Goal: Task Accomplishment & Management: Complete application form

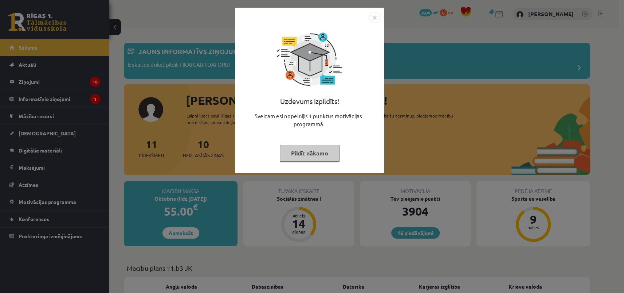
click at [376, 18] on img "Close" at bounding box center [374, 17] width 11 height 11
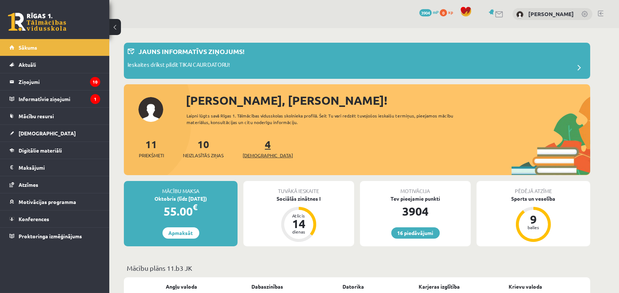
click at [250, 155] on span "[DEMOGRAPHIC_DATA]" at bounding box center [268, 155] width 50 height 7
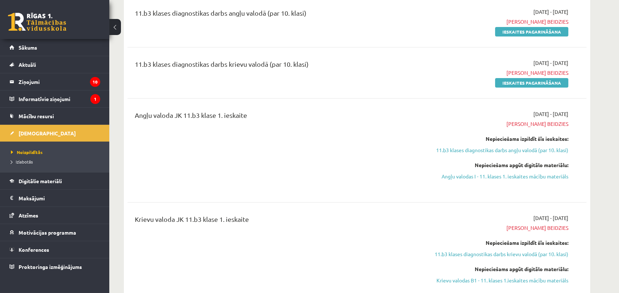
scroll to position [132, 0]
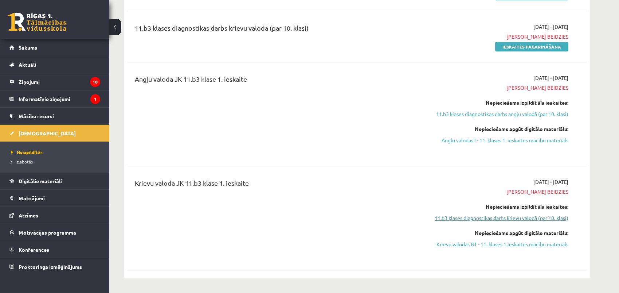
click at [495, 217] on link "11.b3 klases diagnostikas darbs krievu valodā (par 10. klasi)" at bounding box center [499, 218] width 137 height 8
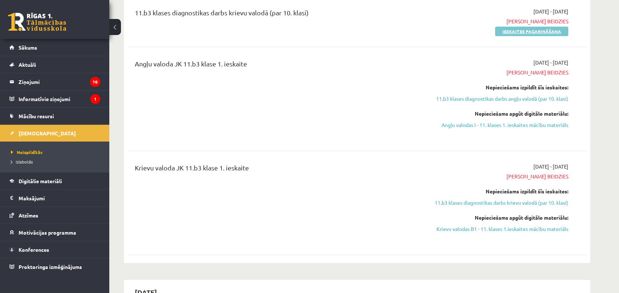
click at [505, 31] on link "Ieskaites pagarināšana" at bounding box center [531, 31] width 73 height 9
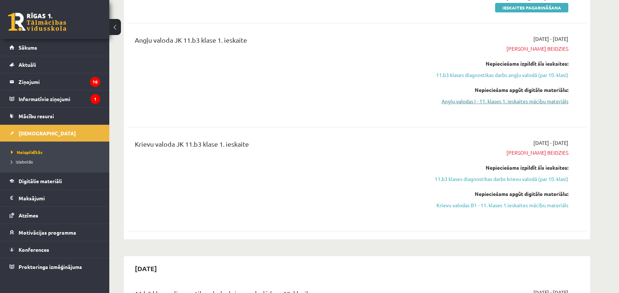
scroll to position [132, 0]
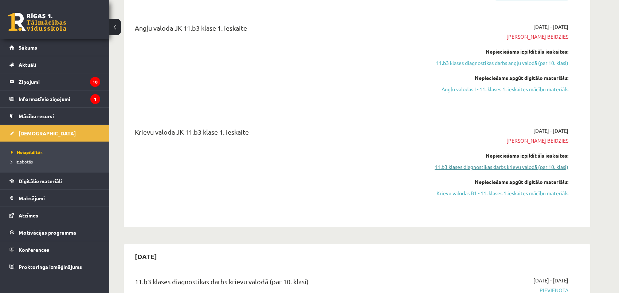
click at [518, 166] on link "11.b3 klases diagnostikas darbs krievu valodā (par 10. klasi)" at bounding box center [499, 167] width 137 height 8
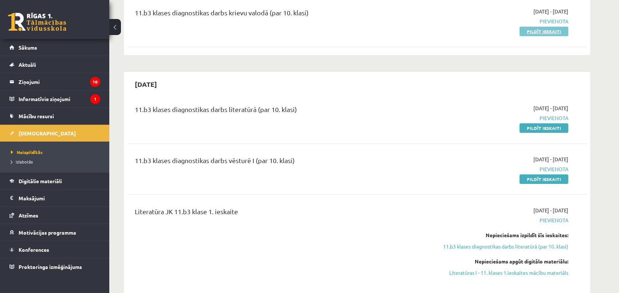
click at [525, 32] on link "Pildīt ieskaiti" at bounding box center [544, 31] width 49 height 9
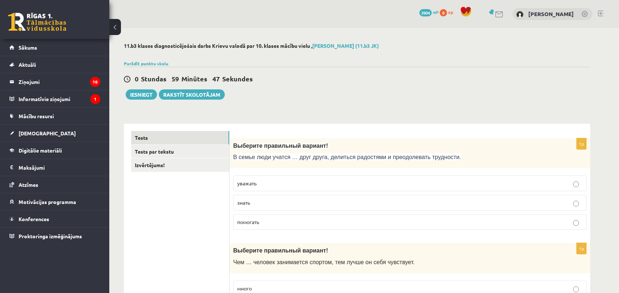
click at [450, 182] on p "уважать" at bounding box center [410, 183] width 346 height 8
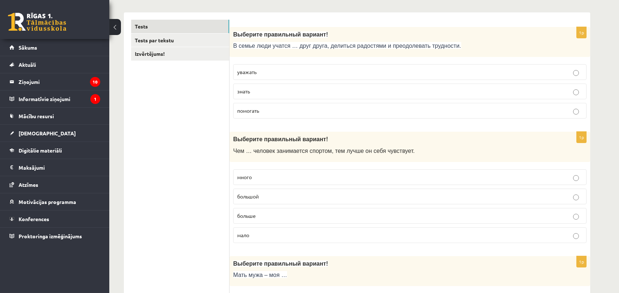
scroll to position [166, 0]
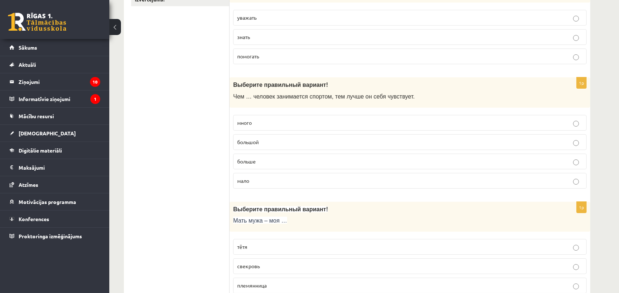
click at [262, 160] on p "больше" at bounding box center [410, 161] width 346 height 8
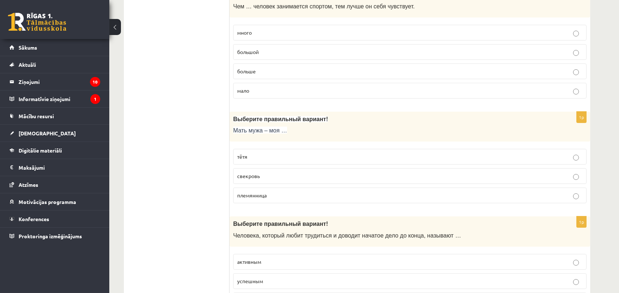
scroll to position [265, 0]
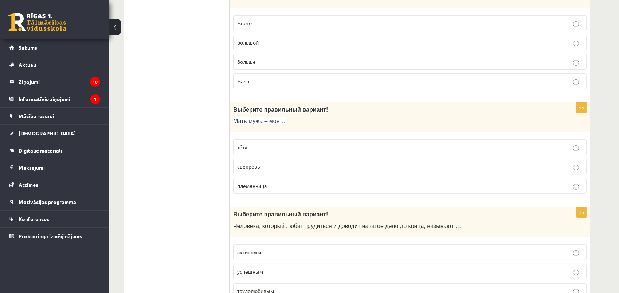
click at [269, 164] on p "свекровь" at bounding box center [410, 167] width 346 height 8
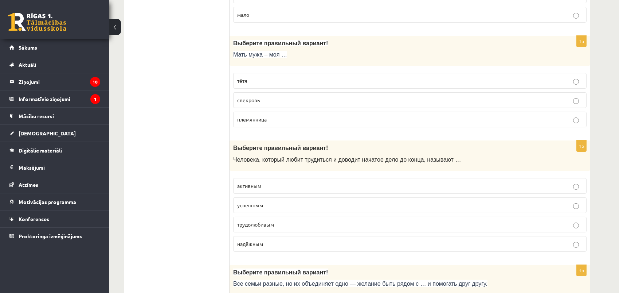
scroll to position [365, 0]
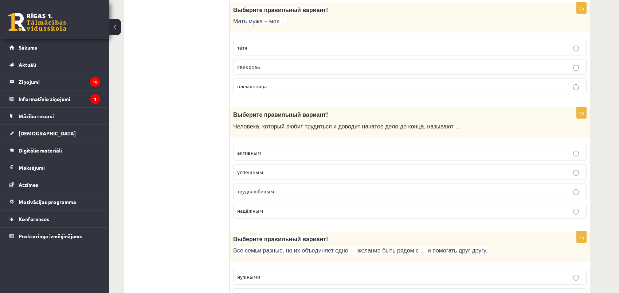
click at [277, 190] on p "трудолюбивым" at bounding box center [410, 191] width 346 height 8
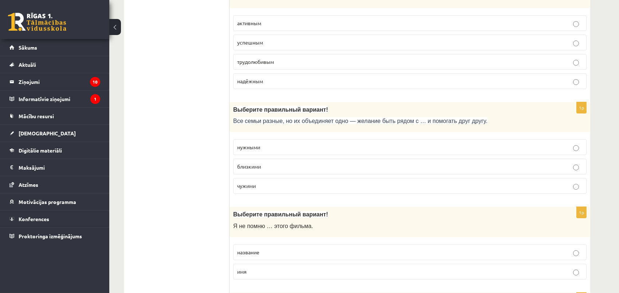
scroll to position [497, 0]
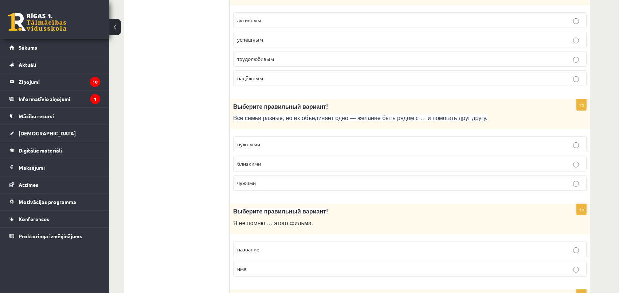
click at [283, 164] on p "близкими" at bounding box center [410, 164] width 346 height 8
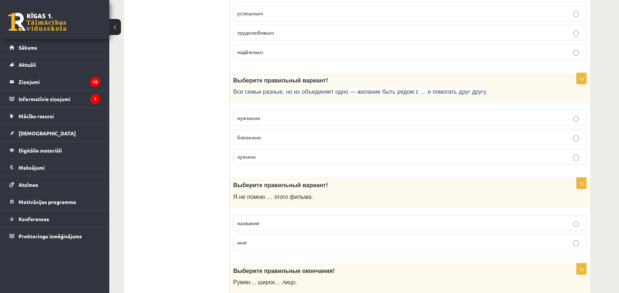
scroll to position [563, 0]
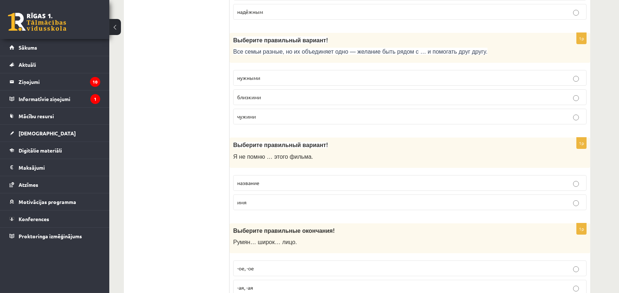
click at [267, 183] on p "название" at bounding box center [410, 183] width 346 height 8
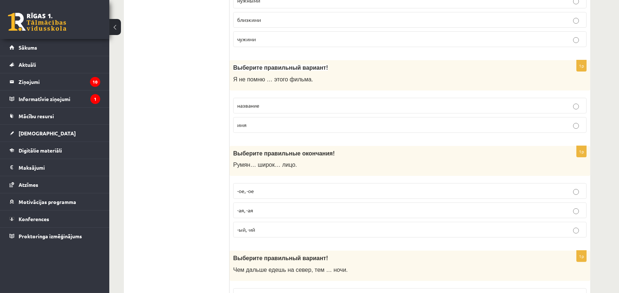
scroll to position [663, 0]
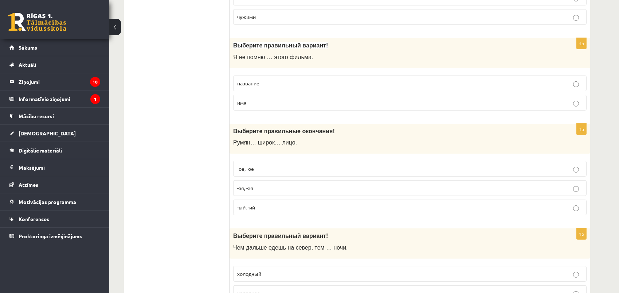
click at [271, 165] on p "-ое, -ое" at bounding box center [410, 169] width 346 height 8
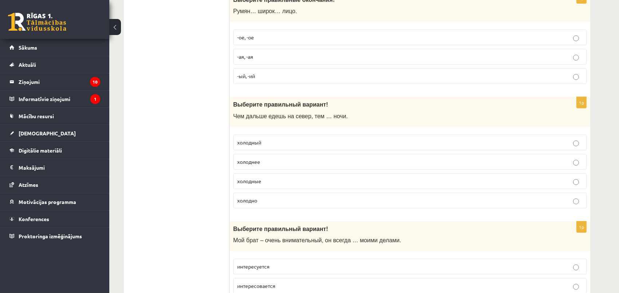
scroll to position [795, 0]
click at [276, 160] on p "холоднее" at bounding box center [410, 161] width 346 height 8
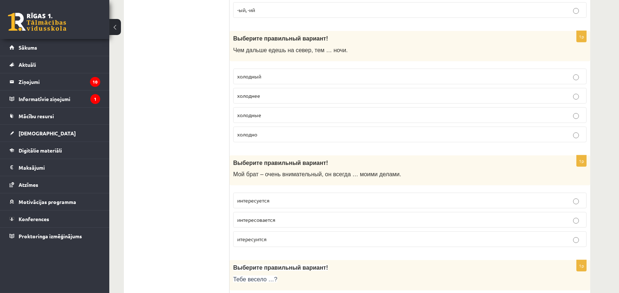
scroll to position [895, 0]
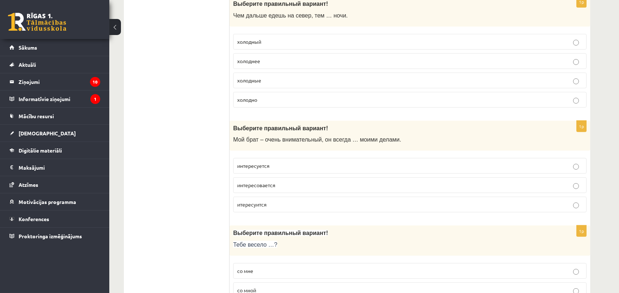
click at [281, 166] on p "интересуется" at bounding box center [410, 166] width 346 height 8
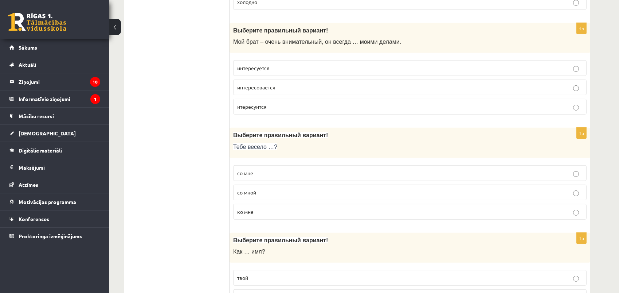
scroll to position [994, 0]
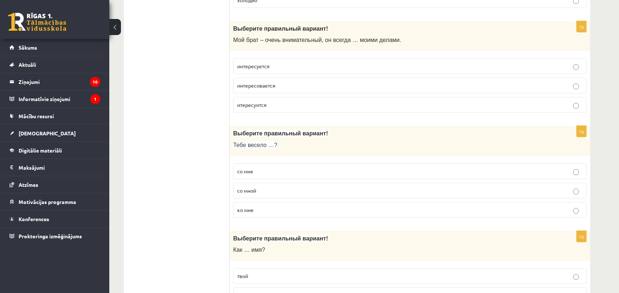
click at [300, 187] on p "со мной" at bounding box center [410, 191] width 346 height 8
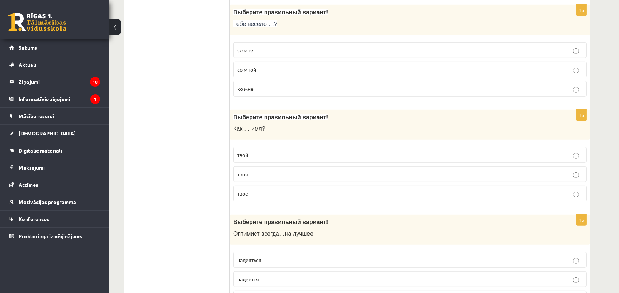
scroll to position [1127, 0]
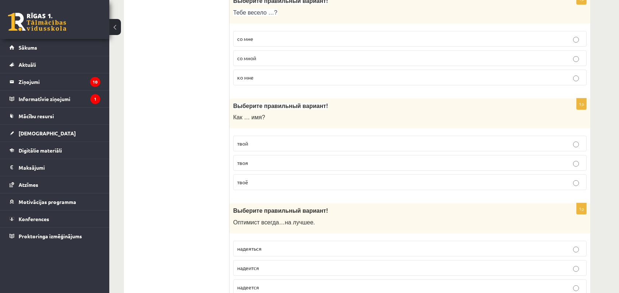
click at [270, 161] on p "твоя" at bounding box center [410, 163] width 346 height 8
click at [260, 179] on p "твоё" at bounding box center [410, 182] width 346 height 8
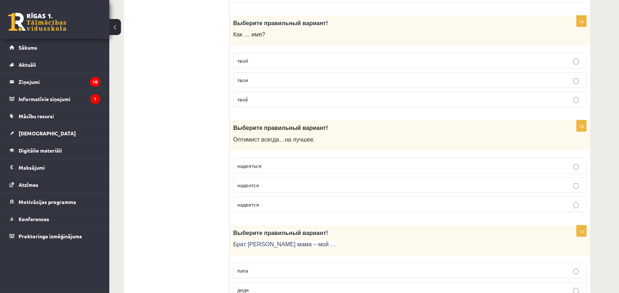
scroll to position [1226, 0]
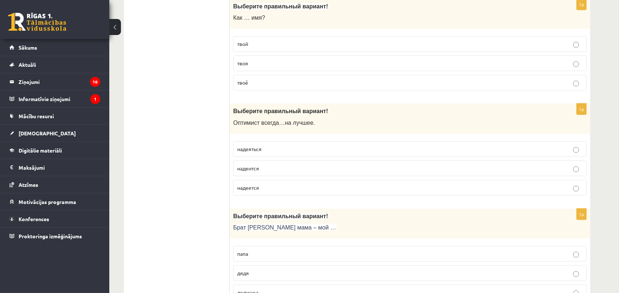
click at [272, 187] on p "надеется" at bounding box center [410, 188] width 346 height 8
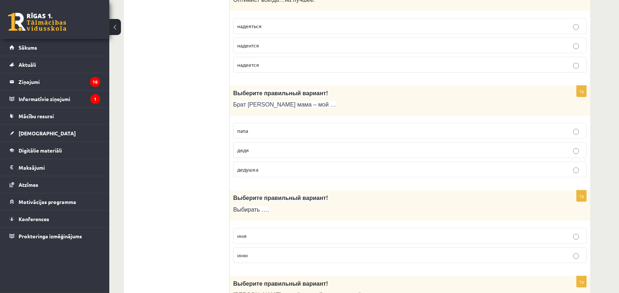
scroll to position [1359, 0]
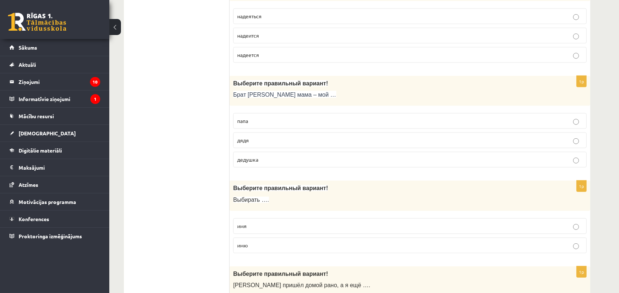
click at [261, 136] on p "дядя" at bounding box center [410, 140] width 346 height 8
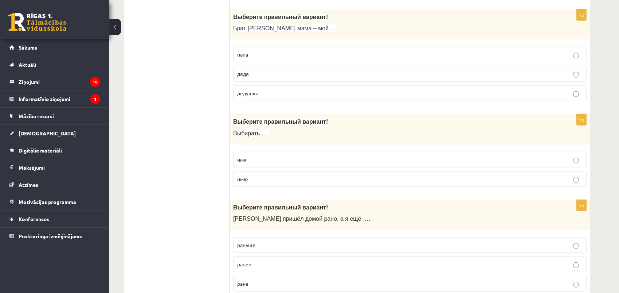
scroll to position [1458, 0]
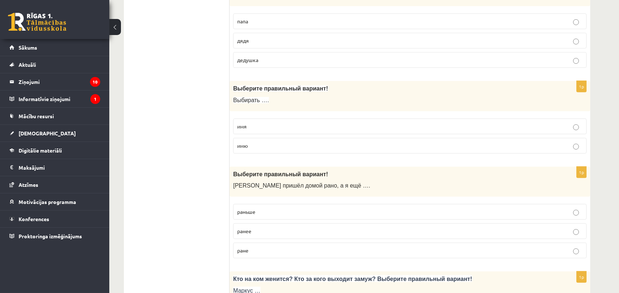
click at [261, 125] on p "имя" at bounding box center [410, 126] width 346 height 8
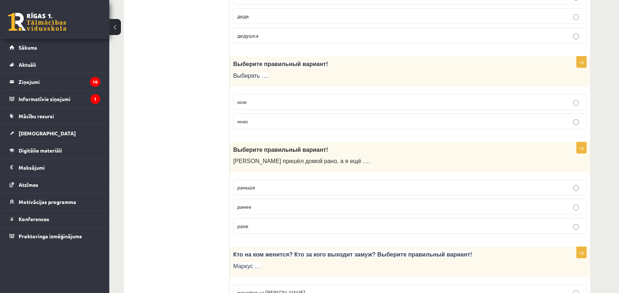
scroll to position [1524, 0]
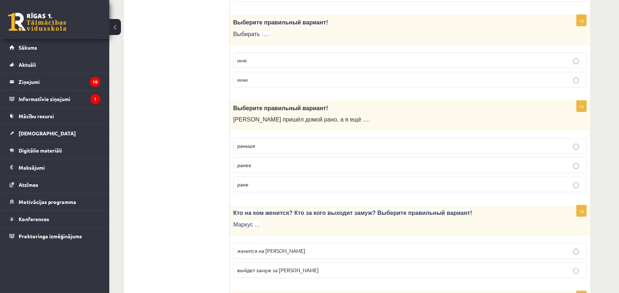
click at [265, 148] on label "раньше" at bounding box center [410, 146] width 354 height 16
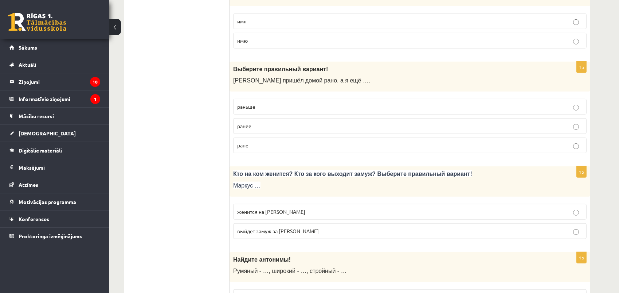
scroll to position [1624, 0]
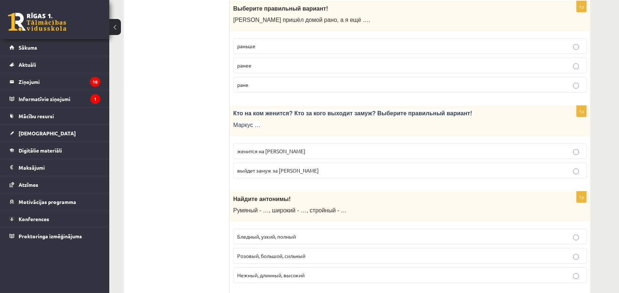
click at [292, 147] on p "женится на Агнии" at bounding box center [410, 151] width 346 height 8
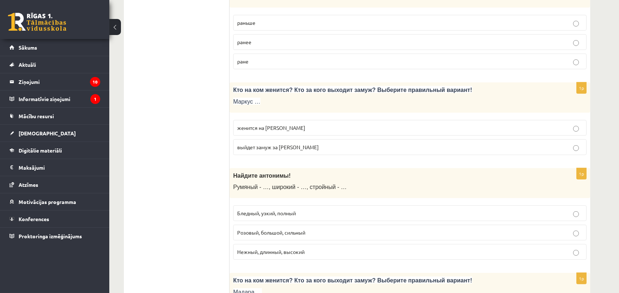
scroll to position [1657, 0]
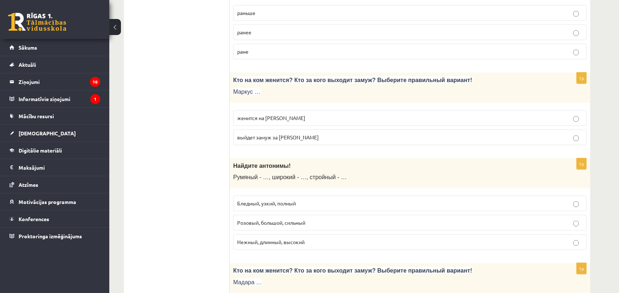
click at [284, 200] on span "Бледный, узкий, полный" at bounding box center [266, 203] width 59 height 7
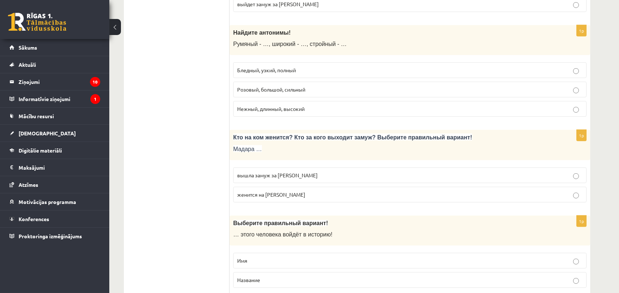
scroll to position [1823, 0]
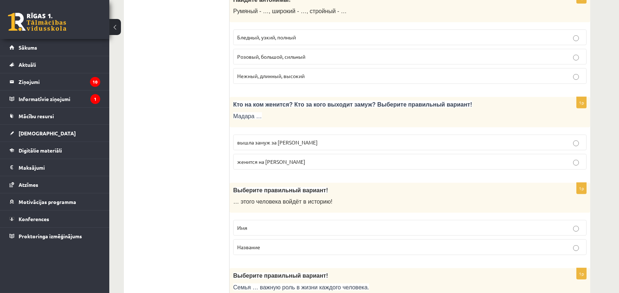
click at [285, 140] on span "вышла замуж за Марка" at bounding box center [277, 142] width 81 height 7
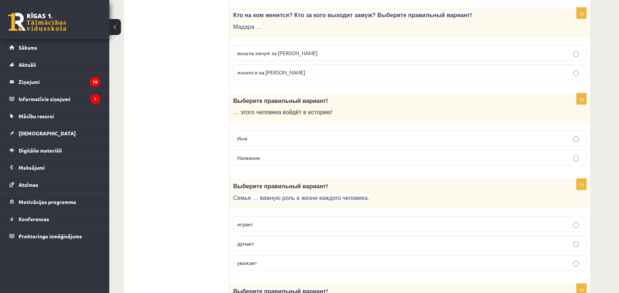
scroll to position [1922, 0]
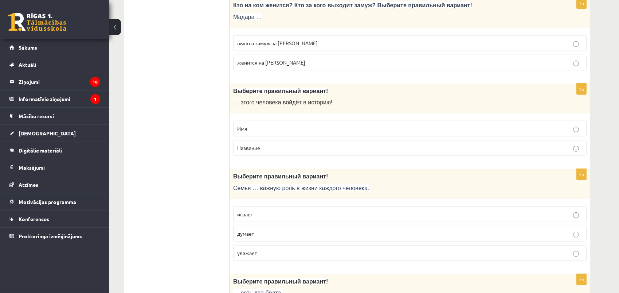
click at [273, 125] on p "Имя" at bounding box center [410, 129] width 346 height 8
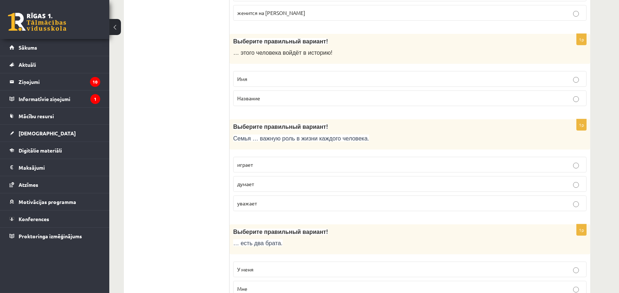
scroll to position [1988, 0]
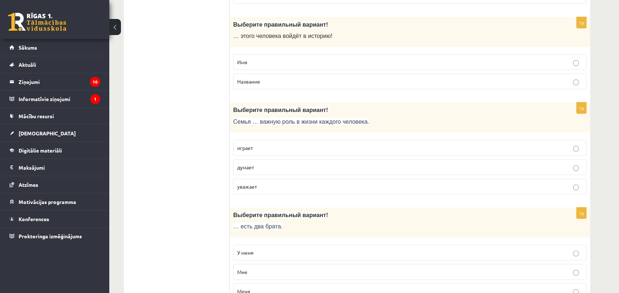
click at [265, 144] on p "играет" at bounding box center [410, 148] width 346 height 8
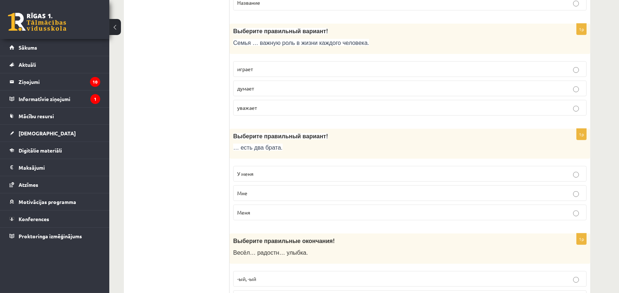
scroll to position [2088, 0]
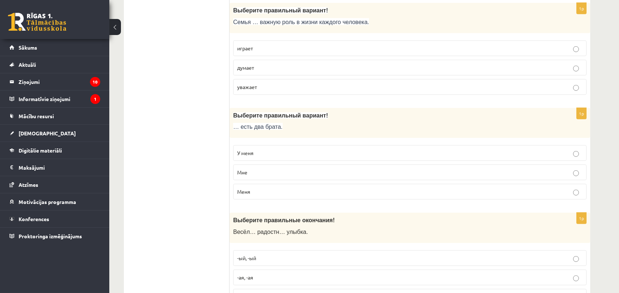
click at [265, 149] on p "У меня" at bounding box center [410, 153] width 346 height 8
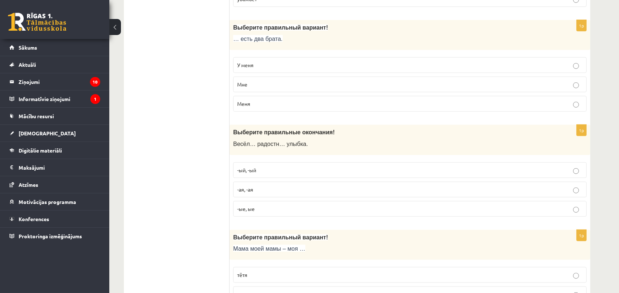
scroll to position [2187, 0]
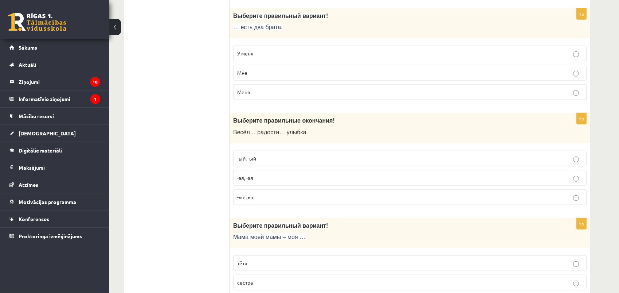
click at [261, 174] on p "-ая, -ая" at bounding box center [410, 178] width 346 height 8
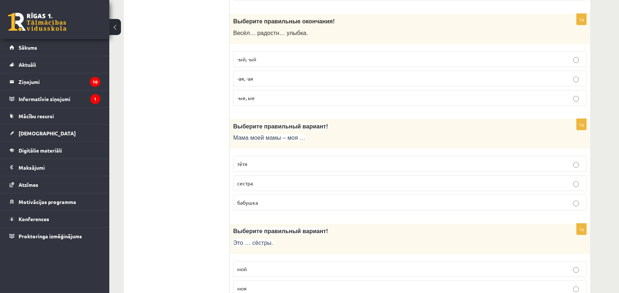
scroll to position [2320, 0]
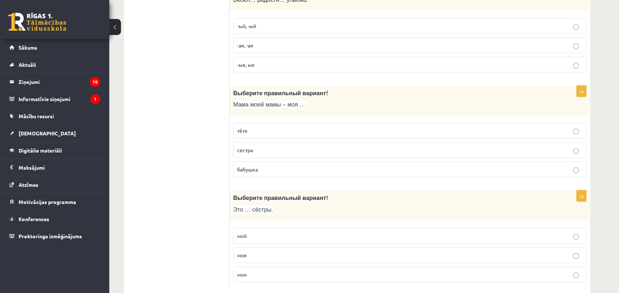
click at [270, 166] on p "бабушка" at bounding box center [410, 170] width 346 height 8
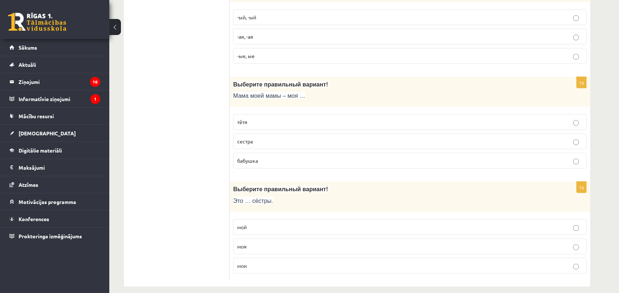
scroll to position [2331, 0]
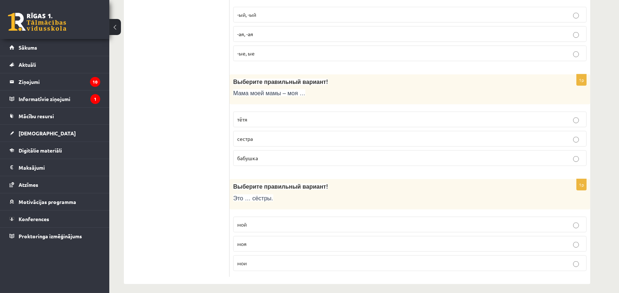
click at [262, 259] on p "мои" at bounding box center [410, 263] width 346 height 8
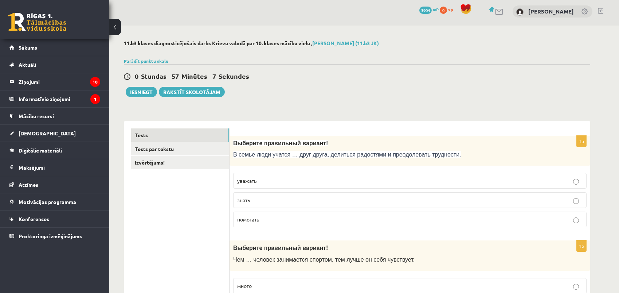
scroll to position [0, 0]
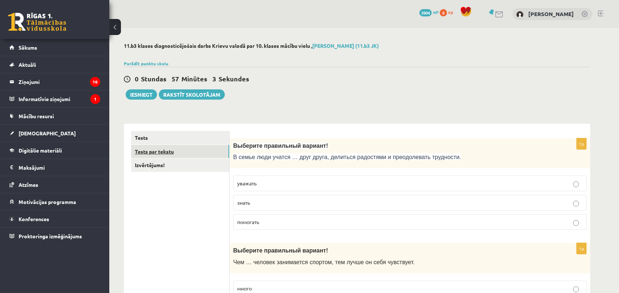
click at [150, 149] on link "Tests par tekstu" at bounding box center [180, 151] width 98 height 13
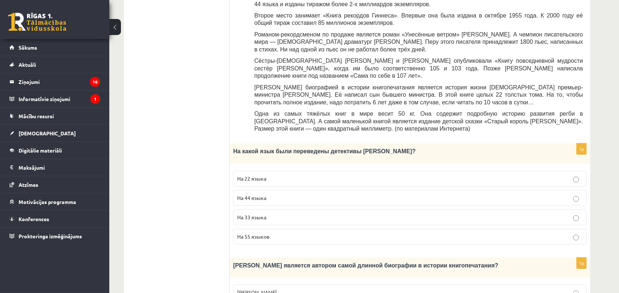
scroll to position [298, 0]
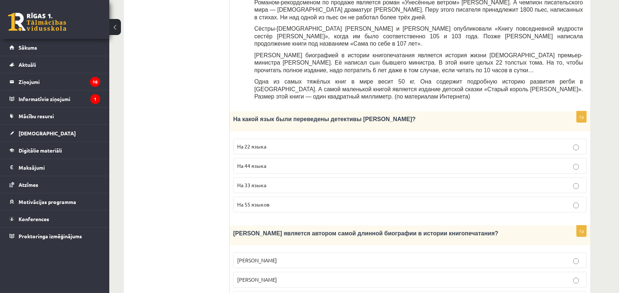
click at [252, 162] on span "На 44 языка" at bounding box center [251, 165] width 29 height 7
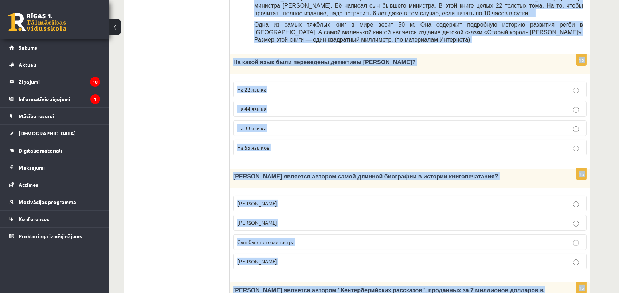
scroll to position [676, 0]
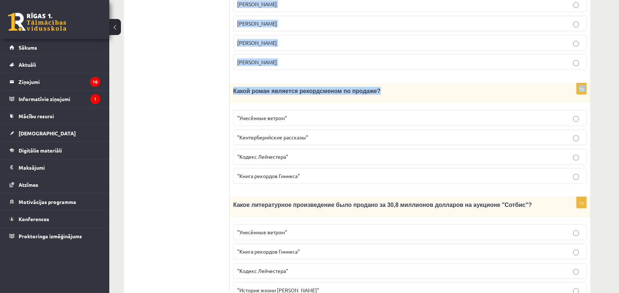
drag, startPoint x: 236, startPoint y: 34, endPoint x: 464, endPoint y: 264, distance: 323.8
copy form "Прочитайте текст «Интересные факты о книгах», выберите правильный вариант! Инте…"
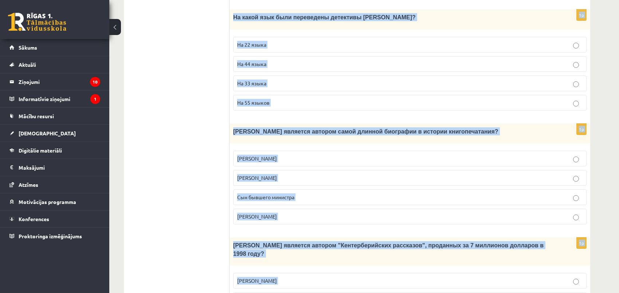
scroll to position [411, 0]
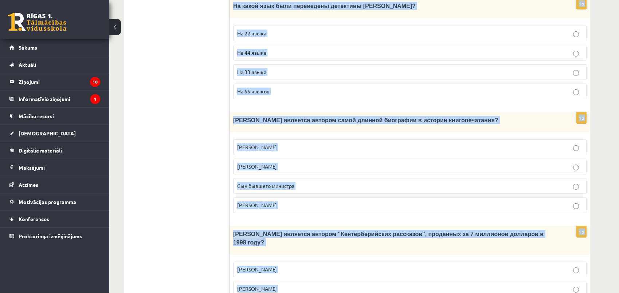
click at [261, 182] on span "Сын бывшего министра" at bounding box center [265, 185] width 57 height 7
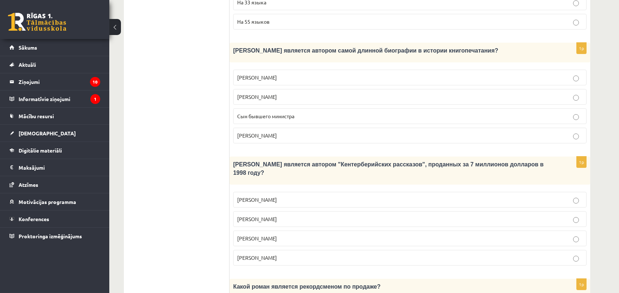
scroll to position [510, 0]
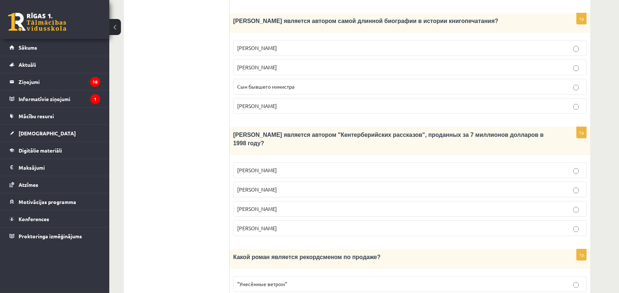
click at [254, 205] on span "Джефри Чосер" at bounding box center [257, 208] width 40 height 7
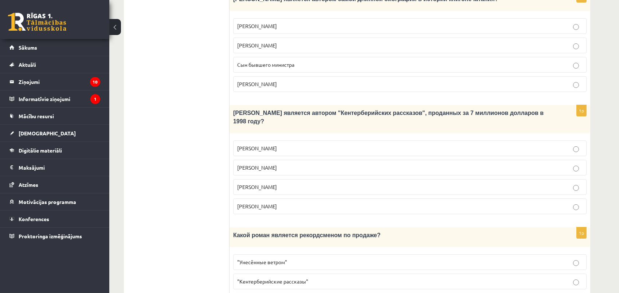
scroll to position [610, 0]
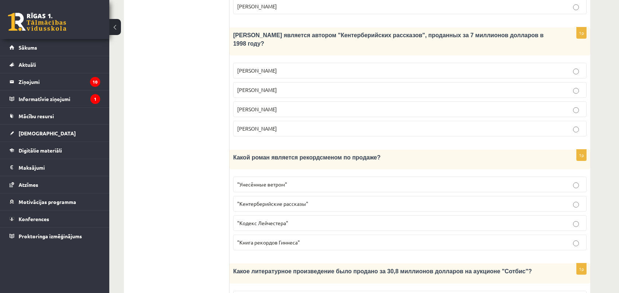
click at [274, 181] on span ""Унесённые ветром"" at bounding box center [262, 184] width 50 height 7
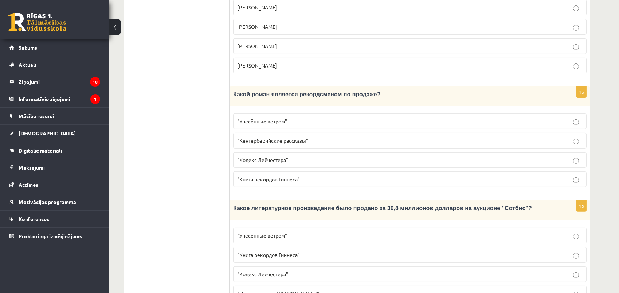
scroll to position [676, 0]
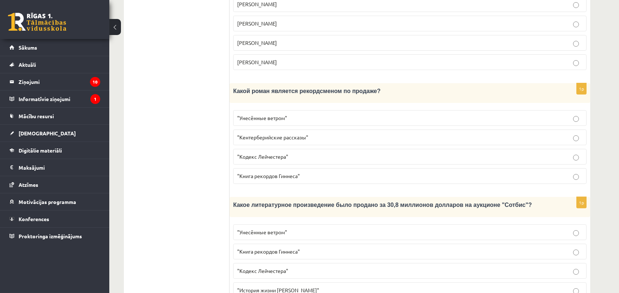
click at [273, 267] on span ""Кодекс Лейчестера"" at bounding box center [262, 270] width 51 height 7
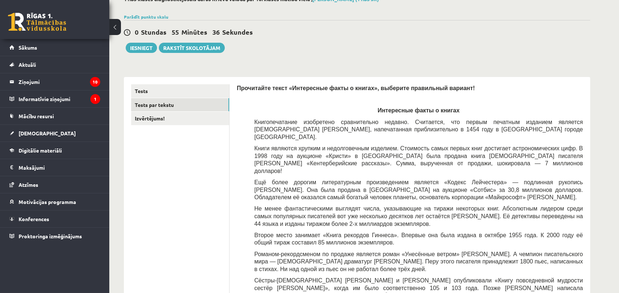
scroll to position [0, 0]
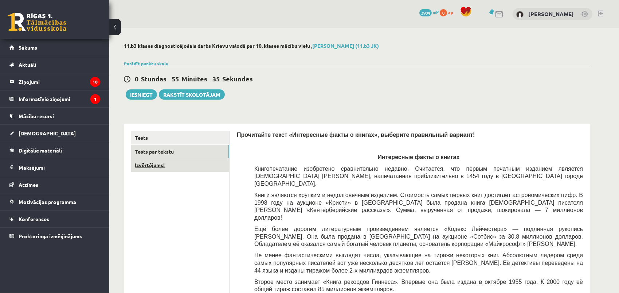
click at [159, 167] on link "Izvērtējums!" at bounding box center [180, 164] width 98 height 13
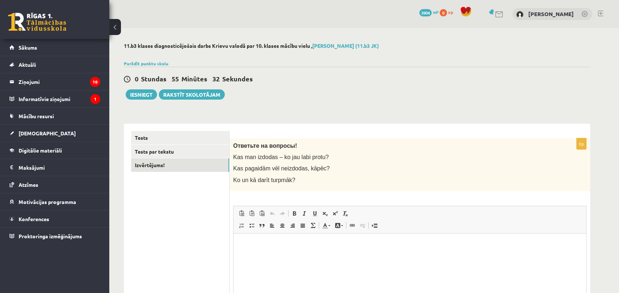
click at [260, 251] on html at bounding box center [409, 244] width 353 height 22
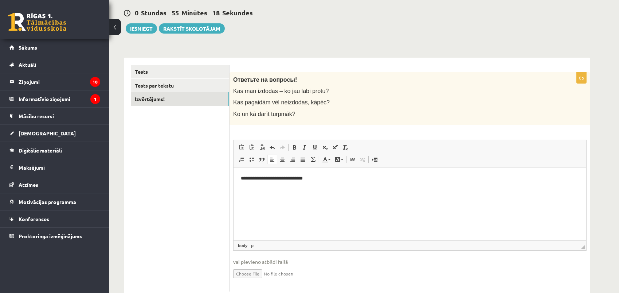
scroll to position [86, 0]
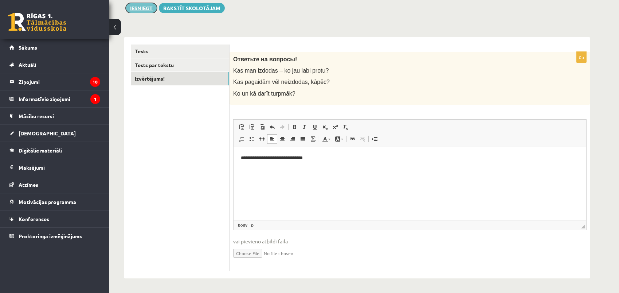
click at [148, 7] on button "Iesniegt" at bounding box center [141, 8] width 31 height 10
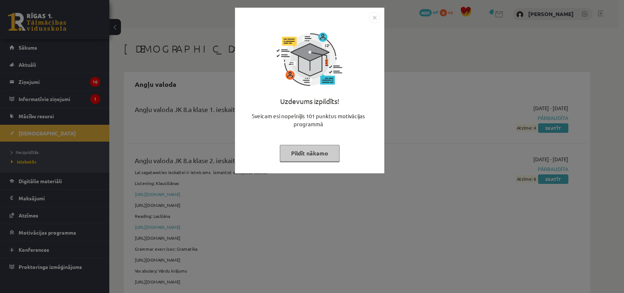
click at [370, 19] on img "Close" at bounding box center [374, 17] width 11 height 11
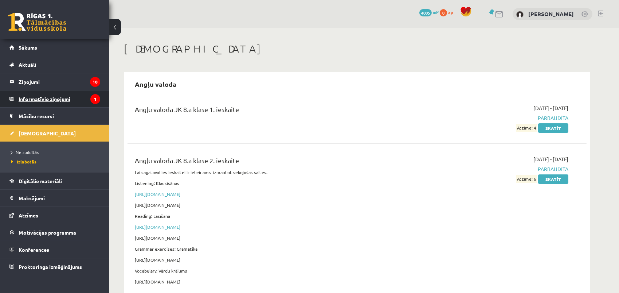
click at [55, 98] on legend "Informatīvie ziņojumi 1" at bounding box center [60, 98] width 82 height 17
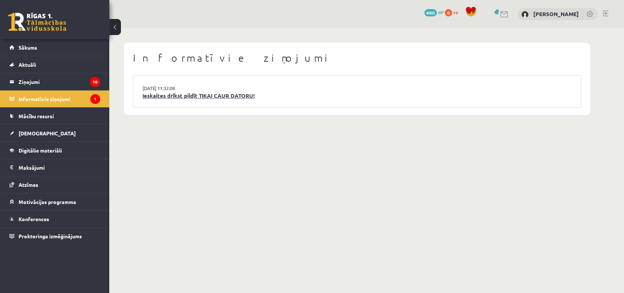
click at [159, 99] on link "Ieskaites drīkst pildīt TIKAI CAUR DATORU!" at bounding box center [357, 96] width 429 height 8
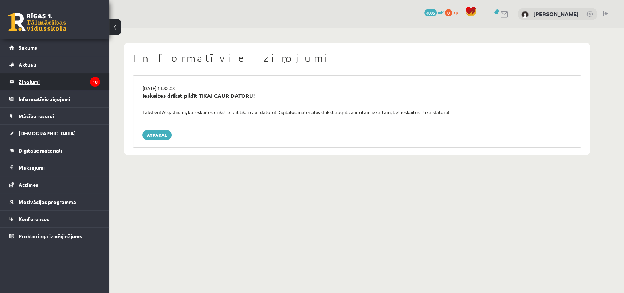
click at [61, 87] on legend "Ziņojumi 10" at bounding box center [60, 81] width 82 height 17
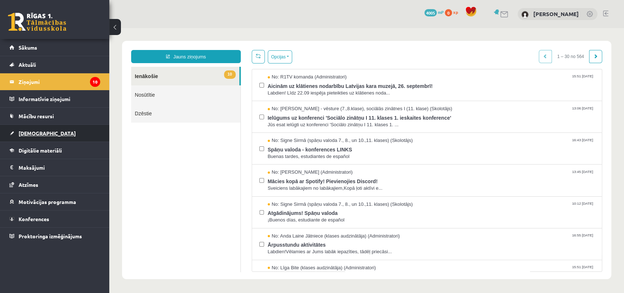
click at [40, 130] on link "[DEMOGRAPHIC_DATA]" at bounding box center [54, 133] width 91 height 17
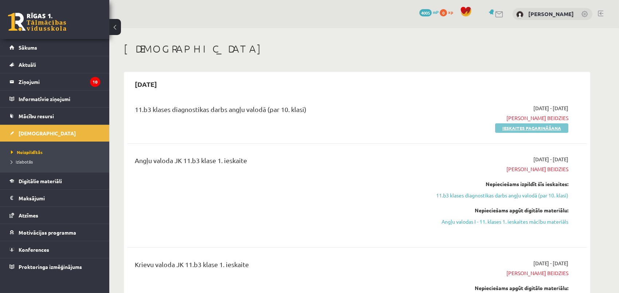
click at [516, 128] on link "Ieskaites pagarināšana" at bounding box center [531, 127] width 73 height 9
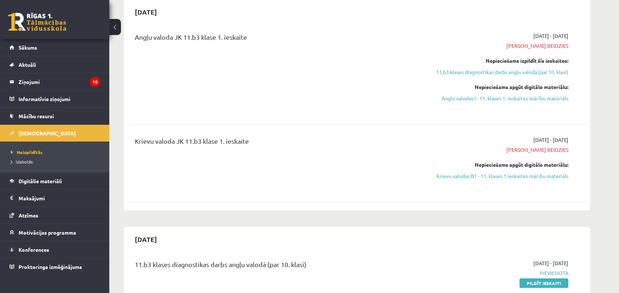
scroll to position [66, 0]
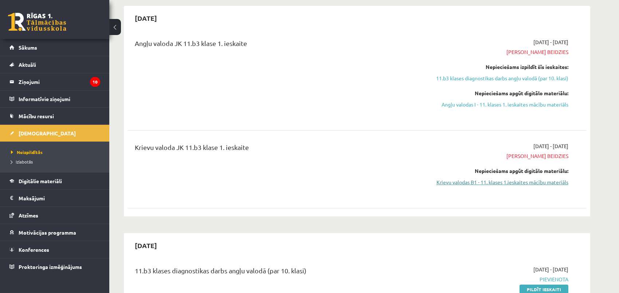
click at [476, 181] on link "Krievu valodas B1 - 11. klases 1.ieskaites mācību materiāls" at bounding box center [499, 182] width 137 height 8
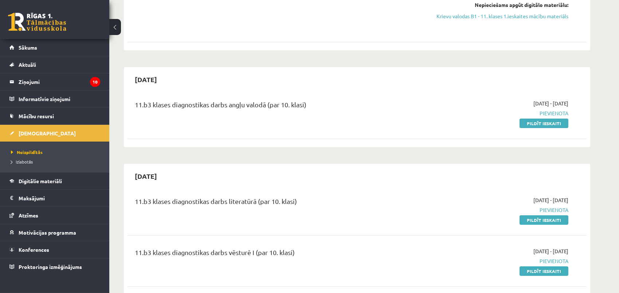
scroll to position [99, 0]
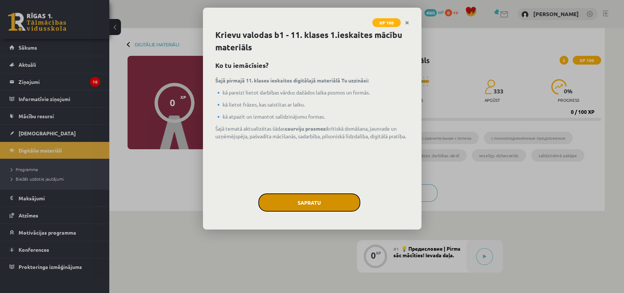
click at [314, 203] on button "Sapratu" at bounding box center [309, 202] width 102 height 18
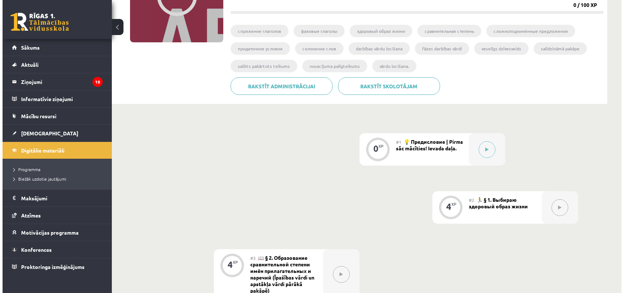
scroll to position [112, 0]
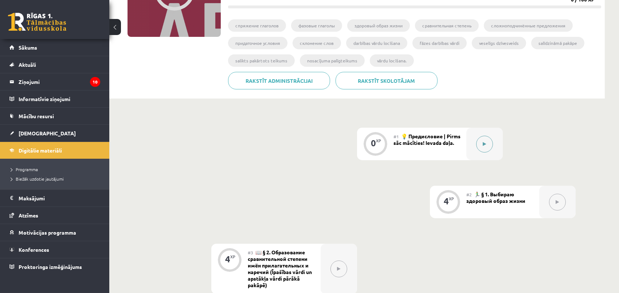
click at [485, 142] on icon at bounding box center [484, 144] width 3 height 4
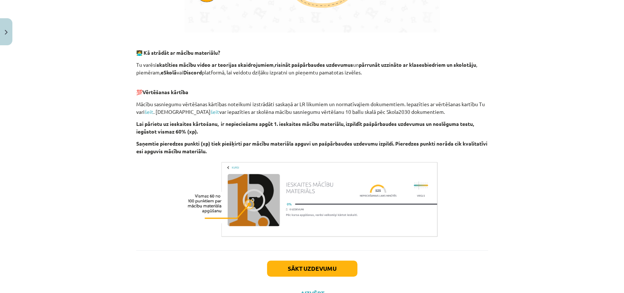
scroll to position [451, 0]
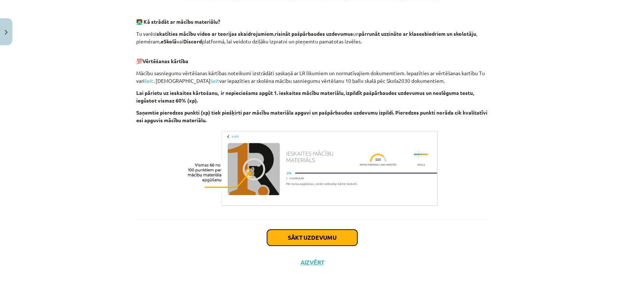
click at [320, 238] on button "Sākt uzdevumu" at bounding box center [312, 237] width 90 height 16
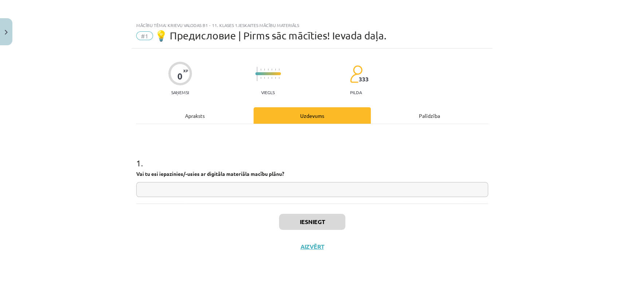
click at [177, 190] on input "text" at bounding box center [312, 189] width 352 height 15
type input "**"
click at [308, 222] on button "Iesniegt" at bounding box center [312, 222] width 66 height 16
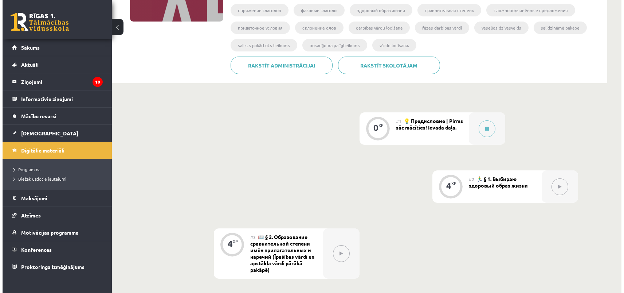
scroll to position [132, 0]
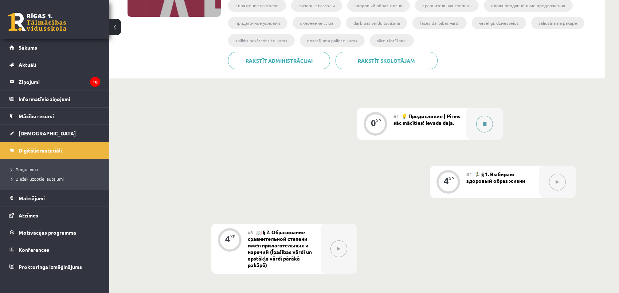
click at [486, 128] on button at bounding box center [484, 124] width 17 height 17
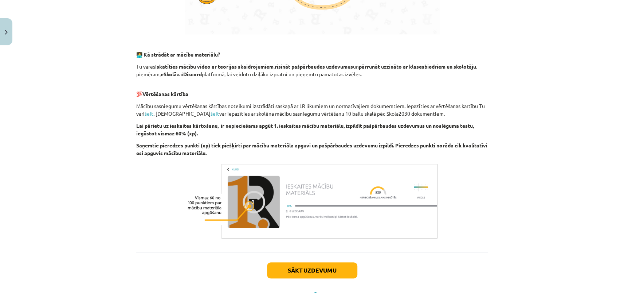
scroll to position [451, 0]
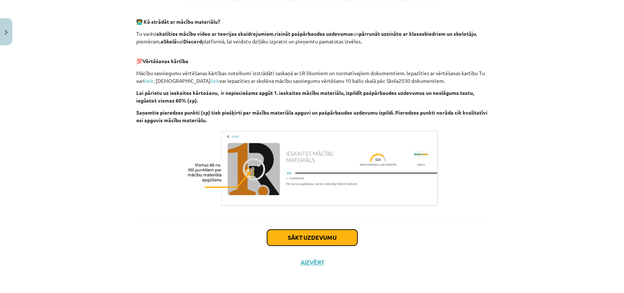
click at [321, 232] on button "Sākt uzdevumu" at bounding box center [312, 237] width 90 height 16
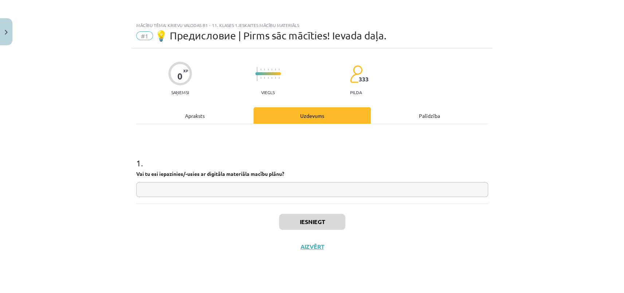
click at [223, 188] on input "text" at bounding box center [312, 189] width 352 height 15
type input "*********"
click at [314, 219] on button "Iesniegt" at bounding box center [312, 222] width 66 height 16
click at [312, 246] on button "Nākamā nodarbība" at bounding box center [312, 251] width 71 height 17
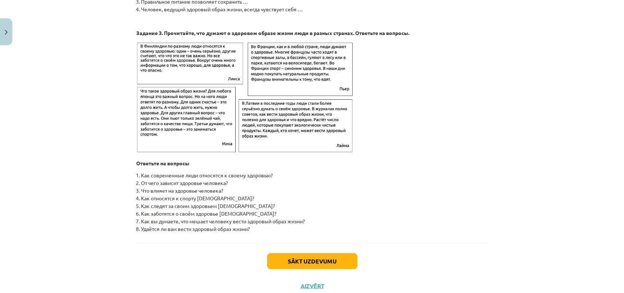
scroll to position [1144, 0]
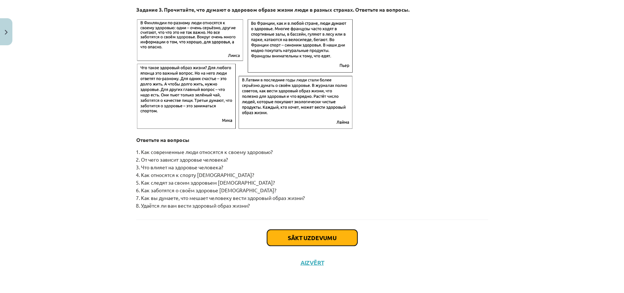
click at [301, 234] on button "Sākt uzdevumu" at bounding box center [312, 237] width 90 height 16
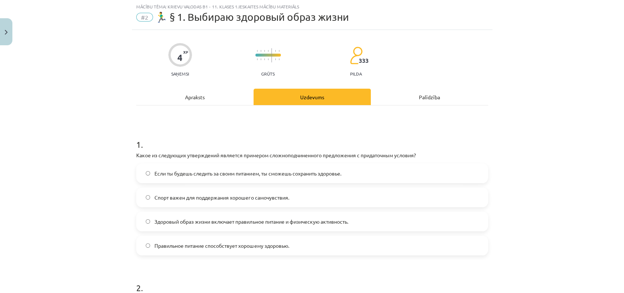
scroll to position [18, 0]
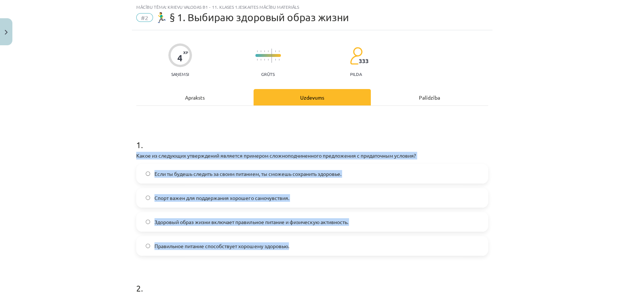
drag, startPoint x: 131, startPoint y: 154, endPoint x: 278, endPoint y: 242, distance: 171.4
click at [316, 242] on div "4 XP Saņemsi Grūts 333 pilda Apraksts Uzdevums Palīdzība 1 . Какое из следующих…" at bounding box center [312, 269] width 361 height 478
copy div "Какое из следующих утверждений является примером сложноподчиненного предложения…"
click at [184, 174] on span "Если ты будешь следить за своим питанием, ты сможешь сохранить здоровье." at bounding box center [248, 174] width 187 height 8
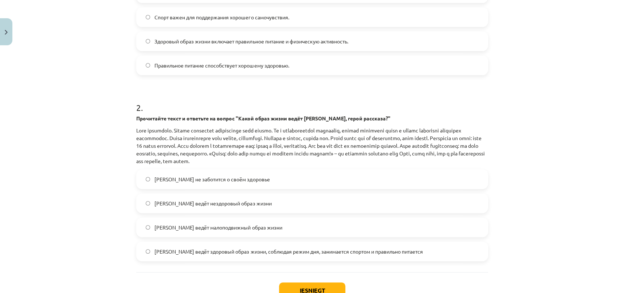
scroll to position [217, 0]
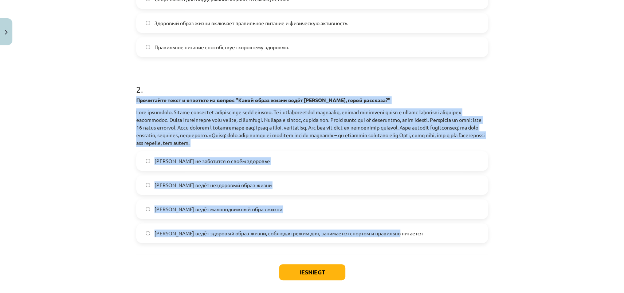
drag, startPoint x: 132, startPoint y: 98, endPoint x: 397, endPoint y: 233, distance: 296.9
click at [397, 233] on div "4 XP Saņemsi Grūts 333 pilda Apraksts Uzdevums Palīdzība 1 . Какое из следующих…" at bounding box center [312, 71] width 361 height 478
copy div "Прочитайте текст и ответьте на вопрос "Какой образ жизни ведёт Олег, герой расс…"
click at [186, 233] on span "Олег ведёт здоровый образ жизни, соблюдая режим дня, занимается спортом и прави…" at bounding box center [289, 233] width 268 height 8
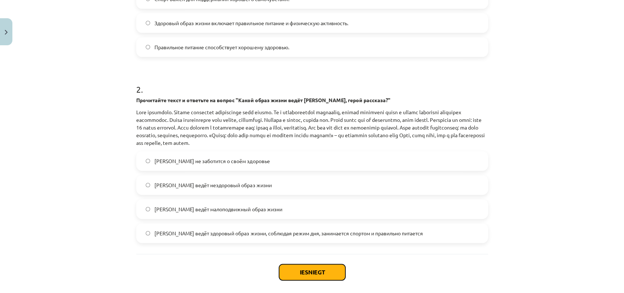
click at [306, 268] on button "Iesniegt" at bounding box center [312, 272] width 66 height 16
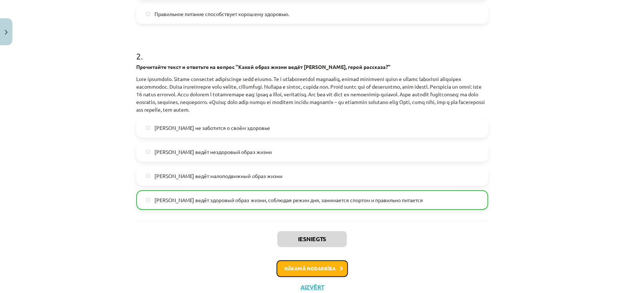
click at [320, 266] on button "Nākamā nodarbība" at bounding box center [312, 268] width 71 height 17
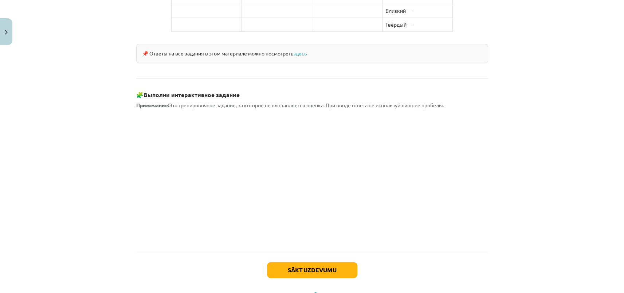
scroll to position [631, 0]
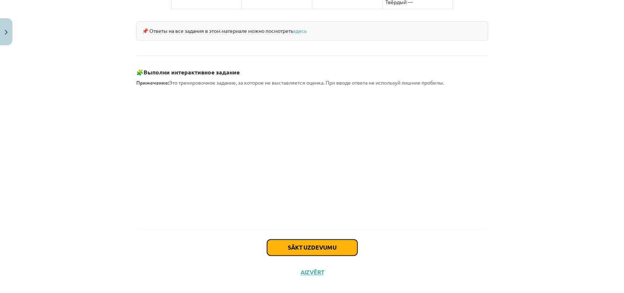
click at [298, 244] on button "Sākt uzdevumu" at bounding box center [312, 247] width 90 height 16
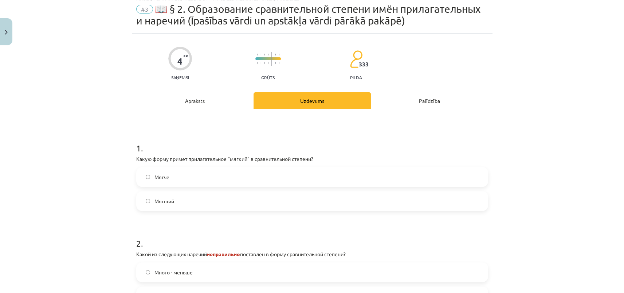
scroll to position [18, 0]
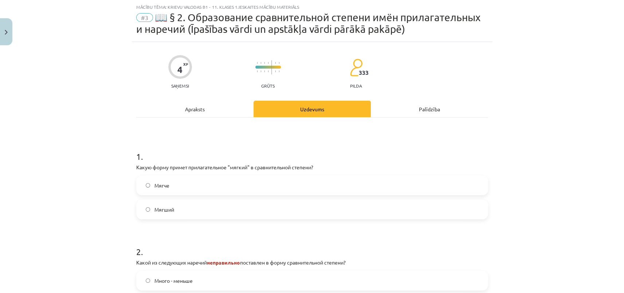
click at [174, 186] on label "Мягче" at bounding box center [312, 185] width 351 height 18
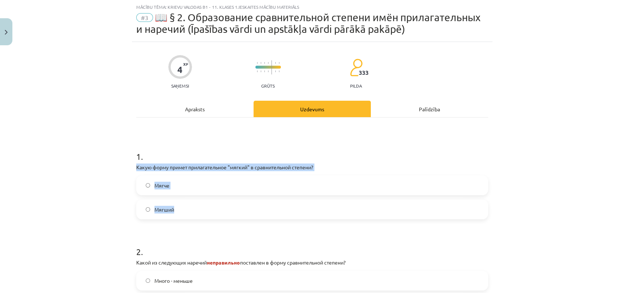
drag, startPoint x: 133, startPoint y: 167, endPoint x: 173, endPoint y: 211, distance: 59.4
click at [201, 212] on div "4 XP Saņemsi Grūts 333 pilda Apraksts Uzdevums Palīdzība 1 . Какую форму примет…" at bounding box center [312, 235] width 361 height 387
copy div "Какую форму примет прилагательное "мягкий" в сравнительной степени? Мягче Мягший"
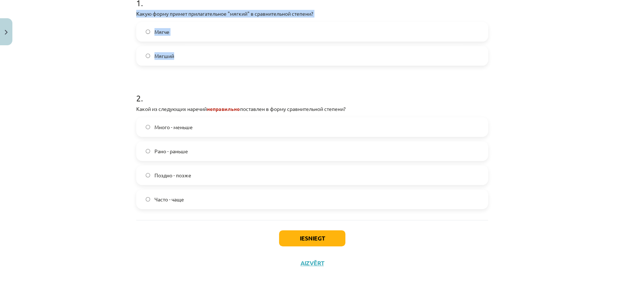
scroll to position [172, 0]
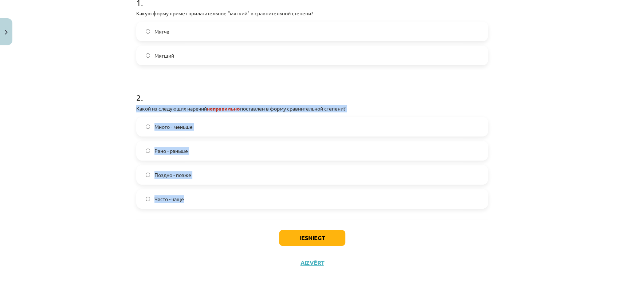
drag, startPoint x: 134, startPoint y: 108, endPoint x: 210, endPoint y: 200, distance: 119.1
click at [210, 200] on div "2 . Какой из следующих наречий неправильно поставлен в форму сравнительной степ…" at bounding box center [312, 144] width 352 height 129
copy div "Какой из следующих наречий неправильно поставлен в форму сравнительной степени?…"
click at [183, 128] on span "Много - меньше" at bounding box center [174, 127] width 38 height 8
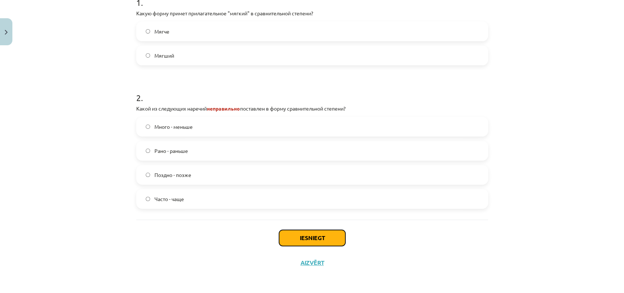
click at [314, 236] on button "Iesniegt" at bounding box center [312, 238] width 66 height 16
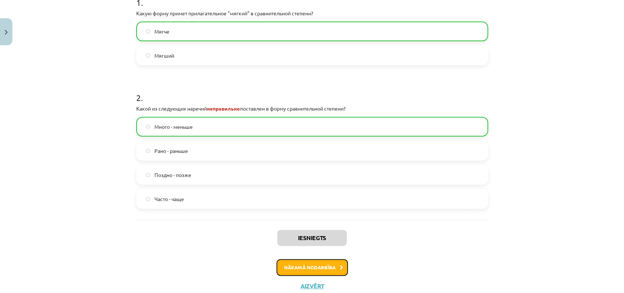
click at [317, 268] on button "Nākamā nodarbība" at bounding box center [312, 267] width 71 height 17
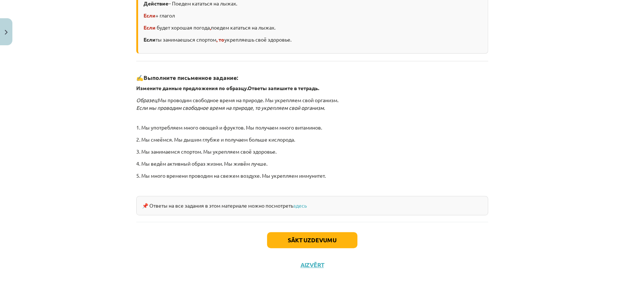
scroll to position [190, 0]
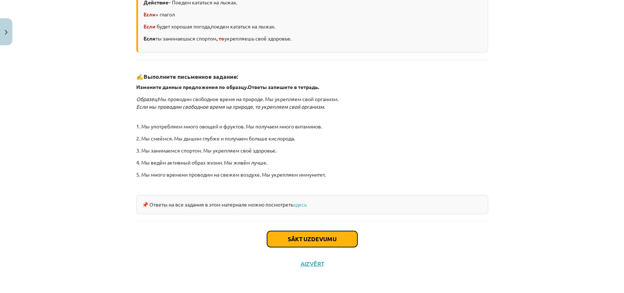
click at [307, 240] on button "Sākt uzdevumu" at bounding box center [312, 239] width 90 height 16
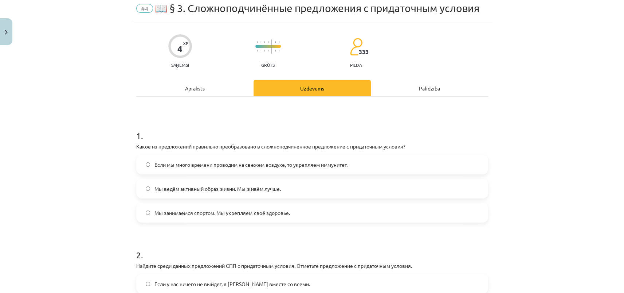
scroll to position [18, 0]
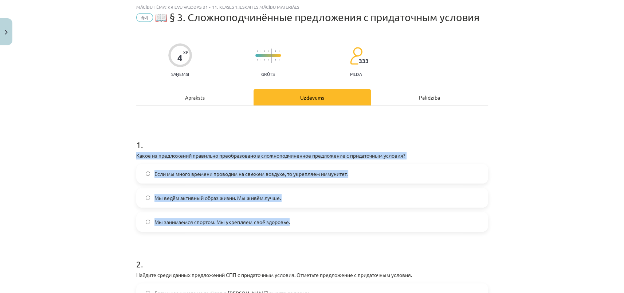
drag, startPoint x: 134, startPoint y: 154, endPoint x: 293, endPoint y: 222, distance: 172.8
click at [293, 222] on div "1 . Какое из предложений правильно преобразовано в сложноподчиненное предложени…" at bounding box center [312, 179] width 352 height 105
copy div "Какое из предложений правильно преобразовано в сложноподчиненное предложение с …"
click at [208, 173] on span "Если мы много времени проводим на свежем воздухе, то укрепляем иммунитет." at bounding box center [251, 174] width 193 height 8
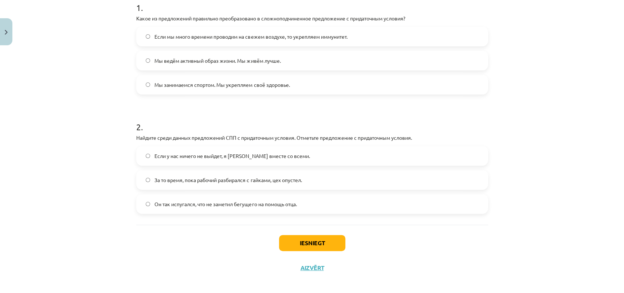
scroll to position [160, 0]
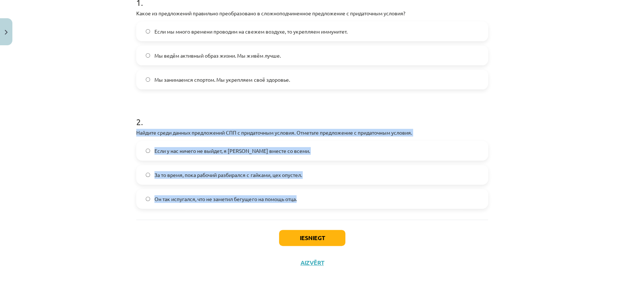
drag, startPoint x: 133, startPoint y: 133, endPoint x: 311, endPoint y: 201, distance: 190.5
click at [311, 201] on div "4 XP Saņemsi Grūts 333 pilda Apraksts Uzdevums Palīdzība 1 . Какое из предложен…" at bounding box center [312, 81] width 361 height 387
copy div "Найдите среди данных предложений СПП с придаточным условия. Отметьте предложени…"
click at [192, 147] on span "Если у нас ничего не выйдет, я уеду вместе со всеми." at bounding box center [232, 151] width 155 height 8
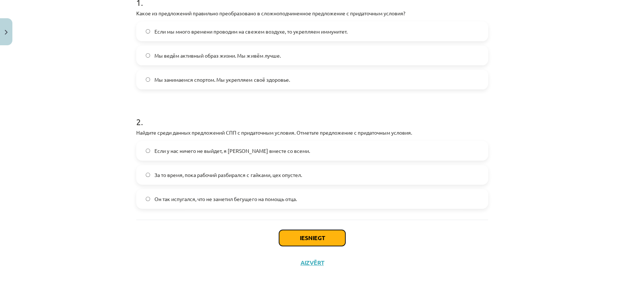
click at [308, 236] on button "Iesniegt" at bounding box center [312, 238] width 66 height 16
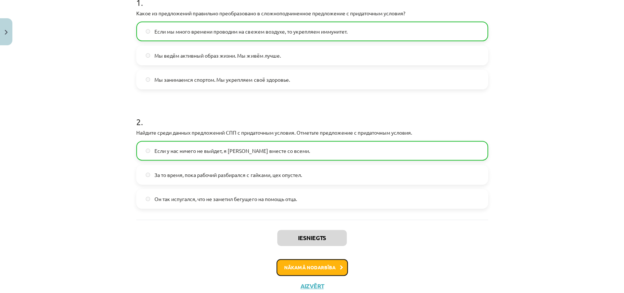
click at [335, 264] on button "Nākamā nodarbība" at bounding box center [312, 267] width 71 height 17
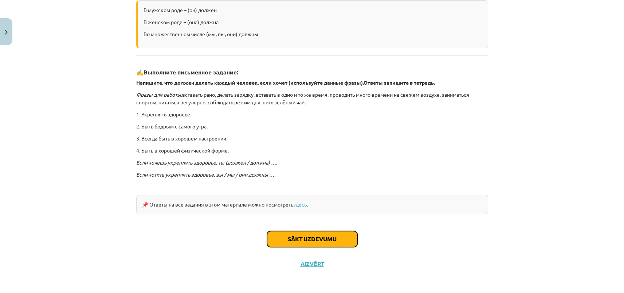
click at [333, 236] on button "Sākt uzdevumu" at bounding box center [312, 239] width 90 height 16
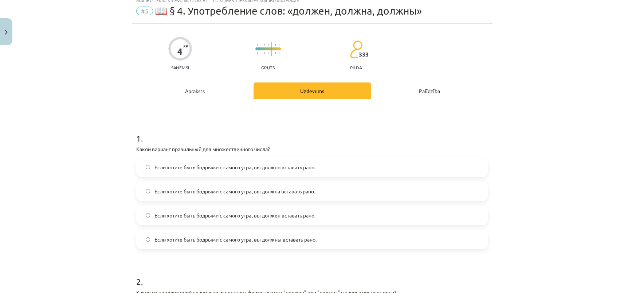
scroll to position [18, 0]
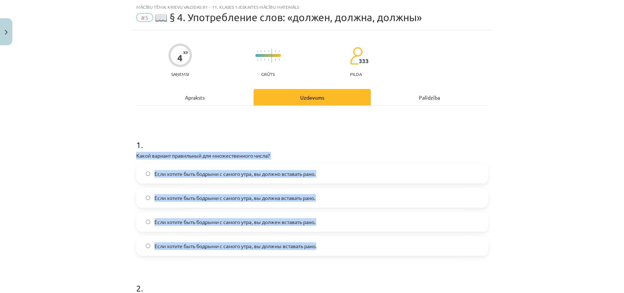
drag, startPoint x: 133, startPoint y: 153, endPoint x: 333, endPoint y: 245, distance: 219.6
click at [333, 245] on div "4 XP Saņemsi Grūts 333 pilda Apraksts Uzdevums Palīdzība 1 . Какой вариант прав…" at bounding box center [312, 247] width 361 height 435
copy div "Какой вариант правильный для множественного числа? Если хотите быть бодрыми с с…"
click at [282, 174] on span "Если хотите быть бодрыми с самого утра, вы должно вставать рано." at bounding box center [235, 174] width 161 height 8
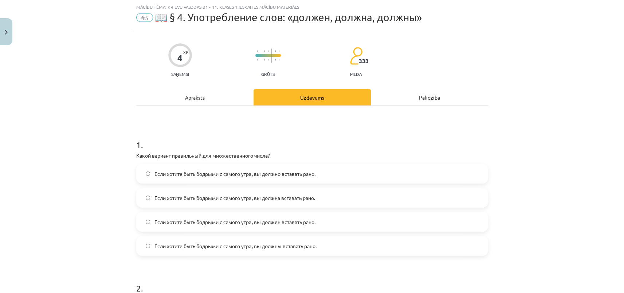
click at [288, 248] on span "Если хотите быть бодрыми с самого утра, вы должны вставать рано." at bounding box center [236, 246] width 162 height 8
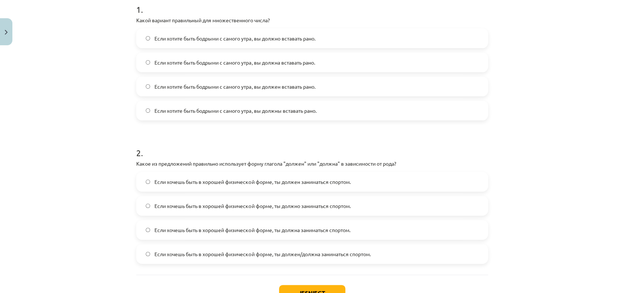
scroll to position [209, 0]
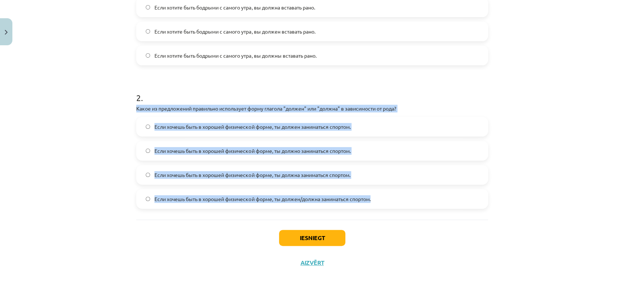
drag, startPoint x: 134, startPoint y: 108, endPoint x: 406, endPoint y: 197, distance: 286.1
click at [408, 198] on div "2 . Какое из предложений правильно использует форму глагола "должен" или "должн…" at bounding box center [312, 144] width 352 height 129
copy div "Какое из предложений правильно использует форму глагола "должен" или "должна" в…"
click at [216, 129] on span "Если хочешь быть в хорошей физической форме, ты должен заниматься спортом." at bounding box center [253, 127] width 196 height 8
click at [236, 171] on span "Если хочешь быть в хорошей физической форме, ты должна заниматься спортом." at bounding box center [253, 175] width 196 height 8
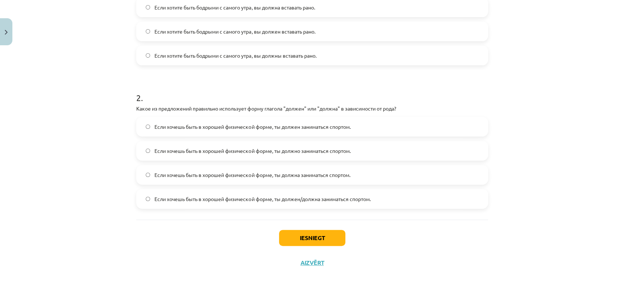
click at [214, 127] on span "Если хочешь быть в хорошей физической форме, ты должен заниматься спортом." at bounding box center [253, 127] width 196 height 8
click at [299, 233] on button "Iesniegt" at bounding box center [312, 238] width 66 height 16
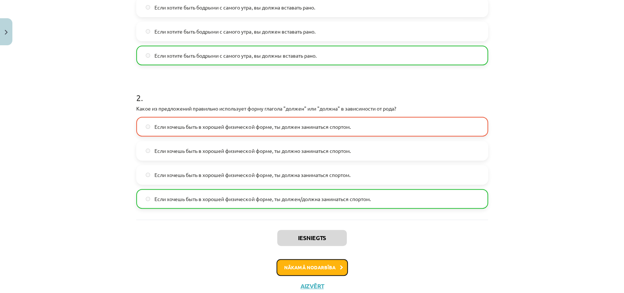
click at [309, 264] on button "Nākamā nodarbība" at bounding box center [312, 267] width 71 height 17
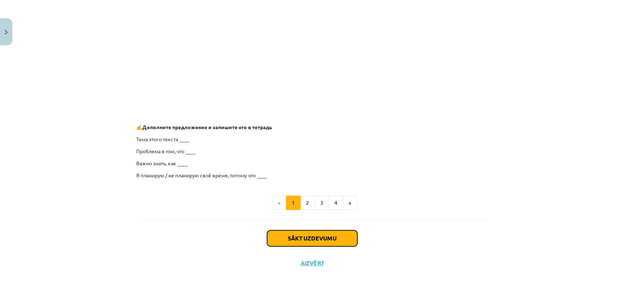
click at [310, 235] on button "Sākt uzdevumu" at bounding box center [312, 238] width 90 height 16
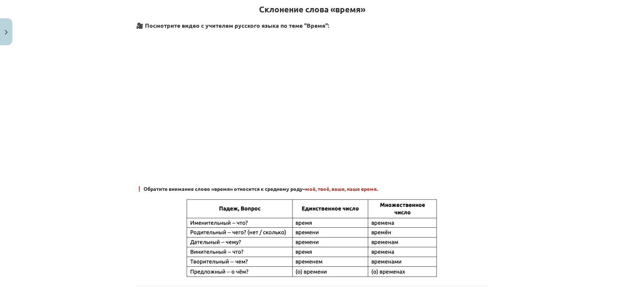
click at [310, 235] on div "4 XP Saņemsi Grūts 333 pilda Apraksts Uzdevums Palīdzība Склонение слова «время…" at bounding box center [312, 296] width 361 height 775
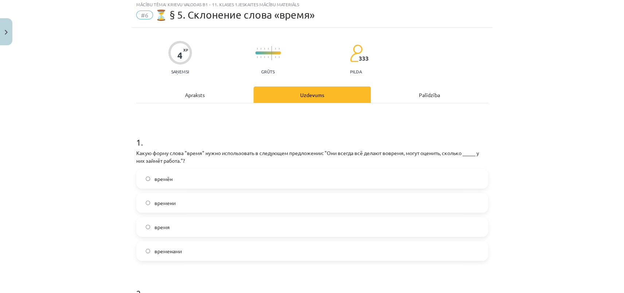
scroll to position [18, 0]
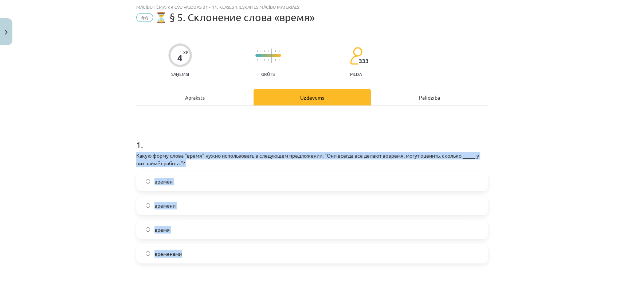
drag, startPoint x: 131, startPoint y: 156, endPoint x: 206, endPoint y: 260, distance: 127.9
click at [206, 260] on div "4 XP Saņemsi Grūts 333 pilda Apraksts Uzdevums Palīdzība 1 . Какую форму слова …" at bounding box center [312, 251] width 361 height 443
click at [172, 203] on span "времени" at bounding box center [165, 206] width 21 height 8
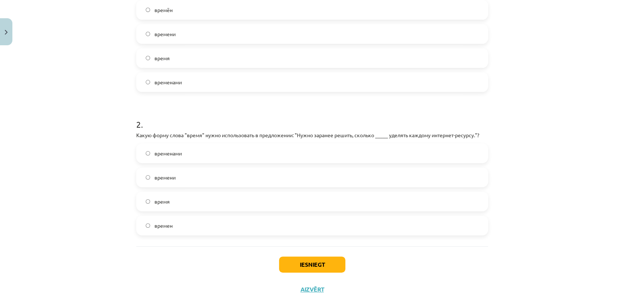
scroll to position [216, 0]
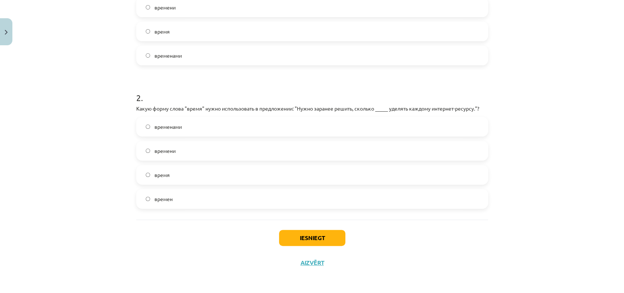
click at [167, 177] on label "время" at bounding box center [312, 175] width 351 height 18
click at [311, 234] on button "Iesniegt" at bounding box center [312, 238] width 66 height 16
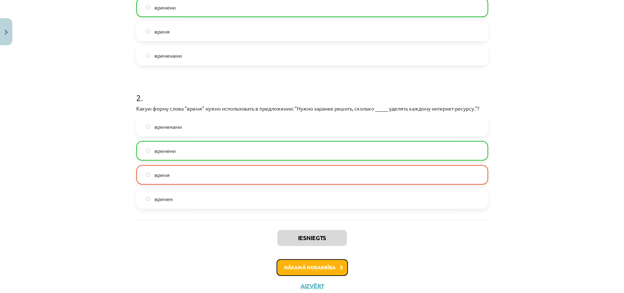
click at [323, 268] on button "Nākamā nodarbība" at bounding box center [312, 267] width 71 height 17
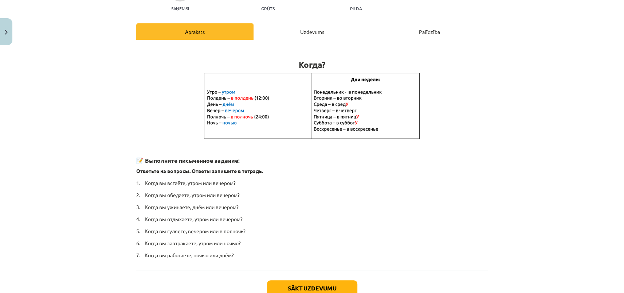
scroll to position [133, 0]
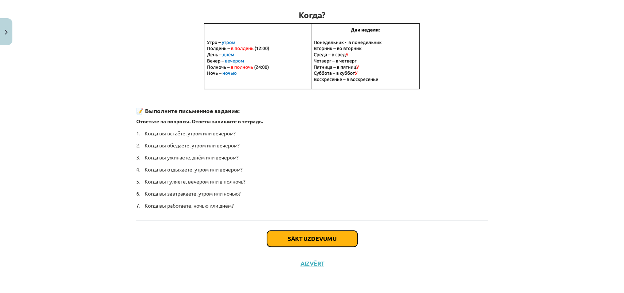
click at [337, 234] on button "Sākt uzdevumu" at bounding box center [312, 238] width 90 height 16
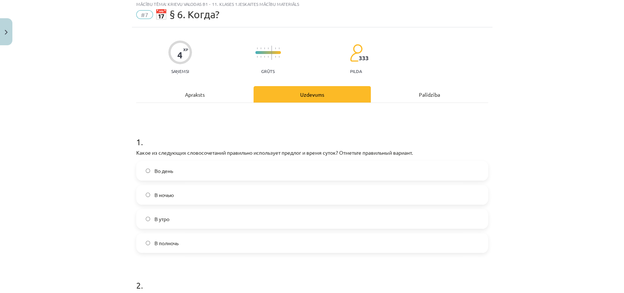
scroll to position [18, 0]
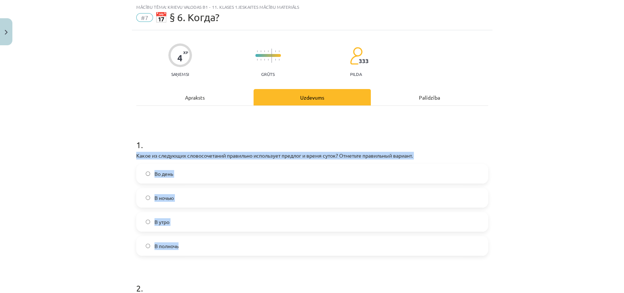
drag, startPoint x: 131, startPoint y: 151, endPoint x: 193, endPoint y: 242, distance: 110.1
click at [210, 244] on div "4 XP Saņemsi Grūts 333 pilda Apraksts Uzdevums Palīdzība 1 . Какое из следующих…" at bounding box center [312, 247] width 361 height 435
copy div "Какое из следующих словосочетаний правильно использует предлог и время суток? О…"
click at [167, 241] on label "В полночь" at bounding box center [312, 246] width 351 height 18
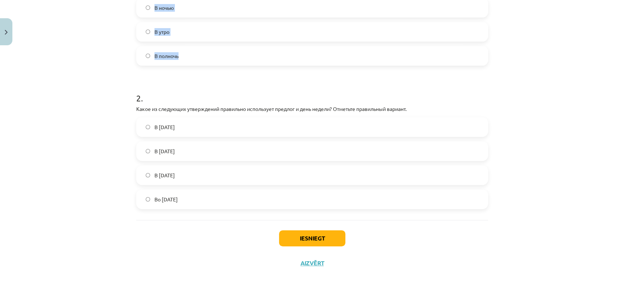
scroll to position [209, 0]
drag, startPoint x: 132, startPoint y: 107, endPoint x: 179, endPoint y: 194, distance: 98.7
click at [209, 194] on div "4 XP Saņemsi Grūts 333 pilda Apraksts Uzdevums Palīdzība 1 . Какое из следующих…" at bounding box center [312, 57] width 361 height 435
copy div "Какое из следующих утверждений правильно использует предлог и день недели? Отме…"
click at [168, 197] on span "Во вторник" at bounding box center [166, 199] width 23 height 8
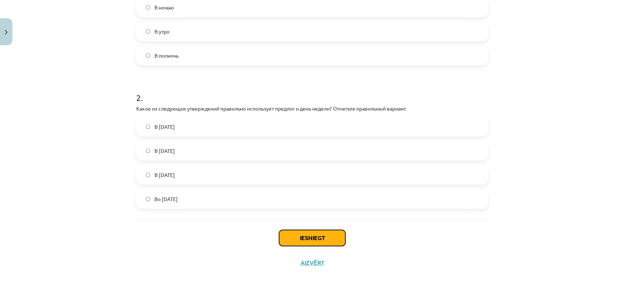
click at [301, 233] on button "Iesniegt" at bounding box center [312, 238] width 66 height 16
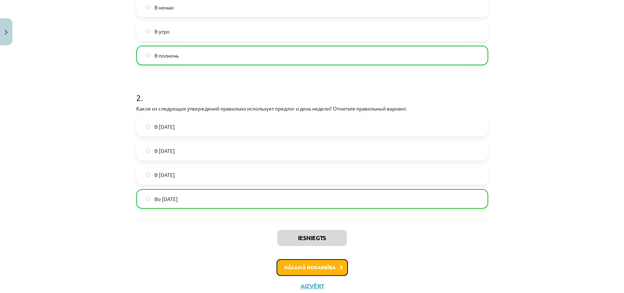
click at [310, 263] on button "Nākamā nodarbība" at bounding box center [312, 267] width 71 height 17
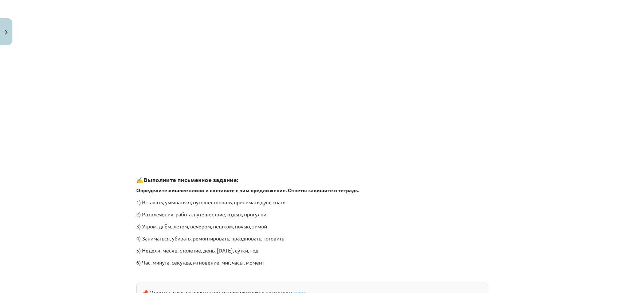
scroll to position [1067, 0]
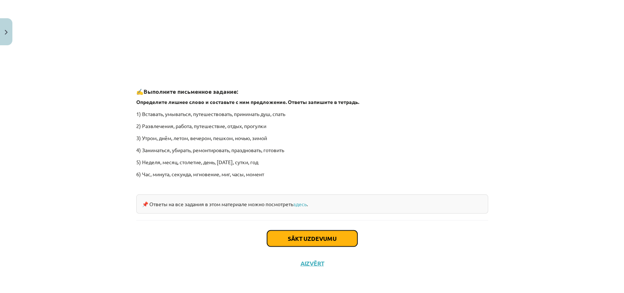
click at [297, 234] on button "Sākt uzdevumu" at bounding box center [312, 238] width 90 height 16
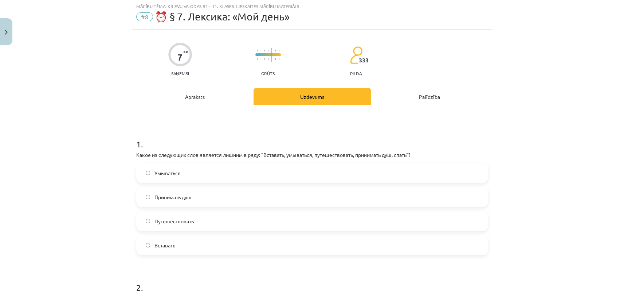
scroll to position [18, 0]
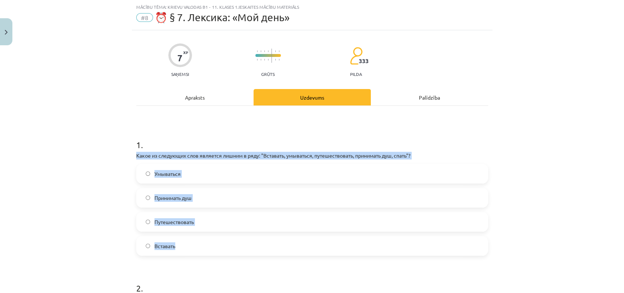
drag, startPoint x: 133, startPoint y: 155, endPoint x: 198, endPoint y: 245, distance: 111.3
click at [186, 221] on span "Путешествовать" at bounding box center [174, 222] width 39 height 8
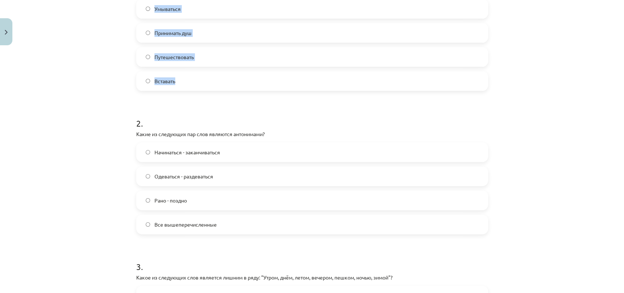
scroll to position [184, 0]
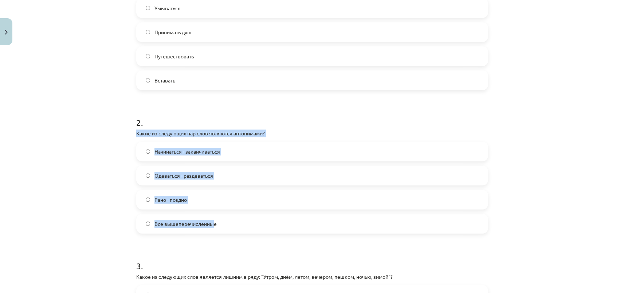
drag, startPoint x: 134, startPoint y: 131, endPoint x: 211, endPoint y: 223, distance: 119.8
click at [211, 223] on div "2 . Какие из следующих пар слов являются антонимами? Начинаться - заканчиваться…" at bounding box center [312, 169] width 352 height 129
click at [206, 223] on span "Все вышеперечисленные" at bounding box center [186, 224] width 62 height 8
drag, startPoint x: 131, startPoint y: 132, endPoint x: 213, endPoint y: 225, distance: 124.3
click at [219, 225] on div "7 XP Saņemsi Grūts 333 pilda Apraksts Uzdevums Palīdzība 1 . Какое из следующих…" at bounding box center [312, 213] width 361 height 697
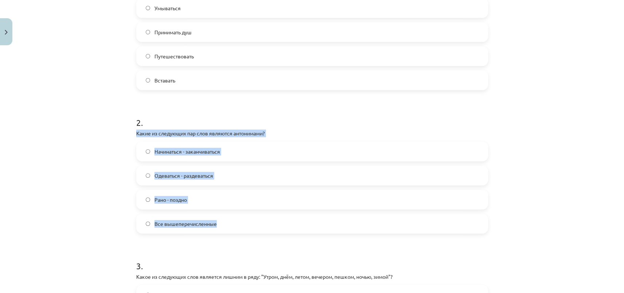
click at [209, 225] on span "Все вышеперечисленные" at bounding box center [186, 224] width 62 height 8
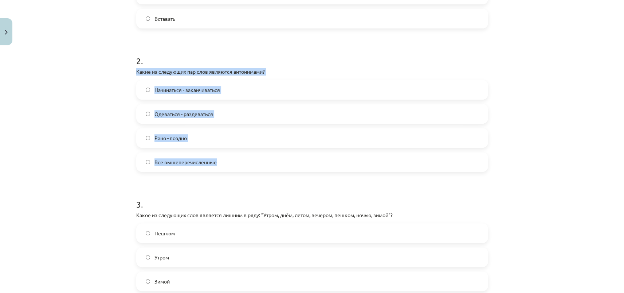
scroll to position [350, 0]
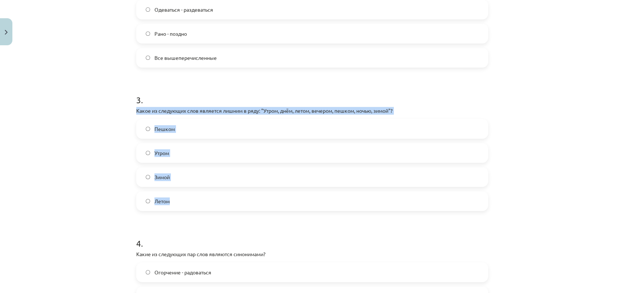
drag, startPoint x: 133, startPoint y: 111, endPoint x: 204, endPoint y: 199, distance: 113.3
click at [205, 199] on div "7 XP Saņemsi Grūts 333 pilda Apraksts Uzdevums Palīdzība 1 . Какое из следующих…" at bounding box center [312, 47] width 361 height 697
click at [162, 132] on span "Пешком" at bounding box center [165, 129] width 20 height 8
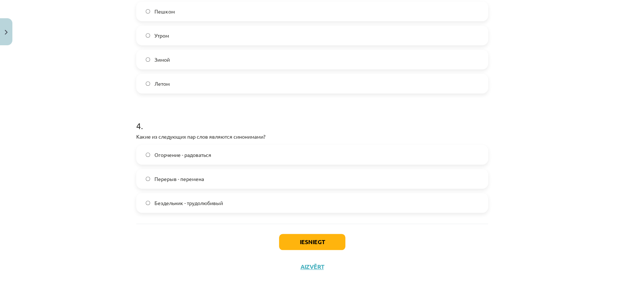
scroll to position [471, 0]
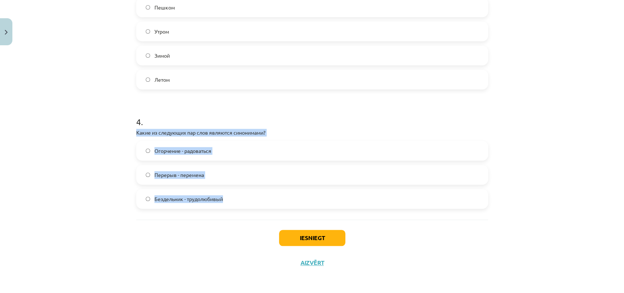
drag, startPoint x: 134, startPoint y: 132, endPoint x: 213, endPoint y: 194, distance: 100.8
click at [235, 192] on div "4 . Какие из следующих пар слов являются синонимами? Огорчение - радоваться Пер…" at bounding box center [312, 156] width 352 height 105
click at [190, 176] on span "Перерыв - перемена" at bounding box center [180, 175] width 50 height 8
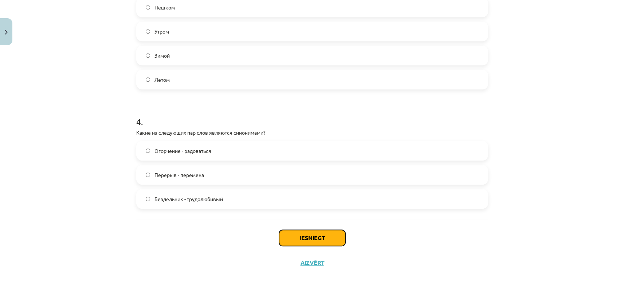
click at [310, 234] on button "Iesniegt" at bounding box center [312, 238] width 66 height 16
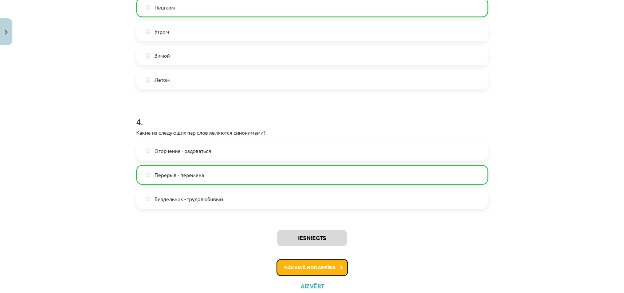
click at [315, 264] on button "Nākamā nodarbība" at bounding box center [312, 267] width 71 height 17
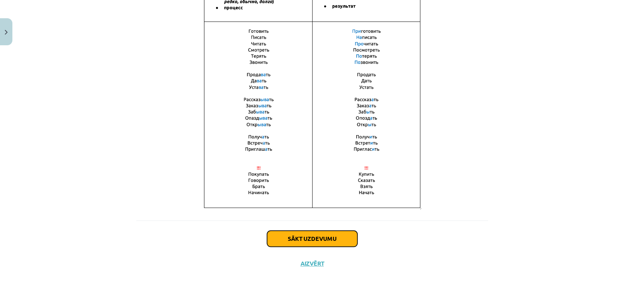
click at [308, 237] on button "Sākt uzdevumu" at bounding box center [312, 238] width 90 height 16
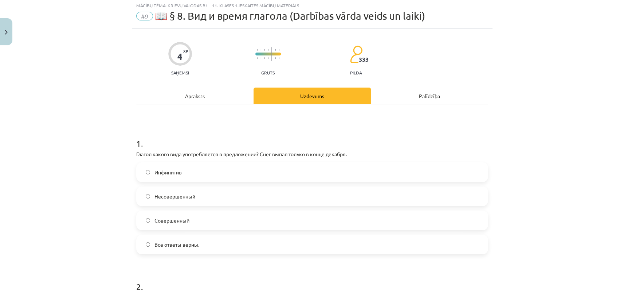
scroll to position [18, 0]
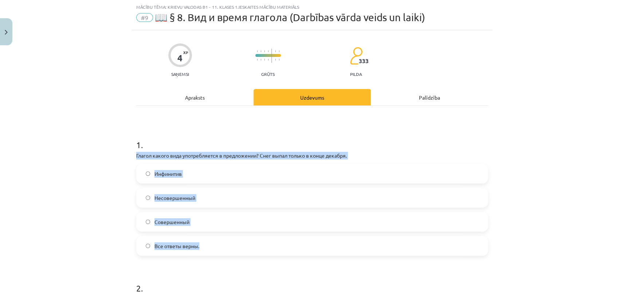
drag, startPoint x: 132, startPoint y: 154, endPoint x: 210, endPoint y: 244, distance: 119.7
click at [166, 221] on span "Совершенный" at bounding box center [172, 222] width 35 height 8
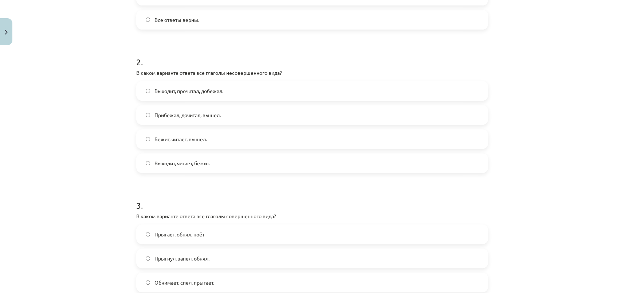
scroll to position [250, 0]
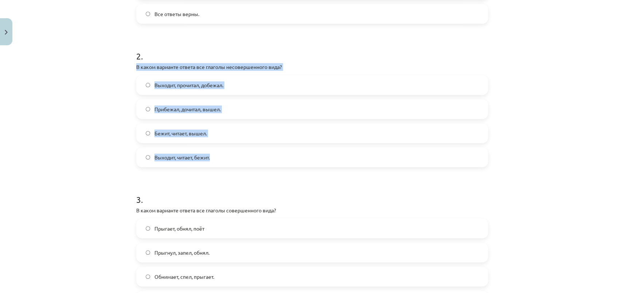
drag, startPoint x: 131, startPoint y: 67, endPoint x: 211, endPoint y: 156, distance: 119.8
click at [251, 153] on div "4 XP Saņemsi Grūts 333 pilda Apraksts Uzdevums Palīdzība 1 . Глагол какого вида…" at bounding box center [312, 158] width 361 height 721
click at [182, 157] on span "Выходит, читает, бежит." at bounding box center [182, 157] width 55 height 8
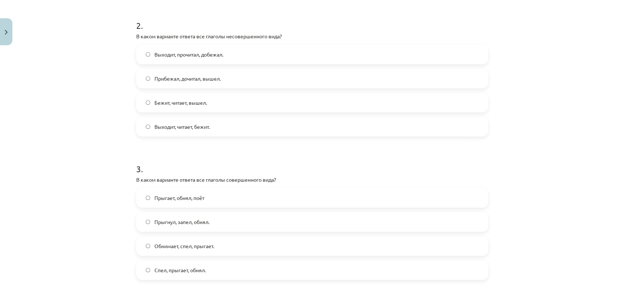
scroll to position [383, 0]
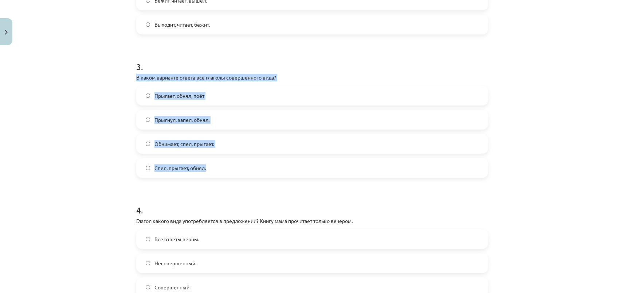
drag, startPoint x: 133, startPoint y: 77, endPoint x: 221, endPoint y: 169, distance: 127.4
click at [222, 169] on div "4 XP Saņemsi Grūts 333 pilda Apraksts Uzdevums Palīdzība 1 . Глагол какого вида…" at bounding box center [312, 26] width 361 height 721
click at [180, 120] on span "Прыгнул, запел, обнял." at bounding box center [182, 120] width 55 height 8
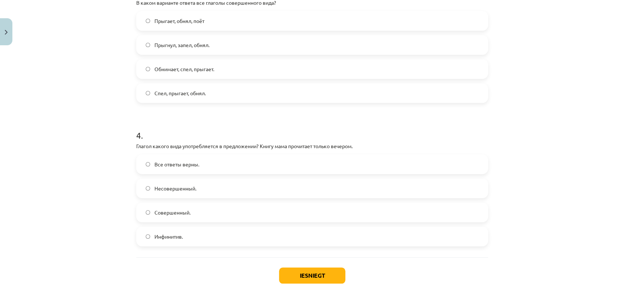
scroll to position [482, 0]
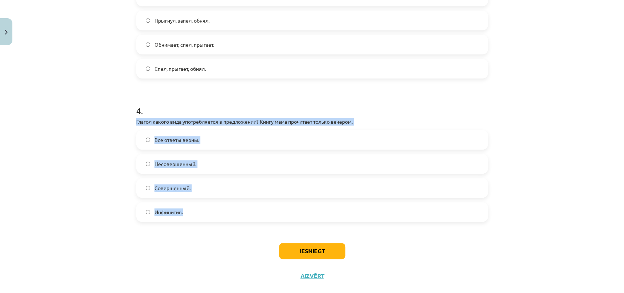
drag, startPoint x: 134, startPoint y: 120, endPoint x: 204, endPoint y: 208, distance: 111.8
click at [208, 208] on div "4 . Глагол какого вида употребляется в предложении? Книгу мама прочитает только…" at bounding box center [312, 157] width 352 height 129
click at [179, 188] on span "Совершенный." at bounding box center [173, 188] width 36 height 8
click at [309, 250] on button "Iesniegt" at bounding box center [312, 251] width 66 height 16
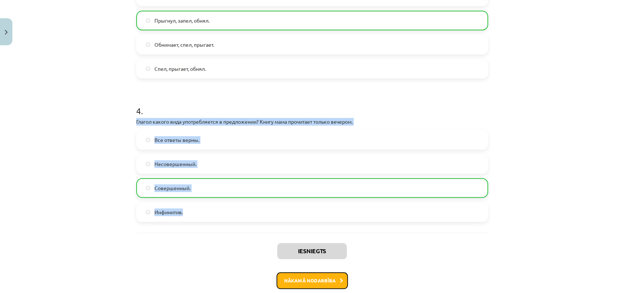
click at [315, 276] on button "Nākamā nodarbība" at bounding box center [312, 280] width 71 height 17
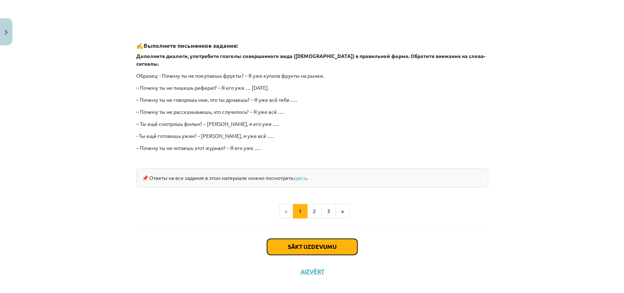
click at [318, 238] on button "Sākt uzdevumu" at bounding box center [312, 246] width 90 height 16
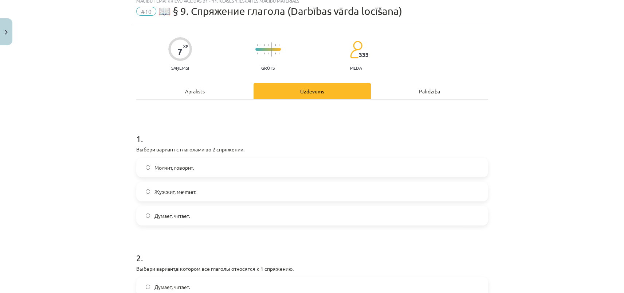
scroll to position [18, 0]
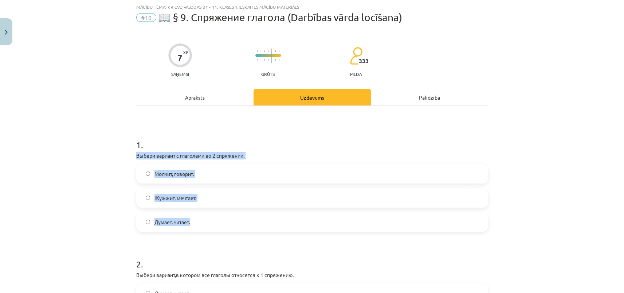
drag, startPoint x: 132, startPoint y: 152, endPoint x: 259, endPoint y: 225, distance: 145.6
click at [180, 172] on span "Молчит, говорит." at bounding box center [174, 174] width 39 height 8
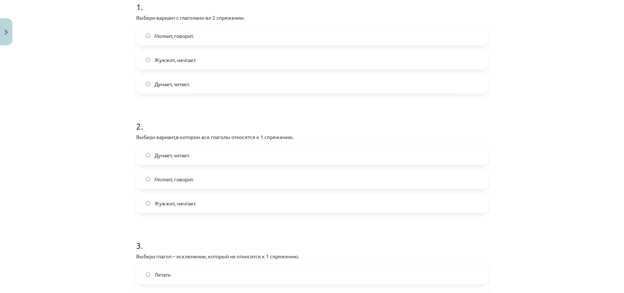
scroll to position [184, 0]
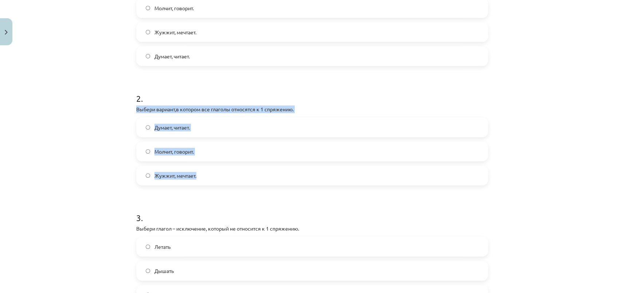
drag, startPoint x: 135, startPoint y: 109, endPoint x: 227, endPoint y: 174, distance: 112.6
click at [227, 174] on div "2 . Выбери вариант,в котором все глаголы относятся к 1 спряжению. Думает, читае…" at bounding box center [312, 133] width 352 height 105
click at [176, 129] on span "Думает, читает." at bounding box center [172, 128] width 35 height 8
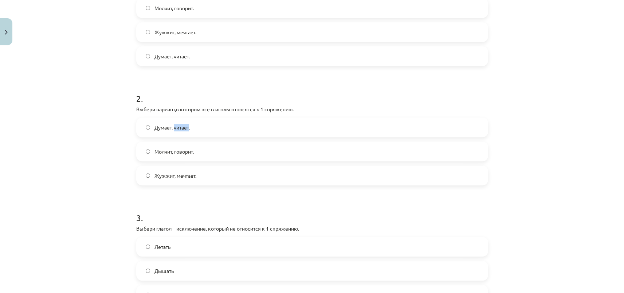
click at [176, 129] on span "Думает, читает." at bounding box center [172, 128] width 35 height 8
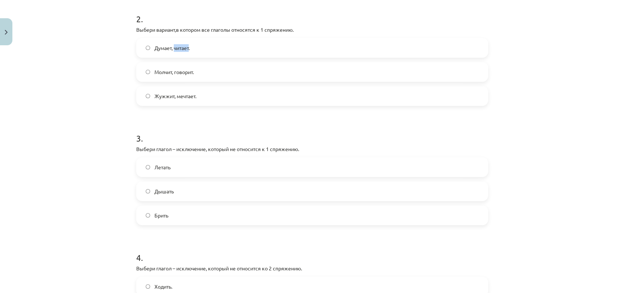
scroll to position [316, 0]
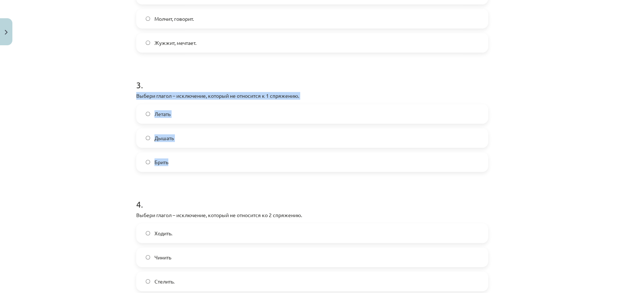
drag, startPoint x: 133, startPoint y: 96, endPoint x: 198, endPoint y: 162, distance: 92.6
click at [198, 162] on div "3 . Выбери глагол – исключение, который не относится к 1 спряжению. Летать Дыша…" at bounding box center [312, 119] width 352 height 105
click at [160, 162] on span "Брить" at bounding box center [162, 162] width 14 height 8
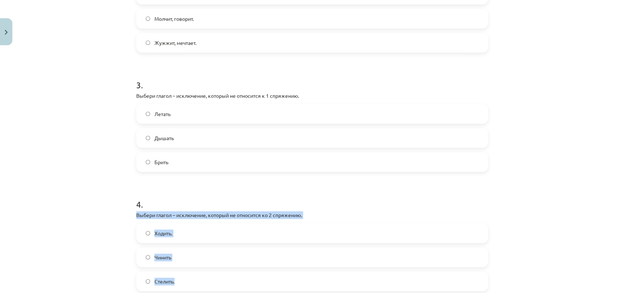
drag, startPoint x: 133, startPoint y: 215, endPoint x: 191, endPoint y: 277, distance: 84.1
click at [191, 277] on div "4 . Выбери глагол – исключение, который не относится ко 2 спряжению. Ходить. Чи…" at bounding box center [312, 238] width 352 height 105
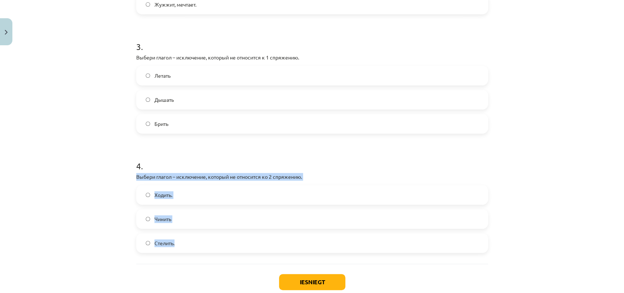
scroll to position [399, 0]
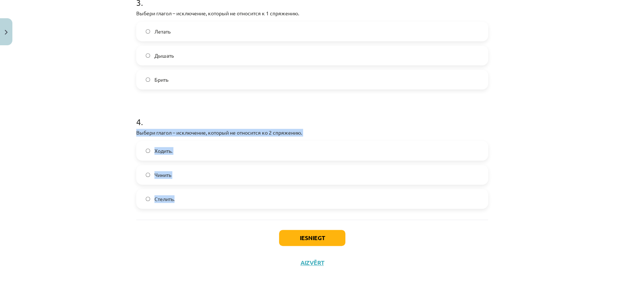
click at [168, 173] on span "Чинить" at bounding box center [163, 175] width 17 height 8
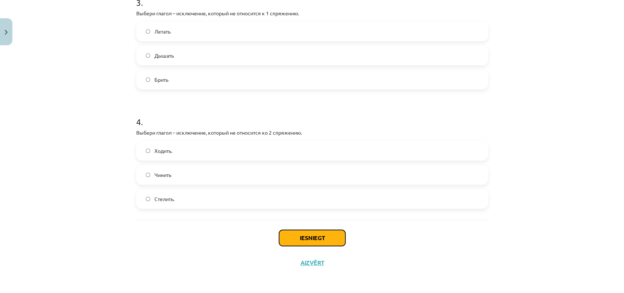
click at [323, 235] on button "Iesniegt" at bounding box center [312, 238] width 66 height 16
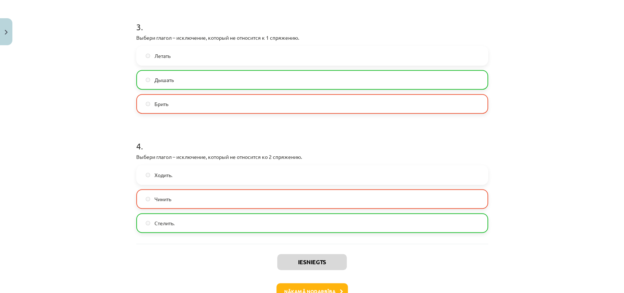
scroll to position [422, 0]
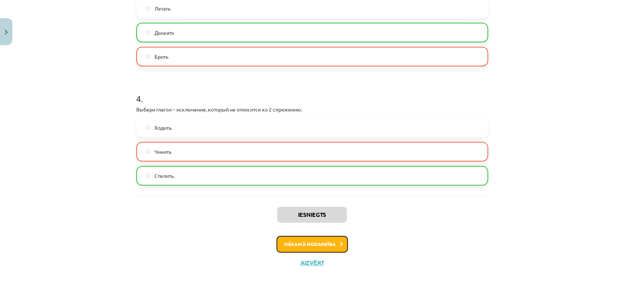
click at [315, 245] on button "Nākamā nodarbība" at bounding box center [312, 244] width 71 height 17
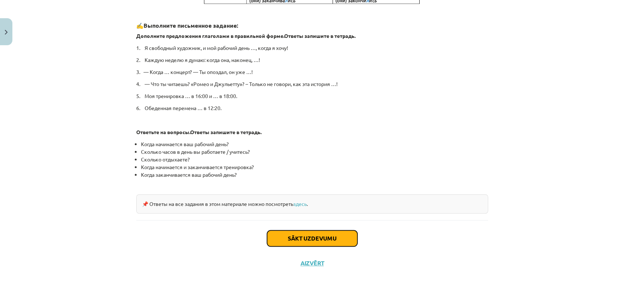
click at [316, 238] on button "Sākt uzdevumu" at bounding box center [312, 238] width 90 height 16
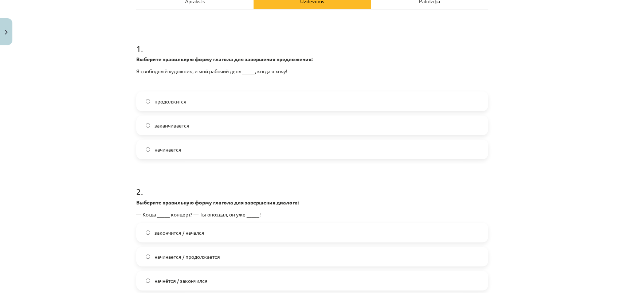
scroll to position [151, 0]
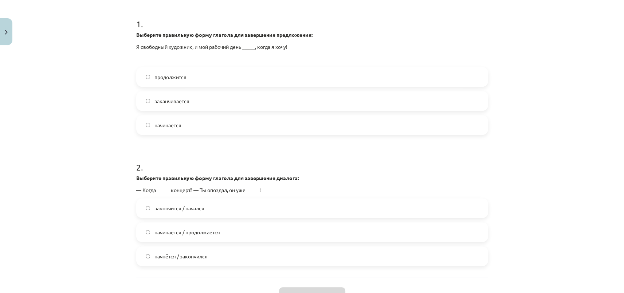
click at [183, 100] on span "заканчивается" at bounding box center [172, 101] width 35 height 8
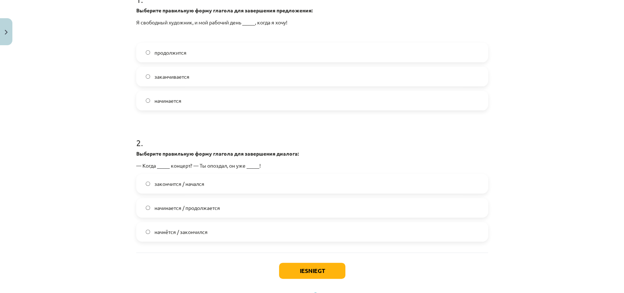
scroll to position [208, 0]
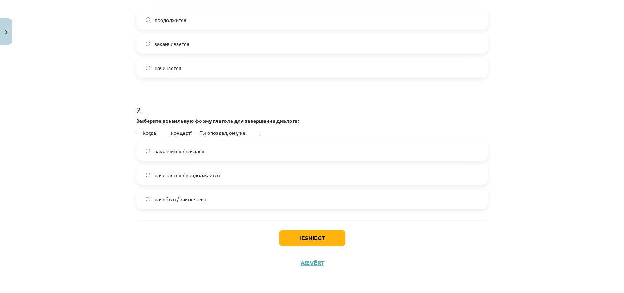
click at [185, 201] on span "начнётся / закончился" at bounding box center [181, 199] width 53 height 8
click at [306, 234] on button "Iesniegt" at bounding box center [312, 238] width 66 height 16
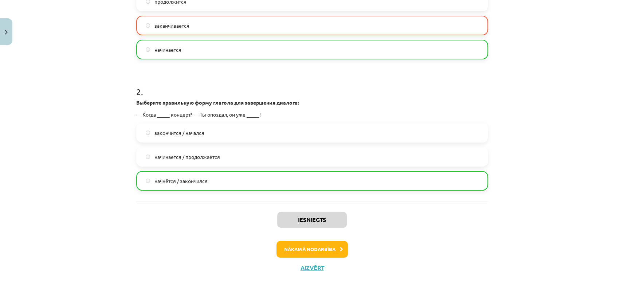
scroll to position [231, 0]
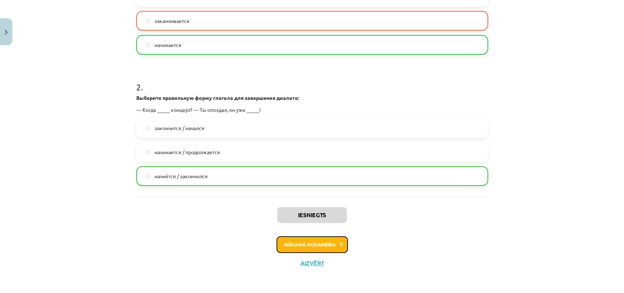
click at [307, 246] on button "Nākamā nodarbība" at bounding box center [312, 244] width 71 height 17
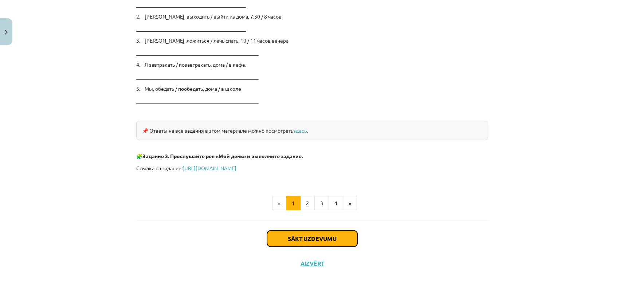
click at [320, 237] on button "Sākt uzdevumu" at bounding box center [312, 239] width 90 height 16
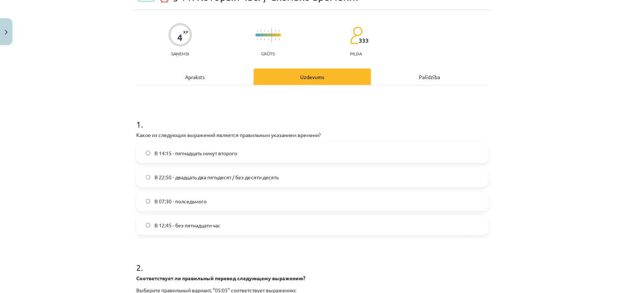
scroll to position [18, 0]
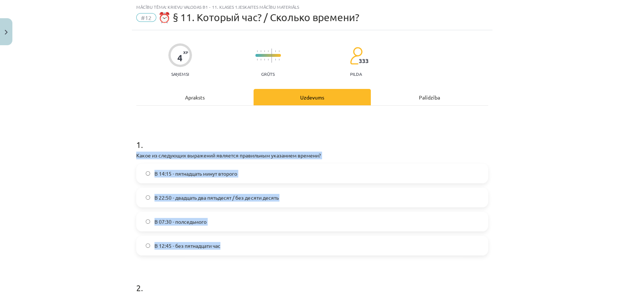
drag, startPoint x: 134, startPoint y: 155, endPoint x: 232, endPoint y: 245, distance: 133.4
click at [232, 245] on div "1 . Какое из следующих выражений является правильным указанием времени? В 14:15…" at bounding box center [312, 191] width 352 height 129
click at [188, 196] on span "В 22:50 - двадцать два пятьдесят / без десяти десять" at bounding box center [217, 198] width 124 height 8
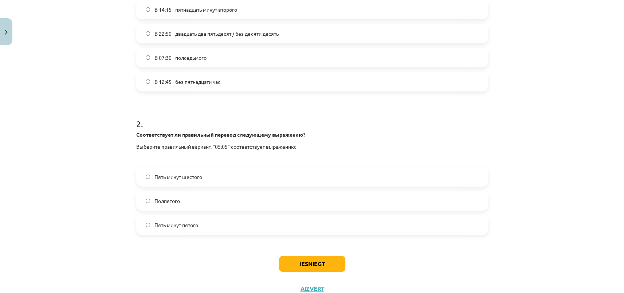
scroll to position [184, 0]
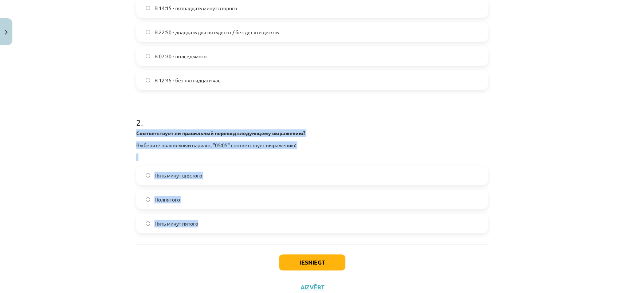
drag, startPoint x: 134, startPoint y: 132, endPoint x: 237, endPoint y: 230, distance: 142.1
click at [237, 230] on div "2 . Соответствует ли правильный перевод следующему выражению? Выберите правильн…" at bounding box center [312, 169] width 352 height 129
click at [176, 177] on span "Пять минут шестого" at bounding box center [179, 176] width 48 height 8
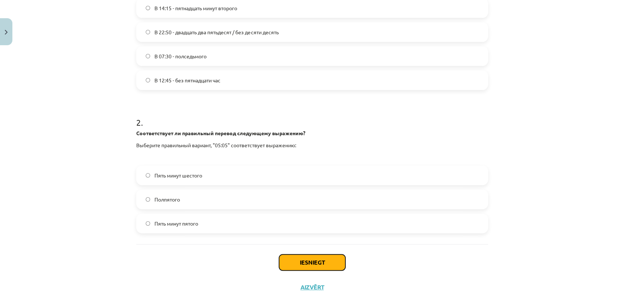
click at [317, 263] on button "Iesniegt" at bounding box center [312, 262] width 66 height 16
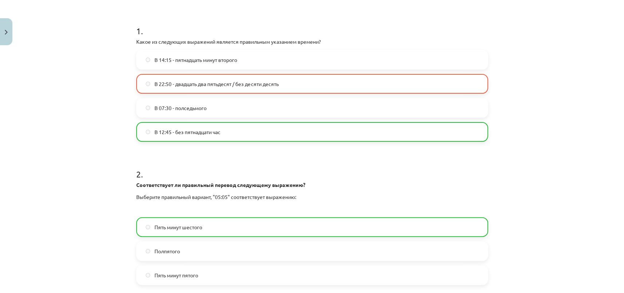
scroll to position [231, 0]
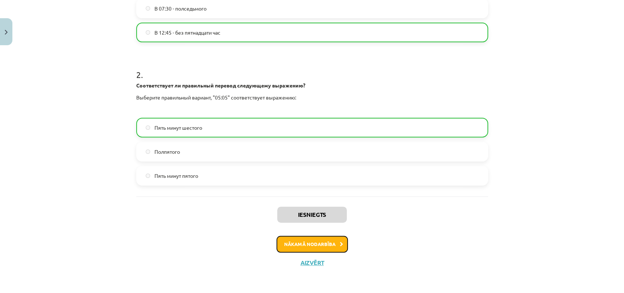
click at [326, 243] on button "Nākamā nodarbība" at bounding box center [312, 244] width 71 height 17
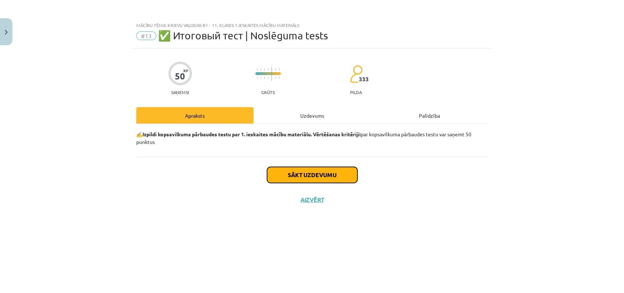
click at [324, 177] on button "Sākt uzdevumu" at bounding box center [312, 175] width 90 height 16
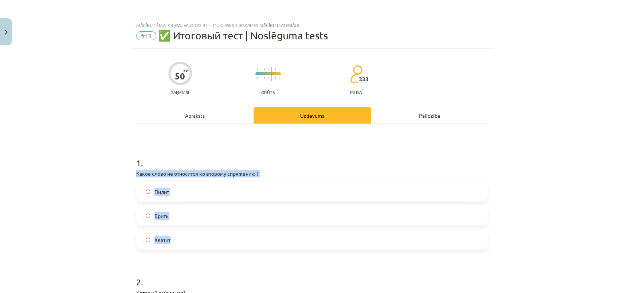
drag, startPoint x: 132, startPoint y: 175, endPoint x: 195, endPoint y: 237, distance: 88.2
click at [162, 196] on label "Пилит" at bounding box center [312, 192] width 351 height 18
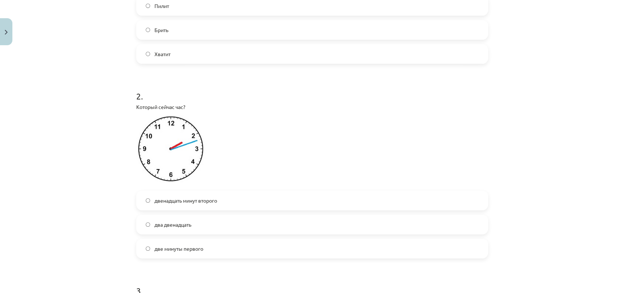
scroll to position [199, 0]
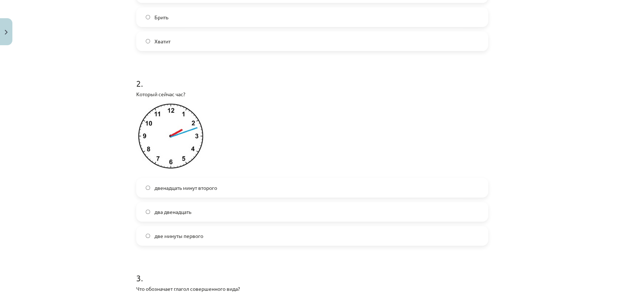
click at [183, 189] on span "двенадцать минут второго" at bounding box center [186, 188] width 63 height 8
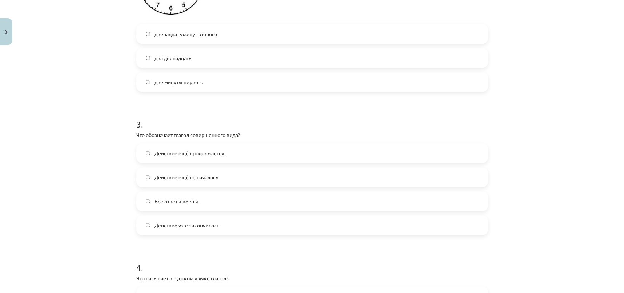
scroll to position [365, 0]
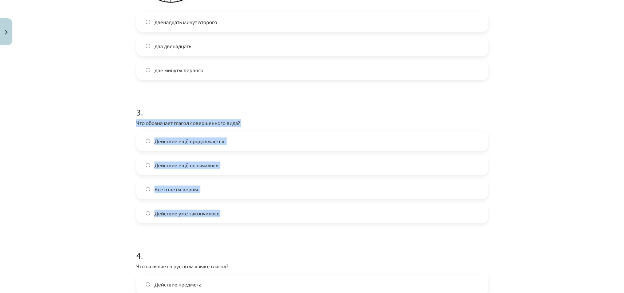
drag, startPoint x: 133, startPoint y: 122, endPoint x: 219, endPoint y: 215, distance: 126.7
click at [202, 213] on span "Действие уже закончилось." at bounding box center [188, 214] width 66 height 8
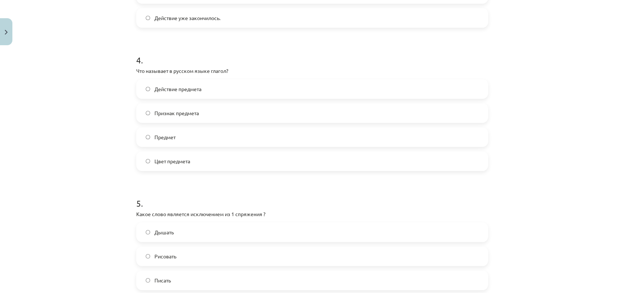
scroll to position [596, 0]
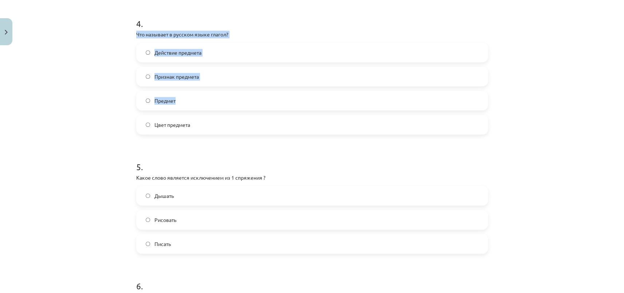
drag, startPoint x: 135, startPoint y: 33, endPoint x: 234, endPoint y: 98, distance: 118.7
click at [234, 98] on div "4 . Что называет в русском языке глагол? Действие предмета Признак предмета Пре…" at bounding box center [312, 70] width 352 height 129
click at [181, 44] on label "Действие предмета" at bounding box center [312, 52] width 351 height 18
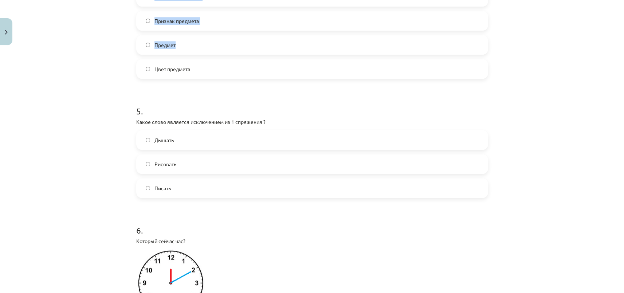
scroll to position [663, 0]
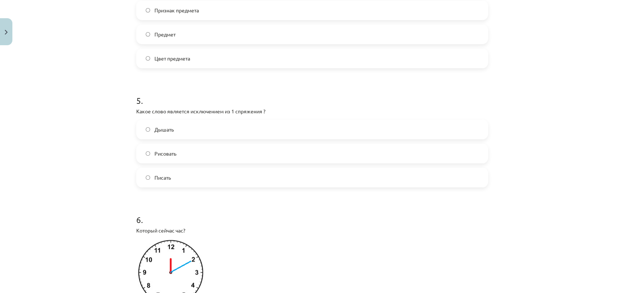
click at [136, 111] on p "Какое слово является исключением из 1 спряжения ?" at bounding box center [312, 112] width 352 height 8
click at [159, 125] on label "Дышать" at bounding box center [312, 129] width 351 height 18
drag, startPoint x: 135, startPoint y: 110, endPoint x: 180, endPoint y: 169, distance: 74.9
click at [211, 180] on div "5 . Какое слово является исключением из 1 спряжения ? Дышать Рисовать Писать" at bounding box center [312, 135] width 352 height 105
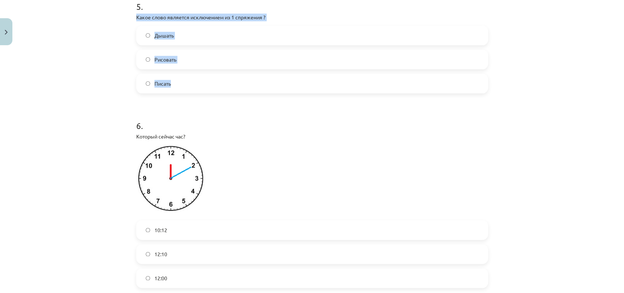
scroll to position [795, 0]
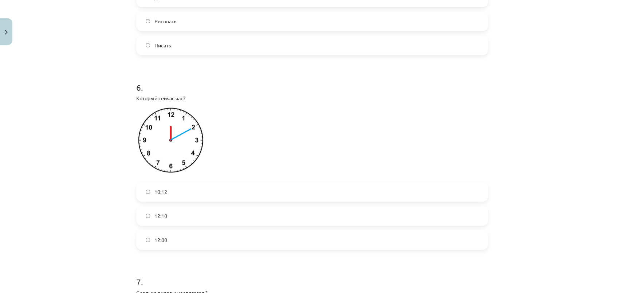
click at [256, 153] on p at bounding box center [312, 141] width 352 height 71
click at [179, 214] on label "12:10" at bounding box center [312, 216] width 351 height 18
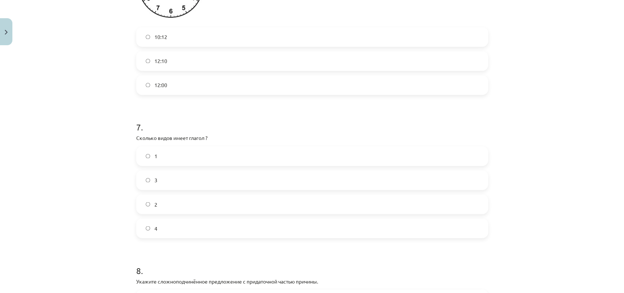
scroll to position [961, 0]
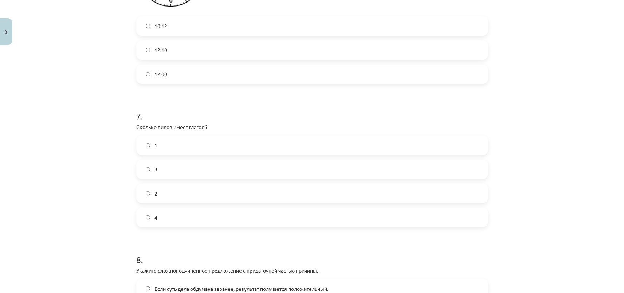
click at [185, 167] on label "3" at bounding box center [312, 169] width 351 height 18
drag, startPoint x: 133, startPoint y: 125, endPoint x: 225, endPoint y: 229, distance: 138.7
click at [173, 195] on label "2" at bounding box center [312, 193] width 351 height 18
click at [167, 172] on label "3" at bounding box center [312, 169] width 351 height 18
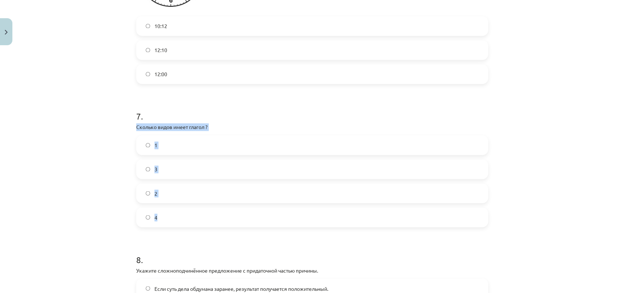
drag, startPoint x: 130, startPoint y: 128, endPoint x: 210, endPoint y: 215, distance: 118.7
click at [155, 190] on span "2" at bounding box center [156, 194] width 3 height 8
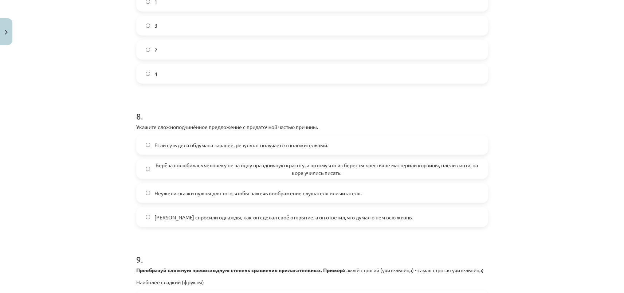
scroll to position [1127, 0]
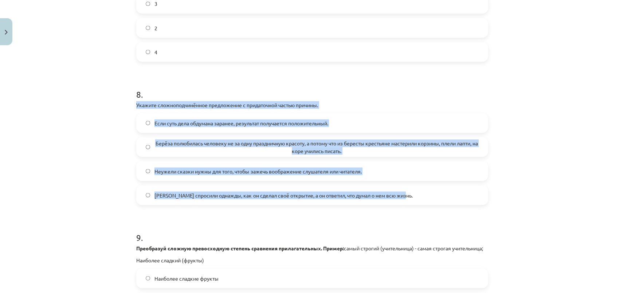
drag, startPoint x: 132, startPoint y: 105, endPoint x: 408, endPoint y: 196, distance: 290.5
click at [164, 142] on span "Берёза полюбилась человеку не за одну праздничную красоту, а потому что из бере…" at bounding box center [317, 146] width 324 height 15
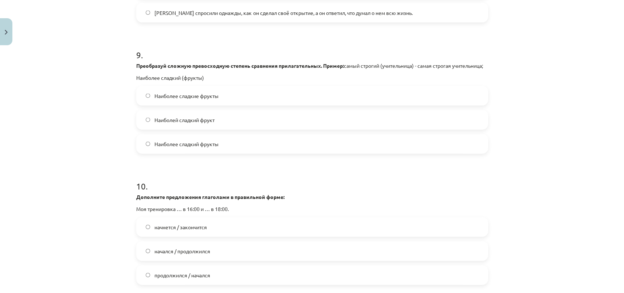
scroll to position [1326, 0]
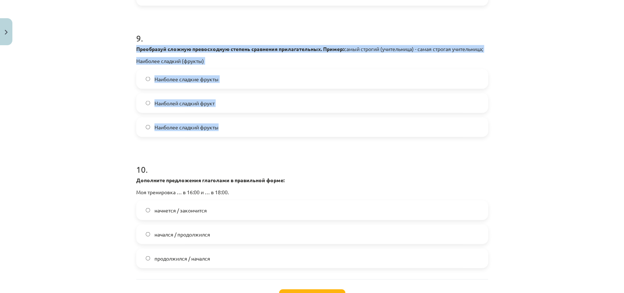
drag, startPoint x: 131, startPoint y: 46, endPoint x: 238, endPoint y: 131, distance: 137.2
click at [184, 83] on span "Наиболее сладкие фрукты" at bounding box center [187, 79] width 64 height 8
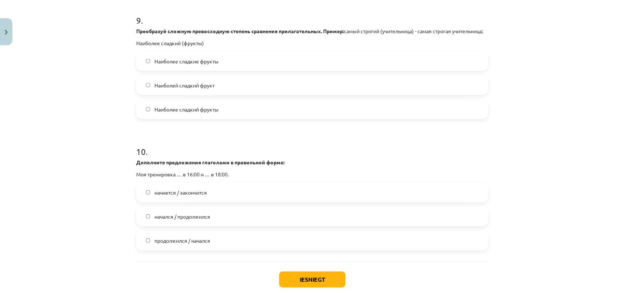
scroll to position [1359, 0]
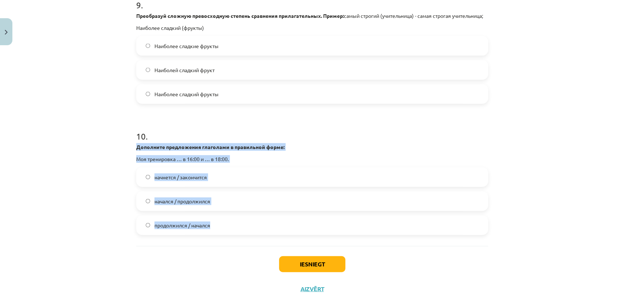
drag, startPoint x: 131, startPoint y: 154, endPoint x: 241, endPoint y: 228, distance: 132.4
click at [184, 181] on span "начнется / закончится" at bounding box center [181, 178] width 52 height 8
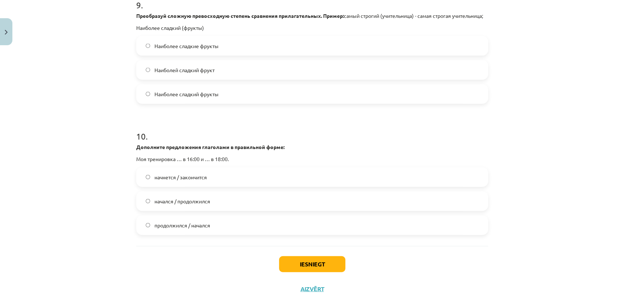
click at [291, 262] on div "Iesniegt Aizvērt" at bounding box center [312, 271] width 352 height 51
click at [297, 267] on button "Iesniegt" at bounding box center [312, 264] width 66 height 16
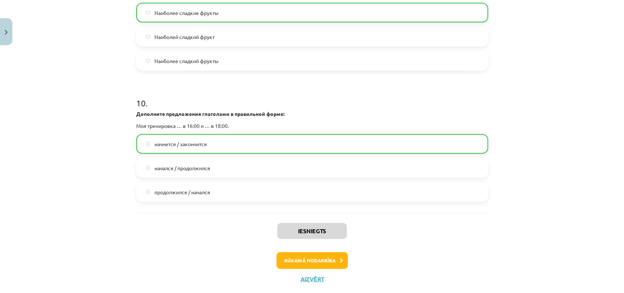
scroll to position [1416, 0]
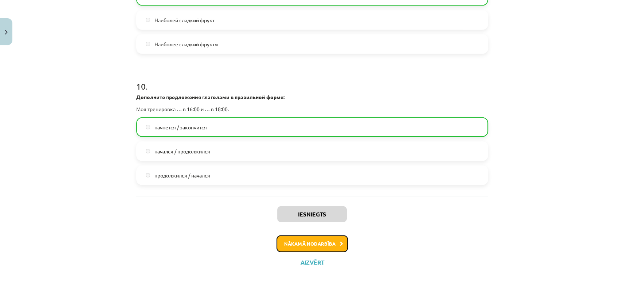
click at [316, 249] on button "Nākamā nodarbība" at bounding box center [312, 244] width 71 height 17
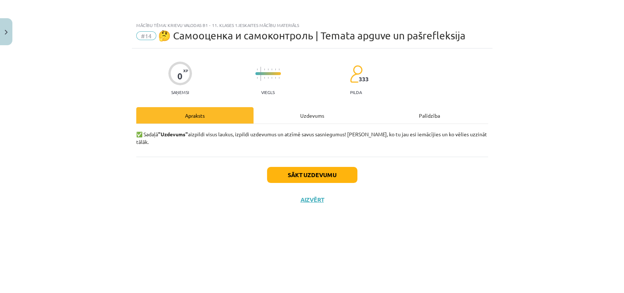
scroll to position [0, 0]
click at [322, 173] on button "Sākt uzdevumu" at bounding box center [312, 175] width 90 height 16
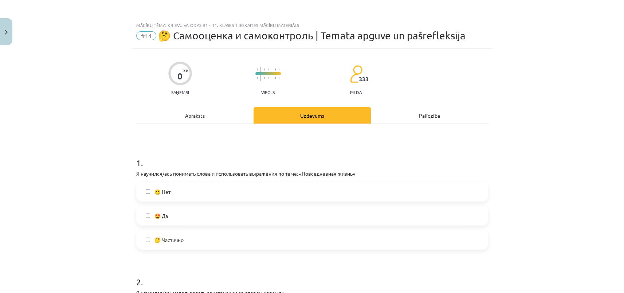
click at [158, 217] on span "🤩 Да" at bounding box center [161, 216] width 13 height 8
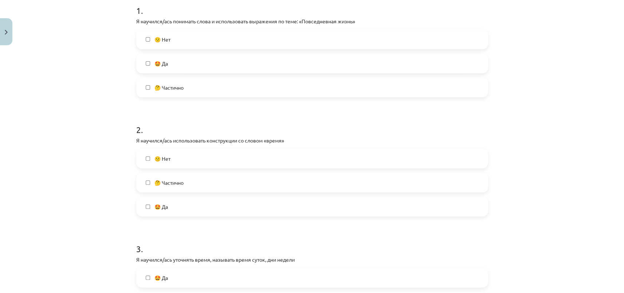
scroll to position [166, 0]
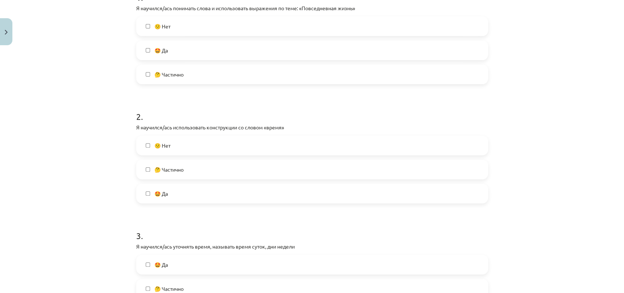
click at [176, 170] on span "🤔 Частично" at bounding box center [169, 170] width 29 height 8
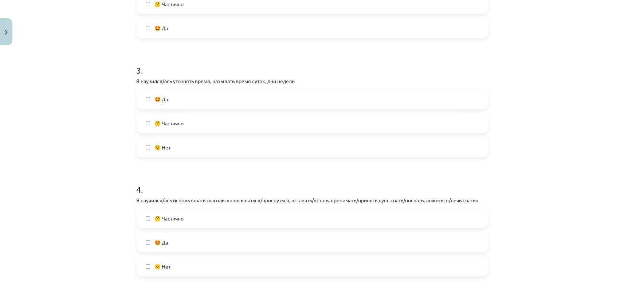
scroll to position [331, 0]
click at [166, 122] on span "🤔 Частично" at bounding box center [169, 123] width 29 height 8
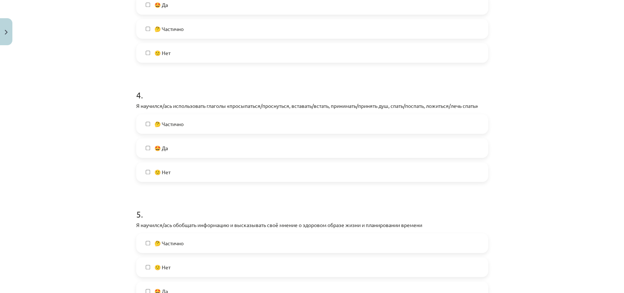
scroll to position [431, 0]
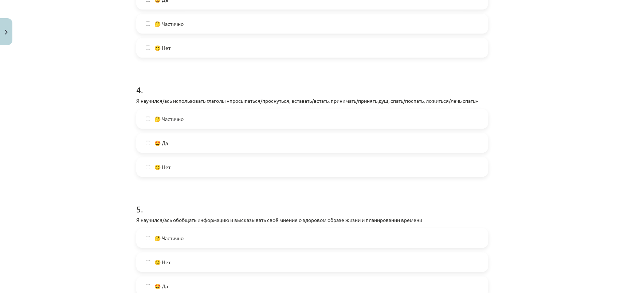
click at [164, 142] on span "🤩 Да" at bounding box center [161, 143] width 13 height 8
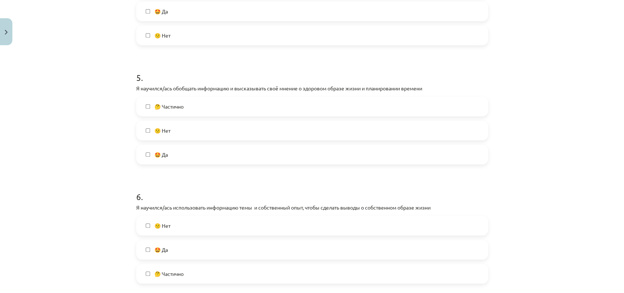
scroll to position [563, 0]
click at [163, 147] on label "🤩 Да" at bounding box center [312, 153] width 351 height 18
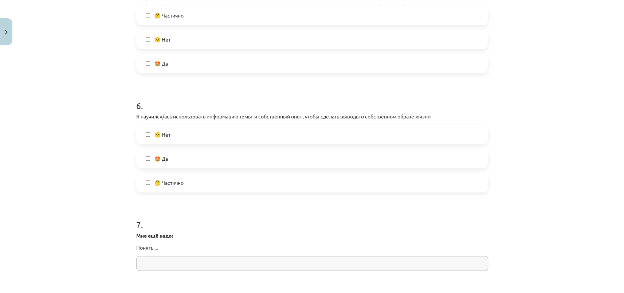
scroll to position [663, 0]
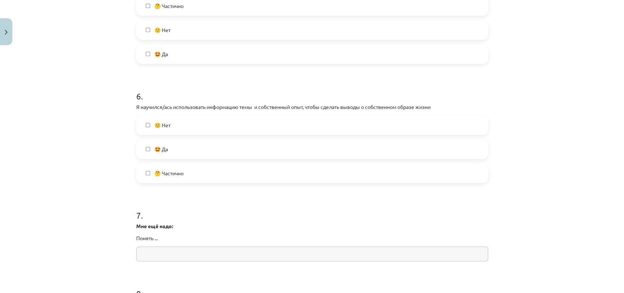
click at [158, 149] on span "🤩 Да" at bounding box center [161, 149] width 13 height 8
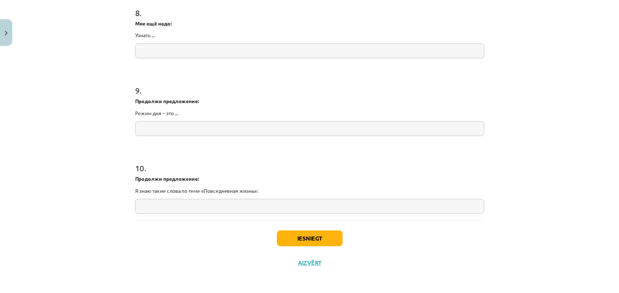
scroll to position [946, 0]
click at [294, 232] on button "Iesniegt" at bounding box center [312, 238] width 66 height 16
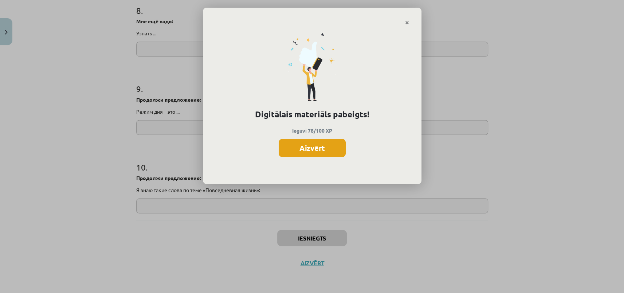
click at [325, 144] on button "Aizvērt" at bounding box center [312, 148] width 67 height 18
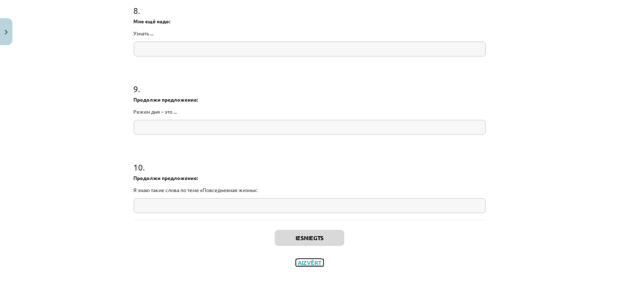
click at [313, 265] on button "Aizvērt" at bounding box center [310, 262] width 28 height 7
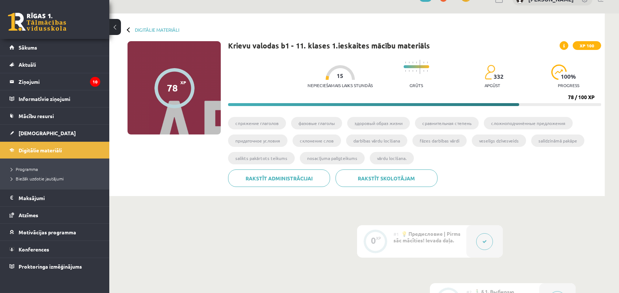
scroll to position [0, 0]
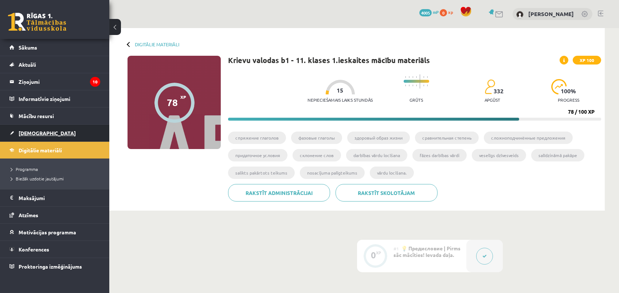
click at [29, 133] on span "[DEMOGRAPHIC_DATA]" at bounding box center [47, 133] width 57 height 7
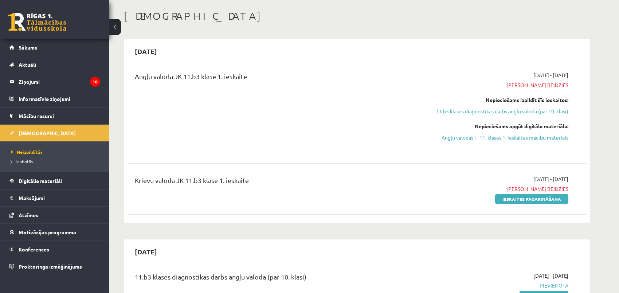
scroll to position [66, 0]
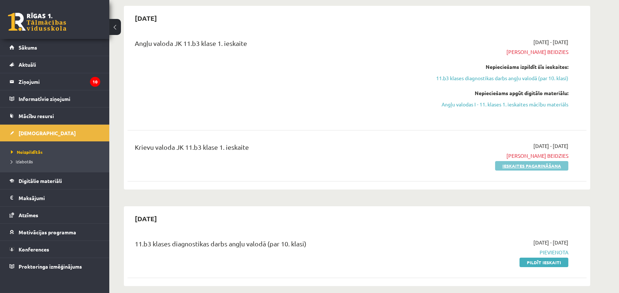
click at [527, 164] on link "Ieskaites pagarināšana" at bounding box center [531, 165] width 73 height 9
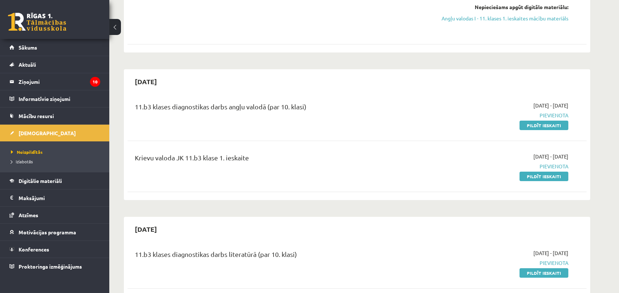
scroll to position [166, 0]
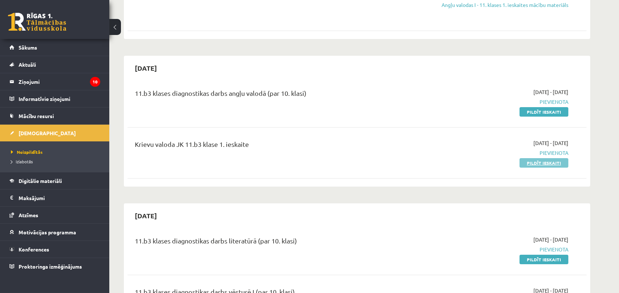
click at [553, 159] on link "Pildīt ieskaiti" at bounding box center [544, 162] width 49 height 9
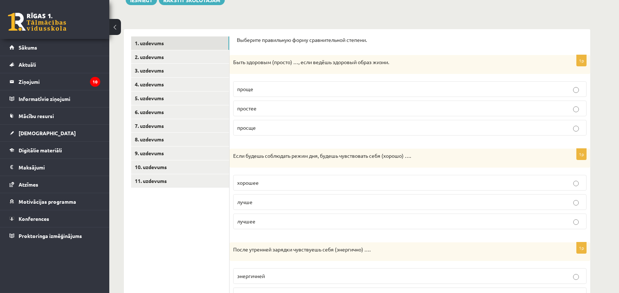
scroll to position [99, 0]
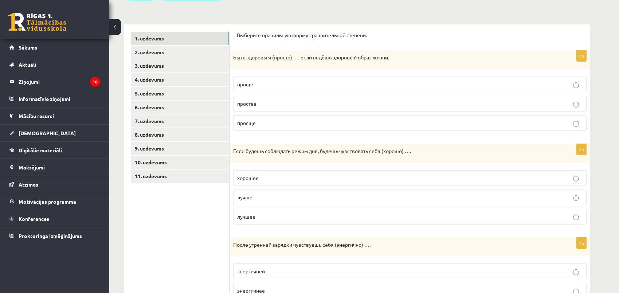
click at [251, 86] on span "проще" at bounding box center [245, 84] width 16 height 7
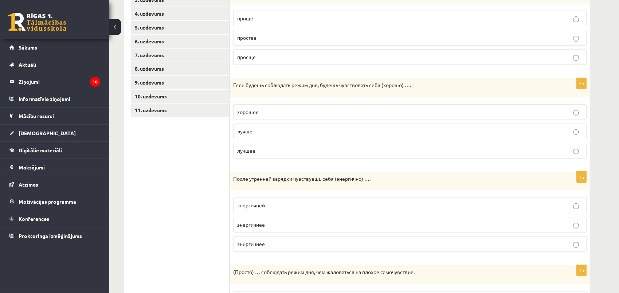
scroll to position [166, 0]
click at [255, 150] on p "лучшее" at bounding box center [410, 151] width 346 height 8
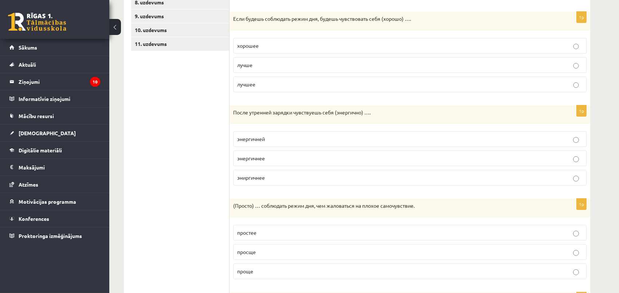
scroll to position [232, 0]
click at [268, 159] on p "энергичнее" at bounding box center [410, 158] width 346 height 8
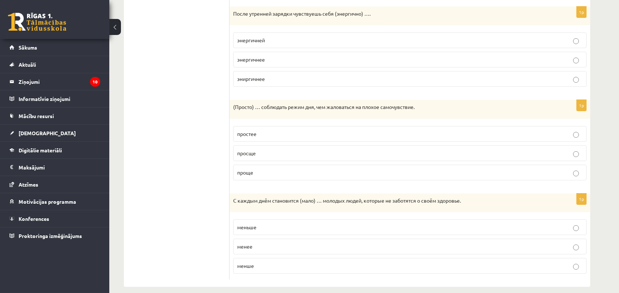
scroll to position [338, 0]
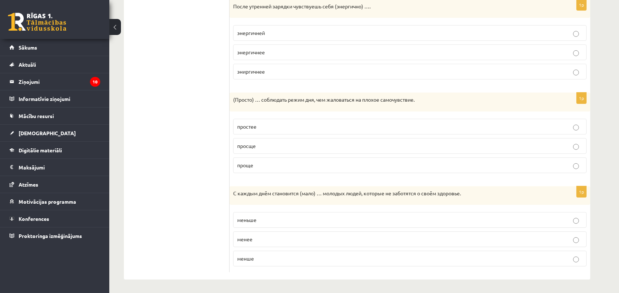
click at [260, 166] on p "проще" at bounding box center [410, 166] width 346 height 8
click at [249, 225] on label "меньше" at bounding box center [410, 220] width 354 height 16
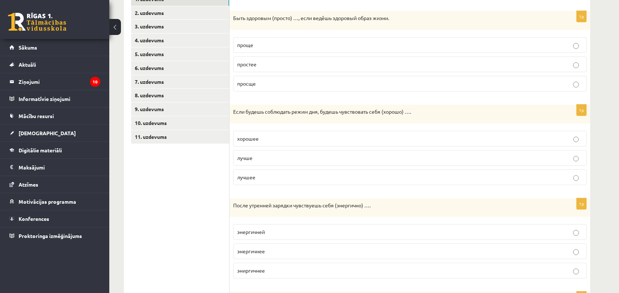
scroll to position [0, 0]
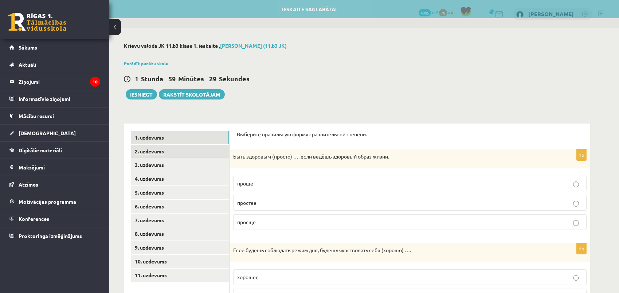
click at [160, 152] on link "2. uzdevums" at bounding box center [180, 151] width 98 height 13
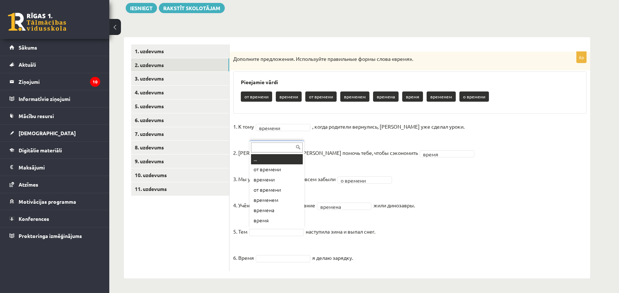
scroll to position [8, 0]
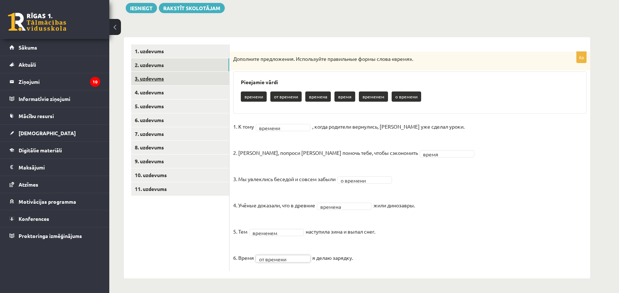
click at [155, 76] on link "3. uzdevums" at bounding box center [180, 78] width 98 height 13
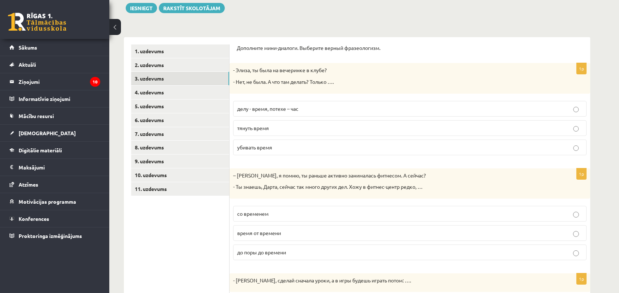
click at [266, 148] on span "убивать время" at bounding box center [254, 147] width 35 height 7
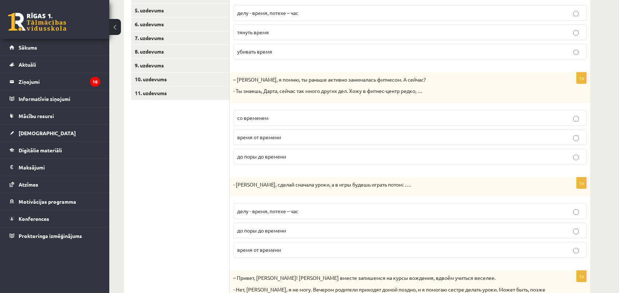
scroll to position [186, 0]
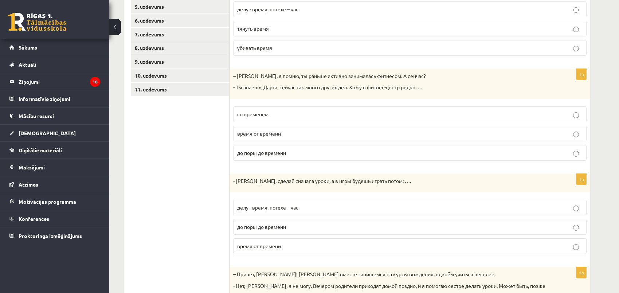
click at [258, 132] on span "время от времени" at bounding box center [259, 133] width 44 height 7
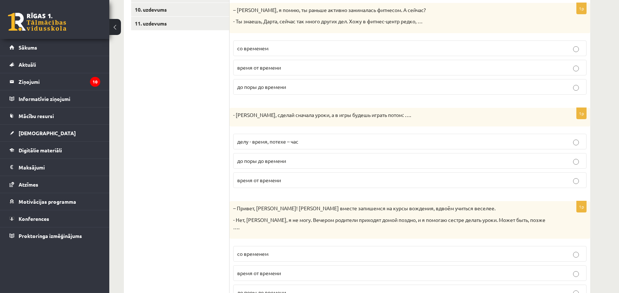
scroll to position [279, 0]
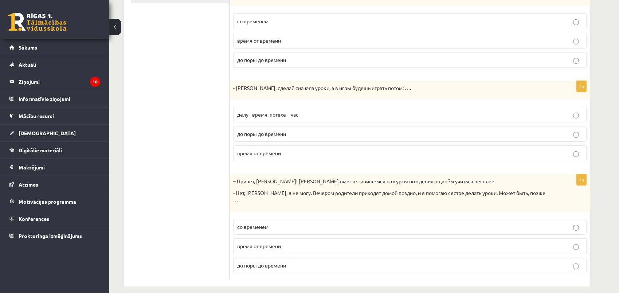
click at [283, 115] on span "делу - время, потехе – час" at bounding box center [267, 114] width 61 height 7
click at [272, 223] on p "со временем" at bounding box center [410, 227] width 346 height 8
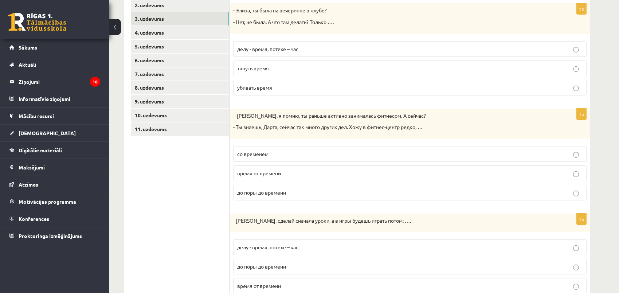
scroll to position [0, 0]
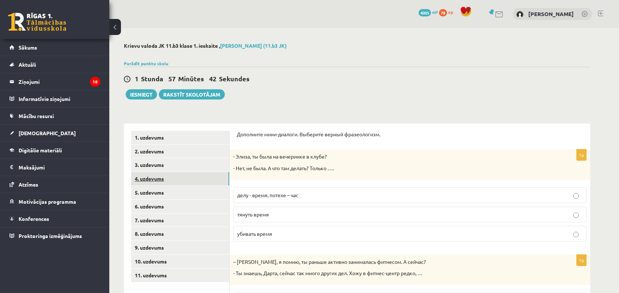
click at [160, 178] on link "4. uzdevums" at bounding box center [180, 178] width 98 height 13
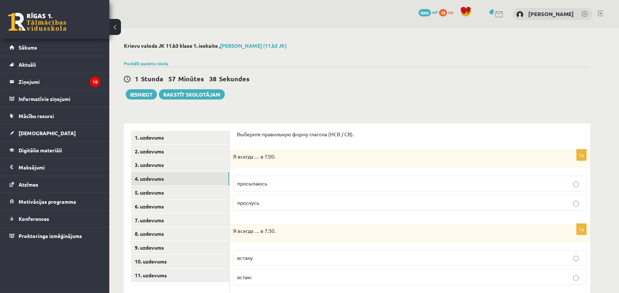
click at [258, 186] on span "просыпаюсь" at bounding box center [252, 183] width 30 height 7
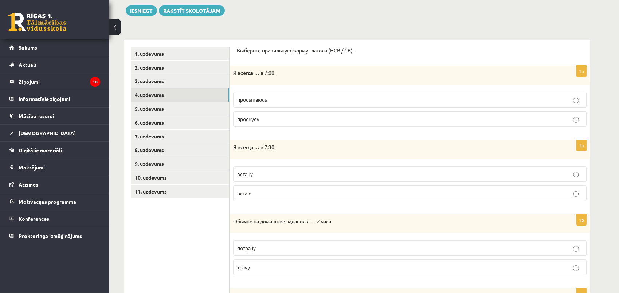
scroll to position [99, 0]
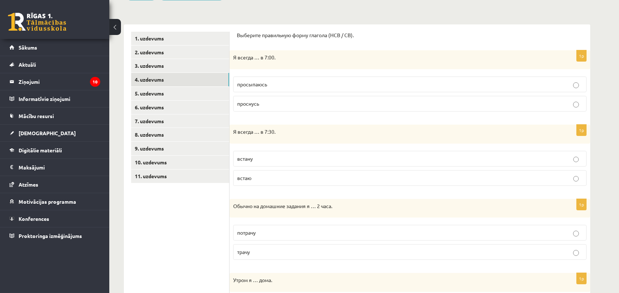
click at [259, 176] on p "встаю" at bounding box center [410, 178] width 346 height 8
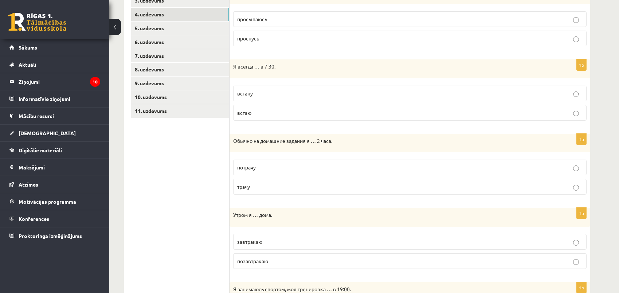
scroll to position [166, 0]
click at [256, 183] on p "трачу" at bounding box center [410, 186] width 346 height 8
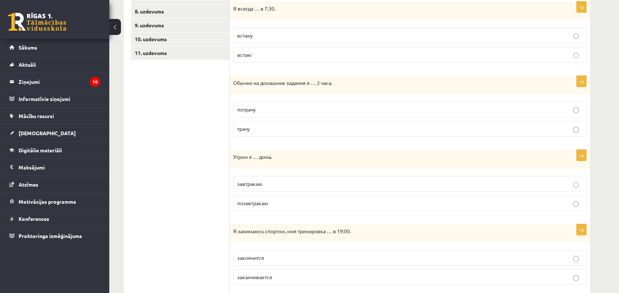
scroll to position [232, 0]
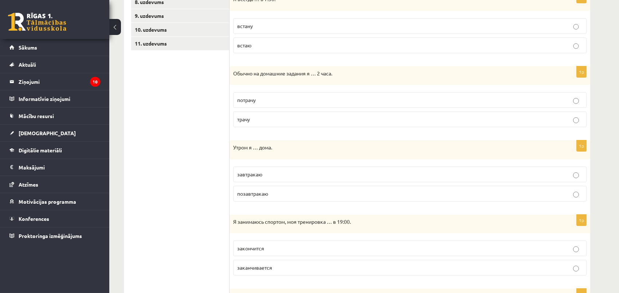
click at [275, 172] on p "завтракаю" at bounding box center [410, 175] width 346 height 8
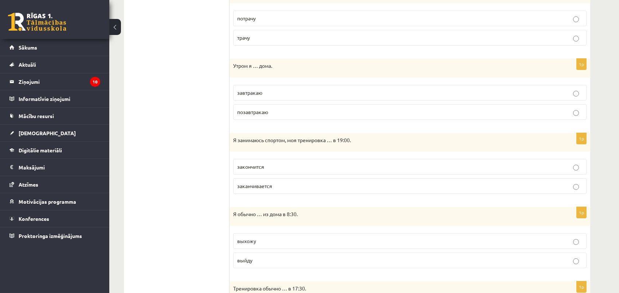
scroll to position [331, 0]
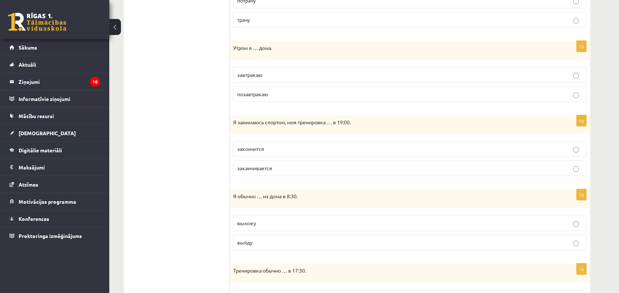
click at [276, 167] on p "заканчивается" at bounding box center [410, 168] width 346 height 8
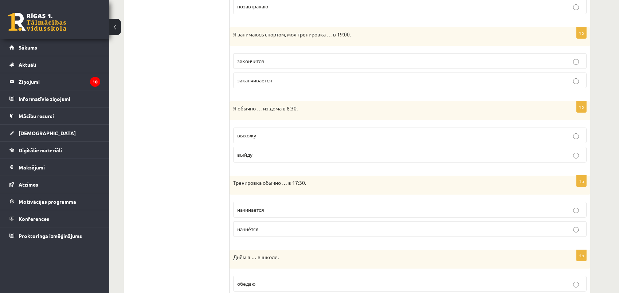
scroll to position [431, 0]
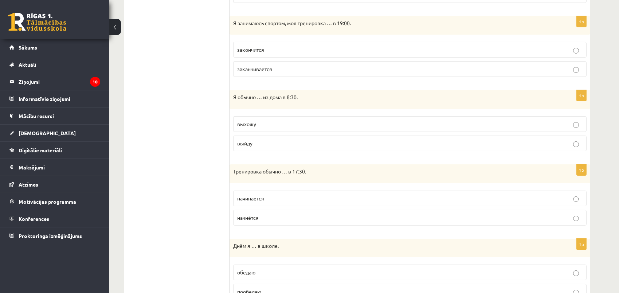
click at [266, 125] on p "выхожу" at bounding box center [410, 124] width 346 height 8
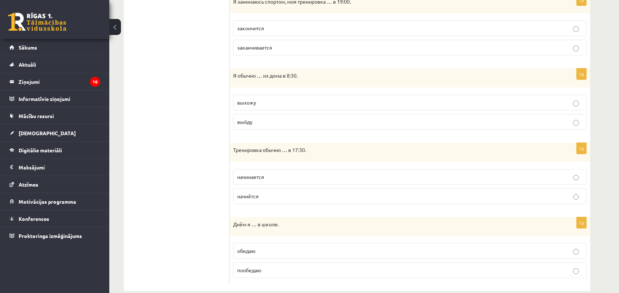
scroll to position [464, 0]
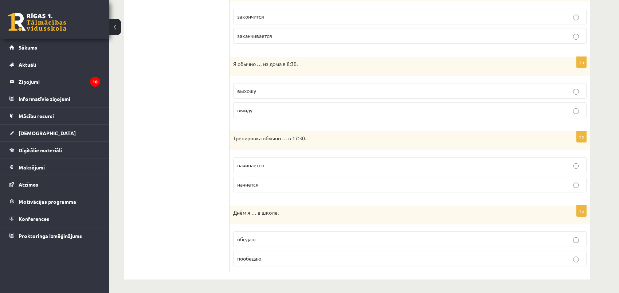
click at [269, 166] on p "начинается" at bounding box center [410, 166] width 346 height 8
click at [265, 237] on p "обедаю" at bounding box center [410, 240] width 346 height 8
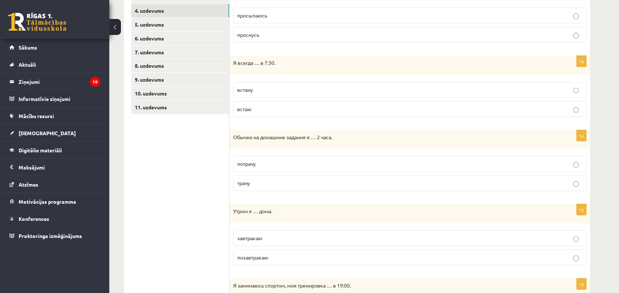
scroll to position [99, 0]
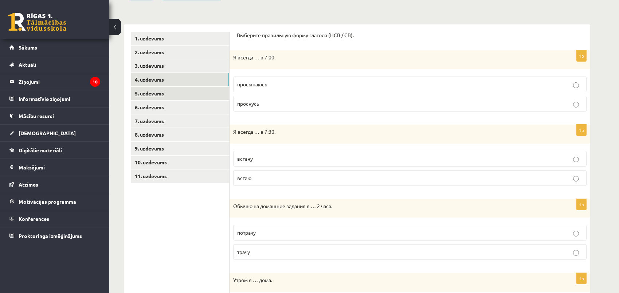
click at [160, 93] on link "5. uzdevums" at bounding box center [180, 93] width 98 height 13
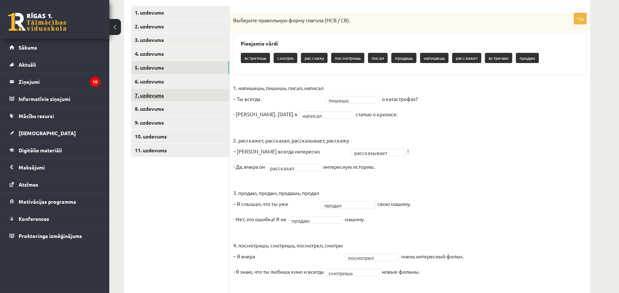
scroll to position [125, 0]
click at [164, 80] on link "6. uzdevums" at bounding box center [180, 81] width 98 height 13
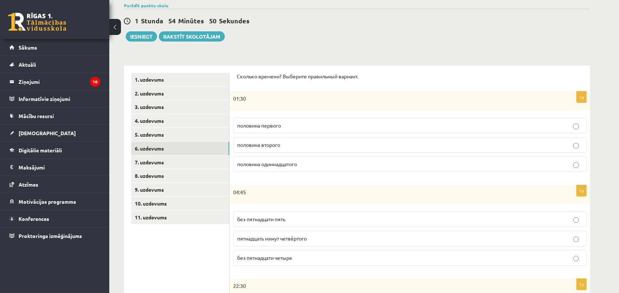
scroll to position [66, 0]
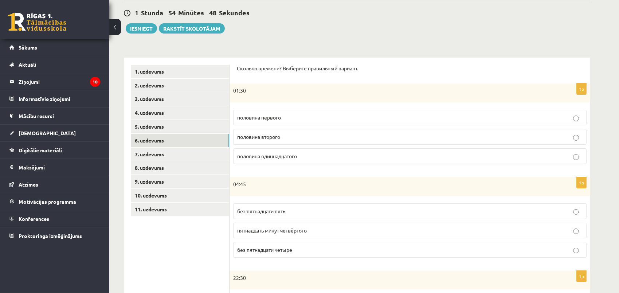
click at [285, 138] on p "половина второго" at bounding box center [410, 137] width 346 height 8
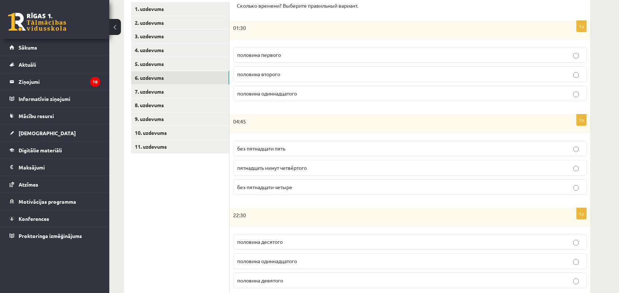
scroll to position [132, 0]
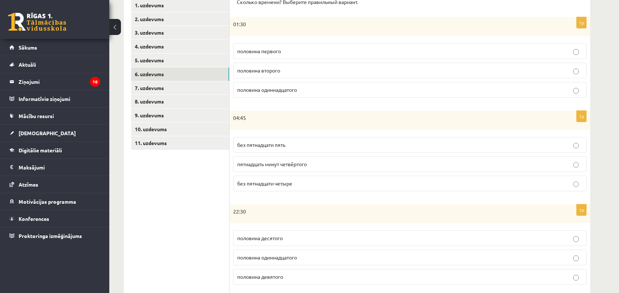
click at [296, 142] on p "без пятнадцати пять" at bounding box center [410, 145] width 346 height 8
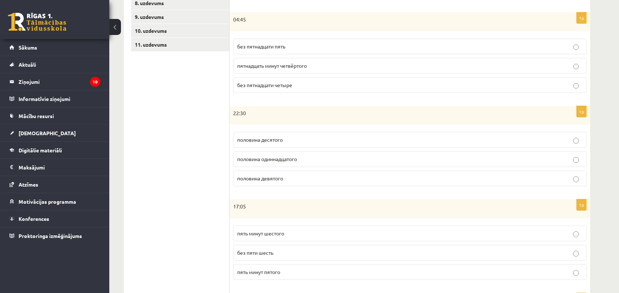
scroll to position [232, 0]
click at [295, 154] on p "половина одиннадцатого" at bounding box center [410, 158] width 346 height 8
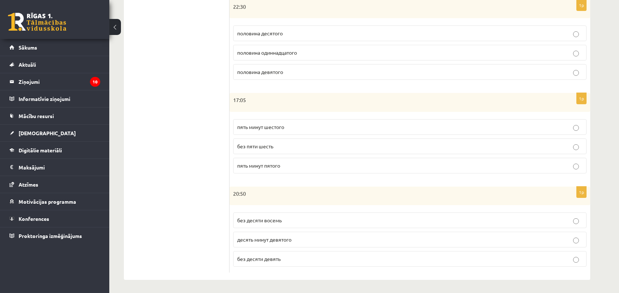
scroll to position [338, 0]
click at [301, 125] on p "пять минут шестого" at bounding box center [410, 127] width 346 height 8
click at [281, 224] on label "без десяти восемь" at bounding box center [410, 220] width 354 height 16
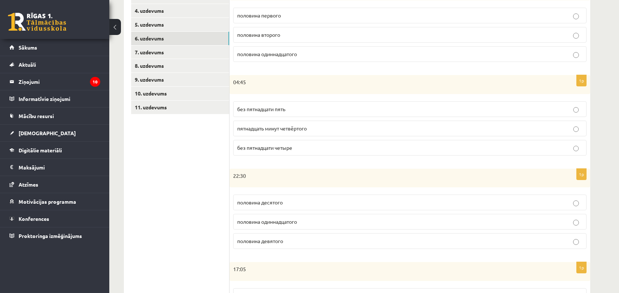
scroll to position [139, 0]
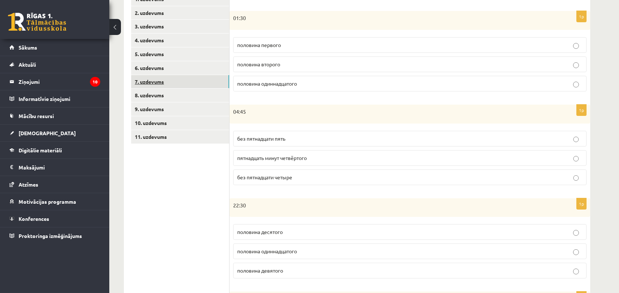
click at [163, 82] on link "7. uzdevums" at bounding box center [180, 81] width 98 height 13
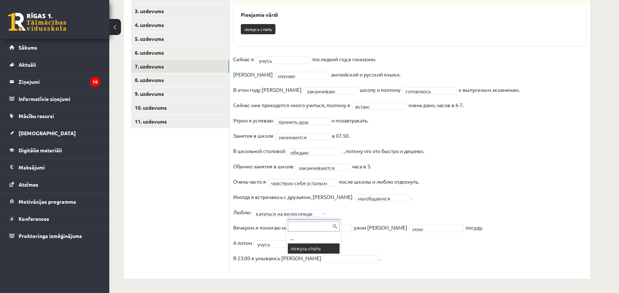
scroll to position [137, 0]
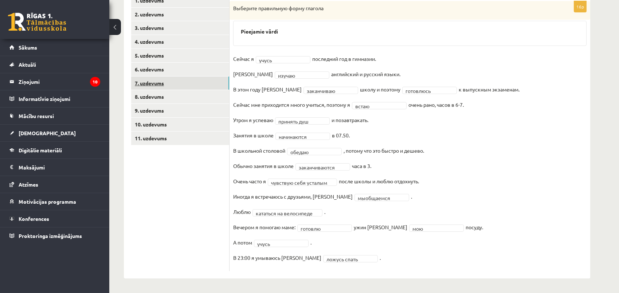
click at [151, 83] on link "7. uzdevums" at bounding box center [180, 83] width 98 height 13
click at [155, 96] on link "8. uzdevums" at bounding box center [180, 96] width 98 height 13
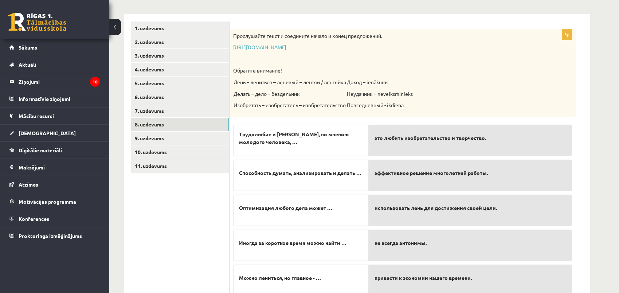
scroll to position [71, 0]
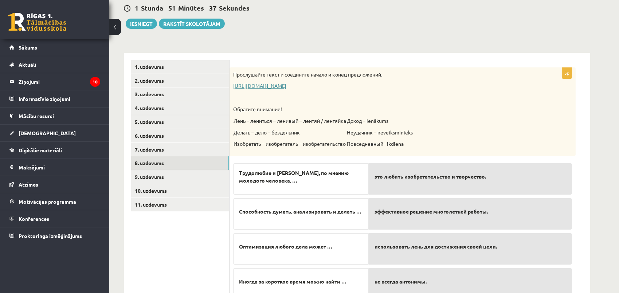
click at [287, 84] on link "https://www.zvaigzne.lv/upload/audio/100Urokov/2/49%202.mp3" at bounding box center [259, 85] width 53 height 7
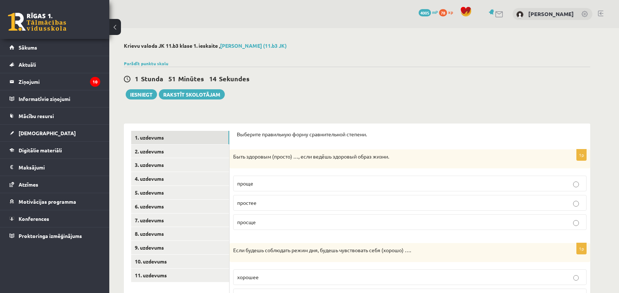
scroll to position [80, 0]
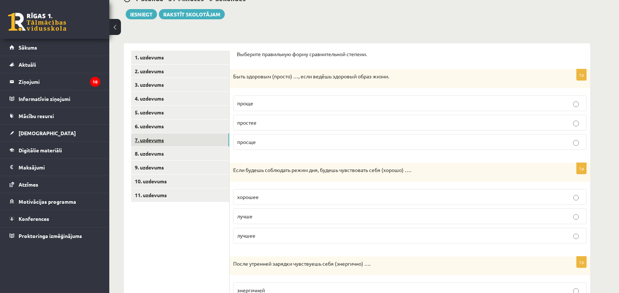
click at [160, 137] on link "7. uzdevums" at bounding box center [180, 139] width 98 height 13
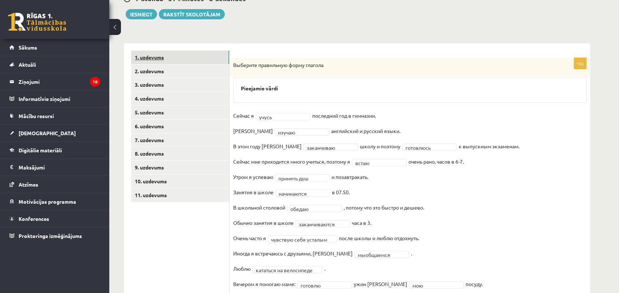
click at [170, 59] on link "1. uzdevums" at bounding box center [180, 57] width 98 height 13
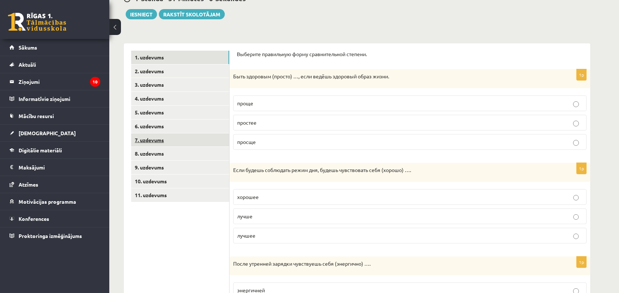
click at [154, 142] on link "7. uzdevums" at bounding box center [180, 139] width 98 height 13
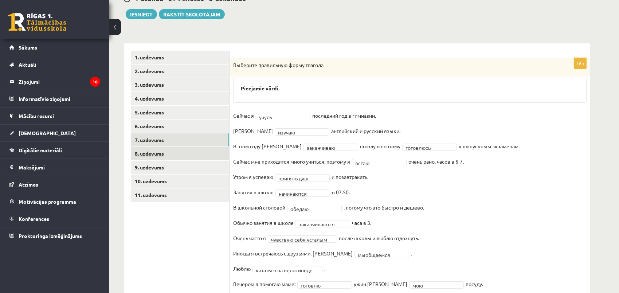
click at [160, 157] on link "8. uzdevums" at bounding box center [180, 153] width 98 height 13
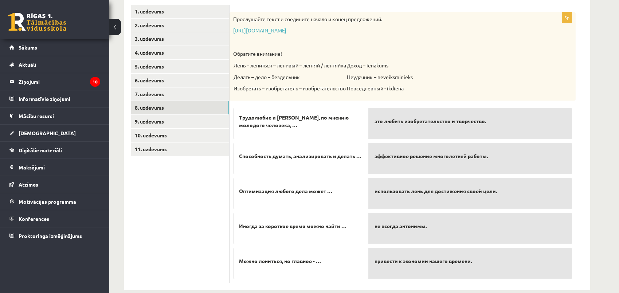
scroll to position [137, 0]
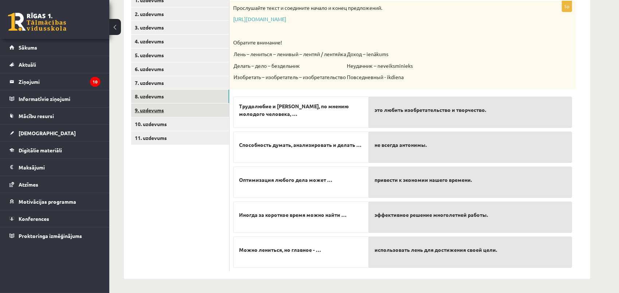
click at [159, 109] on link "9. uzdevums" at bounding box center [180, 110] width 98 height 13
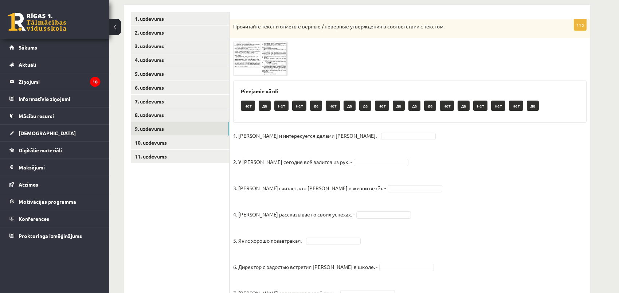
scroll to position [104, 0]
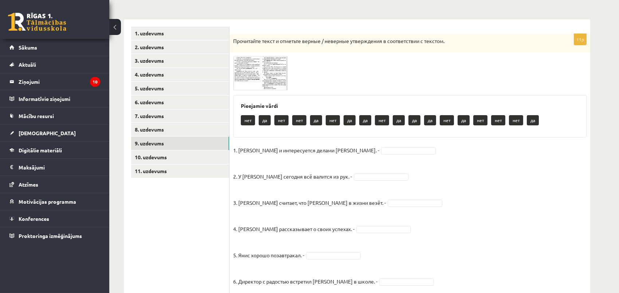
click at [272, 67] on img at bounding box center [260, 73] width 55 height 34
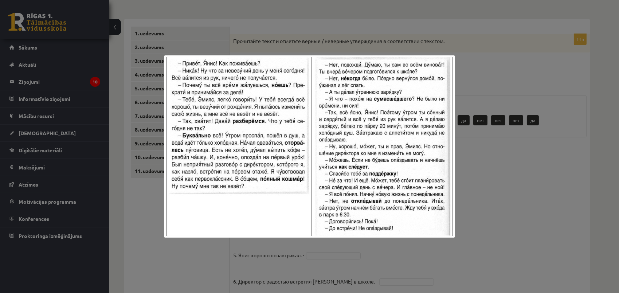
drag, startPoint x: 297, startPoint y: 94, endPoint x: 451, endPoint y: 232, distance: 206.3
click at [518, 125] on div at bounding box center [309, 146] width 619 height 293
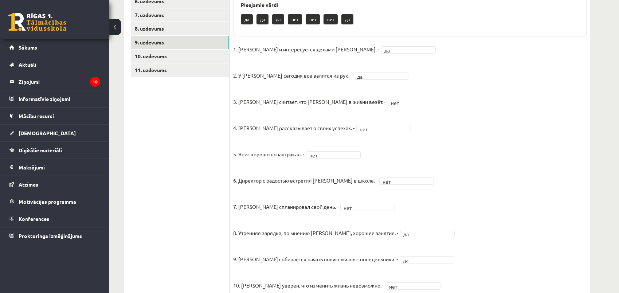
scroll to position [137, 0]
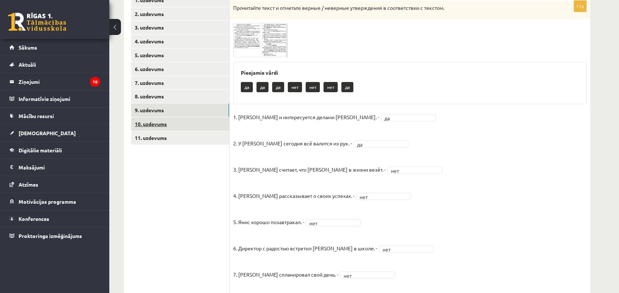
click at [158, 123] on link "10. uzdevums" at bounding box center [180, 123] width 98 height 13
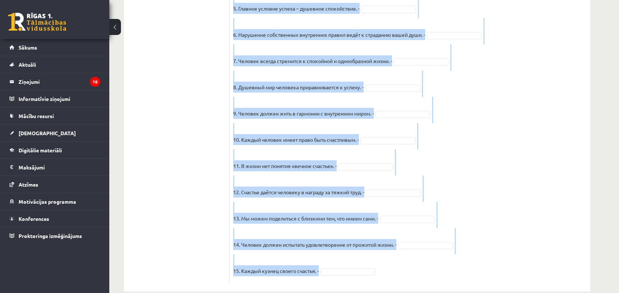
scroll to position [575, 0]
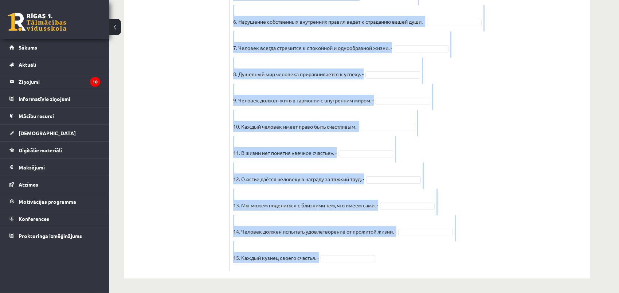
drag, startPoint x: 233, startPoint y: 39, endPoint x: 402, endPoint y: 301, distance: 311.2
copy div "Прочитайте текст и отметьте верные / неверные утверждения в соответствии с текс…"
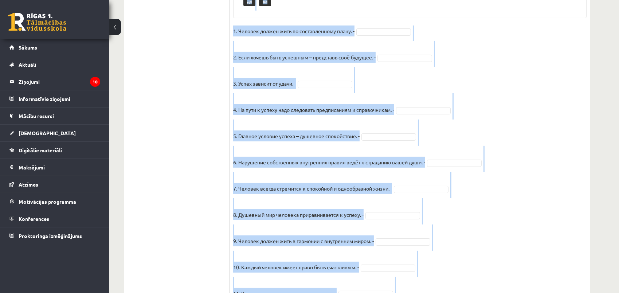
scroll to position [343, 0]
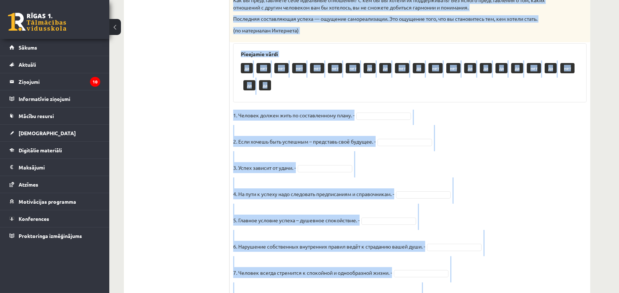
click at [371, 115] on div "15p Прочитайте текст и отметьте верные / неверные утверждения в соответствии с …" at bounding box center [410, 145] width 361 height 701
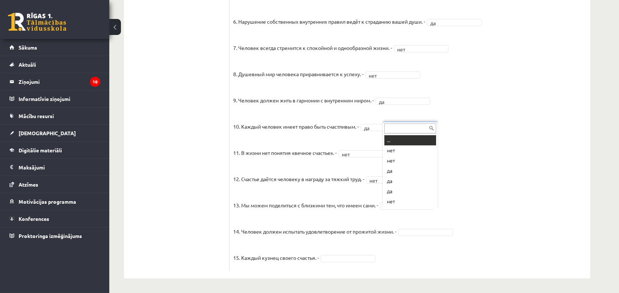
scroll to position [8, 0]
click at [346, 253] on fieldset "1. Человек должен жить по составленному плану. - нет *** 2. Если хочешь быть ус…" at bounding box center [410, 76] width 354 height 383
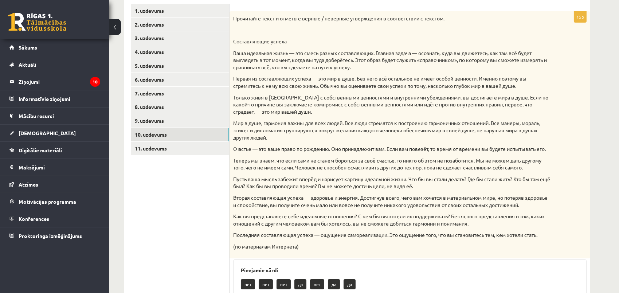
scroll to position [28, 0]
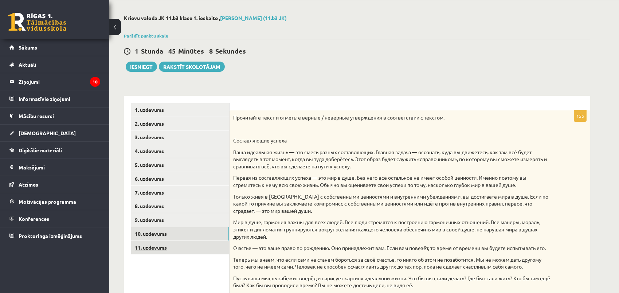
click at [157, 249] on link "11. uzdevums" at bounding box center [180, 247] width 98 height 13
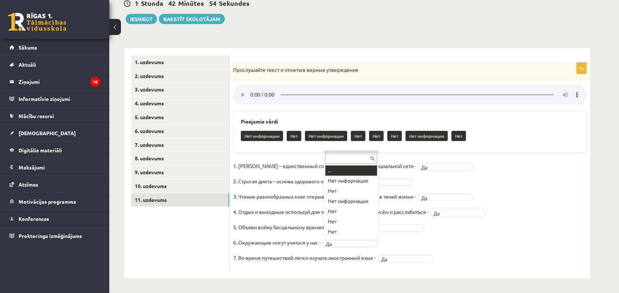
scroll to position [8, 0]
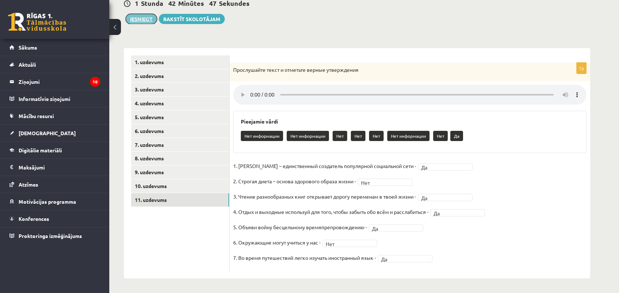
click at [135, 15] on button "Iesniegt" at bounding box center [141, 19] width 31 height 10
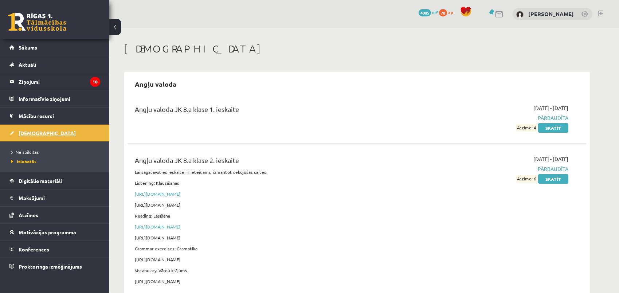
click at [24, 130] on span "[DEMOGRAPHIC_DATA]" at bounding box center [47, 133] width 57 height 7
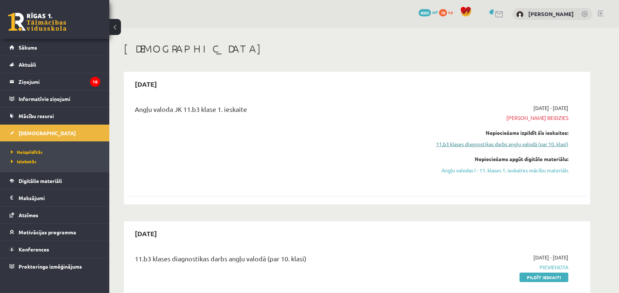
click at [468, 145] on link "11.b3 klases diagnostikas darbs angļu valodā (par 10. klasi)" at bounding box center [499, 144] width 137 height 8
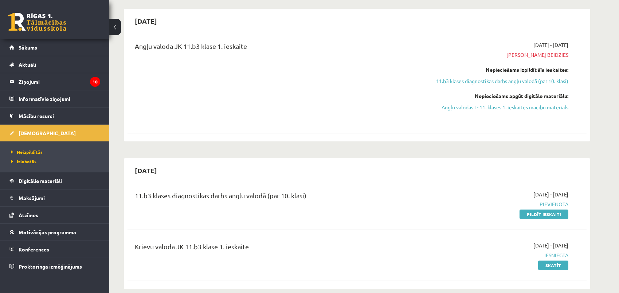
scroll to position [66, 0]
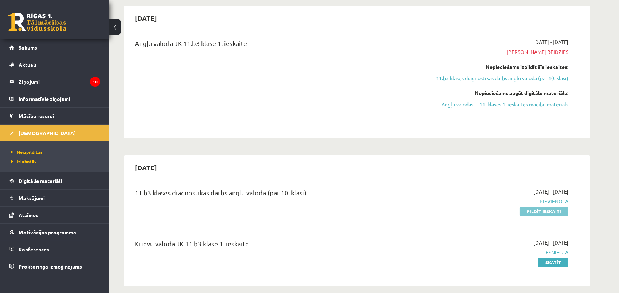
click at [558, 212] on link "Pildīt ieskaiti" at bounding box center [544, 211] width 49 height 9
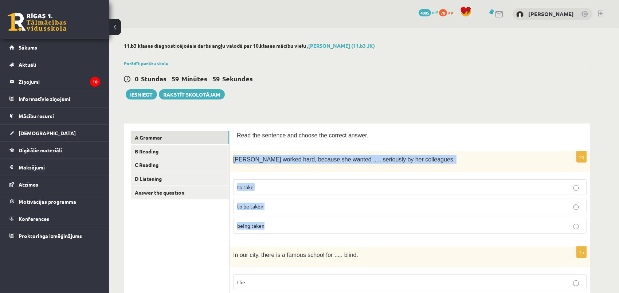
drag, startPoint x: 231, startPoint y: 156, endPoint x: 271, endPoint y: 225, distance: 79.2
click at [293, 226] on div "1p [PERSON_NAME] worked hard, because she wanted ..... seriously by her colleag…" at bounding box center [410, 195] width 361 height 88
copy div "[PERSON_NAME] worked hard, because she wanted ..... seriously by her colleagues…"
click at [251, 205] on span "to be taken" at bounding box center [250, 206] width 26 height 7
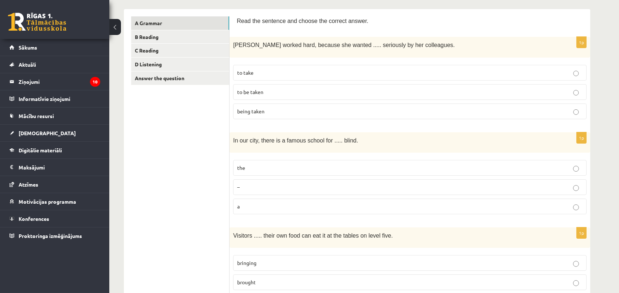
scroll to position [132, 0]
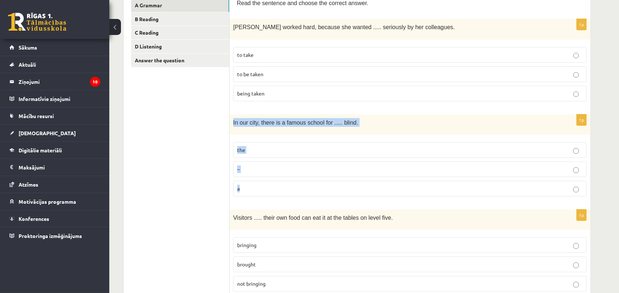
drag, startPoint x: 233, startPoint y: 119, endPoint x: 272, endPoint y: 186, distance: 76.8
click at [272, 186] on div "1p In our city, there is a famous school for ..... blind. the – a" at bounding box center [410, 158] width 361 height 88
copy div "In our city, there is a famous school for ..... blind. the – a"
click at [243, 147] on span "the" at bounding box center [241, 150] width 8 height 7
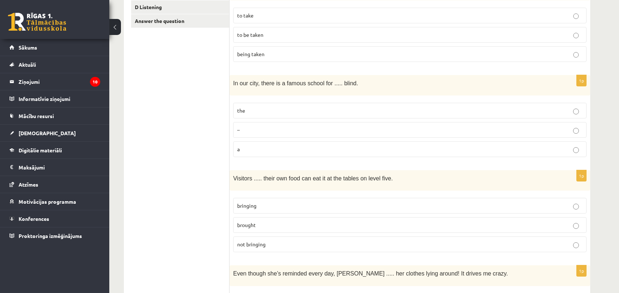
scroll to position [265, 0]
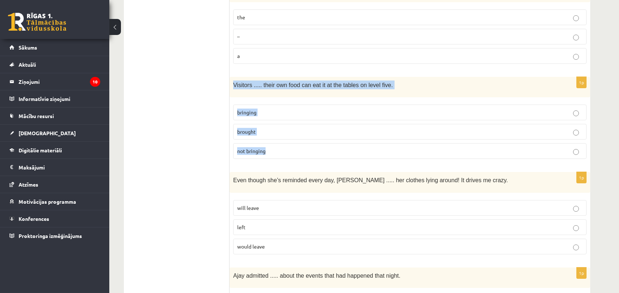
drag, startPoint x: 232, startPoint y: 80, endPoint x: 280, endPoint y: 147, distance: 81.5
click at [280, 147] on div "1p Visitors ..... their own food can eat it at the tables on level five. bringi…" at bounding box center [410, 121] width 361 height 88
copy div "Visitors ..... their own food can eat it at the tables on level five. bringing …"
click at [257, 148] on span "not bringing" at bounding box center [251, 151] width 28 height 7
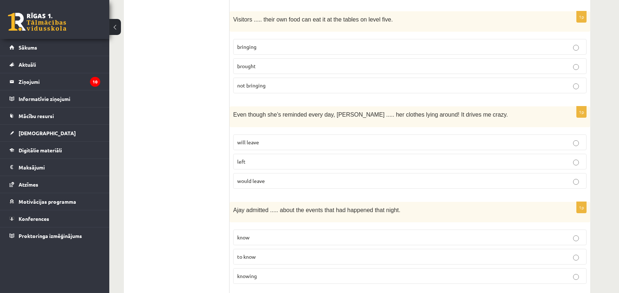
scroll to position [331, 0]
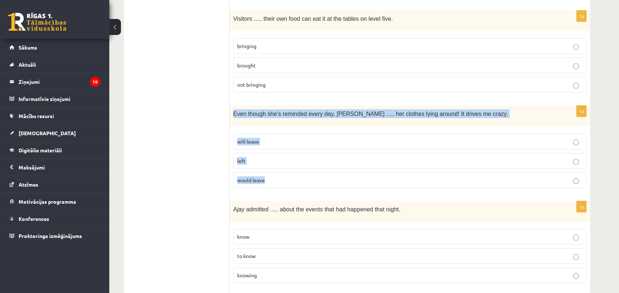
drag, startPoint x: 233, startPoint y: 107, endPoint x: 277, endPoint y: 173, distance: 79.6
click at [277, 173] on div "1p Even though she’s reminded every day, [PERSON_NAME] ..... her clothes lying …" at bounding box center [410, 150] width 361 height 88
copy div "Even though she’s reminded every day, [PERSON_NAME] ..... her clothes lying aro…"
click at [249, 138] on span "will leave" at bounding box center [248, 141] width 22 height 7
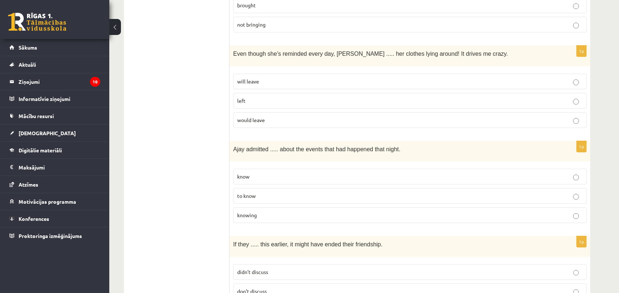
scroll to position [397, 0]
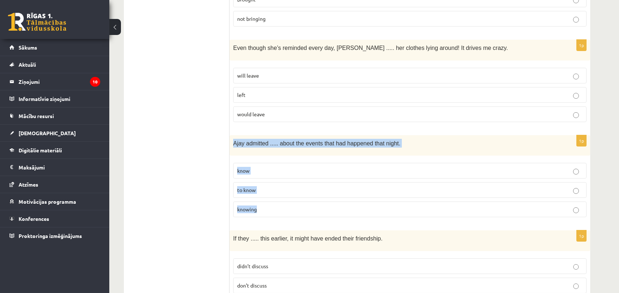
drag, startPoint x: 231, startPoint y: 138, endPoint x: 271, endPoint y: 208, distance: 80.7
click at [271, 208] on div "1p [PERSON_NAME] admitted ..... about the events that had happened that night. …" at bounding box center [410, 179] width 361 height 88
copy div "Ajay admitted ..... about the events that had happened that night. know to know…"
click at [249, 187] on span "to know" at bounding box center [246, 190] width 19 height 7
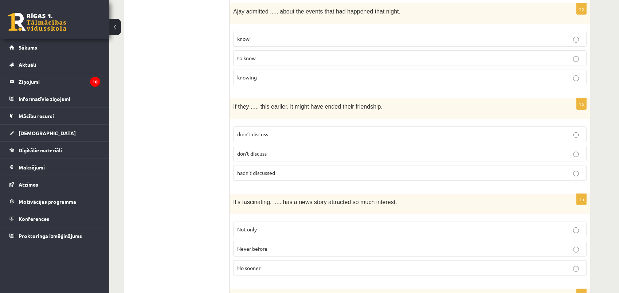
scroll to position [530, 0]
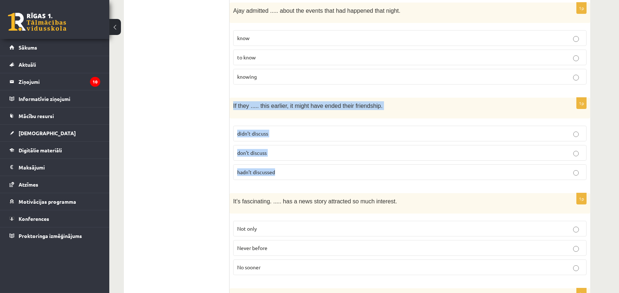
drag, startPoint x: 232, startPoint y: 100, endPoint x: 270, endPoint y: 170, distance: 80.2
click at [285, 169] on div "1p If they ..... this earlier, it might have ended their friendship. didn’t dis…" at bounding box center [410, 142] width 361 height 88
copy div "If they ..... this earlier, it might have ended their friendship. didn’t discus…"
click at [265, 169] on span "hadn’t discussed" at bounding box center [256, 172] width 38 height 7
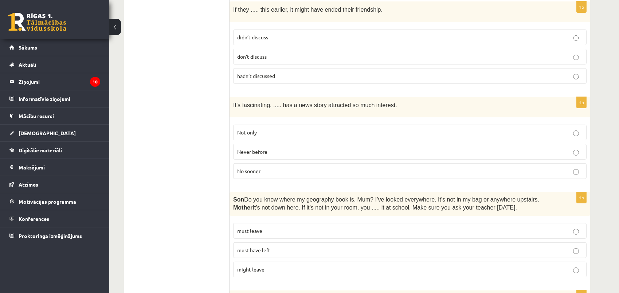
scroll to position [630, 0]
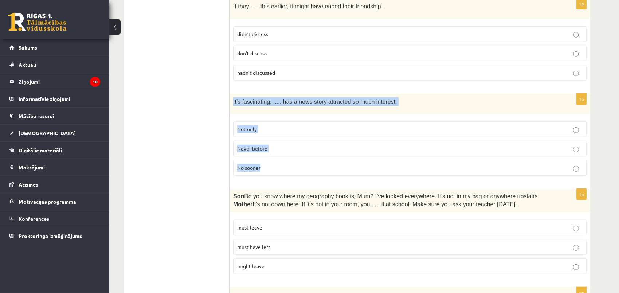
drag, startPoint x: 231, startPoint y: 92, endPoint x: 277, endPoint y: 162, distance: 83.0
click at [281, 162] on div "1p It’s fascinating. ..... has a news story attracted so much interest. Not onl…" at bounding box center [410, 138] width 361 height 88
copy div "It’s fascinating. ..... has a news story attracted so much interest. Not only N…"
click at [265, 145] on span "Never before" at bounding box center [252, 148] width 30 height 7
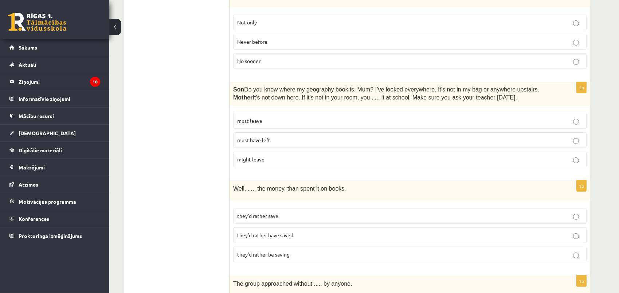
scroll to position [762, 0]
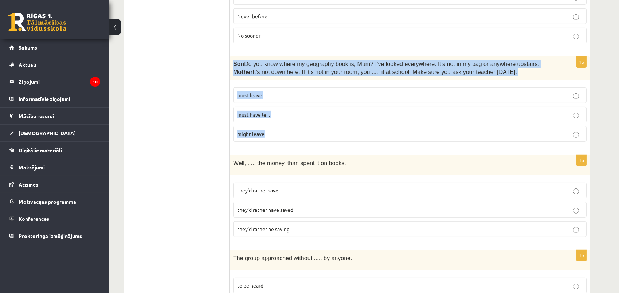
drag, startPoint x: 234, startPoint y: 56, endPoint x: 257, endPoint y: 126, distance: 73.6
click at [288, 126] on div "1p Son  Do you know where my geography book is, Mum? I’ve looked everywhere. It…" at bounding box center [410, 102] width 361 height 91
copy div "Son  Do you know where my geography book is, Mum? I’ve looked everywhere. It’s …"
click at [256, 111] on span "must have left" at bounding box center [253, 114] width 33 height 7
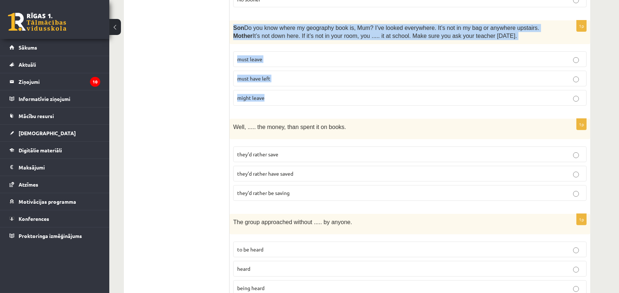
scroll to position [828, 0]
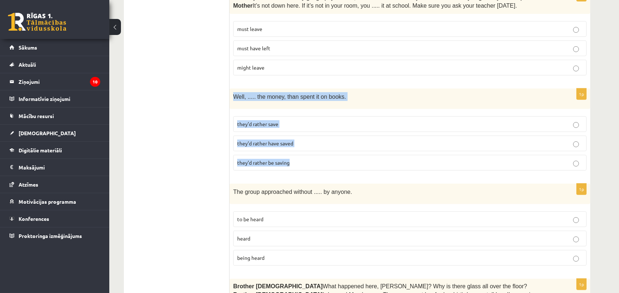
drag, startPoint x: 231, startPoint y: 87, endPoint x: 315, endPoint y: 155, distance: 107.6
click at [320, 156] on div "1p Well, ..... the money, than spent it on books. they’d rather save they’d rat…" at bounding box center [410, 133] width 361 height 88
copy div "Well, ..... the money, than spent it on books. they’d rather save they’d rather…"
click at [287, 140] on span "they’d rather have saved" at bounding box center [265, 143] width 56 height 7
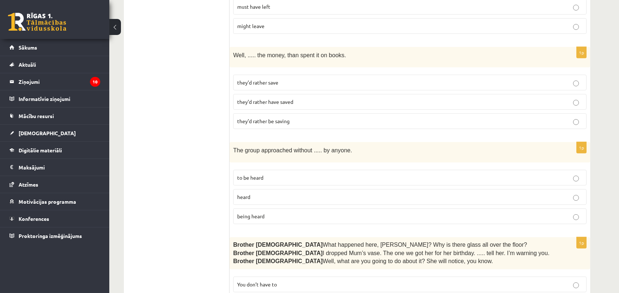
scroll to position [928, 0]
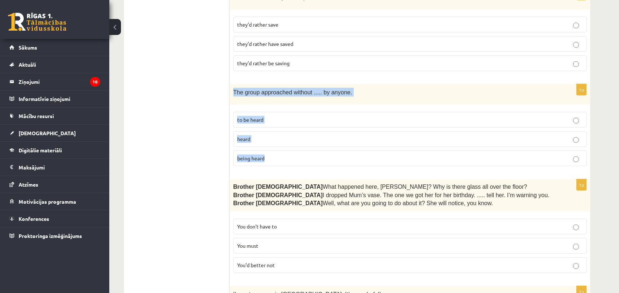
drag, startPoint x: 233, startPoint y: 83, endPoint x: 267, endPoint y: 146, distance: 71.9
click at [294, 149] on div "1p The group approached without ..... by anyone. to be heard heard being heard" at bounding box center [410, 128] width 361 height 88
copy div "The group approached without ..... by anyone. to be heard heard being heard"
click at [258, 155] on span "being heard" at bounding box center [250, 158] width 27 height 7
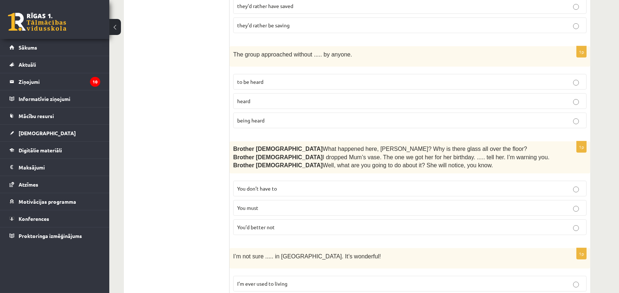
scroll to position [1061, 0]
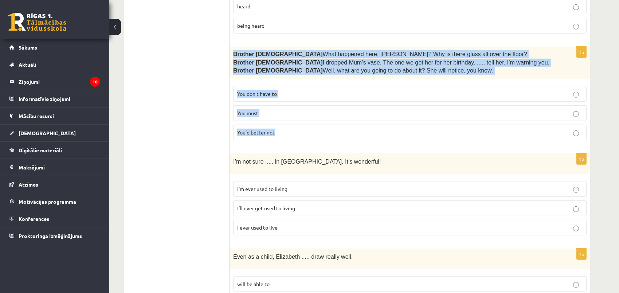
drag, startPoint x: 233, startPoint y: 44, endPoint x: 287, endPoint y: 124, distance: 96.7
click at [287, 124] on div "1p Brother [DEMOGRAPHIC_DATA]  What happened here, [PERSON_NAME]? Why is there …" at bounding box center [410, 96] width 361 height 99
click at [268, 129] on span "You’d better not" at bounding box center [256, 132] width 38 height 7
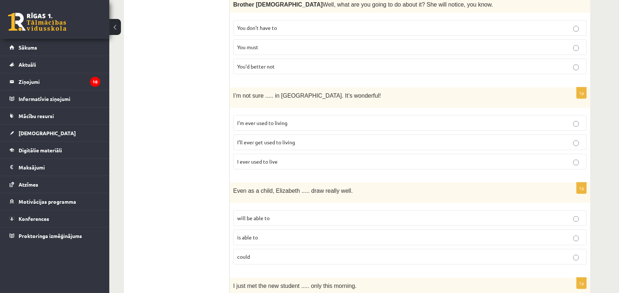
scroll to position [1127, 0]
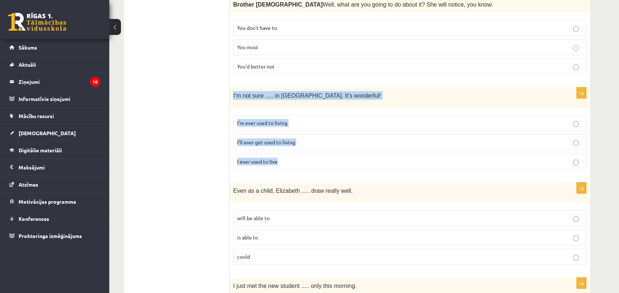
drag, startPoint x: 233, startPoint y: 83, endPoint x: 295, endPoint y: 148, distance: 89.2
click at [296, 148] on div "1p I’m not sure ..... in [GEOGRAPHIC_DATA]. It’s wonderful! I’m ever used to li…" at bounding box center [410, 131] width 361 height 88
click at [277, 139] on span "I’ll ever get used to living" at bounding box center [266, 142] width 58 height 7
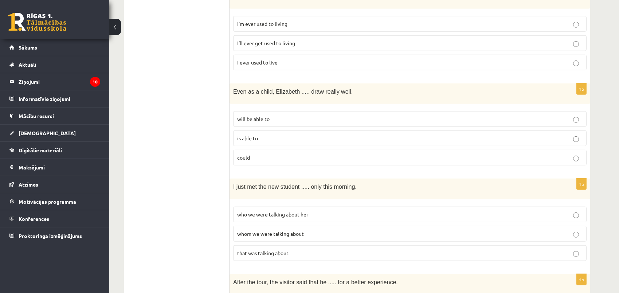
scroll to position [1226, 0]
drag, startPoint x: 233, startPoint y: 77, endPoint x: 277, endPoint y: 146, distance: 81.7
click at [277, 146] on div "1p Even as a child, [PERSON_NAME] ..... draw really well. will be able to is ab…" at bounding box center [410, 127] width 361 height 88
click at [247, 154] on span "could" at bounding box center [243, 157] width 13 height 7
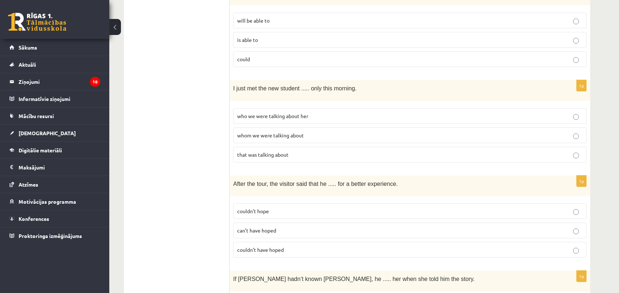
scroll to position [1326, 0]
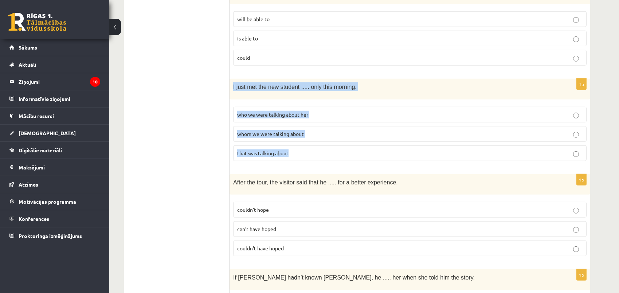
drag, startPoint x: 232, startPoint y: 76, endPoint x: 308, endPoint y: 133, distance: 94.7
click at [351, 140] on div "1p I just met the new student ..... only this morning. who we were talking abou…" at bounding box center [410, 123] width 361 height 88
click at [266, 131] on span "whom we were talking about" at bounding box center [270, 134] width 67 height 7
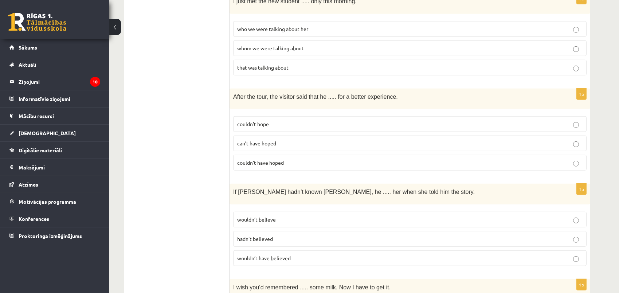
scroll to position [1425, 0]
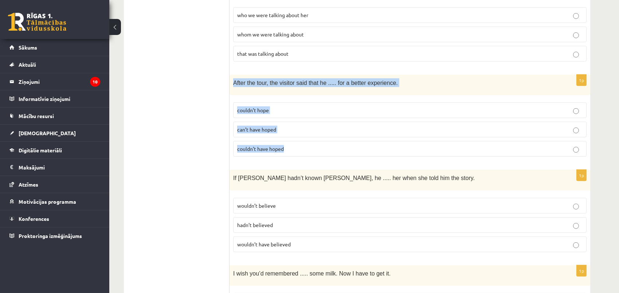
drag, startPoint x: 233, startPoint y: 69, endPoint x: 269, endPoint y: 135, distance: 75.2
click at [292, 135] on div "1p After the tour, the visitor said that he ..... for a better experience. coul…" at bounding box center [410, 119] width 361 height 88
click at [259, 107] on span "couldn’t hope" at bounding box center [253, 110] width 32 height 7
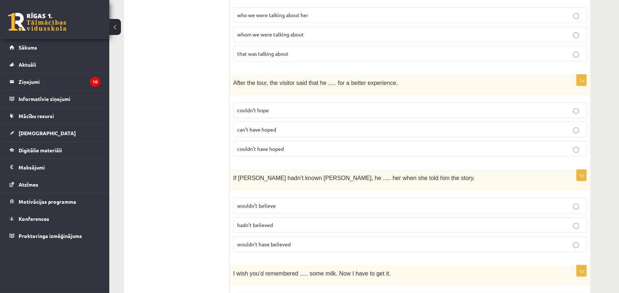
click at [269, 145] on span "couldn’t have hoped" at bounding box center [260, 148] width 47 height 7
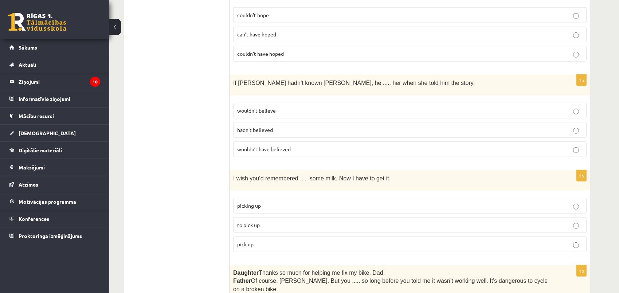
scroll to position [1524, 0]
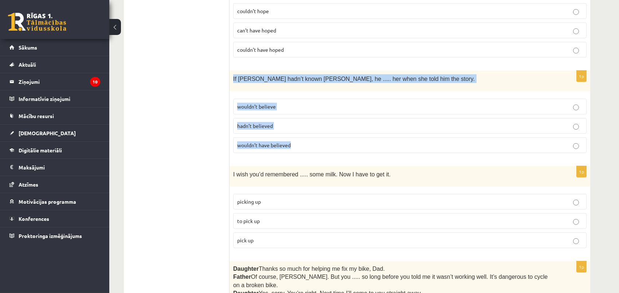
drag, startPoint x: 231, startPoint y: 64, endPoint x: 306, endPoint y: 131, distance: 100.1
click at [306, 131] on div "1p If [PERSON_NAME] hadn’t known [PERSON_NAME], he ..... her when she told him …" at bounding box center [410, 115] width 361 height 88
click at [282, 142] on span "wouldn’t have believed" at bounding box center [264, 145] width 54 height 7
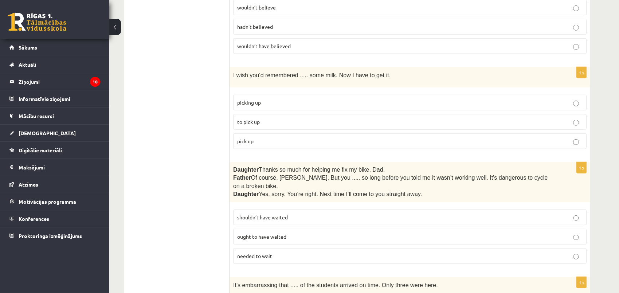
scroll to position [1624, 0]
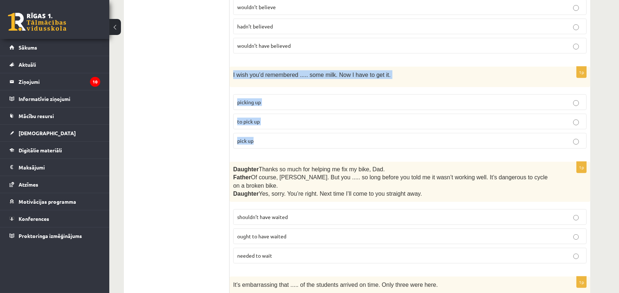
drag, startPoint x: 231, startPoint y: 60, endPoint x: 274, endPoint y: 125, distance: 78.1
click at [274, 125] on div "1p I wish you’d remembered ..... some milk. Now I have to get it. picking up to…" at bounding box center [410, 111] width 361 height 88
click at [240, 118] on span "to pick up" at bounding box center [248, 121] width 23 height 7
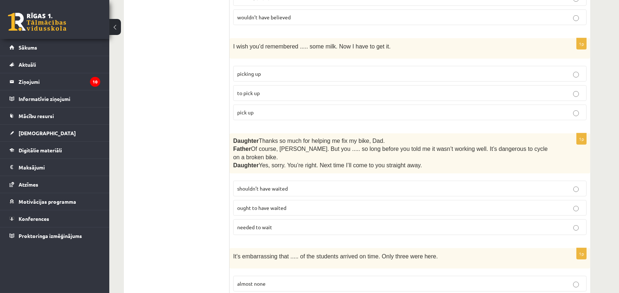
scroll to position [1690, 0]
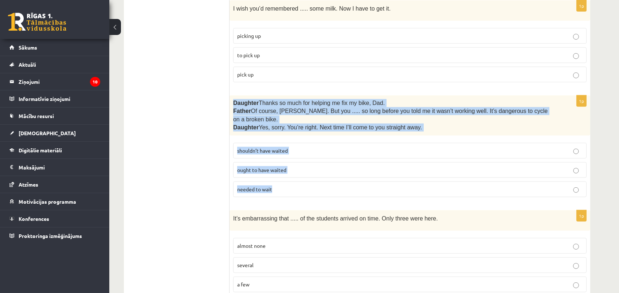
drag, startPoint x: 233, startPoint y: 87, endPoint x: 293, endPoint y: 162, distance: 95.9
click at [304, 161] on div "1p Daughter  Thanks so much for helping me fix my bike, Dad. Father  Of course,…" at bounding box center [410, 150] width 361 height 108
click at [277, 147] on span "shouldn’t have waited" at bounding box center [262, 150] width 51 height 7
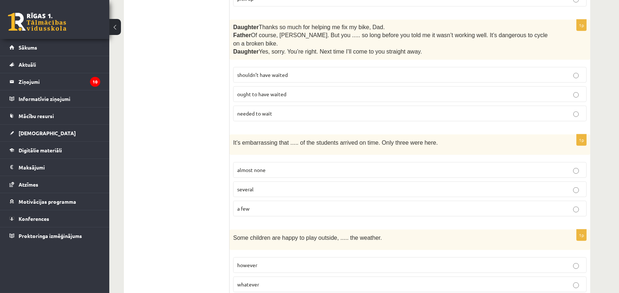
scroll to position [1787, 0]
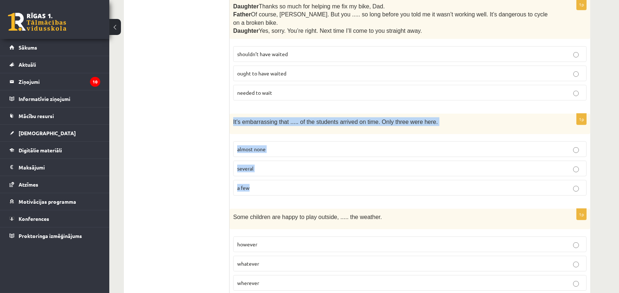
drag, startPoint x: 231, startPoint y: 97, endPoint x: 279, endPoint y: 171, distance: 88.3
click at [279, 171] on div "1p It’s embarrassing that ..... of the students arrived on time. Only three wer…" at bounding box center [410, 158] width 361 height 88
click at [251, 145] on p "almost none" at bounding box center [410, 149] width 346 height 8
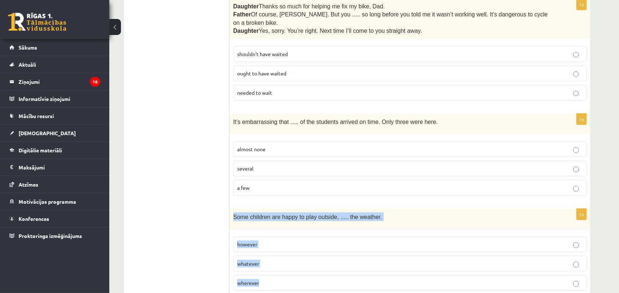
drag, startPoint x: 233, startPoint y: 192, endPoint x: 292, endPoint y: 250, distance: 82.0
click at [292, 250] on div "1p Some children are happy to play outside, ..... the weather. however whatever…" at bounding box center [410, 253] width 361 height 88
click at [256, 260] on span "whatever" at bounding box center [248, 263] width 22 height 7
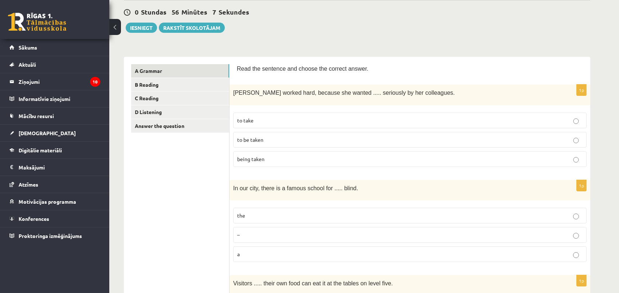
scroll to position [0, 0]
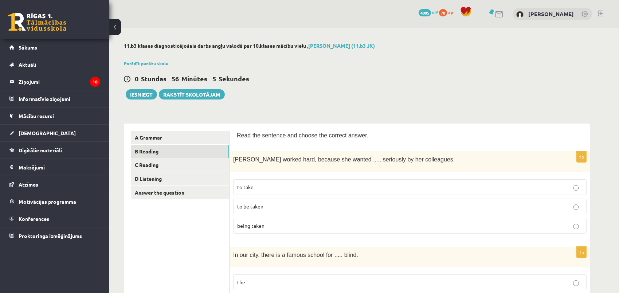
click at [149, 149] on link "B Reading" at bounding box center [180, 151] width 98 height 13
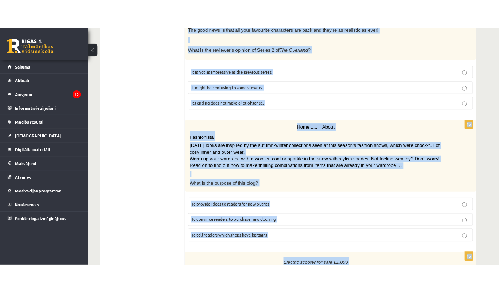
scroll to position [814, 0]
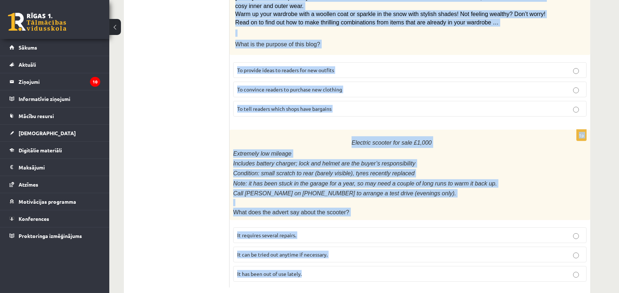
drag, startPoint x: 237, startPoint y: 133, endPoint x: 386, endPoint y: 320, distance: 239.2
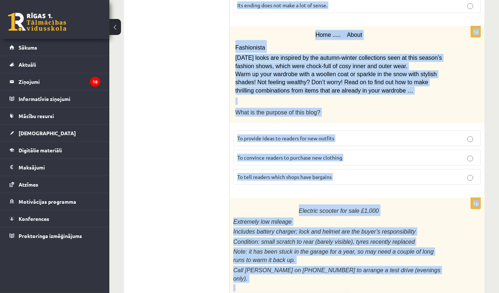
click at [471, 55] on div "Home ..... About Fashionista [DATE] looks are inspired by the autumn-winter col…" at bounding box center [357, 74] width 255 height 97
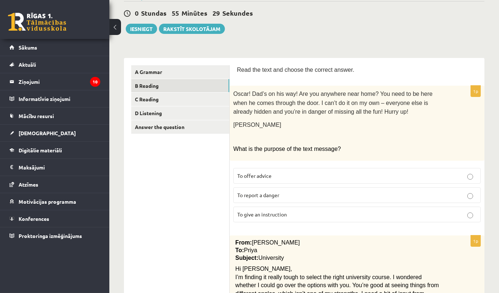
scroll to position [66, 0]
click at [274, 211] on span "To give an instruction" at bounding box center [262, 214] width 50 height 7
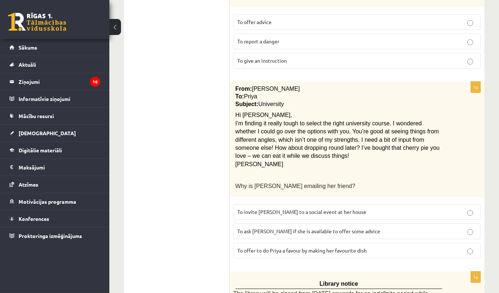
scroll to position [265, 0]
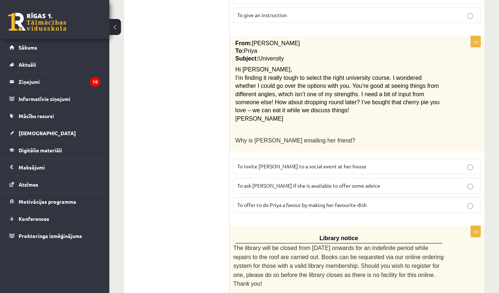
click at [322, 182] on span "To ask [PERSON_NAME] if she is available to offer some advice" at bounding box center [308, 185] width 143 height 7
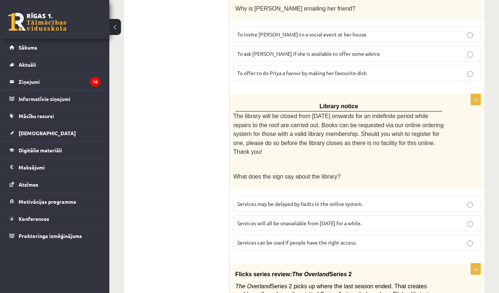
scroll to position [397, 0]
click at [299, 239] on span "Services can be used if people have the right access." at bounding box center [296, 242] width 119 height 7
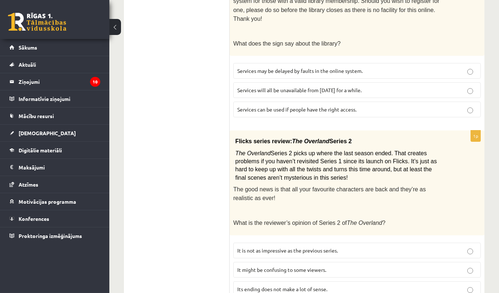
scroll to position [596, 0]
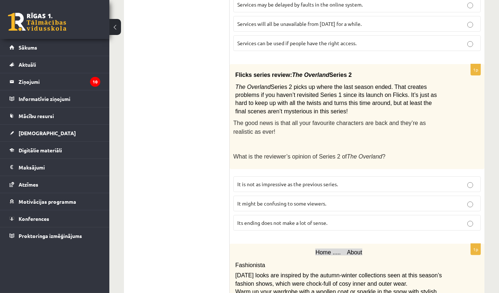
click at [296, 200] on span "It might be confusing to some viewers." at bounding box center [281, 203] width 89 height 7
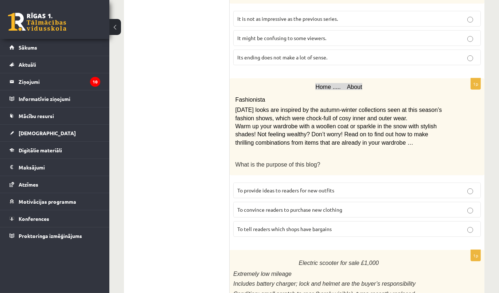
scroll to position [795, 0]
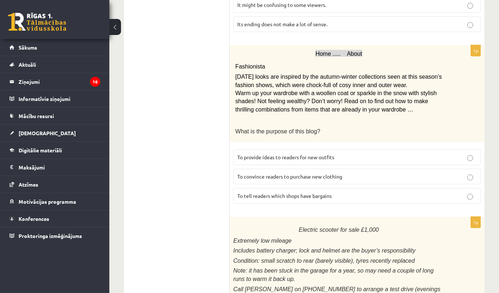
click at [306, 154] on span "To provide ideas to readers for new outfits" at bounding box center [285, 157] width 97 height 7
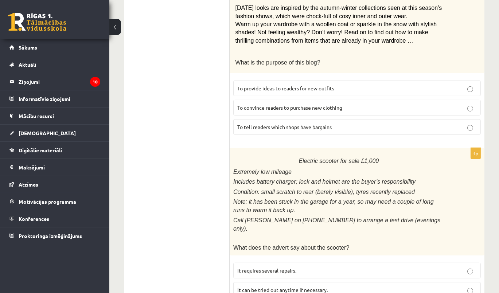
scroll to position [879, 0]
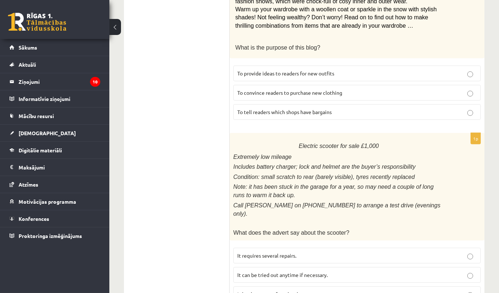
click at [277, 291] on p "It has been out of use lately." at bounding box center [357, 295] width 240 height 8
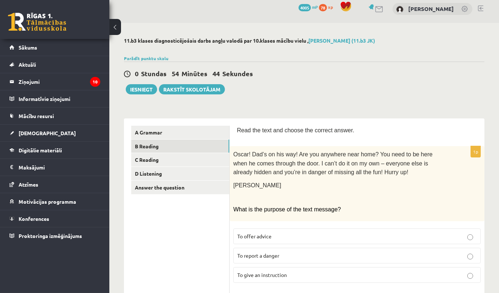
scroll to position [0, 0]
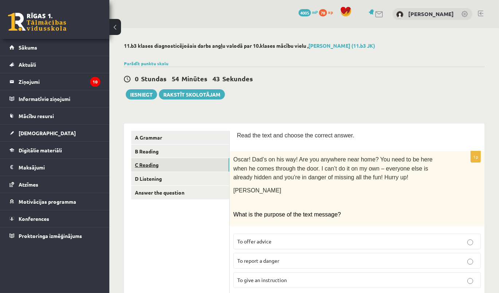
click at [150, 165] on link "C Reading" at bounding box center [180, 164] width 98 height 13
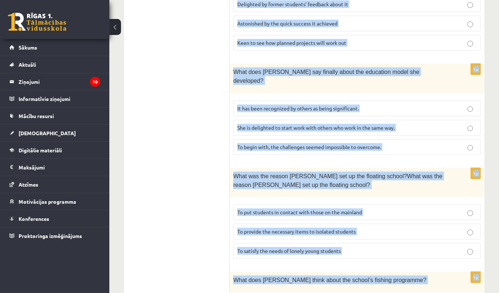
scroll to position [744, 0]
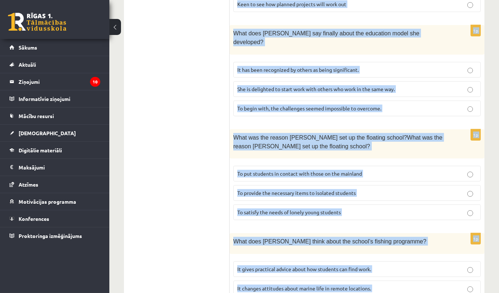
drag, startPoint x: 237, startPoint y: 101, endPoint x: 412, endPoint y: 320, distance: 280.1
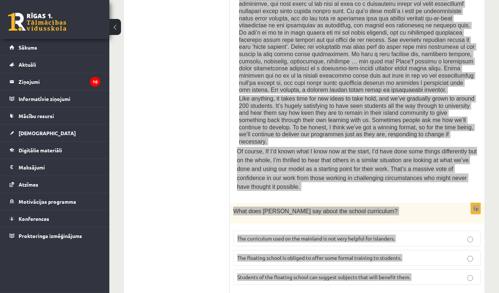
scroll to position [346, 0]
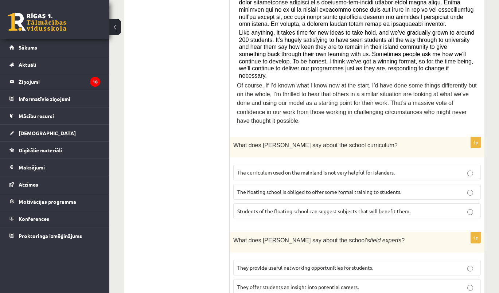
click at [335, 169] on span "The curriculum used on the mainland is not very helpful for islanders." at bounding box center [315, 172] width 157 height 7
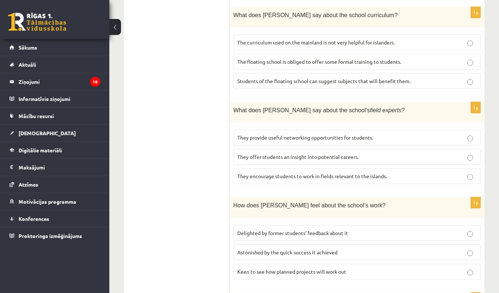
scroll to position [478, 0]
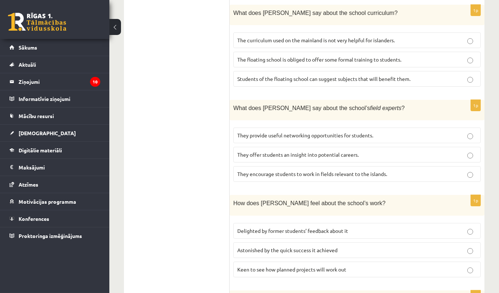
click at [322, 151] on p "They offer students an insight into potential careers." at bounding box center [357, 155] width 240 height 8
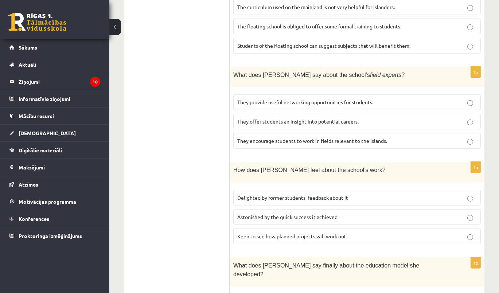
scroll to position [545, 0]
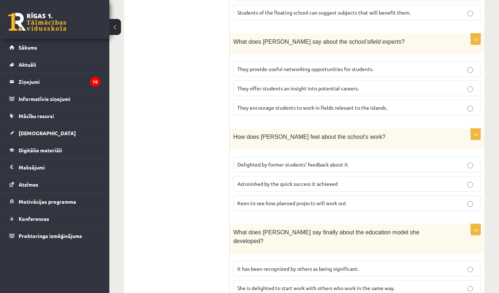
click at [320, 161] on span "Delighted by former students’ feedback about it" at bounding box center [292, 164] width 111 height 7
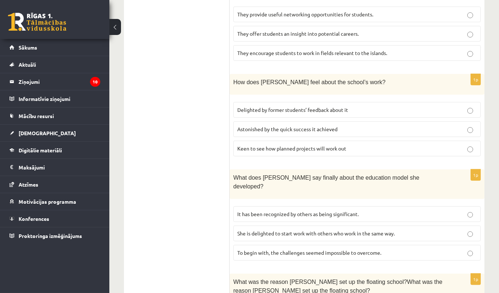
scroll to position [611, 0]
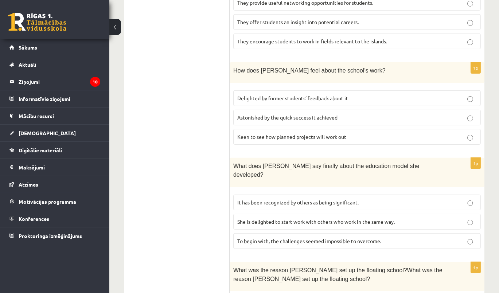
click at [313, 199] on span "It has been recognized by others as being significant." at bounding box center [297, 202] width 121 height 7
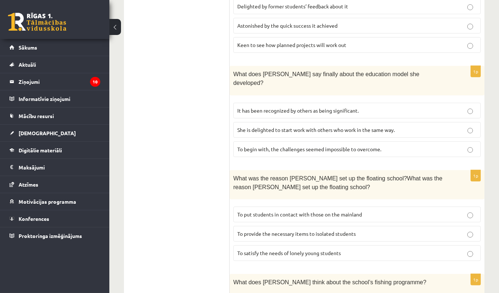
scroll to position [744, 0]
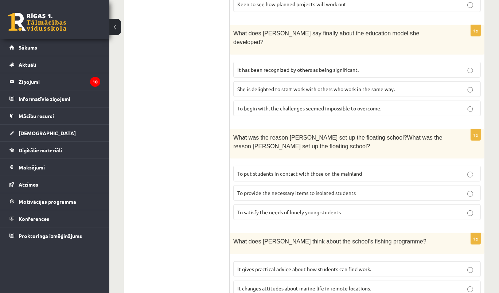
click at [308, 190] on span "To provide the necessary items to isolated students" at bounding box center [296, 193] width 118 height 7
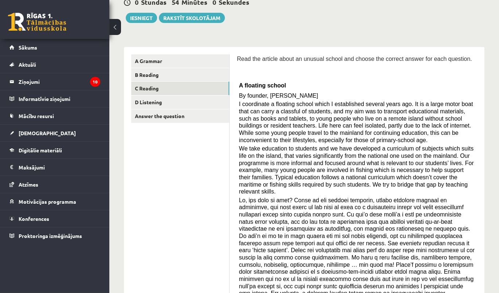
scroll to position [0, 0]
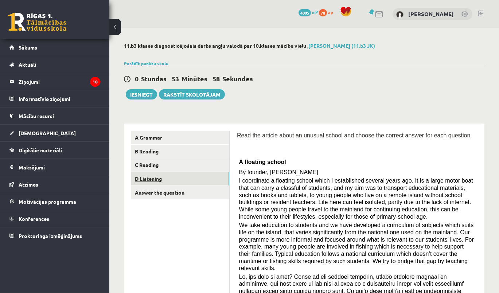
click at [153, 176] on link "D Listening" at bounding box center [180, 178] width 98 height 13
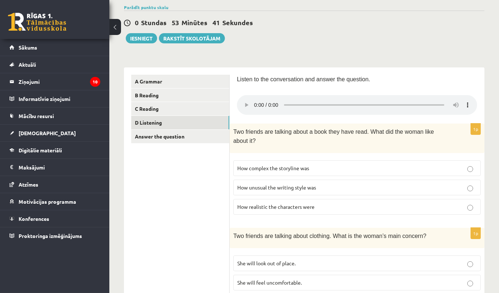
scroll to position [66, 0]
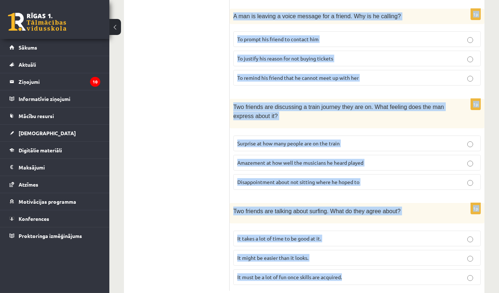
scroll to position [467, 0]
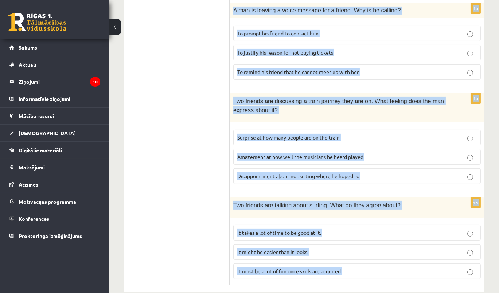
drag, startPoint x: 233, startPoint y: 121, endPoint x: 405, endPoint y: 323, distance: 265.3
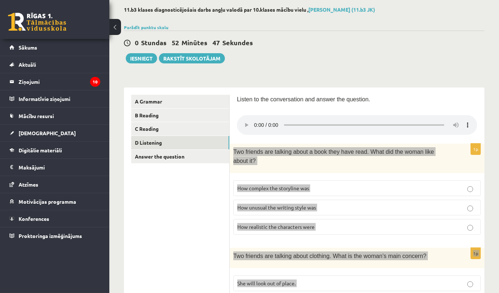
scroll to position [36, 0]
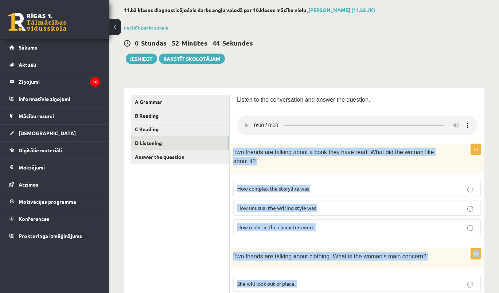
click at [291, 224] on span "How realistic the characters were" at bounding box center [275, 227] width 77 height 7
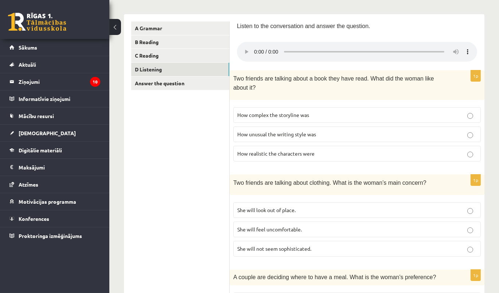
scroll to position [168, 0]
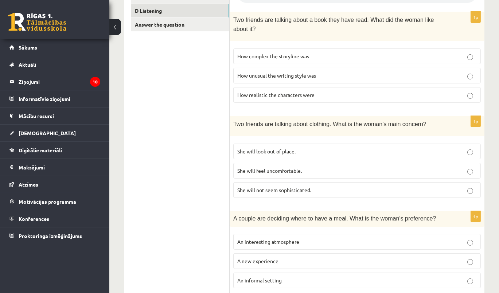
click at [292, 167] on span "She will feel uncomfortable." at bounding box center [269, 170] width 65 height 7
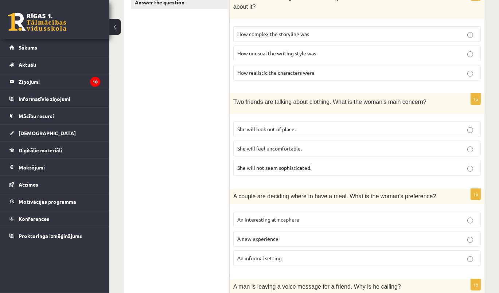
scroll to position [268, 0]
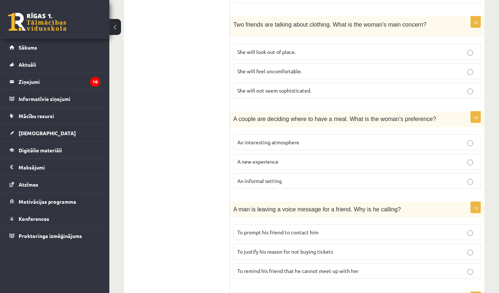
click at [277, 139] on span "An interesting atmosphere" at bounding box center [268, 142] width 62 height 7
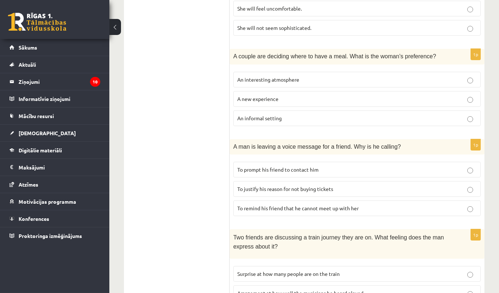
scroll to position [367, 0]
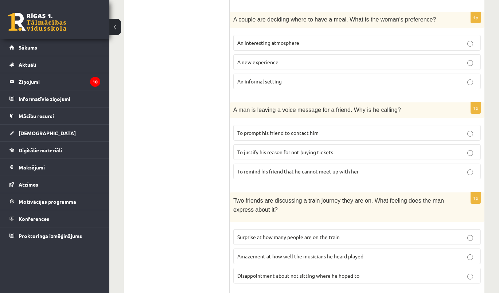
click at [295, 129] on span "To prompt his friend to contact him" at bounding box center [277, 132] width 81 height 7
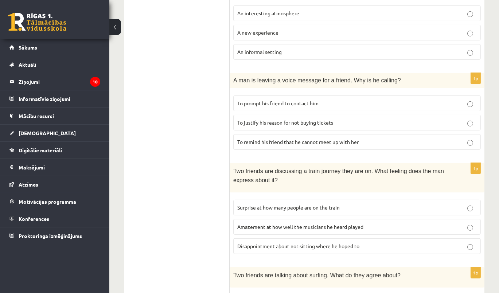
scroll to position [433, 0]
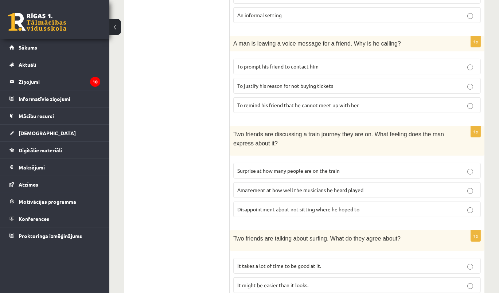
click at [337, 206] on span "Disappointment about not sitting where he hoped to" at bounding box center [298, 209] width 122 height 7
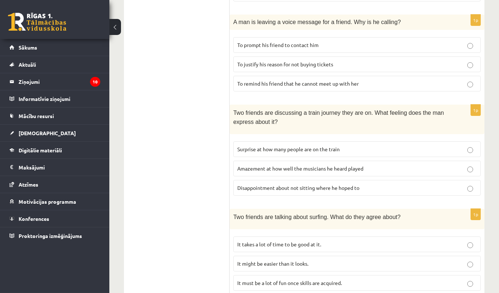
scroll to position [467, 0]
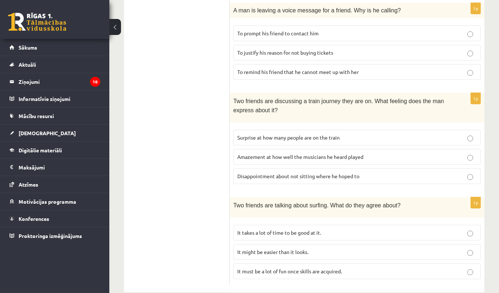
click at [311, 229] on p "It takes a lot of time to be good at it." at bounding box center [357, 233] width 240 height 8
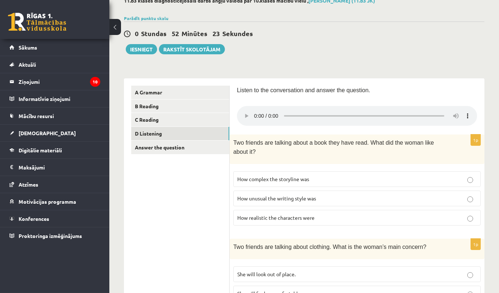
scroll to position [0, 0]
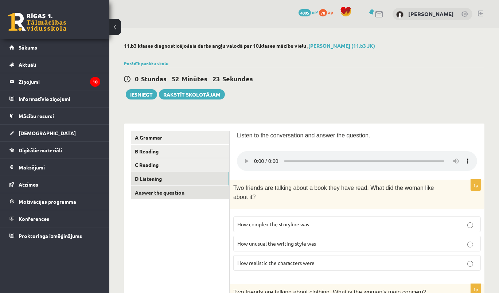
click at [167, 193] on link "Answer the question" at bounding box center [180, 192] width 98 height 13
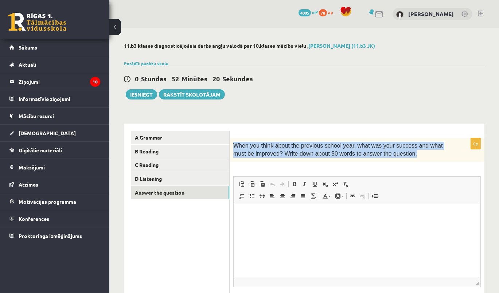
drag, startPoint x: 233, startPoint y: 144, endPoint x: 411, endPoint y: 155, distance: 179.0
click at [411, 155] on div "When you think about the previous school year, what was your success and what m…" at bounding box center [357, 150] width 255 height 24
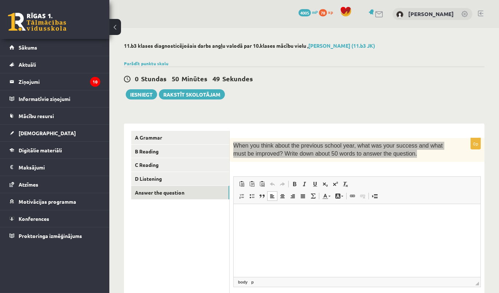
click at [292, 215] on p "Editor, wiswyg-editor-user-answer-47024774920100" at bounding box center [357, 215] width 232 height 8
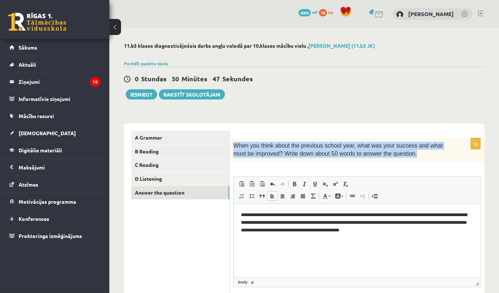
click at [353, 153] on span "When you think about the previous school year, what was your success and what m…" at bounding box center [338, 150] width 210 height 14
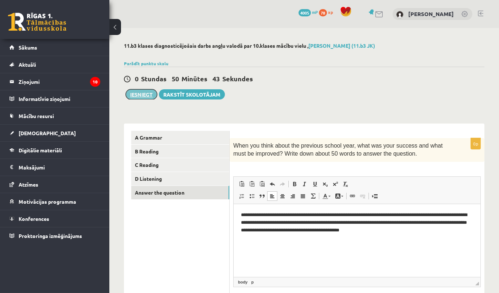
click at [141, 96] on button "Iesniegt" at bounding box center [141, 94] width 31 height 10
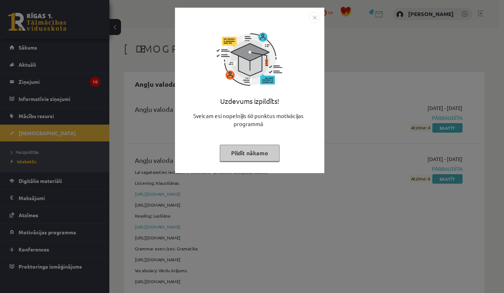
drag, startPoint x: 308, startPoint y: 22, endPoint x: 312, endPoint y: 20, distance: 4.4
click at [308, 22] on div at bounding box center [249, 17] width 141 height 11
click at [316, 17] on img "Close" at bounding box center [314, 17] width 11 height 11
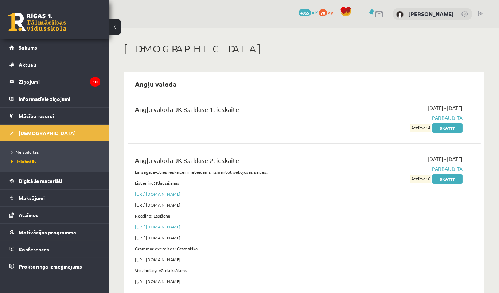
click at [29, 133] on span "[DEMOGRAPHIC_DATA]" at bounding box center [47, 133] width 57 height 7
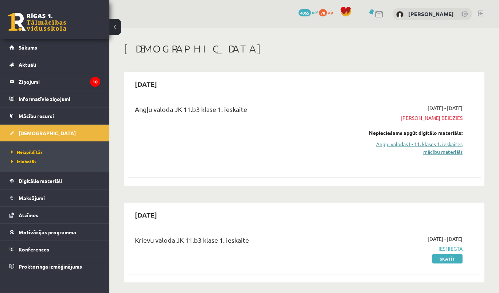
click at [429, 144] on link "Angļu valodas I - 11. klases 1. ieskaites mācību materiāls" at bounding box center [412, 147] width 102 height 15
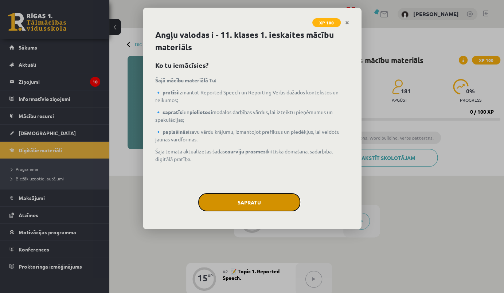
click at [272, 199] on button "Sapratu" at bounding box center [249, 202] width 102 height 18
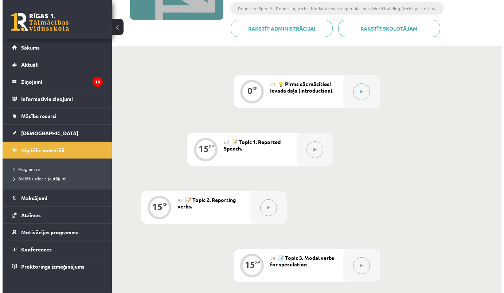
scroll to position [66, 0]
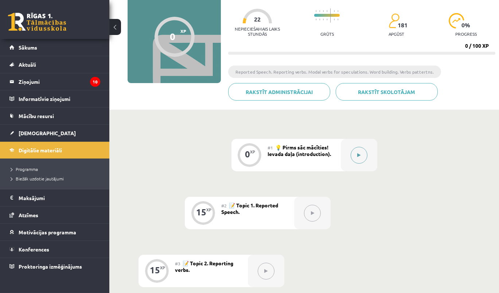
click at [360, 154] on icon at bounding box center [358, 155] width 3 height 4
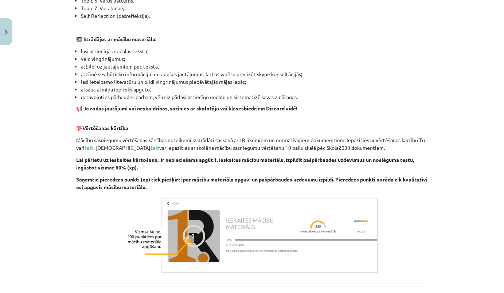
scroll to position [474, 0]
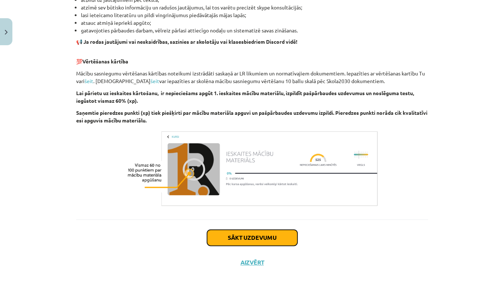
click at [251, 239] on button "Sākt uzdevumu" at bounding box center [252, 238] width 90 height 16
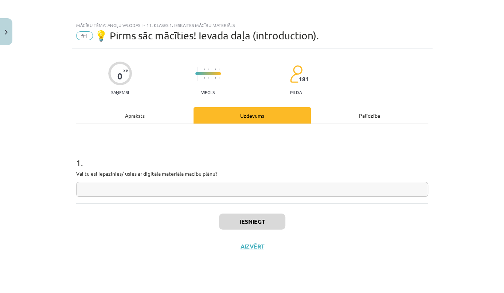
click at [131, 185] on input "text" at bounding box center [252, 189] width 352 height 15
type input "**"
click at [255, 222] on button "Iesniegt" at bounding box center [252, 222] width 66 height 16
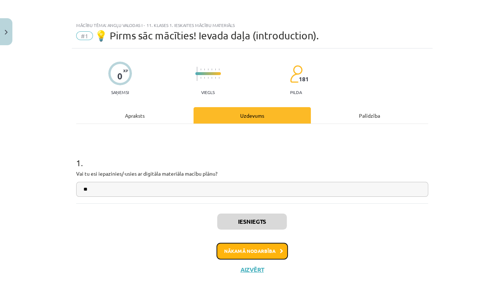
click at [261, 253] on button "Nākamā nodarbība" at bounding box center [252, 251] width 71 height 17
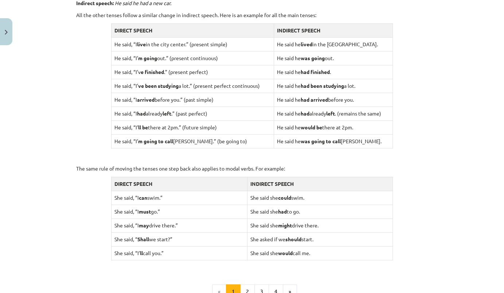
scroll to position [691, 0]
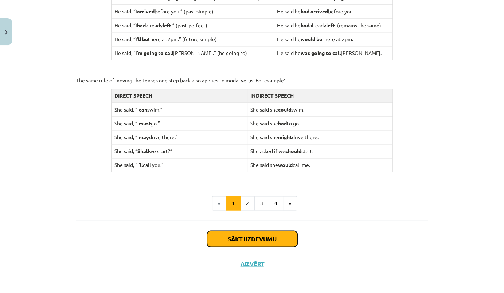
click at [249, 237] on button "Sākt uzdevumu" at bounding box center [252, 239] width 90 height 16
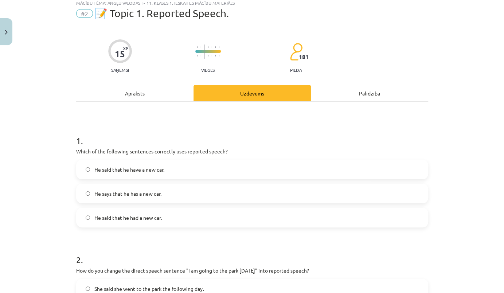
scroll to position [18, 0]
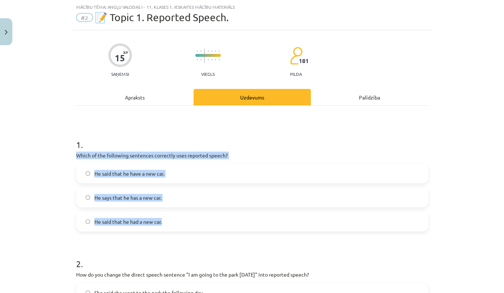
drag, startPoint x: 72, startPoint y: 153, endPoint x: 172, endPoint y: 217, distance: 118.5
copy div "Which of the following sentences correctly uses reported speech? He said that h…"
click at [134, 172] on span "He said that he have a new car." at bounding box center [129, 174] width 70 height 8
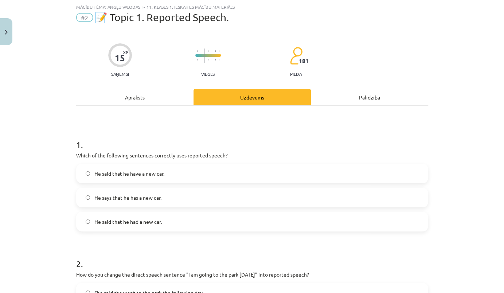
click at [133, 221] on span "He said that he had a new car." at bounding box center [127, 222] width 67 height 8
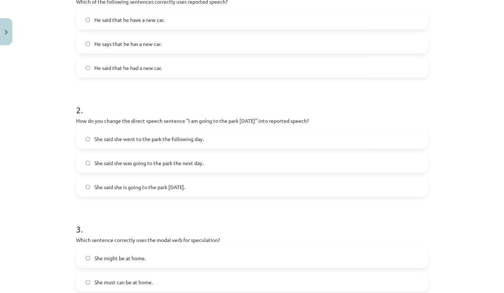
scroll to position [184, 0]
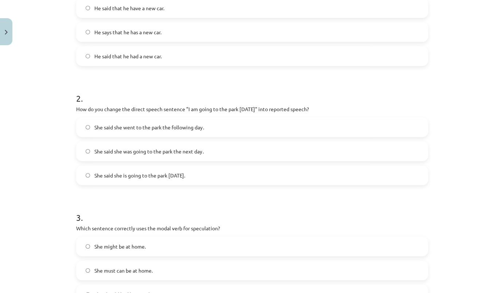
drag, startPoint x: 73, startPoint y: 109, endPoint x: 190, endPoint y: 176, distance: 134.9
click at [197, 179] on div "2 . How do you change the direct speech sentence "I am going to the park [DATE]…" at bounding box center [252, 133] width 352 height 105
copy div "How do you change the direct speech sentence "I am going to the park [DATE]" in…"
click at [140, 151] on span "She said she was going to the park the next day." at bounding box center [148, 152] width 109 height 8
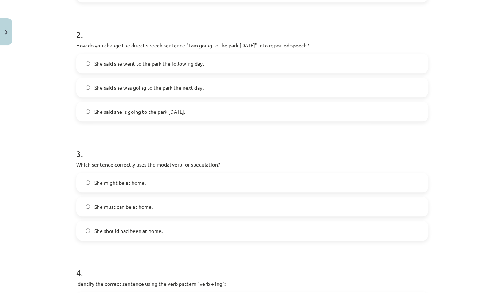
scroll to position [283, 0]
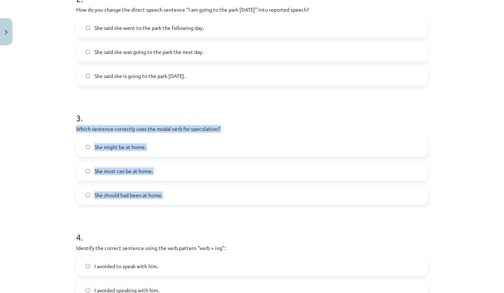
drag, startPoint x: 73, startPoint y: 126, endPoint x: 157, endPoint y: 193, distance: 107.2
click at [187, 197] on div "15 XP Saņemsi Viegls 181 pilda Apraksts Uzdevums Palīdzība 1 . Which of the fol…" at bounding box center [252, 137] width 361 height 744
copy div "Which sentence correctly uses the modal verb for speculation? She might be at h…"
click at [127, 148] on span "She might be at home." at bounding box center [119, 147] width 51 height 8
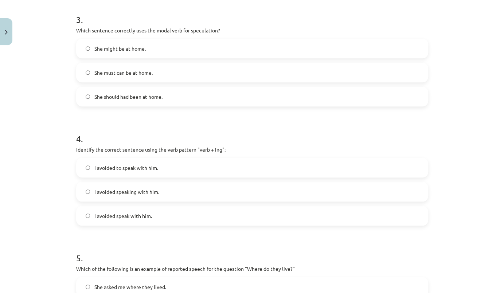
scroll to position [416, 0]
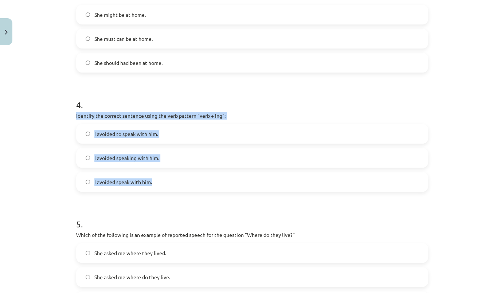
drag, startPoint x: 73, startPoint y: 114, endPoint x: 153, endPoint y: 180, distance: 103.4
click at [179, 181] on div "4 . Identify the correct sentence using the verb pattern "verb + ing": I avoide…" at bounding box center [252, 139] width 352 height 105
copy div "Identify the correct sentence using the verb pattern "verb + ing": I avoided to…"
click at [132, 160] on span "I avoided speaking with him." at bounding box center [126, 158] width 65 height 8
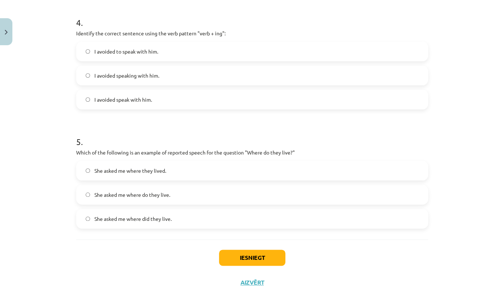
scroll to position [518, 0]
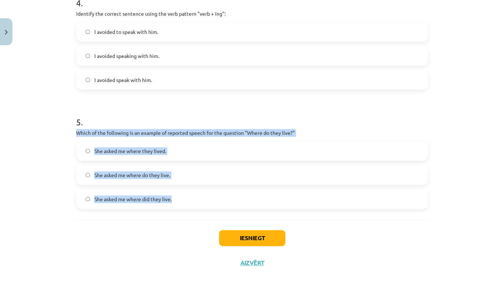
drag, startPoint x: 73, startPoint y: 131, endPoint x: 183, endPoint y: 201, distance: 129.8
click at [190, 202] on div "5 . Which of the following is an example of reported speech for the question "W…" at bounding box center [252, 156] width 352 height 105
copy div "Which of the following is an example of reported speech for the question "Where…"
click at [136, 176] on span "She asked me where do they live." at bounding box center [132, 175] width 76 height 8
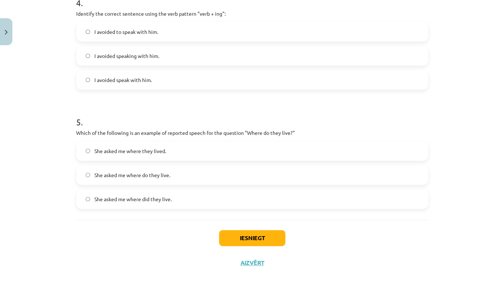
click at [133, 153] on span "She asked me where they lived." at bounding box center [130, 151] width 72 height 8
click at [253, 236] on button "Iesniegt" at bounding box center [252, 238] width 66 height 16
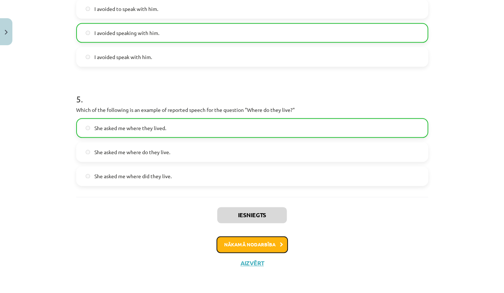
click at [259, 242] on button "Nākamā nodarbība" at bounding box center [252, 244] width 71 height 17
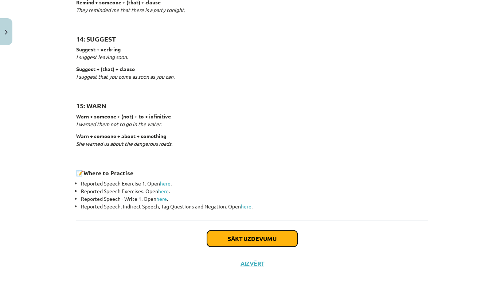
click at [274, 237] on button "Sākt uzdevumu" at bounding box center [252, 239] width 90 height 16
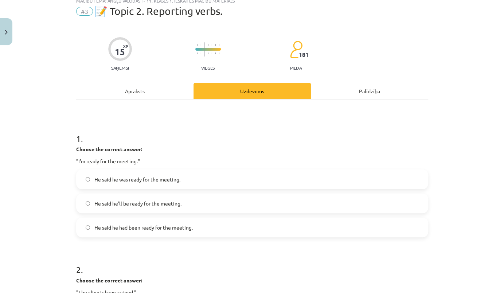
scroll to position [18, 0]
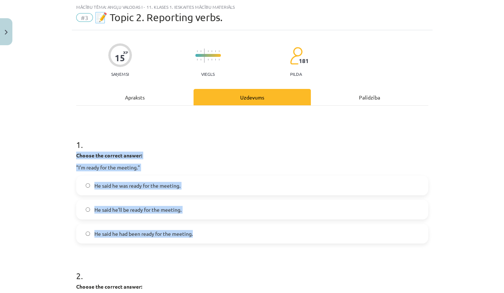
drag, startPoint x: 74, startPoint y: 155, endPoint x: 194, endPoint y: 231, distance: 142.6
click at [194, 231] on div "1 . Choose the correct answer: "I'm ready for the meeting." He said he was read…" at bounding box center [252, 185] width 352 height 117
copy div "Choose the correct answer: "I'm ready for the meeting." He said he was ready fo…"
click at [142, 187] on span "He said he was ready for the meeting." at bounding box center [137, 186] width 86 height 8
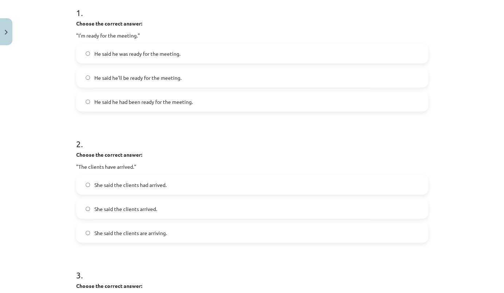
scroll to position [151, 0]
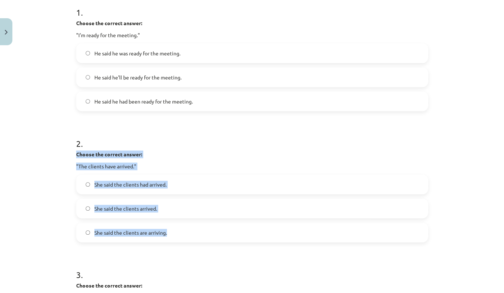
drag, startPoint x: 71, startPoint y: 154, endPoint x: 177, endPoint y: 233, distance: 132.1
copy div "Choose the correct answer: "The clients have arrived." She said the clients had…"
click at [131, 184] on span "She said the clients had arrived." at bounding box center [130, 185] width 72 height 8
click at [223, 184] on label "She said the clients had arrived." at bounding box center [252, 184] width 351 height 18
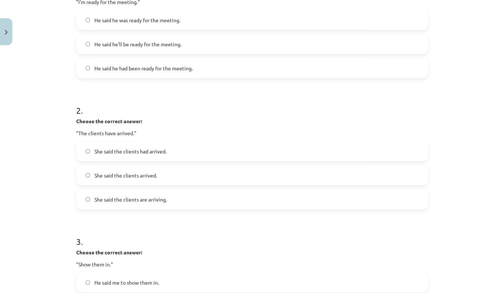
scroll to position [283, 0]
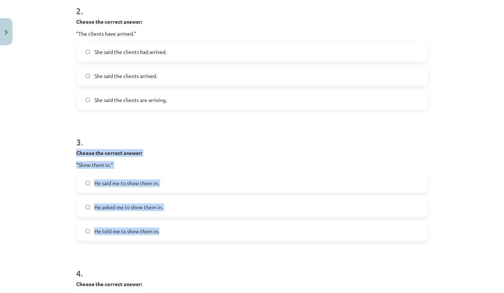
drag, startPoint x: 74, startPoint y: 152, endPoint x: 160, endPoint y: 231, distance: 116.6
click at [160, 231] on div "3 . Choose the correct answer: "Show them in." He said me to show them in. He a…" at bounding box center [252, 182] width 352 height 117
copy div "Choose the correct answer: "Show them in." He said me to show them in. He asked…"
click at [230, 184] on label "He said me to show them in." at bounding box center [252, 183] width 351 height 18
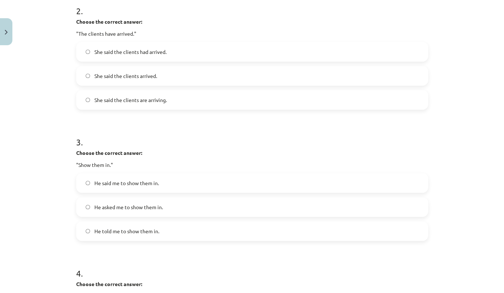
click at [136, 229] on span "He told me to show them in." at bounding box center [126, 231] width 65 height 8
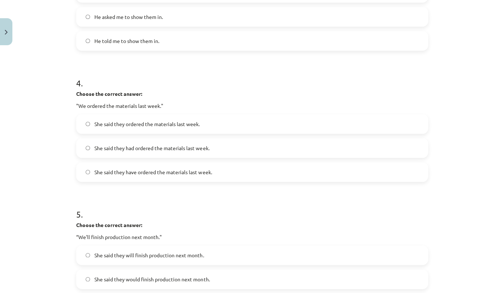
scroll to position [482, 0]
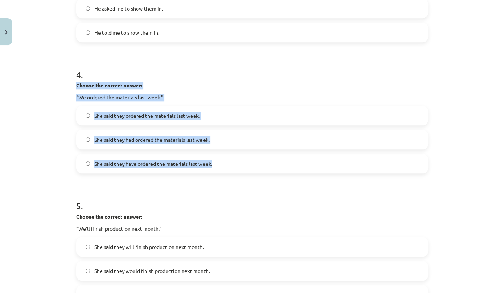
drag, startPoint x: 73, startPoint y: 85, endPoint x: 220, endPoint y: 170, distance: 169.7
copy div "Choose the correct answer: "We ordered the materials last week." She said they …"
click at [257, 103] on div "4 . Choose the correct answer: "We ordered the materials last week." She said t…" at bounding box center [252, 115] width 352 height 117
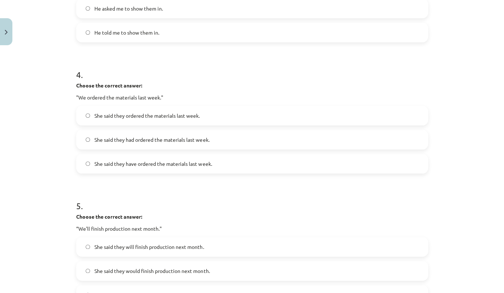
click at [136, 139] on span "She said they had ordered the materials last week." at bounding box center [151, 140] width 115 height 8
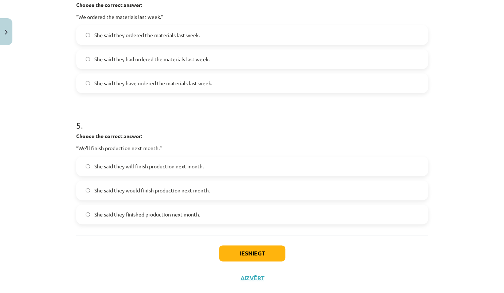
scroll to position [578, 0]
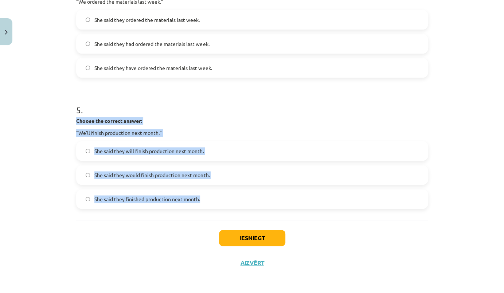
drag, startPoint x: 74, startPoint y: 119, endPoint x: 196, endPoint y: 192, distance: 142.1
click at [226, 192] on div "5 . Choose the correct answer: “We'll finish production next month." She said t…" at bounding box center [252, 150] width 352 height 117
copy div "Choose the correct answer: “We'll finish production next month." She said they …"
click at [277, 133] on p "“We'll finish production next month."" at bounding box center [252, 133] width 352 height 8
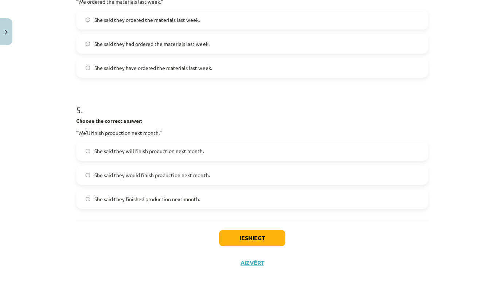
click at [146, 174] on span "She said they would finish production next month." at bounding box center [151, 175] width 115 height 8
click at [248, 235] on button "Iesniegt" at bounding box center [252, 238] width 66 height 16
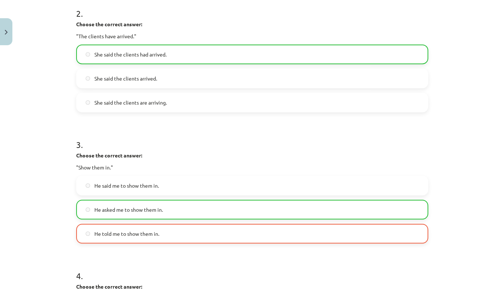
scroll to position [280, 0]
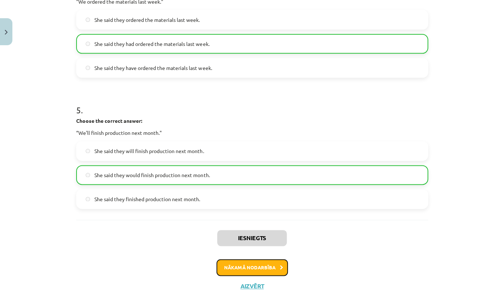
click at [274, 265] on button "Nākamā nodarbība" at bounding box center [252, 267] width 71 height 17
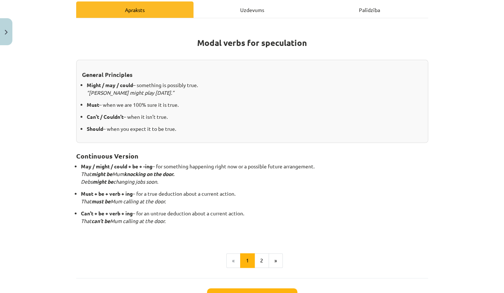
scroll to position [163, 0]
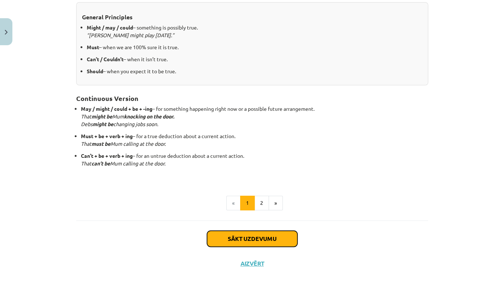
click at [260, 241] on button "Sākt uzdevumu" at bounding box center [252, 239] width 90 height 16
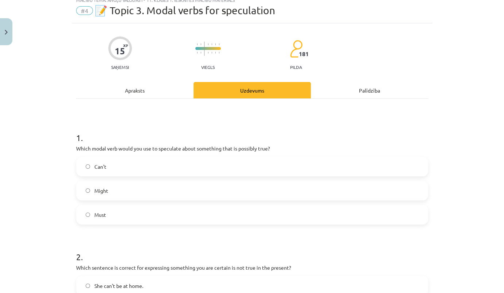
scroll to position [18, 0]
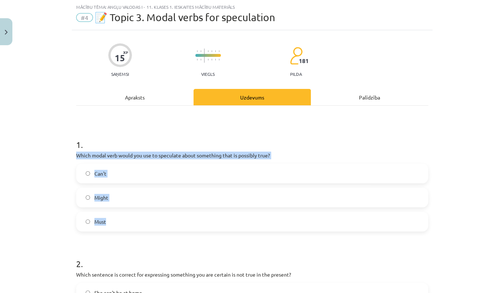
drag, startPoint x: 72, startPoint y: 155, endPoint x: 118, endPoint y: 217, distance: 77.7
click at [91, 195] on label "Might" at bounding box center [252, 197] width 351 height 18
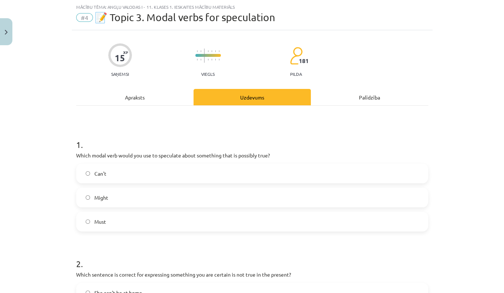
scroll to position [84, 0]
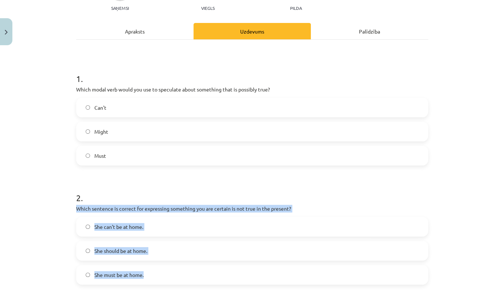
drag, startPoint x: 73, startPoint y: 206, endPoint x: 160, endPoint y: 270, distance: 107.5
click at [127, 228] on span "She can't be at home." at bounding box center [118, 227] width 49 height 8
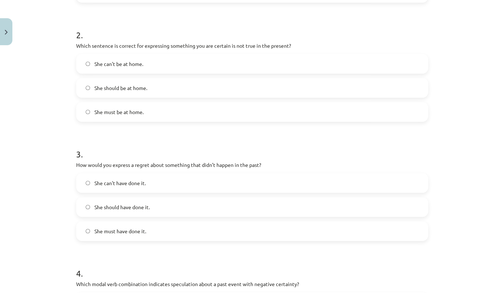
scroll to position [316, 0]
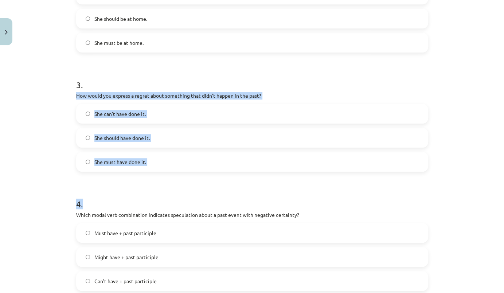
drag, startPoint x: 72, startPoint y: 94, endPoint x: 135, endPoint y: 166, distance: 95.3
click at [152, 175] on div "15 XP Saņemsi Viegls 181 pilda Apraksts Uzdevums Palīdzība 1 . Which modal verb…" at bounding box center [252, 104] width 361 height 744
drag, startPoint x: 134, startPoint y: 166, endPoint x: 63, endPoint y: 95, distance: 100.3
click at [63, 95] on div "Mācību tēma: Angļu valodas i - 11. klases 1. ieskaites mācību materiāls #4 📝 To…" at bounding box center [252, 146] width 504 height 293
drag, startPoint x: 73, startPoint y: 96, endPoint x: 149, endPoint y: 159, distance: 99.4
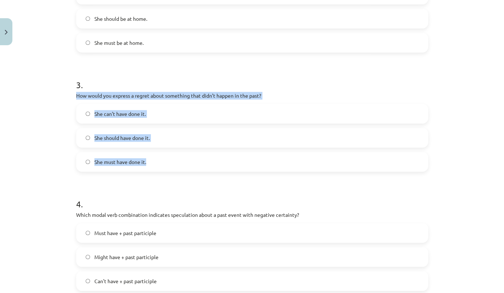
click at [149, 159] on div "15 XP Saņemsi Viegls 181 pilda Apraksts Uzdevums Palīdzība 1 . Which modal verb…" at bounding box center [252, 104] width 361 height 744
click at [102, 136] on span "She should have done it." at bounding box center [121, 138] width 55 height 8
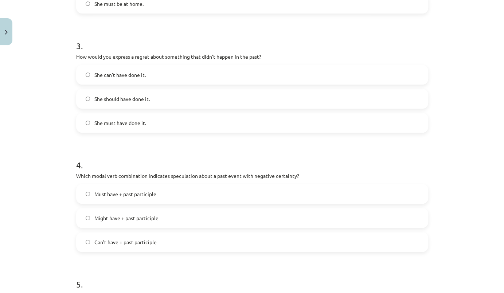
scroll to position [416, 0]
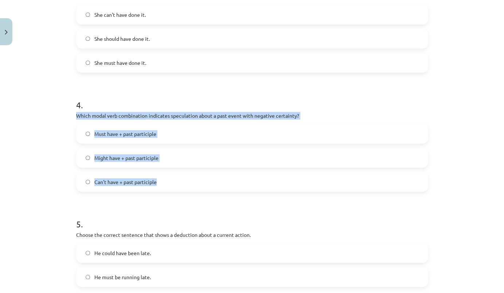
drag, startPoint x: 74, startPoint y: 115, endPoint x: 159, endPoint y: 179, distance: 107.0
click at [159, 179] on div "4 . Which modal verb combination indicates speculation about a past event with …" at bounding box center [252, 139] width 352 height 105
click at [136, 182] on span "Can't have + past participle" at bounding box center [125, 182] width 62 height 8
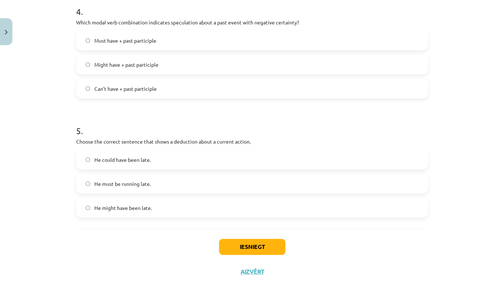
scroll to position [518, 0]
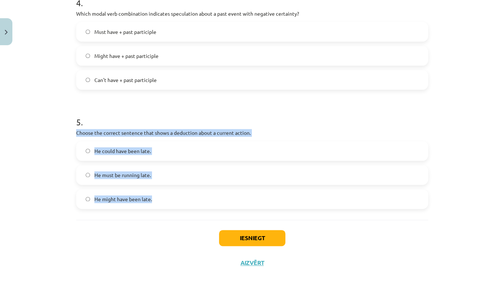
drag, startPoint x: 71, startPoint y: 132, endPoint x: 145, endPoint y: 198, distance: 99.1
click at [138, 172] on span "He must be running late." at bounding box center [122, 175] width 57 height 8
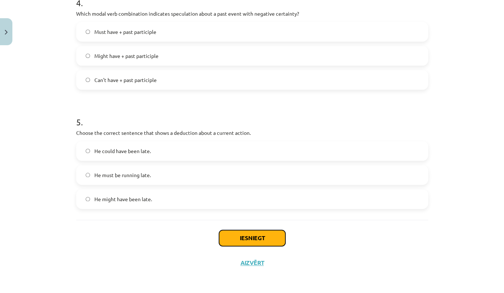
click at [250, 234] on button "Iesniegt" at bounding box center [252, 238] width 66 height 16
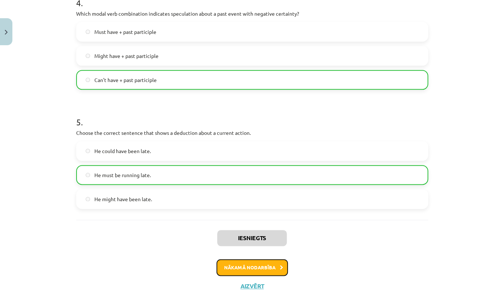
click at [262, 269] on button "Nākamā nodarbība" at bounding box center [252, 267] width 71 height 17
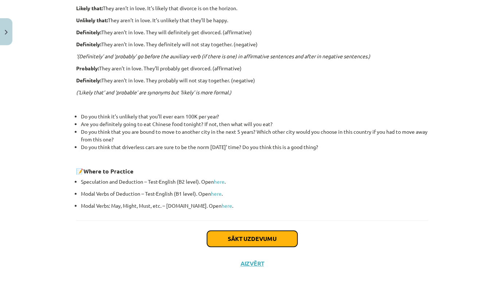
click at [270, 237] on button "Sākt uzdevumu" at bounding box center [252, 239] width 90 height 16
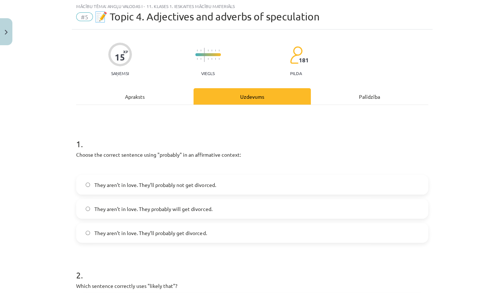
scroll to position [18, 0]
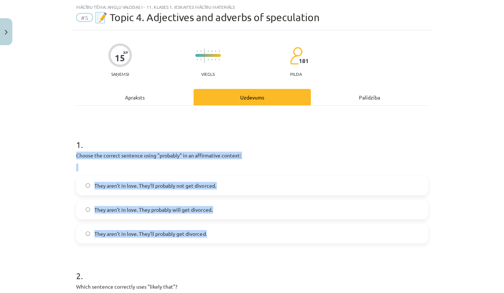
drag, startPoint x: 74, startPoint y: 152, endPoint x: 236, endPoint y: 236, distance: 181.8
click at [236, 236] on div "1 . Choose the correct sentence using "probably" in an affirmative context: The…" at bounding box center [252, 185] width 352 height 117
click at [188, 237] on span "They aren’t in love. They’ll probably get divorced." at bounding box center [150, 234] width 112 height 8
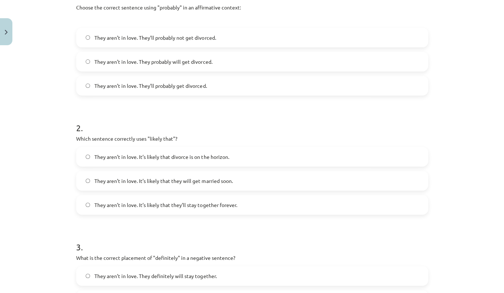
scroll to position [184, 0]
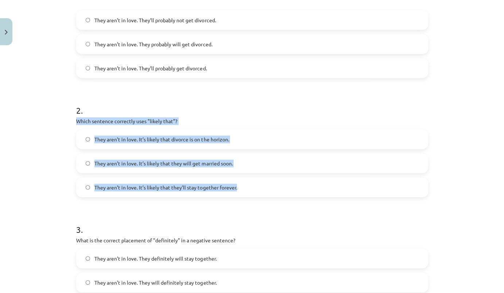
drag, startPoint x: 74, startPoint y: 120, endPoint x: 246, endPoint y: 192, distance: 186.1
click at [246, 192] on div "2 . Which sentence correctly uses "likely that"? They aren’t in love. It’s like…" at bounding box center [252, 145] width 352 height 105
click at [182, 138] on span "They aren’t in love. It’s likely that divorce is on the horizon." at bounding box center [161, 140] width 135 height 8
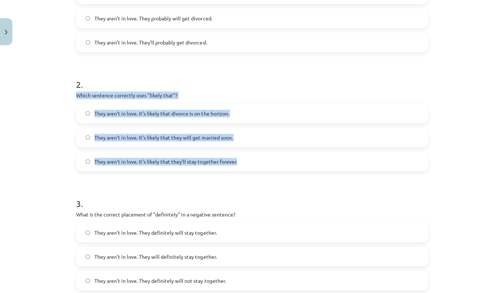
scroll to position [316, 0]
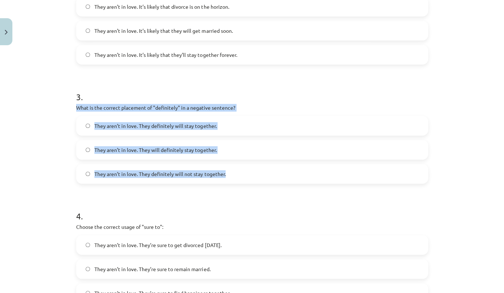
drag, startPoint x: 73, startPoint y: 107, endPoint x: 194, endPoint y: 170, distance: 136.2
click at [236, 174] on div "3 . What is the correct placement of "definitely" in a negative sentence? They …" at bounding box center [252, 131] width 352 height 105
click at [190, 171] on span "They aren’t in love. They definitely will not stay together." at bounding box center [159, 174] width 131 height 8
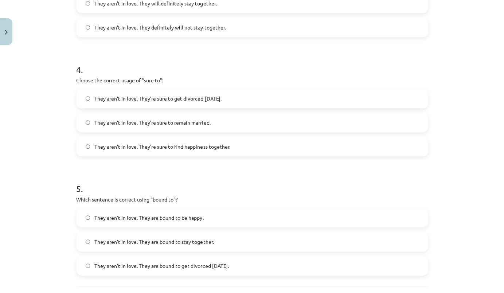
scroll to position [482, 0]
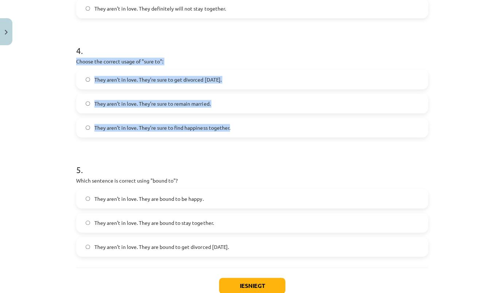
drag, startPoint x: 73, startPoint y: 62, endPoint x: 236, endPoint y: 129, distance: 177.0
click at [221, 79] on span "They aren’t in love. They’re sure to get divorced within six months." at bounding box center [157, 80] width 127 height 8
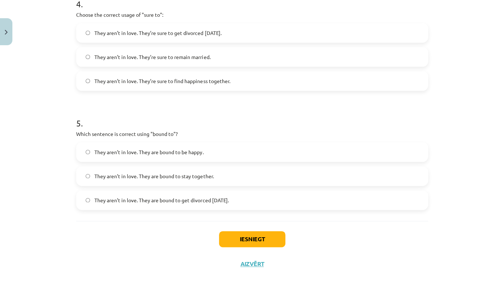
scroll to position [530, 0]
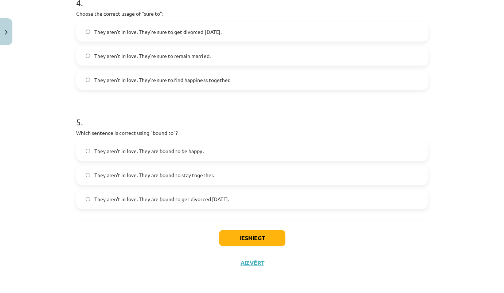
drag, startPoint x: 73, startPoint y: 131, endPoint x: 260, endPoint y: 196, distance: 198.4
click at [260, 196] on div "5 . Which sentence is correct using "bound to"? They aren’t in love. They are b…" at bounding box center [252, 156] width 352 height 105
click at [171, 199] on span "They aren’t in love. They are bound to get divorced within six months." at bounding box center [161, 199] width 134 height 8
click at [253, 238] on button "Iesniegt" at bounding box center [252, 238] width 66 height 16
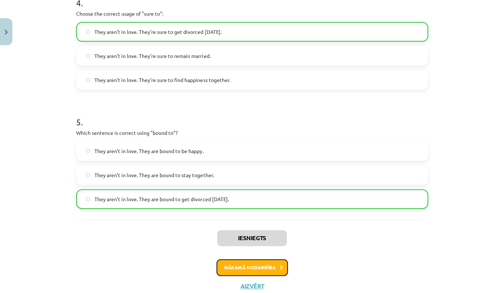
click at [270, 266] on button "Nākamā nodarbība" at bounding box center [252, 267] width 71 height 17
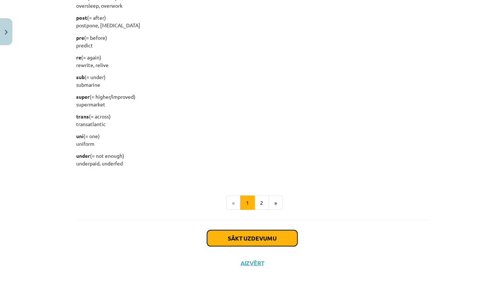
click at [261, 233] on button "Sākt uzdevumu" at bounding box center [252, 238] width 90 height 16
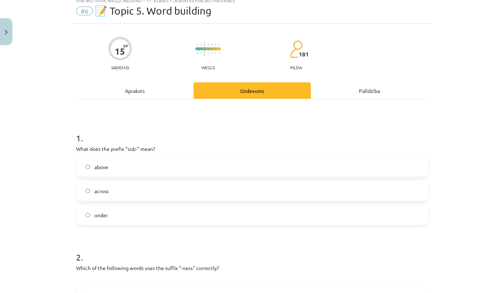
scroll to position [18, 0]
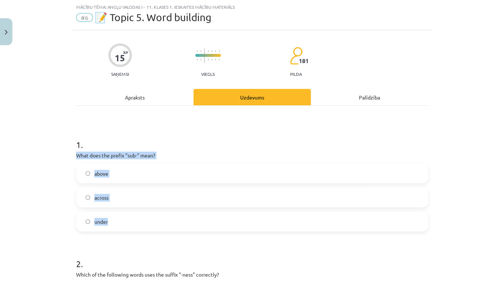
drag, startPoint x: 70, startPoint y: 155, endPoint x: 105, endPoint y: 222, distance: 75.8
click at [102, 223] on span "under" at bounding box center [100, 222] width 13 height 8
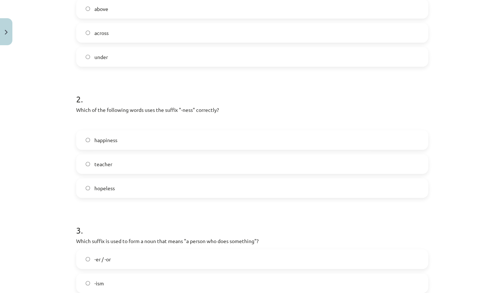
scroll to position [184, 0]
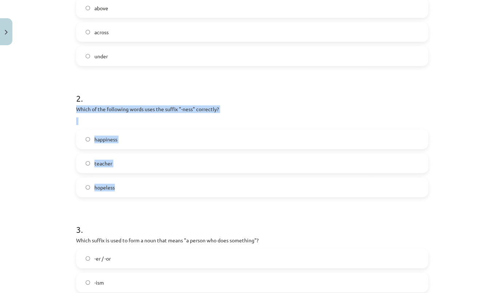
drag, startPoint x: 69, startPoint y: 108, endPoint x: 127, endPoint y: 182, distance: 93.5
click at [144, 182] on div "15 XP Saņemsi Viegls 181 pilda Apraksts Uzdevums Palīdzība 1 . What does the pr…" at bounding box center [252, 243] width 361 height 756
click at [105, 139] on span "happiness" at bounding box center [105, 140] width 23 height 8
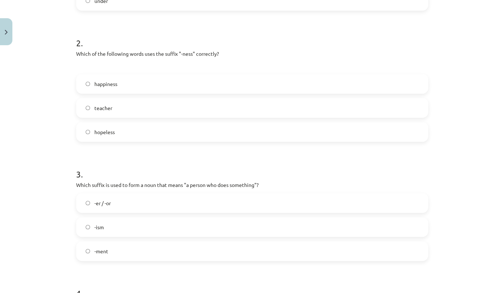
scroll to position [316, 0]
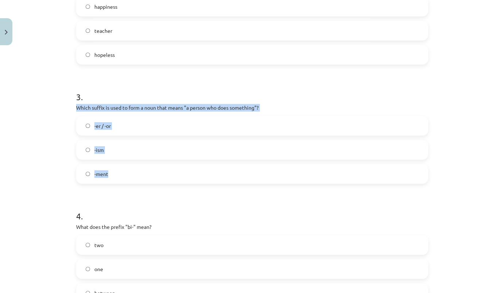
drag, startPoint x: 72, startPoint y: 109, endPoint x: 118, endPoint y: 175, distance: 80.2
click at [127, 174] on div "15 XP Saņemsi Viegls 181 pilda Apraksts Uzdevums Palīdzība 1 . What does the pr…" at bounding box center [252, 110] width 361 height 756
click at [104, 127] on span "-er / -or" at bounding box center [102, 126] width 16 height 8
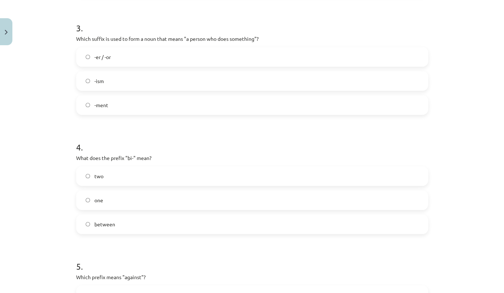
scroll to position [416, 0]
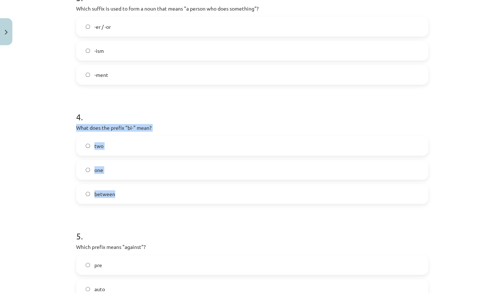
drag, startPoint x: 69, startPoint y: 125, endPoint x: 137, endPoint y: 193, distance: 96.2
click at [139, 193] on div "15 XP Saņemsi Viegls 181 pilda Apraksts Uzdevums Palīdzība 1 . What does the pr…" at bounding box center [252, 11] width 361 height 756
click at [98, 144] on span "two" at bounding box center [98, 146] width 9 height 8
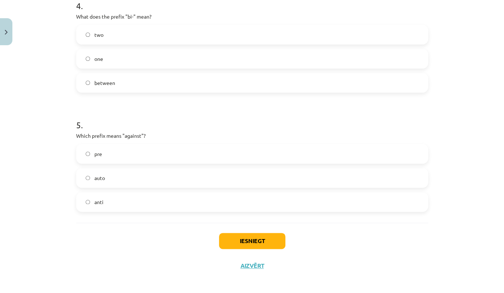
scroll to position [530, 0]
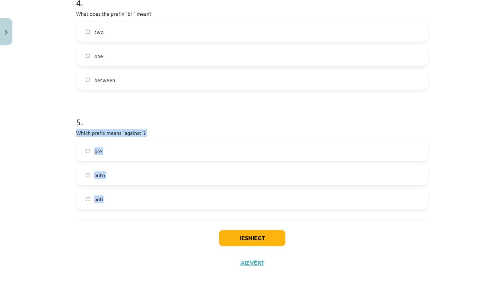
drag, startPoint x: 71, startPoint y: 132, endPoint x: 120, endPoint y: 193, distance: 78.1
click at [96, 197] on span "anti" at bounding box center [98, 199] width 9 height 8
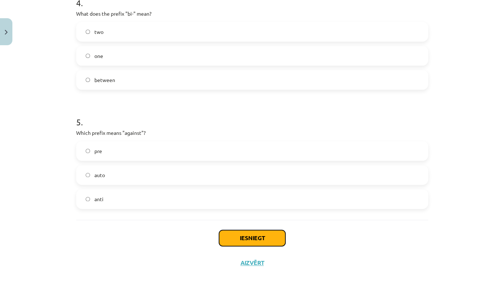
click at [251, 234] on button "Iesniegt" at bounding box center [252, 238] width 66 height 16
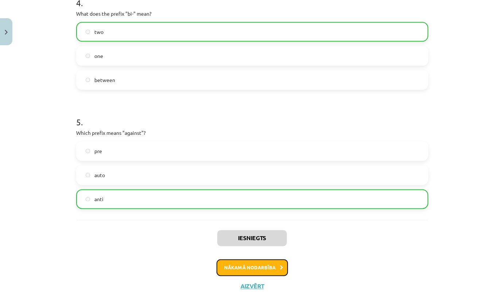
click at [264, 266] on button "Nākamā nodarbība" at bounding box center [252, 267] width 71 height 17
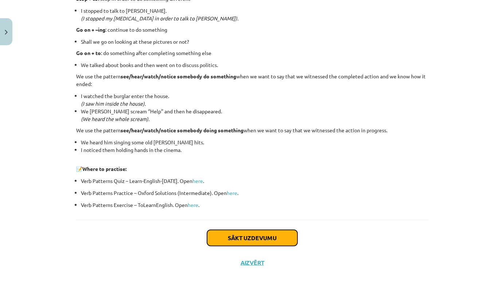
click at [255, 233] on button "Sākt uzdevumu" at bounding box center [252, 238] width 90 height 16
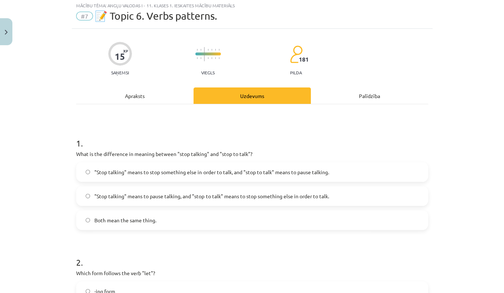
scroll to position [18, 0]
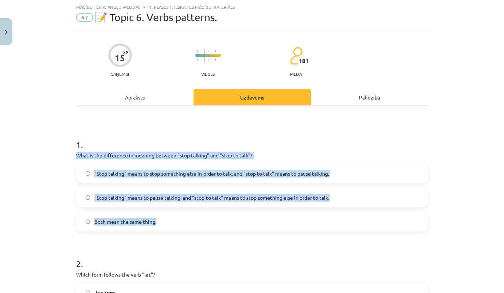
drag, startPoint x: 72, startPoint y: 156, endPoint x: 155, endPoint y: 222, distance: 106.2
click at [167, 194] on span ""Stop talking" means to pause talking, and "stop to talk" means to stop somethi…" at bounding box center [211, 198] width 234 height 8
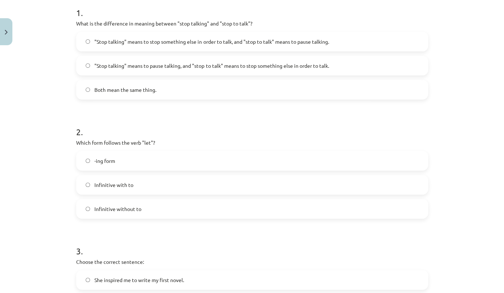
scroll to position [151, 0]
drag, startPoint x: 74, startPoint y: 144, endPoint x: 149, endPoint y: 211, distance: 101.5
click at [149, 211] on div "2 . Which form follows the verb "let"? -ing form Infinitive with to Infinitive …" at bounding box center [252, 166] width 352 height 105
click at [120, 185] on span "Infinitive with to" at bounding box center [113, 185] width 39 height 8
click at [124, 206] on span "Infinitive without to" at bounding box center [117, 209] width 47 height 8
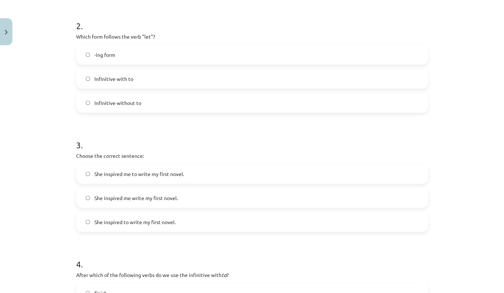
scroll to position [283, 0]
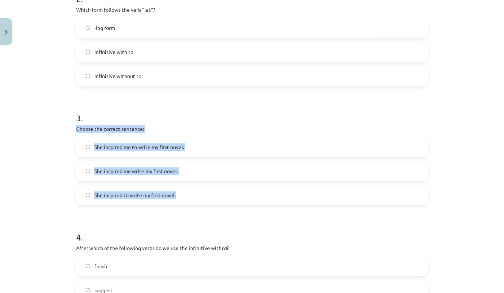
drag, startPoint x: 74, startPoint y: 128, endPoint x: 171, endPoint y: 193, distance: 116.9
click at [195, 192] on div "3 . Choose the correct sentence: She inspired me to write my first novel. She i…" at bounding box center [252, 152] width 352 height 105
click at [141, 145] on span "She inspired me to write my first novel." at bounding box center [139, 147] width 90 height 8
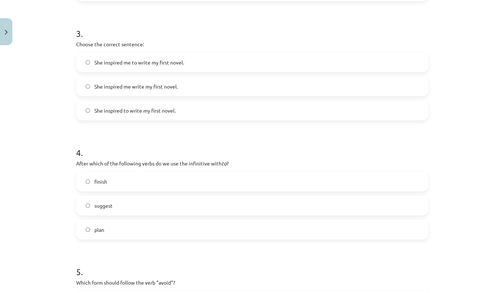
scroll to position [416, 0]
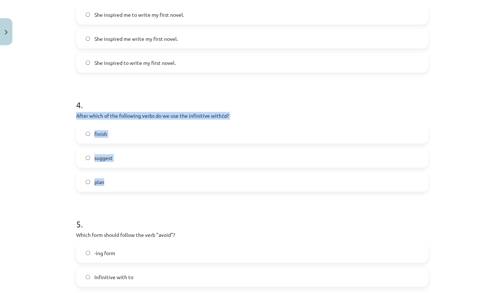
drag, startPoint x: 72, startPoint y: 116, endPoint x: 102, endPoint y: 179, distance: 70.6
click at [133, 179] on div "15 XP Saņemsi Viegls 181 pilda Apraksts Uzdevums Palīdzība 1 . What is the diff…" at bounding box center [252, 5] width 361 height 744
click at [103, 182] on label "plan" at bounding box center [252, 182] width 351 height 18
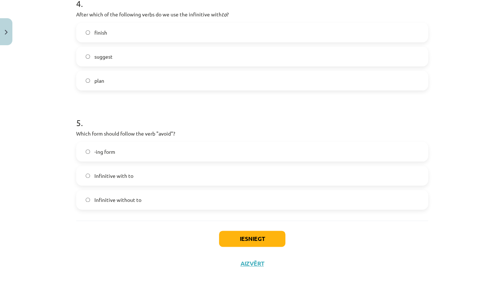
scroll to position [518, 0]
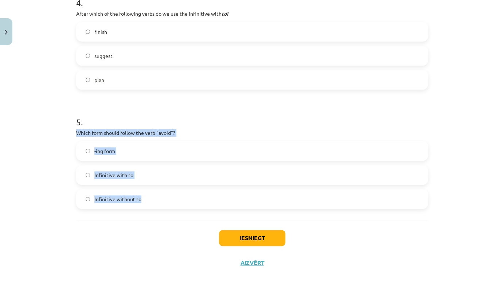
drag, startPoint x: 74, startPoint y: 133, endPoint x: 154, endPoint y: 198, distance: 102.9
click at [154, 198] on div "5 . Which form should follow the verb "avoid"? -ing form Infinitive with to Inf…" at bounding box center [252, 156] width 352 height 105
click at [107, 150] on span "-ing form" at bounding box center [104, 151] width 21 height 8
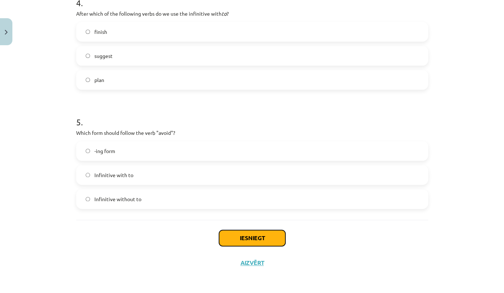
click at [252, 236] on button "Iesniegt" at bounding box center [252, 238] width 66 height 16
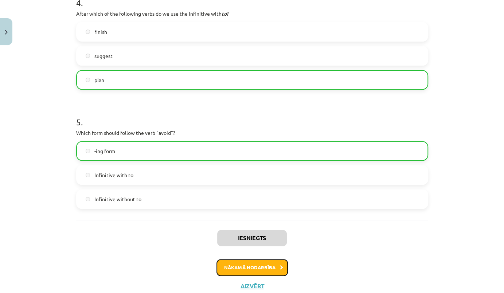
click at [250, 263] on button "Nākamā nodarbība" at bounding box center [252, 267] width 71 height 17
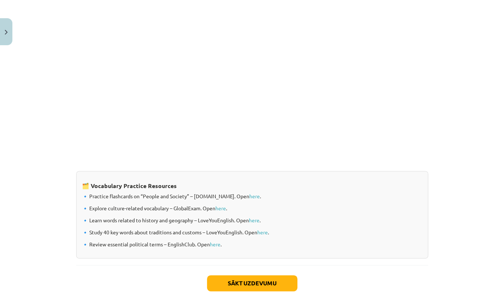
scroll to position [567, 0]
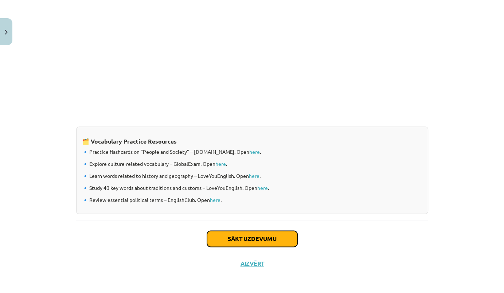
click at [258, 237] on button "Sākt uzdevumu" at bounding box center [252, 239] width 90 height 16
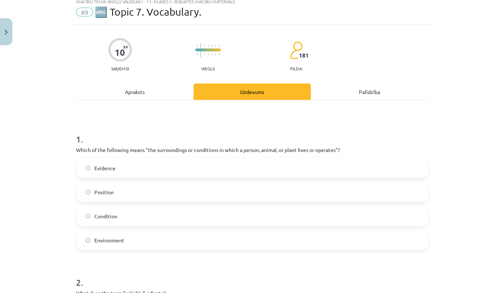
scroll to position [18, 0]
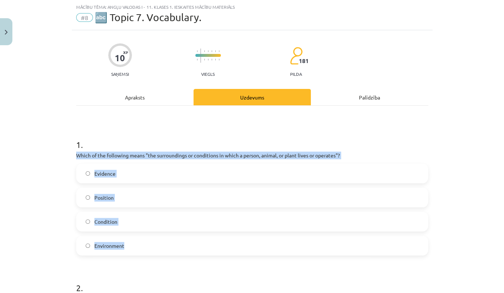
drag, startPoint x: 73, startPoint y: 154, endPoint x: 137, endPoint y: 248, distance: 113.1
click at [109, 245] on span "Environment" at bounding box center [109, 246] width 30 height 8
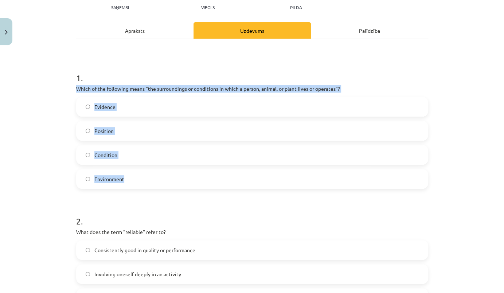
scroll to position [184, 0]
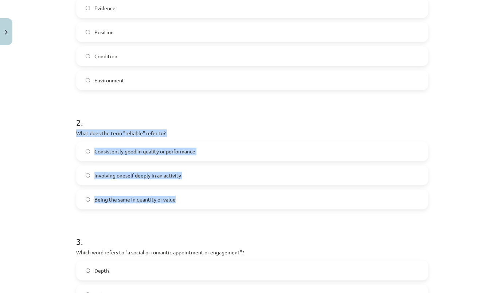
drag, startPoint x: 73, startPoint y: 132, endPoint x: 171, endPoint y: 197, distance: 117.9
click at [192, 195] on div "2 . What does the term "reliable" refer to? Consistently good in quality or per…" at bounding box center [252, 157] width 352 height 105
click at [142, 151] on span "Consistently good in quality or performance" at bounding box center [144, 152] width 101 height 8
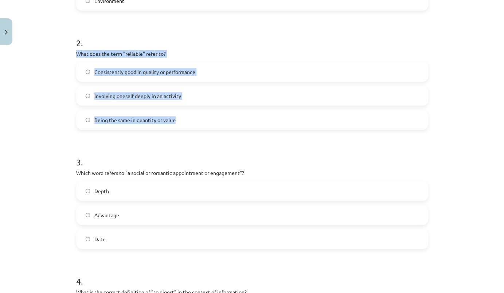
scroll to position [283, 0]
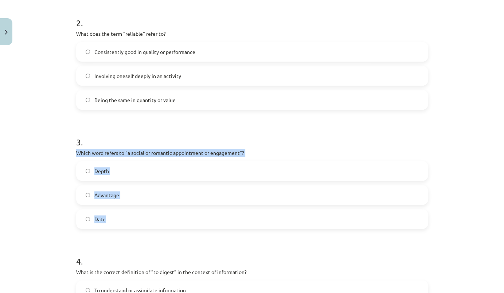
drag, startPoint x: 74, startPoint y: 153, endPoint x: 129, endPoint y: 216, distance: 83.7
click at [129, 216] on div "3 . Which word refers to "a social or romantic appointment or engagement"? Dept…" at bounding box center [252, 176] width 352 height 105
click at [101, 217] on span "Date" at bounding box center [99, 219] width 11 height 8
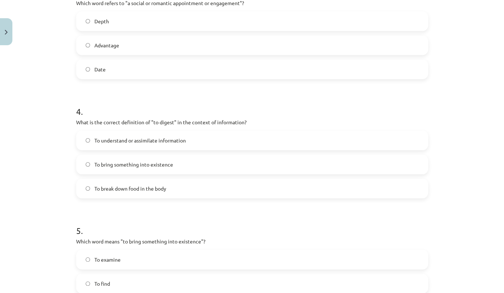
scroll to position [449, 0]
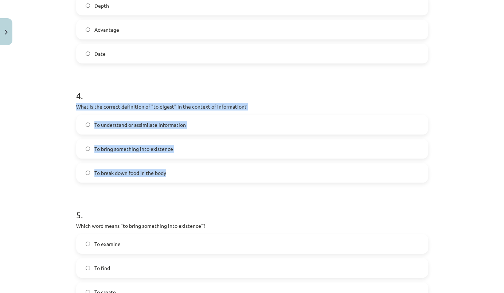
drag, startPoint x: 74, startPoint y: 106, endPoint x: 170, endPoint y: 176, distance: 118.8
click at [171, 177] on div "4 . What is the correct definition of "to digest" in the context of information…" at bounding box center [252, 130] width 352 height 105
click at [163, 124] on span "To understand or assimilate information" at bounding box center [140, 125] width 92 height 8
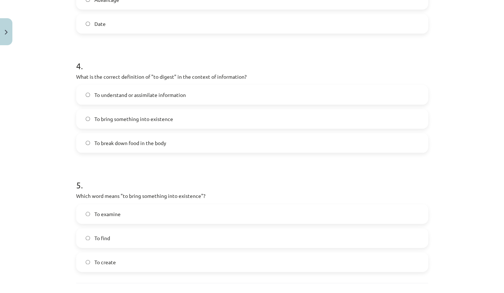
scroll to position [542, 0]
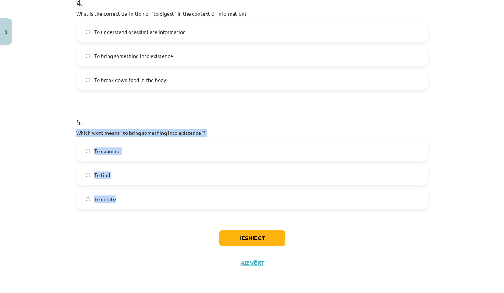
drag, startPoint x: 71, startPoint y: 132, endPoint x: 136, endPoint y: 197, distance: 91.5
click at [107, 199] on span "To create" at bounding box center [105, 199] width 22 height 8
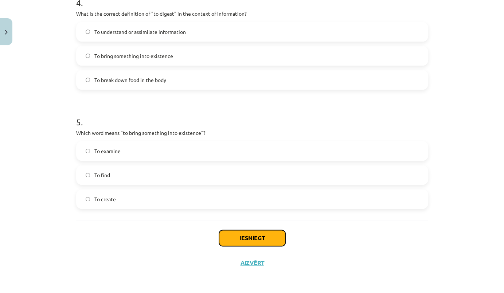
click at [250, 241] on button "Iesniegt" at bounding box center [252, 238] width 66 height 16
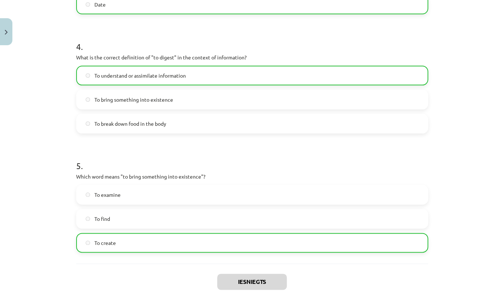
scroll to position [565, 0]
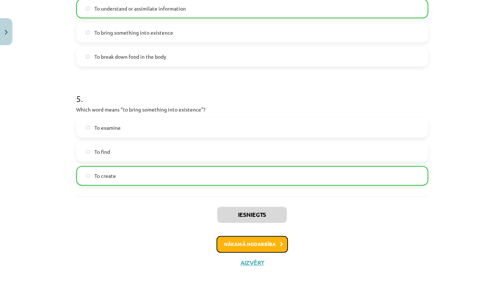
click at [248, 241] on button "Nākamā nodarbība" at bounding box center [252, 244] width 71 height 17
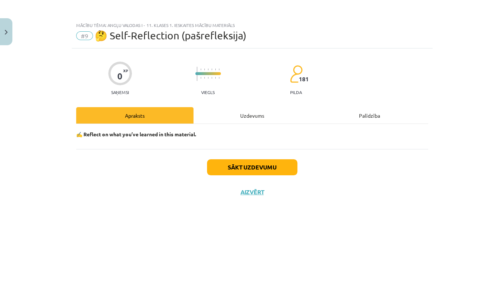
scroll to position [0, 0]
click at [255, 168] on button "Sākt uzdevumu" at bounding box center [252, 167] width 90 height 16
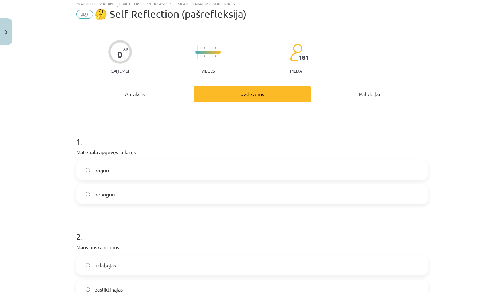
scroll to position [66, 0]
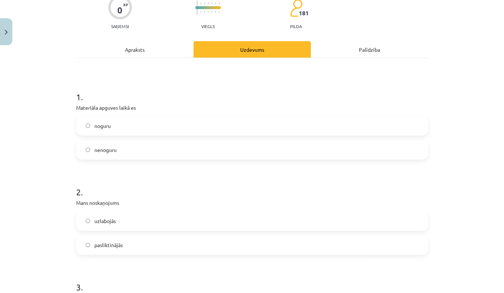
click at [98, 128] on span "noguru" at bounding box center [102, 126] width 16 height 8
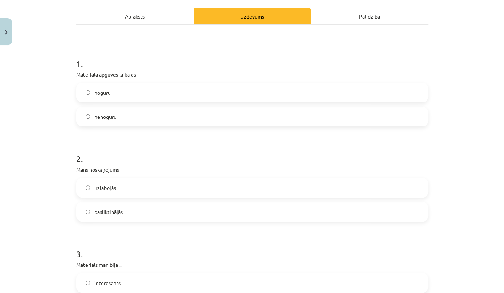
click at [101, 211] on span "pasliktinājās" at bounding box center [108, 212] width 28 height 8
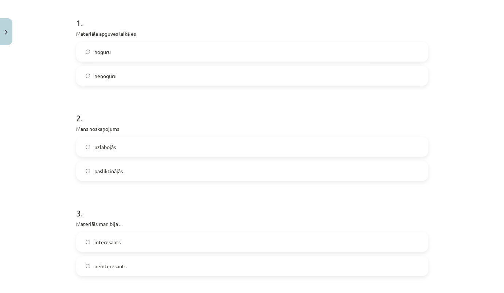
scroll to position [199, 0]
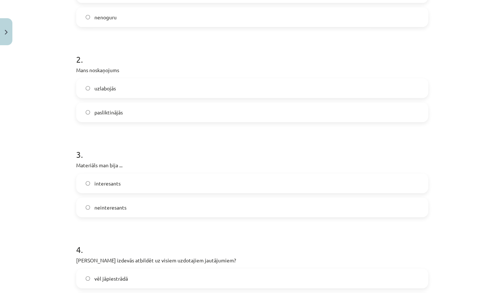
click at [110, 183] on span "interesants" at bounding box center [107, 184] width 26 height 8
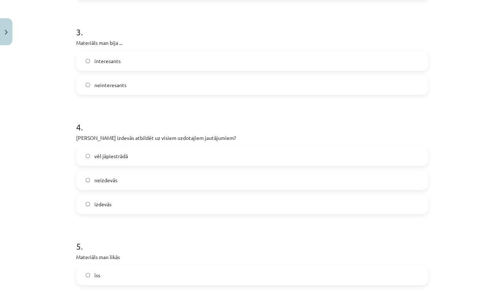
scroll to position [331, 0]
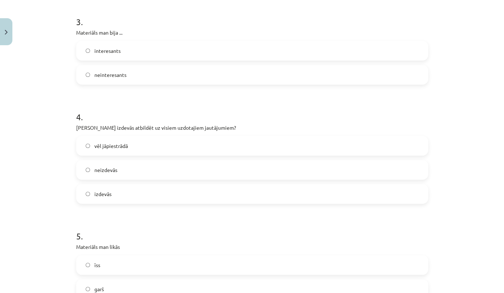
click at [114, 149] on label "vēl jāpiestrādā" at bounding box center [252, 146] width 351 height 18
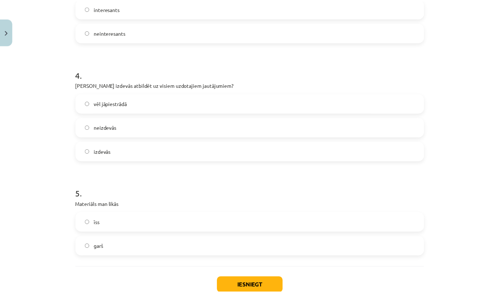
scroll to position [421, 0]
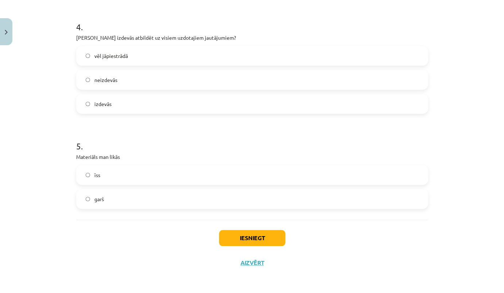
click at [102, 172] on label "īss" at bounding box center [252, 175] width 351 height 18
click at [264, 241] on button "Iesniegt" at bounding box center [252, 238] width 66 height 16
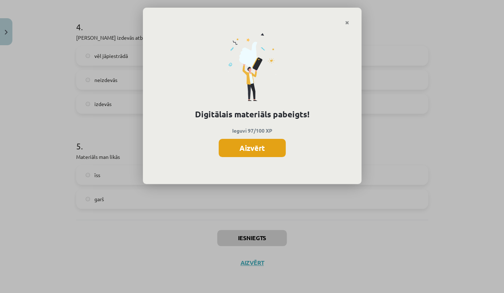
click at [249, 149] on button "Aizvērt" at bounding box center [252, 148] width 67 height 18
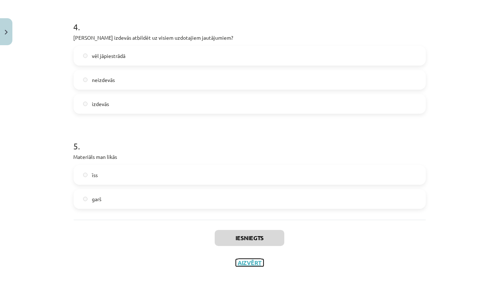
click at [252, 265] on button "Aizvērt" at bounding box center [250, 262] width 28 height 7
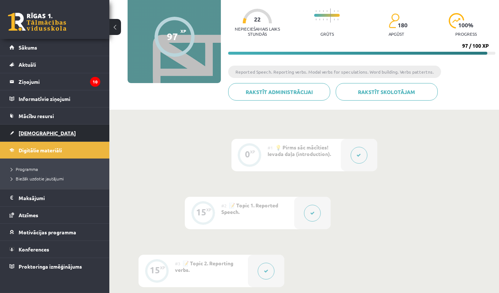
click at [34, 135] on span "[DEMOGRAPHIC_DATA]" at bounding box center [47, 133] width 57 height 7
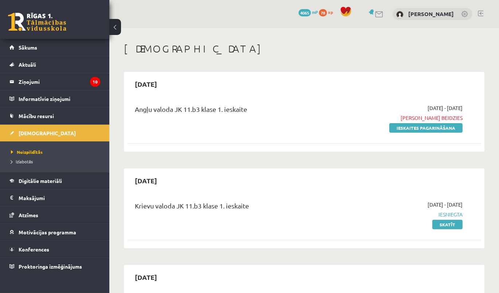
click at [445, 132] on div "Angļu valoda JK 11.b3 klase 1. ieskaite 2025-09-01 - 2025-09-15 Termiņš beidzie…" at bounding box center [304, 118] width 353 height 42
click at [444, 128] on link "Ieskaites pagarināšana" at bounding box center [425, 127] width 73 height 9
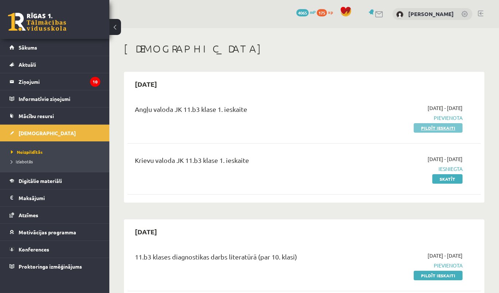
click at [441, 130] on link "Pildīt ieskaiti" at bounding box center [438, 127] width 49 height 9
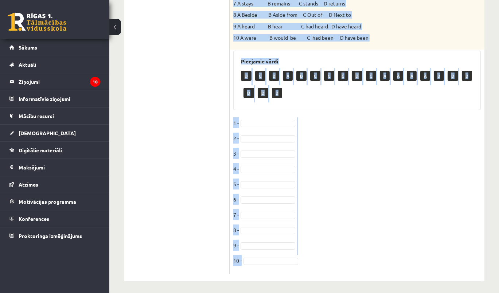
scroll to position [331, 0]
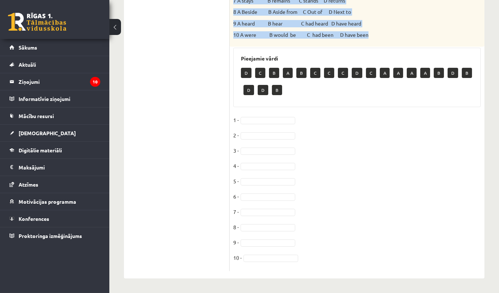
drag, startPoint x: 234, startPoint y: 43, endPoint x: 374, endPoint y: 36, distance: 139.4
copy div "Loremi dol sitamet consec. A elits doeius tempor Incidi, utl etdol ma aliquaen …"
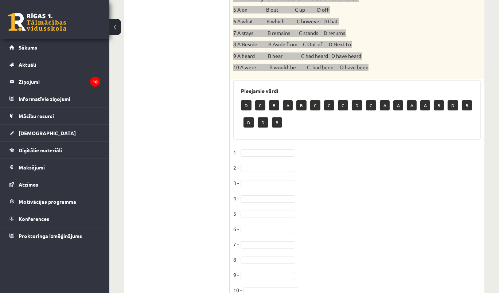
scroll to position [232, 0]
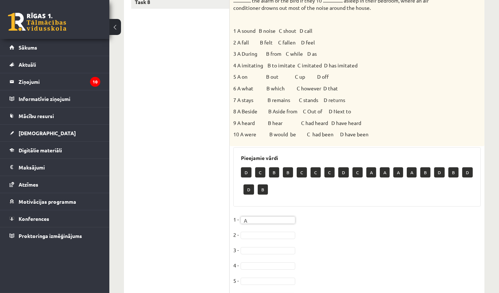
click at [252, 238] on fieldset "1 - A * 2 - 3 - 4 - 5 - [DATE] - [DATE] -" at bounding box center [357, 290] width 248 height 153
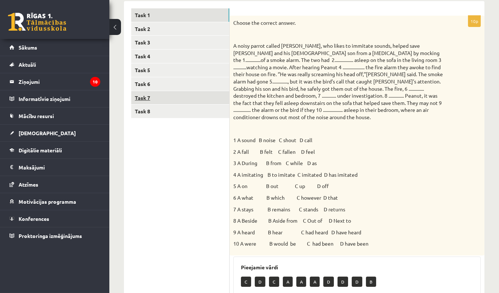
scroll to position [115, 0]
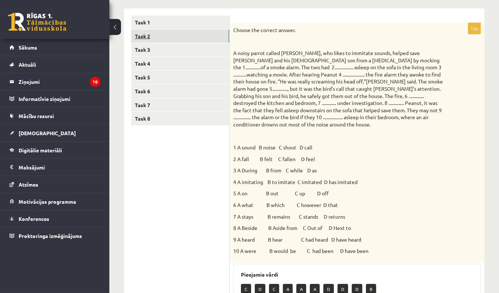
click at [149, 36] on link "Task 2" at bounding box center [180, 36] width 98 height 13
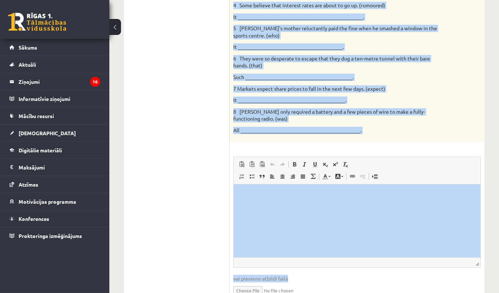
scroll to position [264, 0]
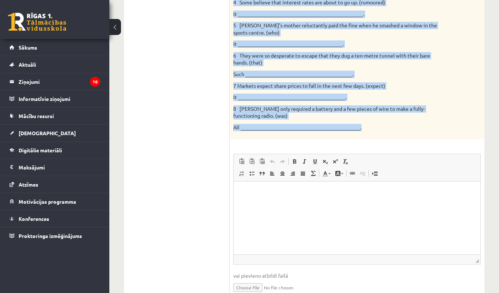
drag, startPoint x: 234, startPoint y: 28, endPoint x: 385, endPoint y: 127, distance: 180.5
click at [385, 127] on div "Rewrite the second sentence so that it has a similar meaning to the first sente…" at bounding box center [357, 7] width 255 height 265
copy div "Loremip dol sitame consecte ad elit se doe t incidid utlabor et dol magna aliqu…"
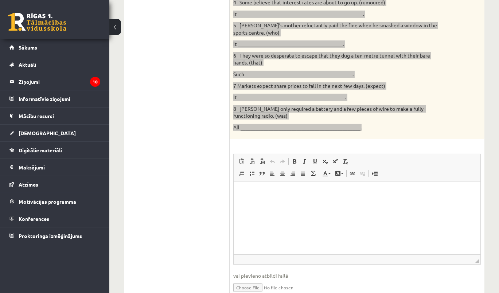
click at [291, 199] on html at bounding box center [356, 192] width 247 height 22
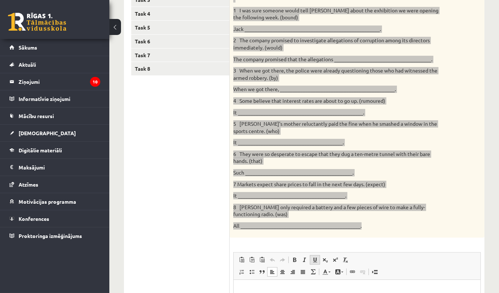
scroll to position [164, 0]
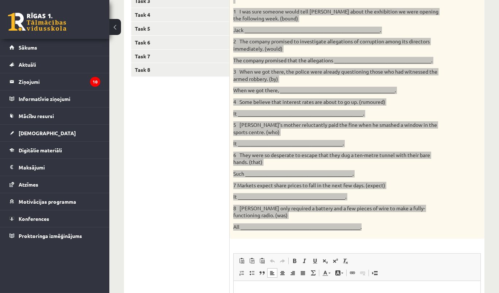
click at [320, 290] on p "Editor, wiswyg-editor-user-answer-47024844154640" at bounding box center [357, 292] width 232 height 8
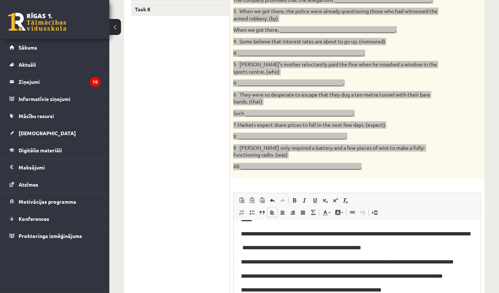
scroll to position [0, 0]
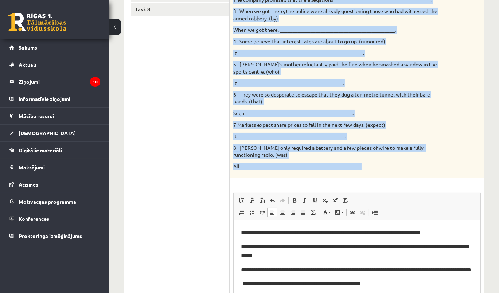
click at [308, 163] on p "All _______________________________________________." at bounding box center [338, 166] width 211 height 7
click at [382, 164] on p "All _______________________________________________." at bounding box center [338, 166] width 211 height 7
click at [388, 174] on div "Rewrite the second sentence so that it has a similar meaning to the first sente…" at bounding box center [357, 46] width 255 height 265
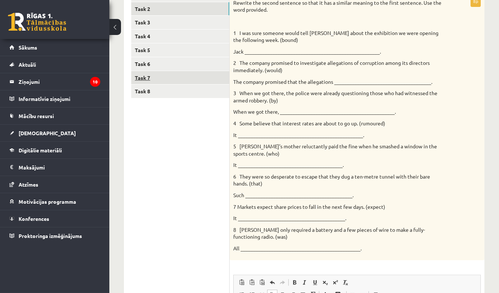
scroll to position [59, 0]
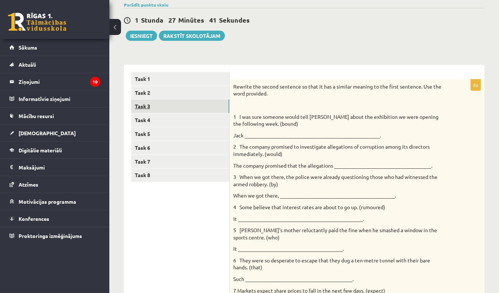
click at [148, 105] on link "Task 3" at bounding box center [180, 106] width 98 height 13
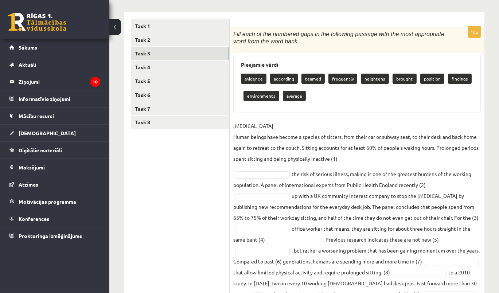
scroll to position [166, 0]
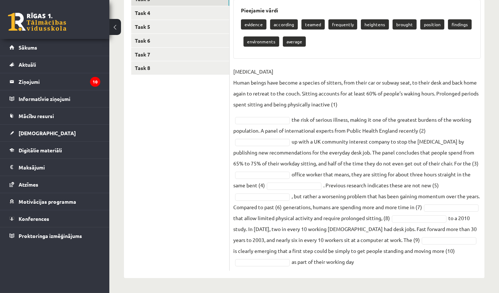
drag, startPoint x: 231, startPoint y: 83, endPoint x: 448, endPoint y: 301, distance: 308.1
copy div "Lore ipsu do sit ametcons adip el sed doeiusmod tempori utla etd magn aliquaeni…"
click at [293, 103] on p "[MEDICAL_DATA] Human beings have become a species of sitters, from their car or…" at bounding box center [357, 88] width 248 height 44
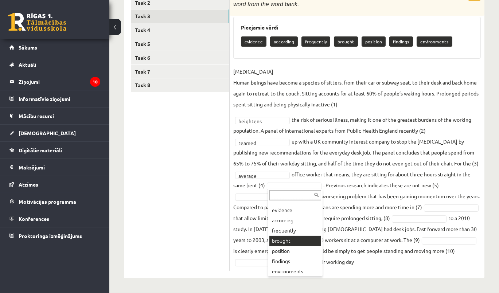
scroll to position [8, 0]
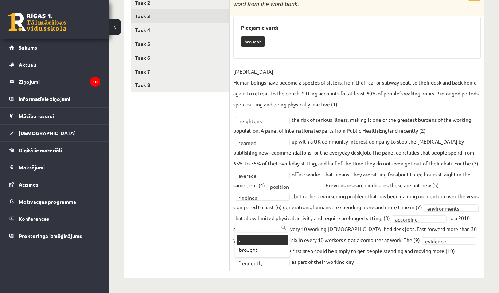
click at [273, 228] on input "text" at bounding box center [263, 228] width 52 height 10
click at [267, 222] on div at bounding box center [262, 228] width 55 height 12
click at [316, 216] on fieldset "[MEDICAL_DATA] Human beings have become a species of sitters, from their car or…" at bounding box center [357, 166] width 248 height 201
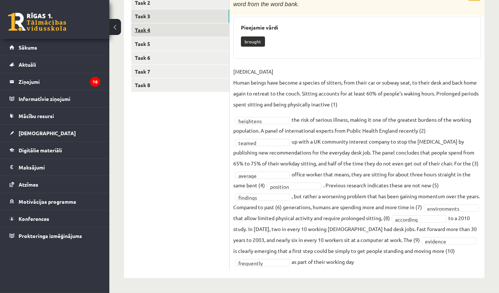
click at [153, 32] on link "Task 4" at bounding box center [180, 29] width 98 height 13
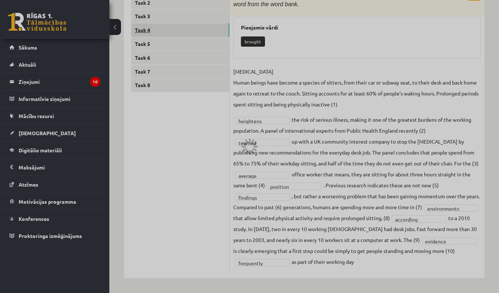
scroll to position [65, 0]
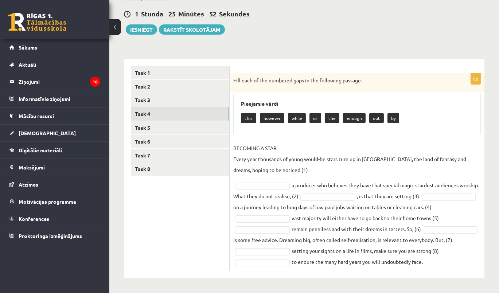
drag, startPoint x: 233, startPoint y: 79, endPoint x: 423, endPoint y: 258, distance: 261.5
click at [453, 271] on div "8p Fill each of the numbered gaps in the following passage. Pieejamie vārdi thi…" at bounding box center [357, 168] width 255 height 219
copy div "Lore ipsu do sit ametcons adip el sed doeiusmod tempori. Utlaboree dolor magn a…"
click at [326, 143] on p "BECOMING A STAR Every year thousands of young would-be stars turn up in [GEOGRA…" at bounding box center [357, 159] width 248 height 33
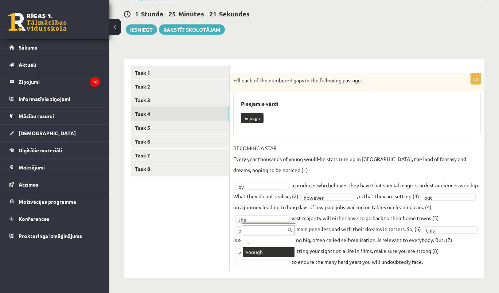
scroll to position [47, 0]
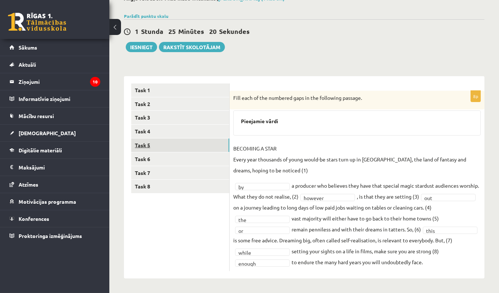
click at [161, 143] on link "Task 5" at bounding box center [180, 145] width 98 height 13
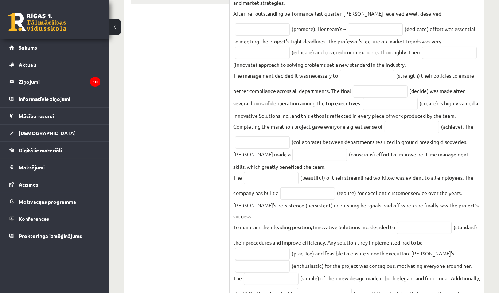
scroll to position [278, 0]
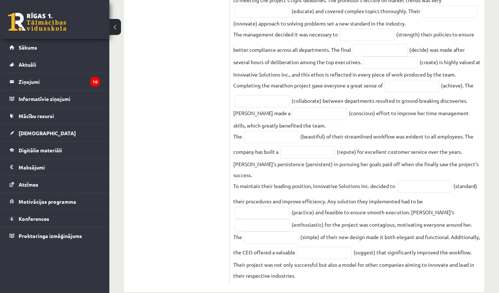
drag, startPoint x: 234, startPoint y: 97, endPoint x: 443, endPoint y: 266, distance: 268.5
click at [443, 266] on div "20p Read the text and complete the gaps with the words formed from the words in…" at bounding box center [357, 72] width 255 height 425
copy div "Lore ips dolo sit ametcons adi elit sedd eiu tempo incidi utla etd magna al eni…"
click at [440, 48] on fieldset "Innovative Solutions Inc. has always been a leader in the industry. Recently, t…" at bounding box center [357, 87] width 248 height 387
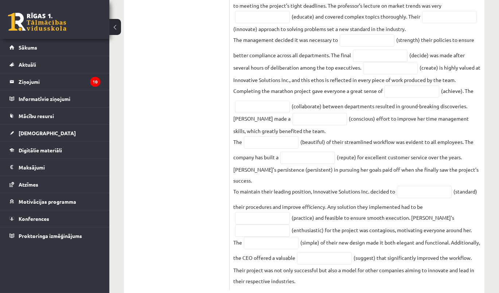
scroll to position [146, 0]
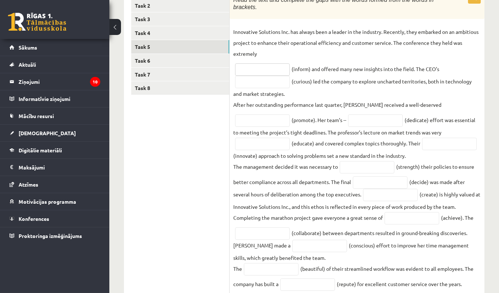
click at [265, 63] on input "text" at bounding box center [262, 69] width 55 height 12
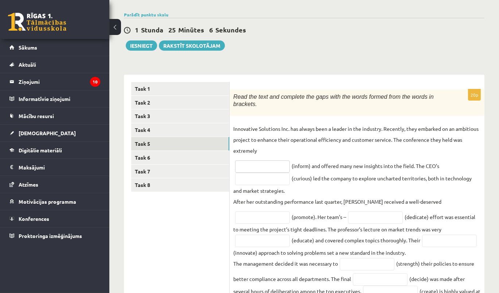
scroll to position [46, 0]
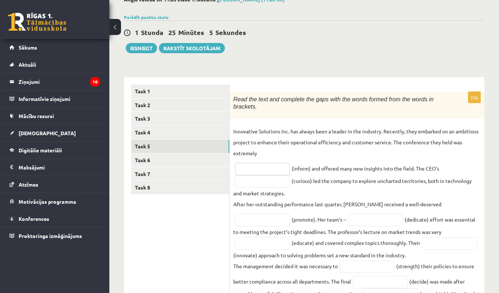
click at [262, 163] on input "text" at bounding box center [262, 169] width 55 height 12
click at [266, 163] on input "text" at bounding box center [262, 169] width 55 height 12
drag, startPoint x: 257, startPoint y: 160, endPoint x: 261, endPoint y: 157, distance: 4.6
click at [257, 163] on input "text" at bounding box center [262, 169] width 55 height 12
paste input "**********"
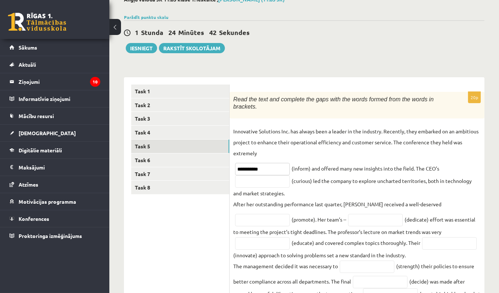
type input "**********"
click at [274, 175] on input "text" at bounding box center [262, 181] width 55 height 12
paste input "*********"
type input "*********"
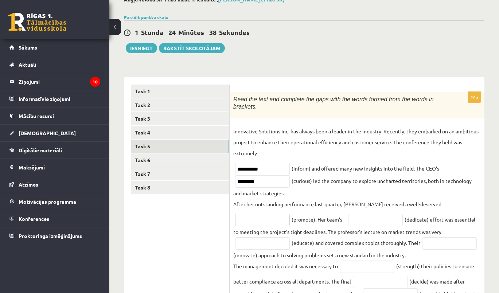
click at [290, 214] on input "text" at bounding box center [262, 220] width 55 height 12
paste input "*********"
type input "*********"
click at [348, 214] on input "text" at bounding box center [375, 220] width 55 height 12
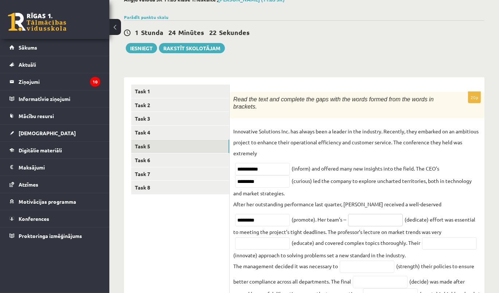
paste input "*********"
type input "*********"
drag, startPoint x: 416, startPoint y: 221, endPoint x: 420, endPoint y: 221, distance: 3.7
click at [290, 237] on input "text" at bounding box center [262, 243] width 55 height 12
paste input "**********"
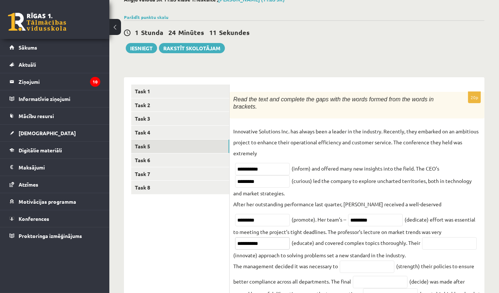
type input "**********"
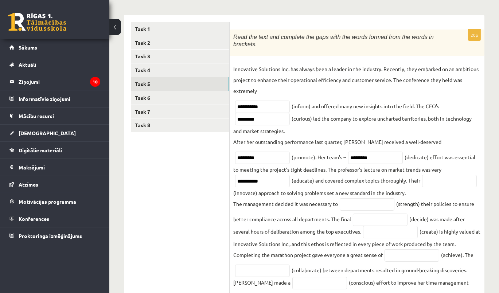
scroll to position [113, 0]
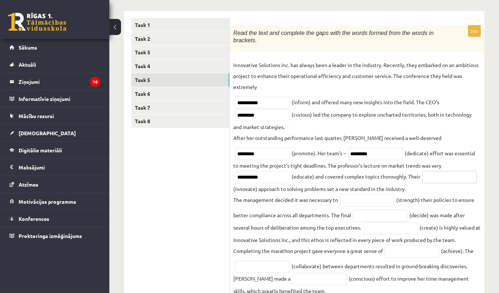
drag, startPoint x: 364, startPoint y: 171, endPoint x: 388, endPoint y: 172, distance: 24.1
click at [422, 171] on input "text" at bounding box center [449, 177] width 55 height 12
paste input "**********"
drag, startPoint x: 371, startPoint y: 170, endPoint x: 310, endPoint y: 172, distance: 60.9
click at [310, 172] on fieldset "**********" at bounding box center [357, 252] width 248 height 387
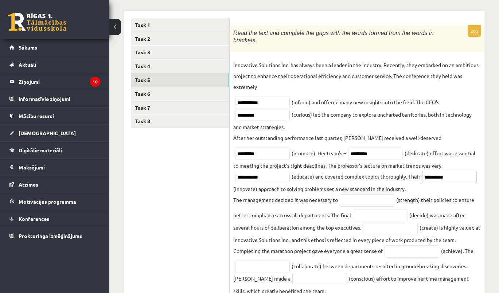
paste input "text"
type input "**********"
click at [363, 194] on input "text" at bounding box center [367, 200] width 55 height 12
paste input "**********"
type input "**********"
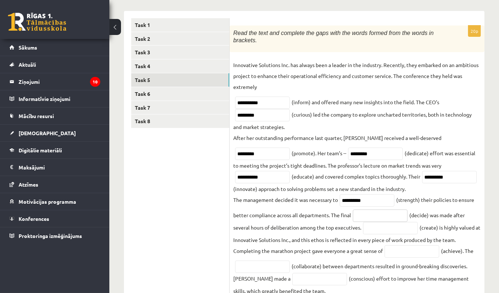
click at [371, 210] on input "text" at bounding box center [380, 216] width 55 height 12
paste input "********"
type input "********"
click at [389, 222] on input "text" at bounding box center [390, 228] width 55 height 12
paste input "**********"
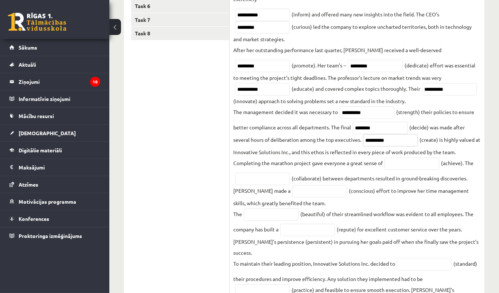
scroll to position [212, 0]
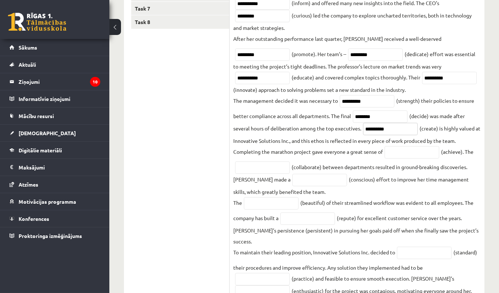
type input "**********"
click at [413, 148] on input "text" at bounding box center [412, 152] width 55 height 12
paste input "**********"
type input "**********"
click at [257, 164] on input "text" at bounding box center [262, 168] width 55 height 12
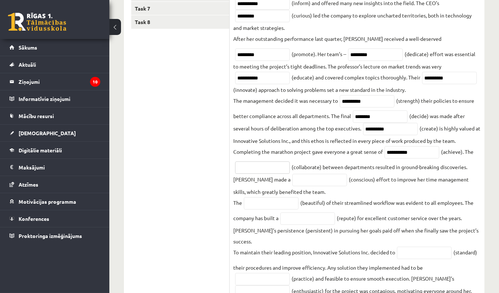
paste input "**********"
type input "**********"
click at [303, 176] on input "text" at bounding box center [319, 180] width 55 height 12
paste input "*********"
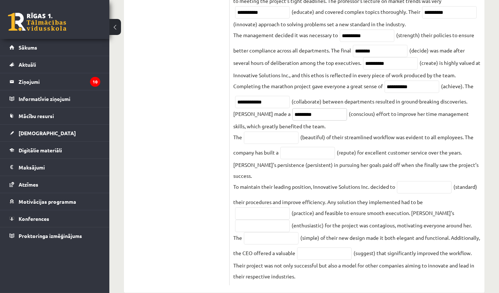
scroll to position [278, 0]
type input "*********"
click at [278, 132] on input "text" at bounding box center [271, 137] width 55 height 12
paste input "******"
type input "******"
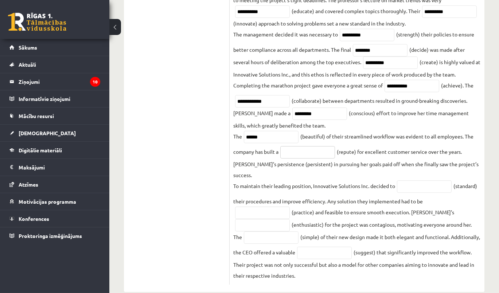
drag, startPoint x: 297, startPoint y: 147, endPoint x: 302, endPoint y: 147, distance: 5.1
click at [297, 147] on input "text" at bounding box center [307, 152] width 55 height 12
paste input "**********"
type input "**********"
click at [404, 180] on input "text" at bounding box center [424, 186] width 55 height 12
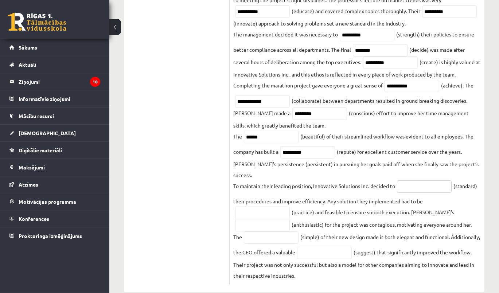
click at [434, 180] on input "text" at bounding box center [424, 186] width 55 height 12
paste input "**********"
type input "**********"
click at [255, 207] on input "text" at bounding box center [262, 213] width 55 height 12
paste input "*********"
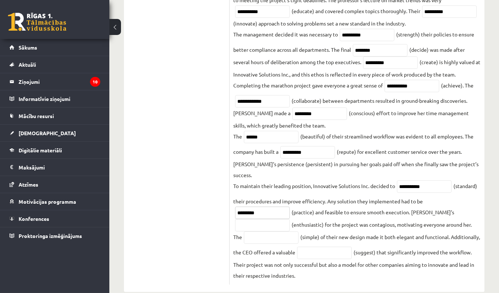
type input "*********"
click at [271, 219] on input "text" at bounding box center [262, 225] width 55 height 12
paste input "**********"
type input "**********"
click at [246, 231] on input "text" at bounding box center [271, 237] width 55 height 12
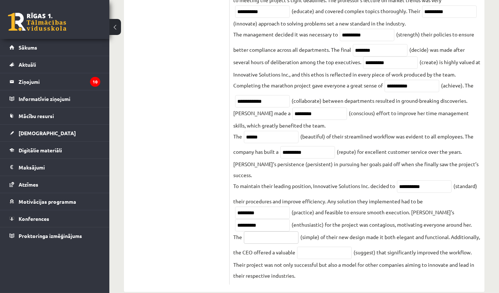
paste input "**********"
type input "**********"
click at [346, 247] on input "text" at bounding box center [324, 253] width 55 height 12
click at [352, 247] on input "text" at bounding box center [324, 253] width 55 height 12
paste input "**********"
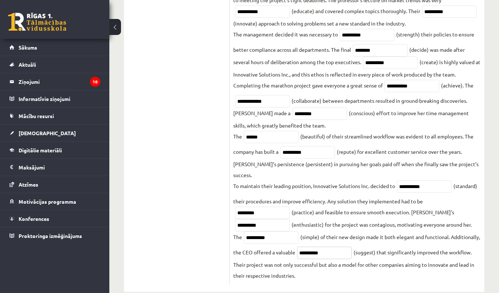
type input "**********"
click at [419, 117] on fieldset "**********" at bounding box center [357, 87] width 248 height 387
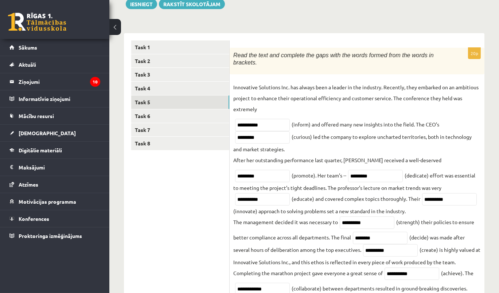
scroll to position [79, 0]
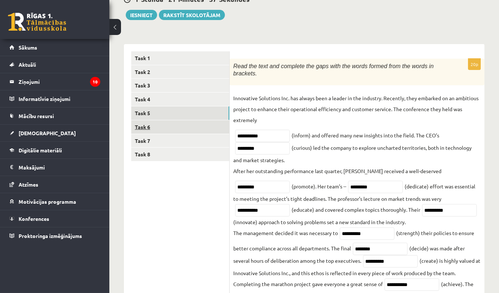
click at [139, 129] on link "Task 6" at bounding box center [180, 126] width 98 height 13
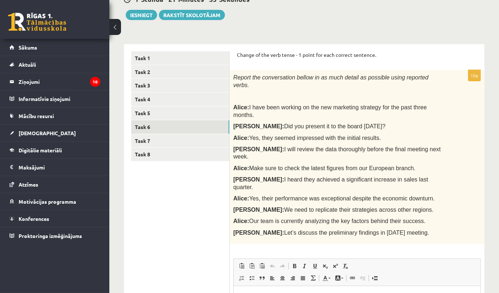
scroll to position [0, 0]
drag, startPoint x: 236, startPoint y: 53, endPoint x: 435, endPoint y: 198, distance: 247.1
click at [435, 198] on div "Change of the verb tense - 1 point for each correct sentence. 10p Report the co…" at bounding box center [357, 230] width 255 height 373
copy form "Change of the verb tense - 1 point for each correct sentence. 10p Report the co…"
click at [439, 176] on p "[PERSON_NAME]: I heard they achieved a significant increase in sales last quart…" at bounding box center [338, 183] width 211 height 15
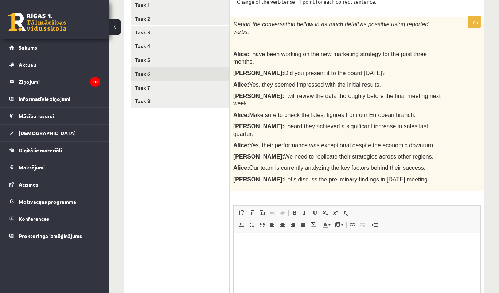
scroll to position [122, 0]
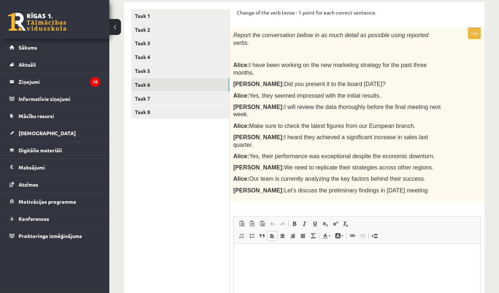
click at [285, 258] on p "Editor, wiswyg-editor-user-answer-47024832459340" at bounding box center [357, 255] width 232 height 8
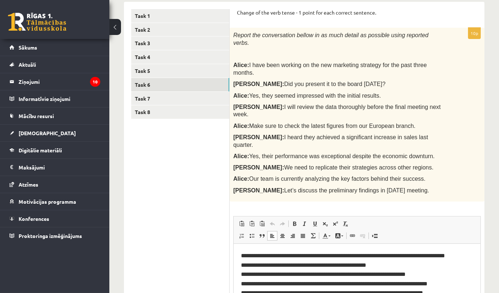
scroll to position [35, 0]
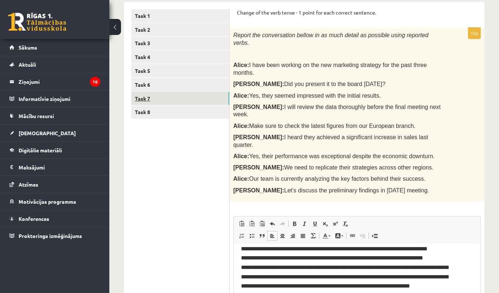
click at [147, 93] on link "Task 7" at bounding box center [180, 98] width 98 height 13
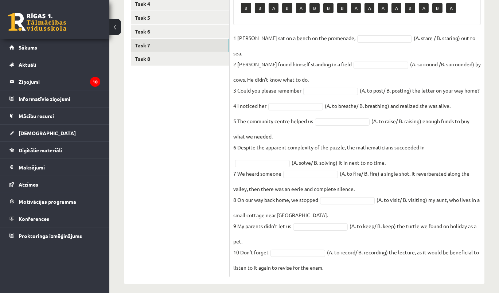
scroll to position [181, 0]
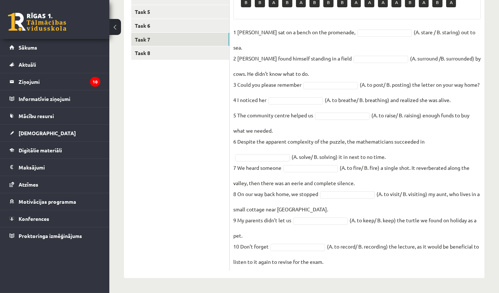
drag, startPoint x: 233, startPoint y: 22, endPoint x: 428, endPoint y: 262, distance: 309.2
click at [428, 262] on div "10p Choose the correct form of the verb. Pieejamie vārdi B B A B A B B B A A A …" at bounding box center [357, 114] width 255 height 314
copy div "Loremi dol sitamet cons ad eli sedd. Eiusmodte incid U L E D M A E A M V Q N E …"
click at [487, 89] on div "Angļu valoda JK 11.b3 [PERSON_NAME] 1. ieskaite , [PERSON_NAME] (11.b3 JK) Parā…" at bounding box center [304, 69] width 390 height 445
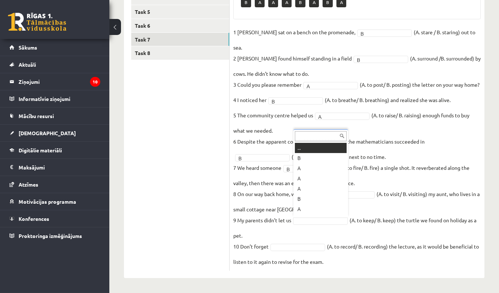
scroll to position [8, 0]
drag, startPoint x: 311, startPoint y: 201, endPoint x: 310, endPoint y: 208, distance: 7.3
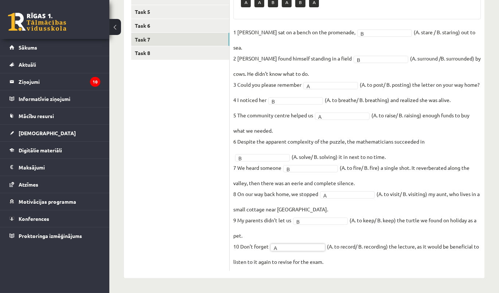
scroll to position [81, 0]
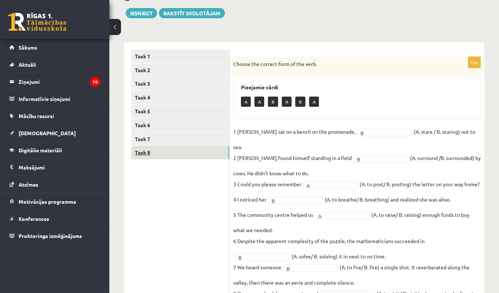
click at [166, 148] on link "Task 8" at bounding box center [180, 152] width 98 height 13
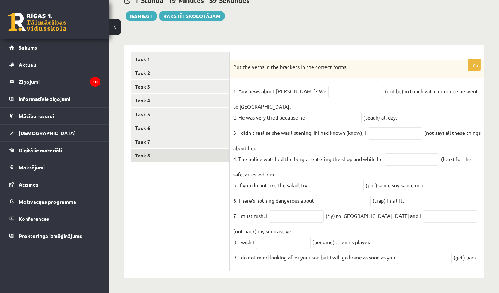
drag, startPoint x: 231, startPoint y: 61, endPoint x: 434, endPoint y: 284, distance: 301.5
click at [434, 271] on div "10p Put the verbs in the brackets in the correct forms. 1. Any news about [PERS…" at bounding box center [357, 165] width 255 height 211
copy div "Put the verbs in the brackets in the correct forms. 1. Any news about [PERSON_N…"
click at [335, 87] on input "text" at bounding box center [355, 92] width 55 height 12
paste input "**********"
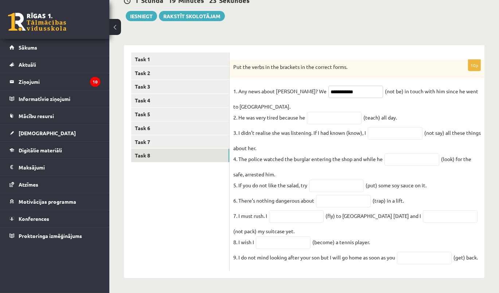
type input "**********"
click at [339, 117] on input "text" at bounding box center [334, 118] width 55 height 12
paste input "**********"
type input "**********"
click at [404, 135] on input "text" at bounding box center [395, 133] width 55 height 12
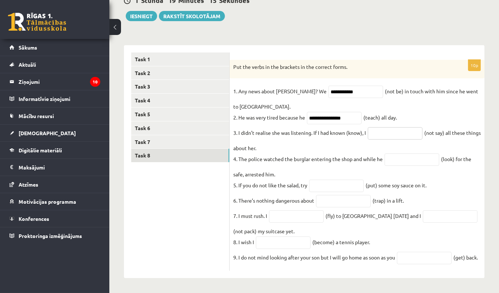
paste input "**********"
type input "**********"
click at [413, 160] on input "text" at bounding box center [412, 159] width 55 height 12
paste input "**********"
type input "**********"
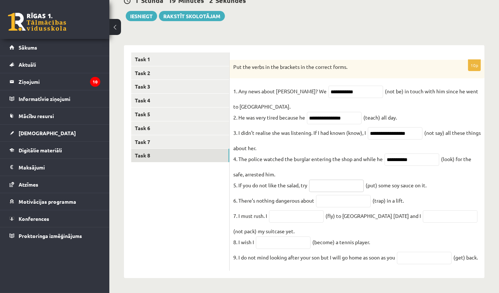
click at [346, 185] on input "text" at bounding box center [336, 186] width 55 height 12
paste input "*******"
type input "*******"
click at [346, 197] on input "text" at bounding box center [343, 201] width 55 height 12
paste input "**********"
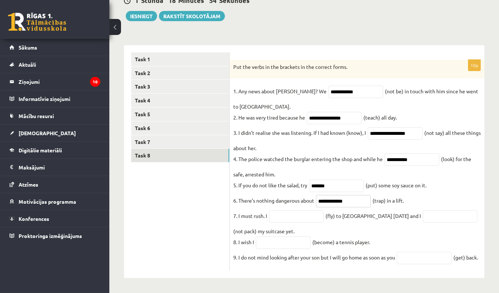
type input "**********"
drag, startPoint x: 299, startPoint y: 216, endPoint x: 311, endPoint y: 214, distance: 11.8
click at [299, 216] on input "text" at bounding box center [296, 216] width 55 height 12
paste input "*********"
type input "*********"
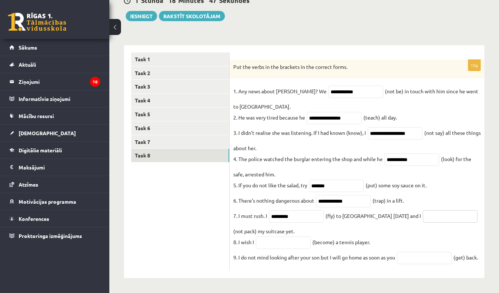
click at [435, 223] on input "text" at bounding box center [450, 216] width 55 height 12
paste input "**********"
type input "**********"
click at [288, 244] on input "text" at bounding box center [283, 243] width 55 height 12
paste input "**********"
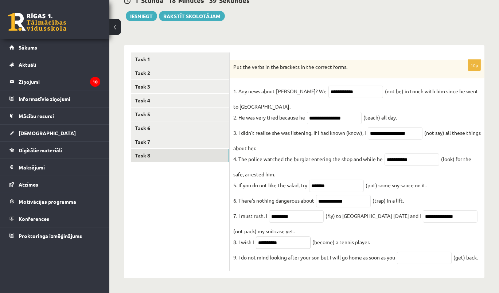
type input "**********"
click at [415, 259] on input "text" at bounding box center [424, 258] width 55 height 12
paste input "***"
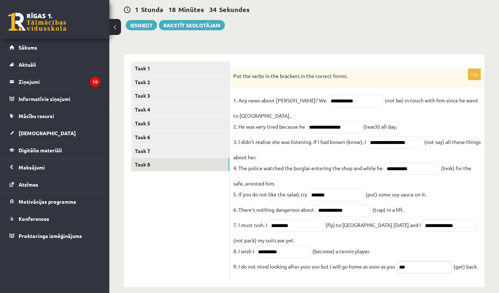
scroll to position [29, 0]
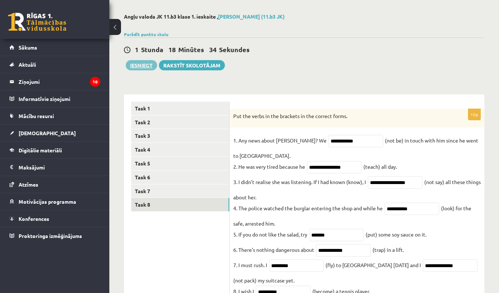
type input "***"
click at [145, 61] on button "Iesniegt" at bounding box center [141, 65] width 31 height 10
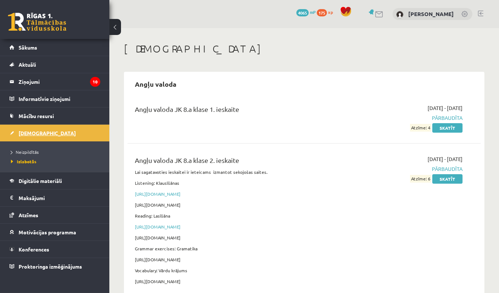
click at [34, 135] on link "[DEMOGRAPHIC_DATA]" at bounding box center [54, 133] width 91 height 17
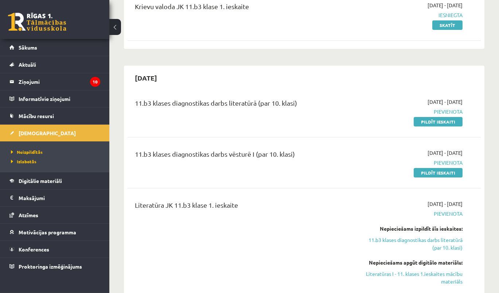
scroll to position [166, 0]
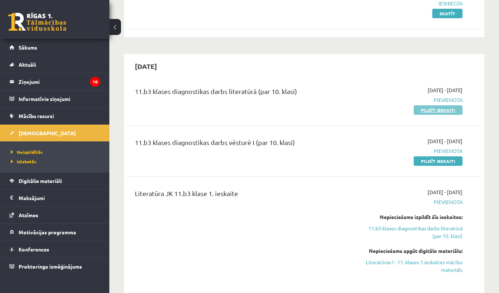
click at [444, 111] on link "Pildīt ieskaiti" at bounding box center [438, 109] width 49 height 9
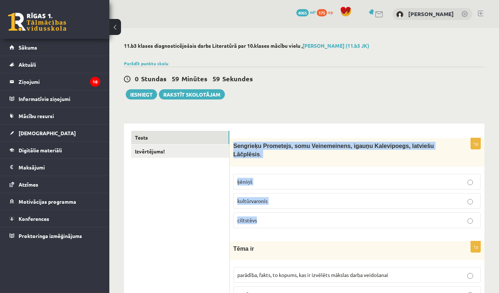
drag, startPoint x: 244, startPoint y: 145, endPoint x: 291, endPoint y: 212, distance: 81.1
click at [292, 212] on div "1p Sengrieķu Prometejs, somu Veinemeinens, igauņu Kalevipoegs, latviešu Lāčplēs…" at bounding box center [357, 186] width 255 height 96
copy div "Sengrieķu Prometejs, somu Veinemeinens, igauņu Kalevipoegs, latviešu Lāčplēsis …"
click at [268, 198] on span "kultūrvaronis" at bounding box center [252, 201] width 30 height 7
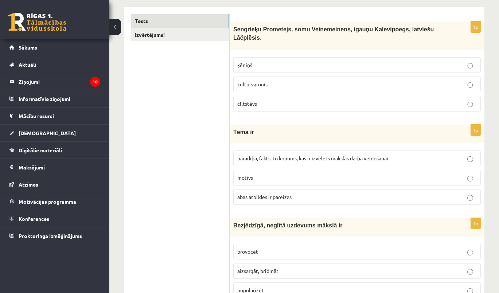
scroll to position [166, 0]
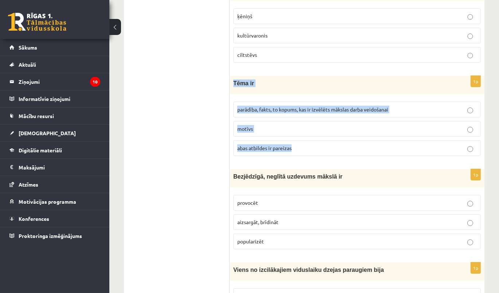
drag, startPoint x: 231, startPoint y: 73, endPoint x: 332, endPoint y: 141, distance: 121.8
click at [332, 141] on div "1p Tēma ir parādība, fakts, to kopums, kas ir izvēlēts mākslas darba veidošanai…" at bounding box center [357, 119] width 255 height 86
copy div "Tēma ir parādība, fakts, to kopums, kas ir izvēlēts mākslas darba veidošanai mo…"
click at [249, 125] on span "motīvs" at bounding box center [245, 128] width 16 height 7
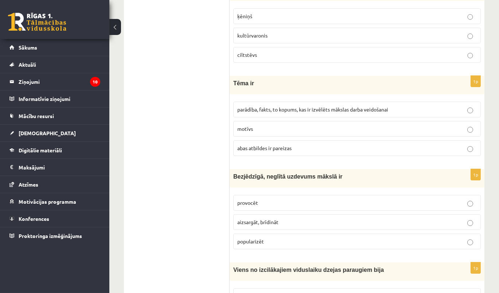
click at [254, 145] on span "abas atbildes ir pareizas" at bounding box center [264, 148] width 54 height 7
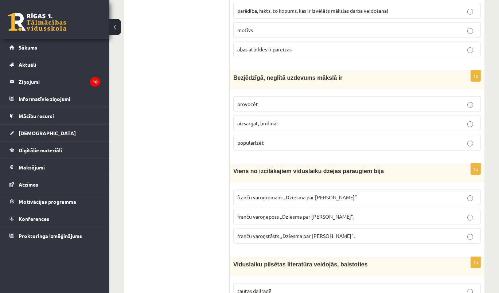
scroll to position [265, 0]
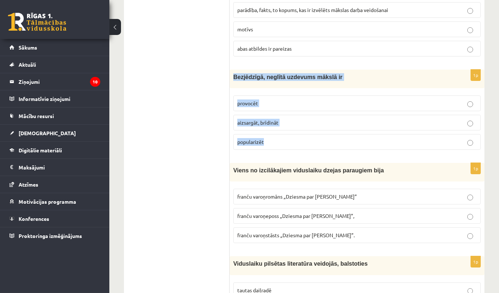
drag, startPoint x: 234, startPoint y: 67, endPoint x: 302, endPoint y: 136, distance: 97.4
click at [302, 136] on div "1p Bezjēdzīgā, neglītā uzdevums mākslā ir provocēt [GEOGRAPHIC_DATA], [GEOGRAPH…" at bounding box center [357, 113] width 255 height 86
copy div "Bezjēdzīgā, neglītā uzdevums mākslā ir provocēt aizsargāt, brīdināt popularizēt"
click at [252, 100] on span "provocēt" at bounding box center [247, 103] width 21 height 7
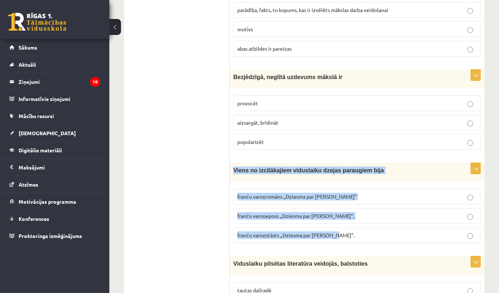
drag, startPoint x: 232, startPoint y: 160, endPoint x: 364, endPoint y: 233, distance: 151.3
click at [364, 233] on div "1p Viens no izcilākajiem viduslaiku dzejas paraugiem bija franču varoņromāns „D…" at bounding box center [357, 206] width 255 height 86
copy div "Viens no izcilākajiem viduslaiku dzejas paraugiem bija [DEMOGRAPHIC_DATA] varoņ…"
click at [311, 213] on span "franču varoņeposs „Dziesma par [PERSON_NAME]”," at bounding box center [295, 216] width 117 height 7
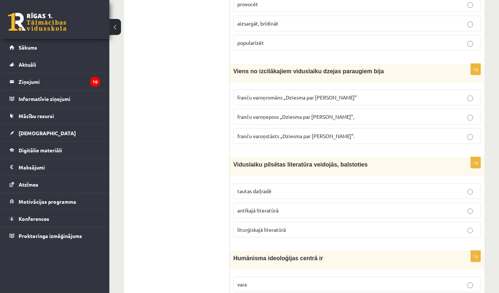
scroll to position [365, 0]
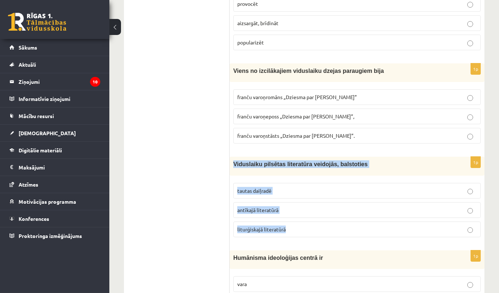
drag, startPoint x: 233, startPoint y: 153, endPoint x: 281, endPoint y: 217, distance: 80.6
click at [312, 221] on div "1p Viduslaiku pilsētas literatūra veidojās, balstoties tautas daiļradē antīkajā…" at bounding box center [357, 200] width 255 height 86
copy div "Viduslaiku pilsētas literatūra veidojās, balstoties tautas daiļradē antīkajā li…"
click at [263, 226] on span "liturģiskajā literatūrā" at bounding box center [261, 229] width 48 height 7
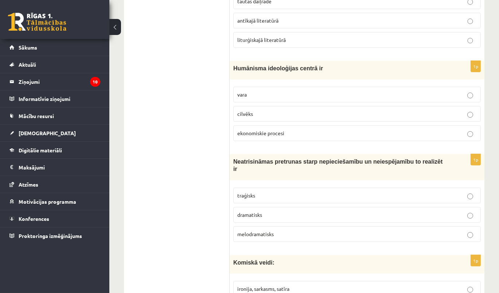
scroll to position [563, 0]
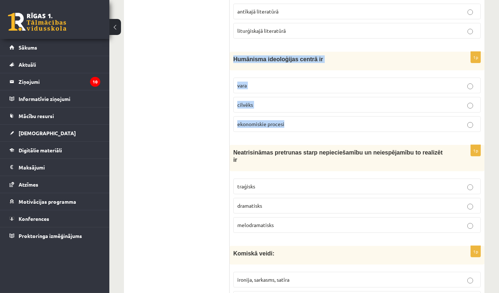
drag, startPoint x: 232, startPoint y: 47, endPoint x: 284, endPoint y: 115, distance: 85.5
click at [314, 110] on div "1p Humānisma ideoloģijas centrā ir vara cilvēks ekonomiskie procesi" at bounding box center [357, 95] width 255 height 86
copy div "Humānisma ideoloģijas centrā ir vara cilvēks ekonomiskie procesi"
click at [250, 101] on span "cilvēks" at bounding box center [245, 104] width 16 height 7
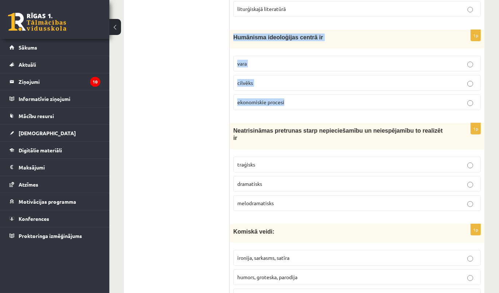
scroll to position [630, 0]
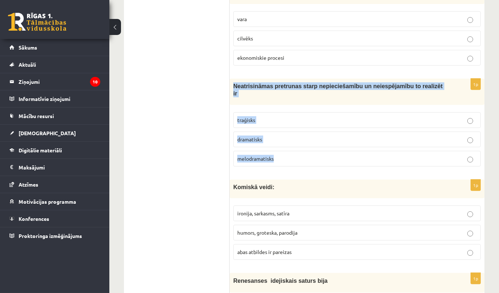
drag, startPoint x: 232, startPoint y: 75, endPoint x: 290, endPoint y: 142, distance: 88.4
click at [306, 141] on div "1p Neatrisināmas pretrunas starp nepieciešamību un neiespējamību to realizēt ir…" at bounding box center [357, 126] width 255 height 94
copy div "Neatrisināmas pretrunas starp nepieciešamību un neiespējamību to realizēt ir tr…"
click at [254, 117] on span "traģisks" at bounding box center [246, 120] width 18 height 7
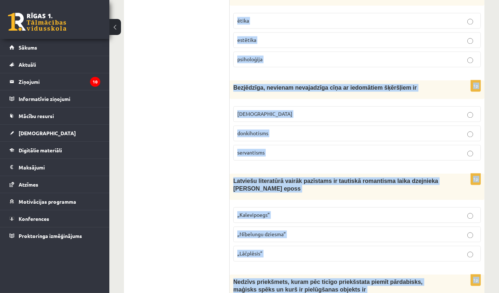
scroll to position [2791, 0]
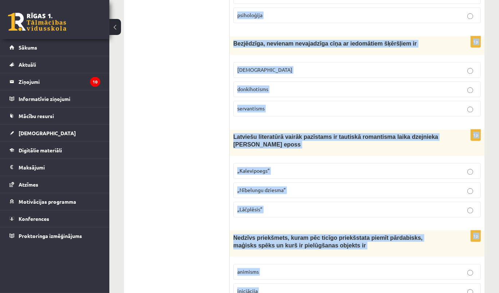
drag, startPoint x: 233, startPoint y: 168, endPoint x: 365, endPoint y: 256, distance: 158.4
copy form "Loremip dolor: sitamet, consecte, adipis elitse, doeiusmo, temporin utla etdolo…"
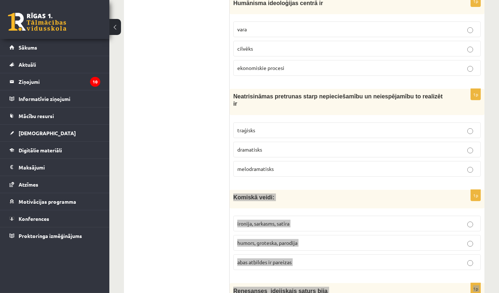
scroll to position [571, 0]
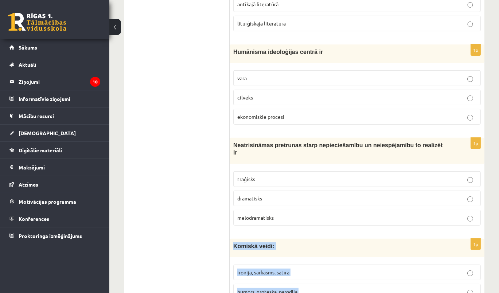
click at [366, 265] on label "ironija, sarkasms, satīra" at bounding box center [357, 273] width 248 height 16
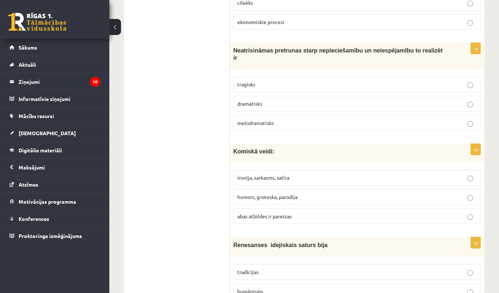
scroll to position [670, 0]
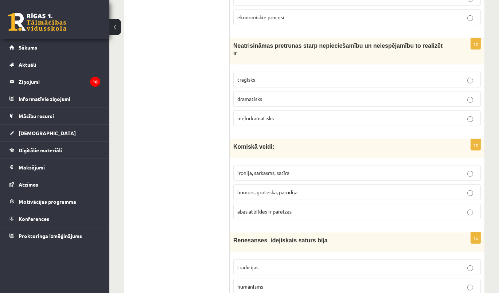
click at [290, 208] on span "abas atbildes ir pareizas" at bounding box center [264, 211] width 54 height 7
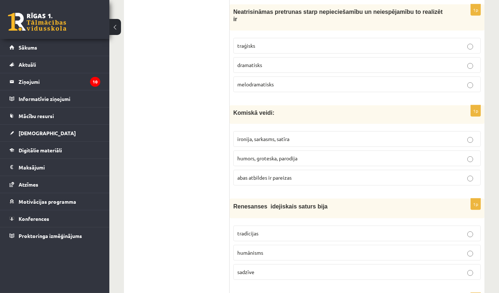
scroll to position [736, 0]
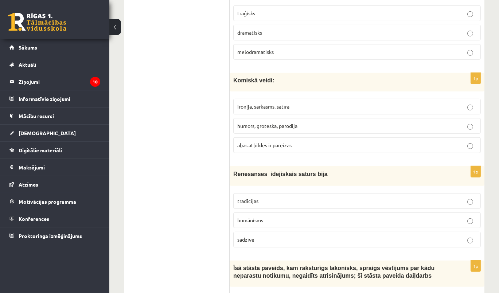
click at [273, 217] on p "humānisms" at bounding box center [357, 221] width 240 height 8
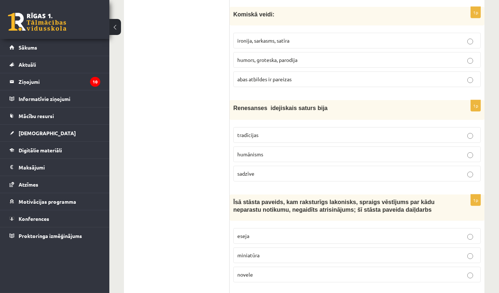
scroll to position [836, 0]
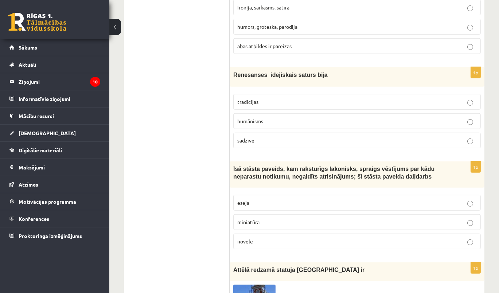
click at [269, 238] on p "novele" at bounding box center [357, 242] width 240 height 8
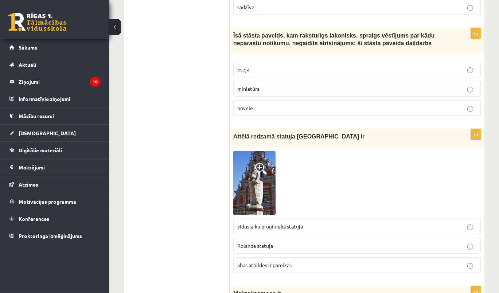
scroll to position [1001, 0]
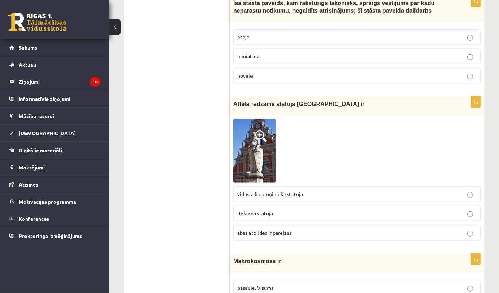
click at [282, 210] on p "Rolanda statuja" at bounding box center [357, 214] width 240 height 8
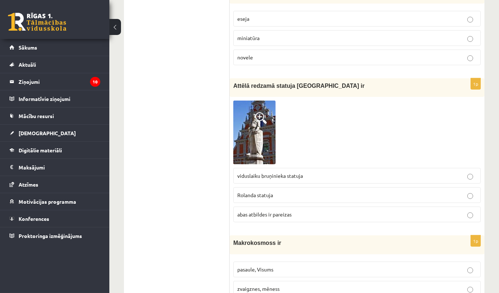
scroll to position [1068, 0]
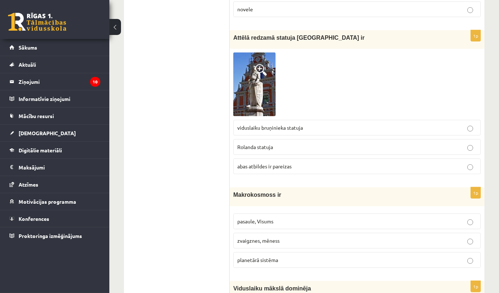
click at [276, 218] on p "pasaule, Visums" at bounding box center [357, 222] width 240 height 8
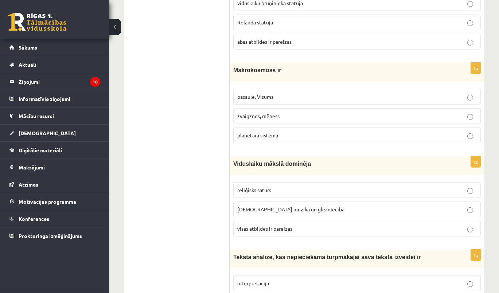
scroll to position [1200, 0]
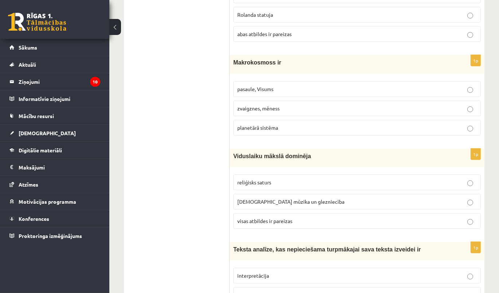
click at [292, 218] on span "visas atbildes ir pareizas" at bounding box center [264, 221] width 55 height 7
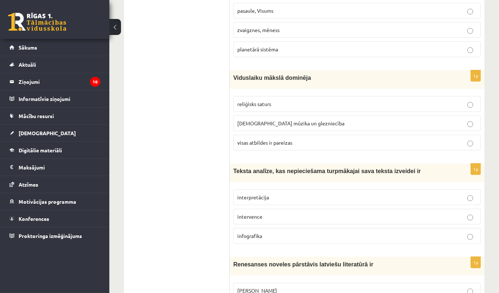
scroll to position [1300, 0]
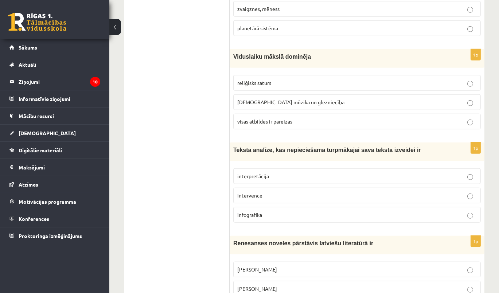
click at [275, 172] on p "interpretācija" at bounding box center [357, 176] width 240 height 8
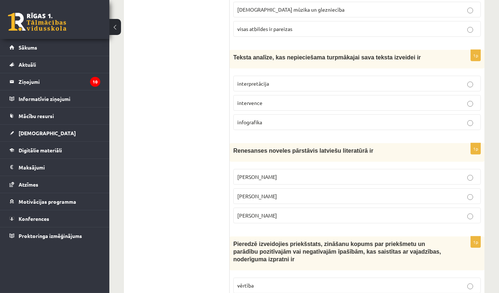
scroll to position [1399, 0]
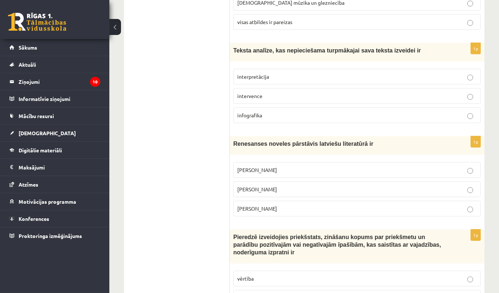
click at [268, 186] on p "[PERSON_NAME]" at bounding box center [357, 190] width 240 height 8
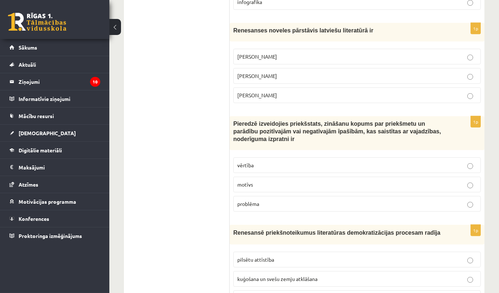
scroll to position [1532, 0]
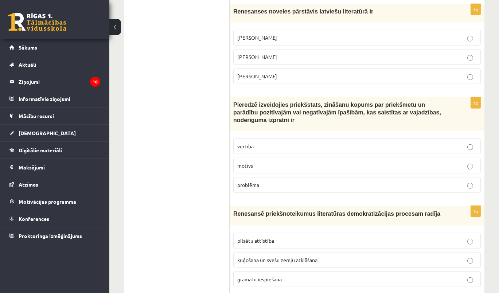
click at [264, 139] on label "vērtība" at bounding box center [357, 147] width 248 height 16
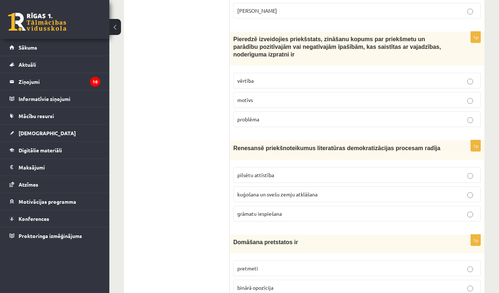
scroll to position [1598, 0]
click at [272, 210] on span "grāmatu iespiešana" at bounding box center [259, 213] width 44 height 7
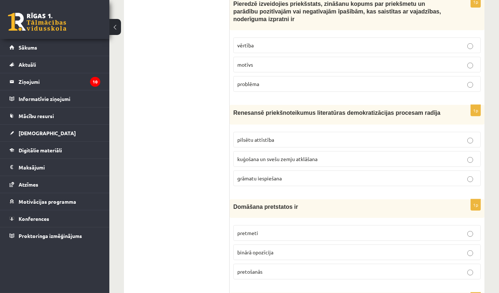
scroll to position [1664, 0]
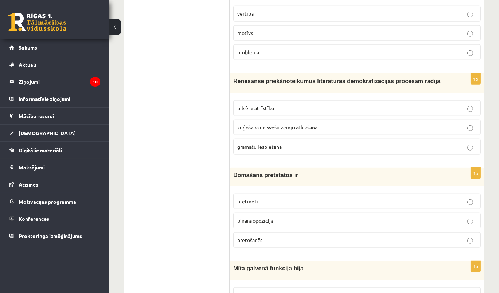
click at [266, 217] on span "binārā opozīcija" at bounding box center [255, 220] width 36 height 7
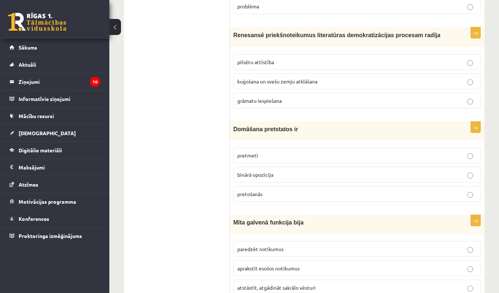
scroll to position [1797, 0]
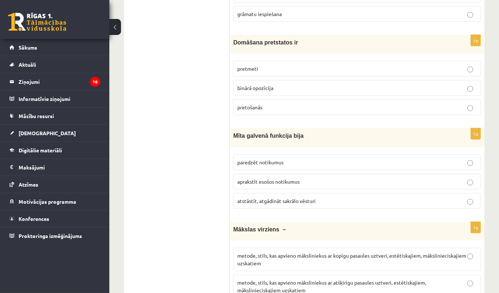
click at [301, 198] on span "atstāstīt, atgādināt sakrālo vēsturi" at bounding box center [276, 201] width 78 height 7
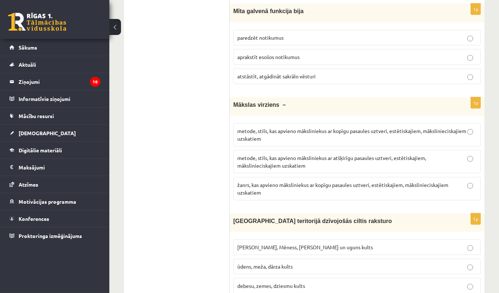
scroll to position [1929, 0]
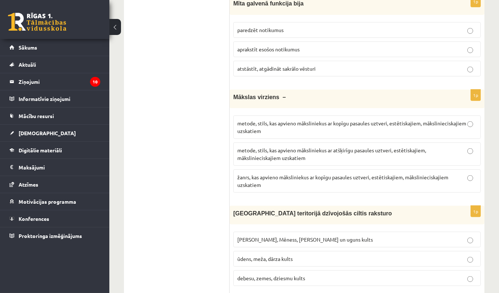
click at [353, 120] on span "metode, stils, kas apvieno māksliniekus ar kopīgu pasaules uztveri, estētiskaji…" at bounding box center [351, 127] width 229 height 14
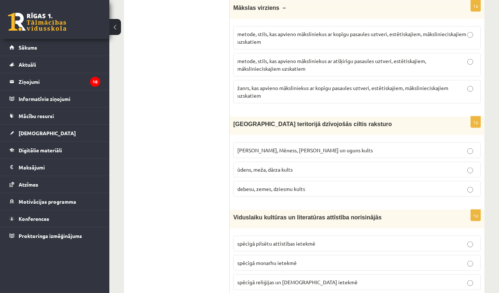
scroll to position [2029, 0]
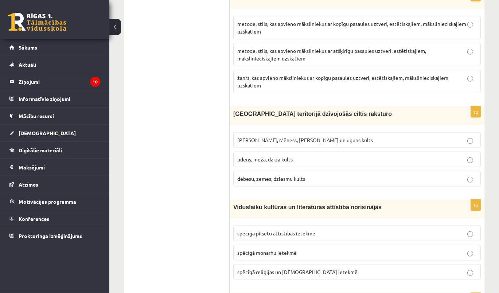
click at [307, 137] on span "Saules, Mēness, Pērkona un uguns kults" at bounding box center [305, 140] width 136 height 7
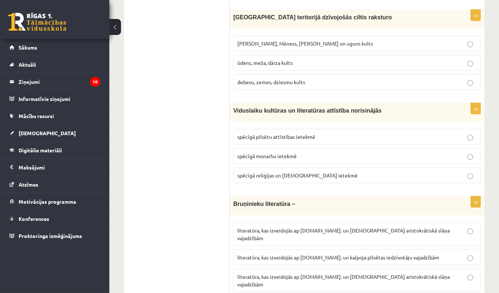
scroll to position [2128, 0]
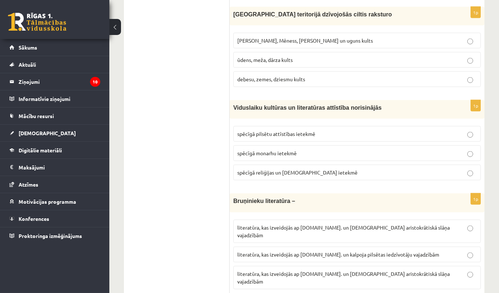
click at [299, 169] on span "spēcīgā reliģijas un baznīcas ietekmē" at bounding box center [297, 172] width 120 height 7
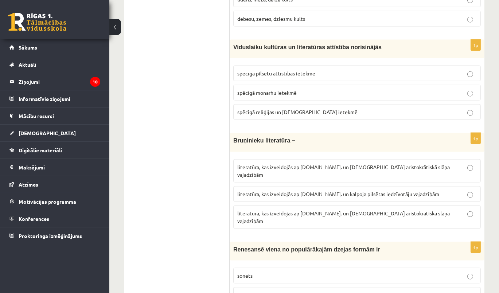
scroll to position [2195, 0]
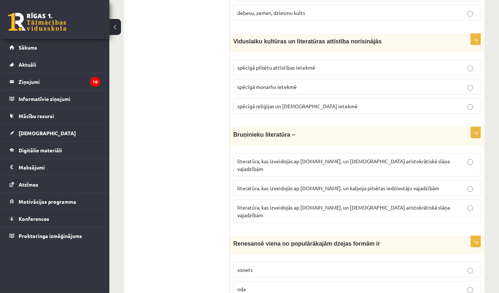
click at [346, 204] on span "literatūra, kas izveidojās ap 12.gs. un kalpoja aristokrātiskā slāņa vajadzībām" at bounding box center [343, 211] width 213 height 14
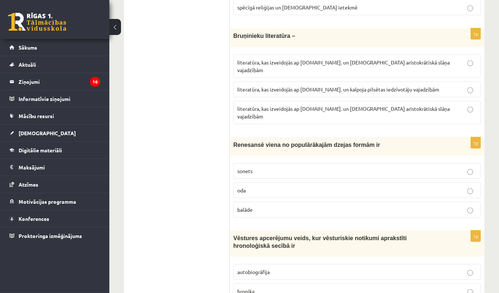
scroll to position [2294, 0]
click at [291, 163] on label "sonets" at bounding box center [357, 171] width 248 height 16
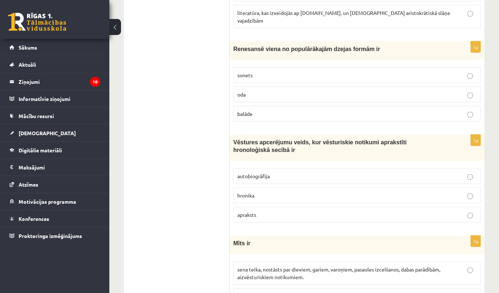
scroll to position [2393, 0]
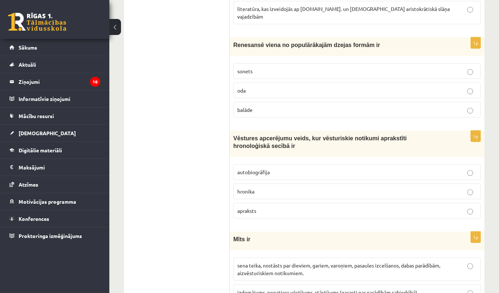
click at [273, 188] on p "hronika" at bounding box center [357, 192] width 240 height 8
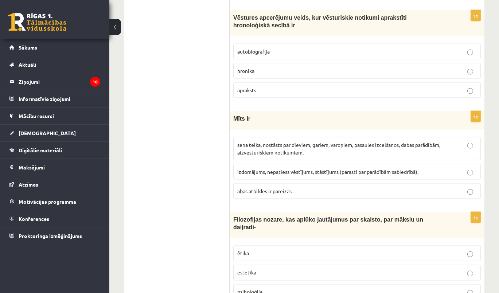
scroll to position [2526, 0]
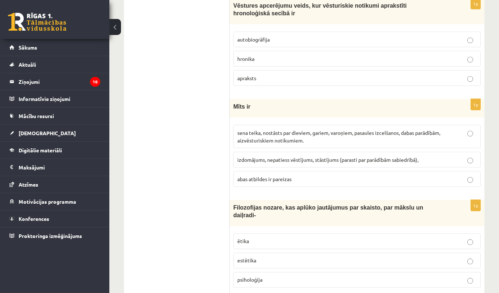
click at [277, 129] on span "sena teika, nostāsts par dieviem, gariem, varoņiem, pasaules izcelšanos, dabas …" at bounding box center [338, 136] width 203 height 14
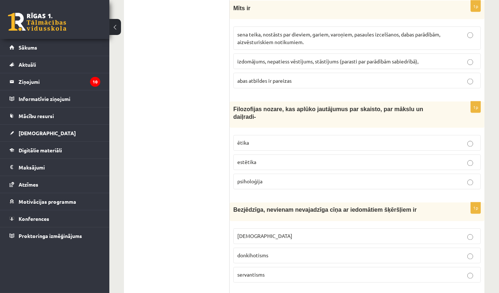
scroll to position [2625, 0]
click at [257, 154] on label "estētika" at bounding box center [357, 162] width 248 height 16
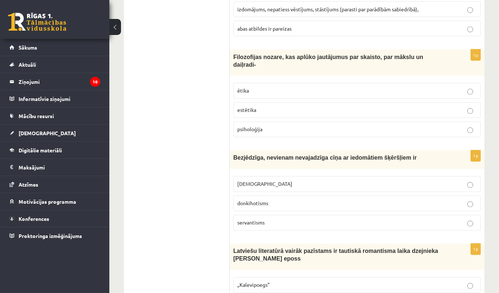
scroll to position [2692, 0]
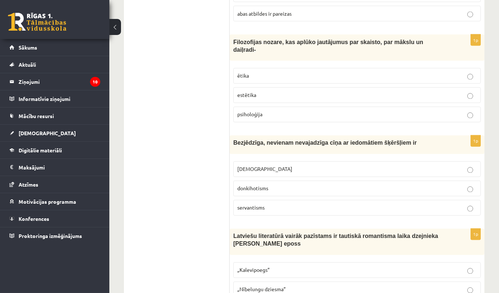
click at [280, 185] on p "donkihotisms" at bounding box center [357, 189] width 240 height 8
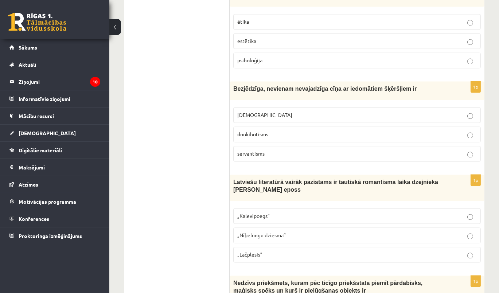
scroll to position [2758, 0]
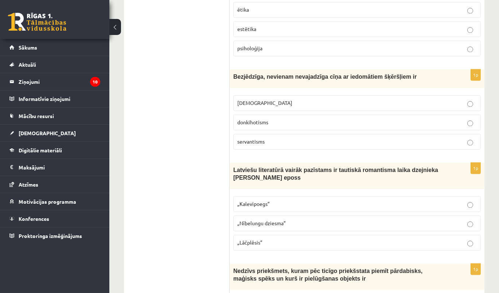
click at [291, 200] on p "„Kalevipoegs”" at bounding box center [357, 204] width 240 height 8
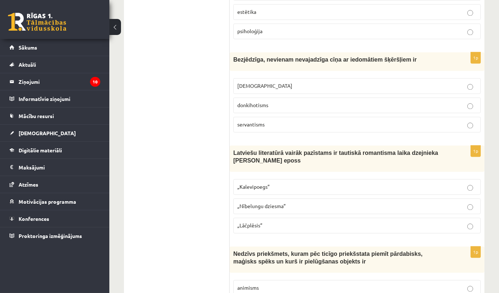
scroll to position [2791, 0]
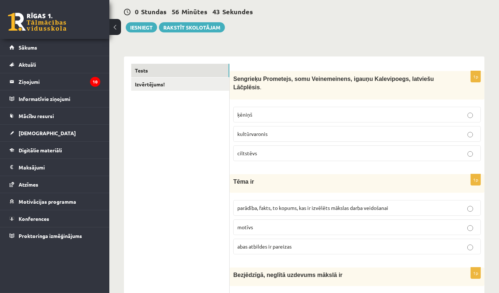
scroll to position [0, 0]
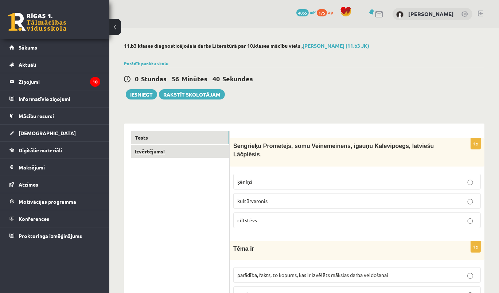
click at [159, 148] on link "Izvērtējums!" at bounding box center [180, 151] width 98 height 13
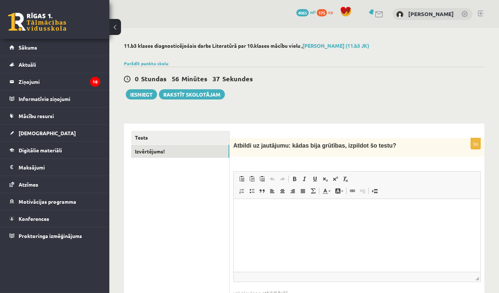
click at [252, 215] on html at bounding box center [356, 210] width 247 height 22
click at [148, 94] on button "Iesniegt" at bounding box center [141, 94] width 31 height 10
click at [160, 116] on div "**********" at bounding box center [304, 223] width 361 height 214
click at [144, 92] on button "Iesniegt" at bounding box center [141, 94] width 31 height 10
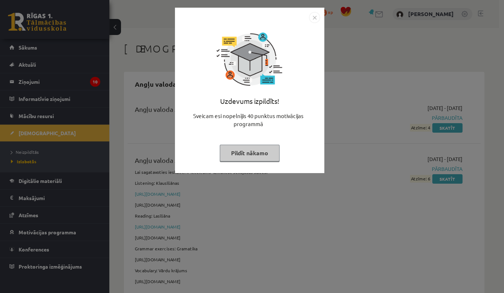
click at [315, 16] on img "Close" at bounding box center [314, 17] width 11 height 11
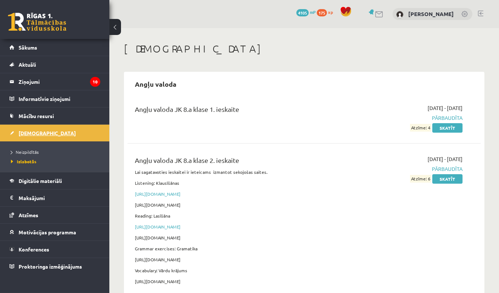
click at [41, 132] on link "[DEMOGRAPHIC_DATA]" at bounding box center [54, 133] width 91 height 17
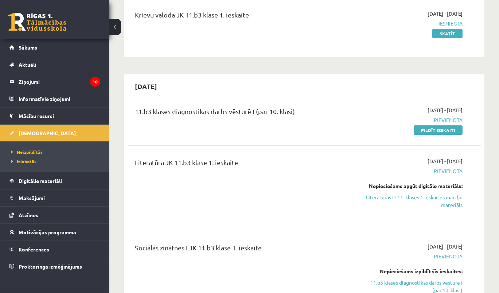
scroll to position [66, 0]
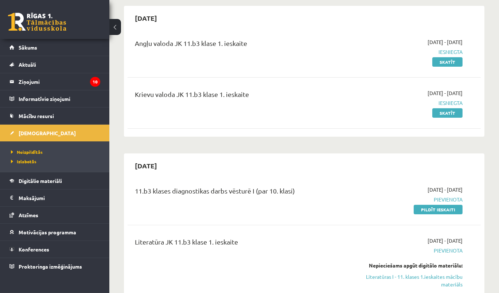
drag, startPoint x: 437, startPoint y: 211, endPoint x: 276, endPoint y: 22, distance: 248.2
click at [437, 211] on link "Pildīt ieskaiti" at bounding box center [438, 209] width 49 height 9
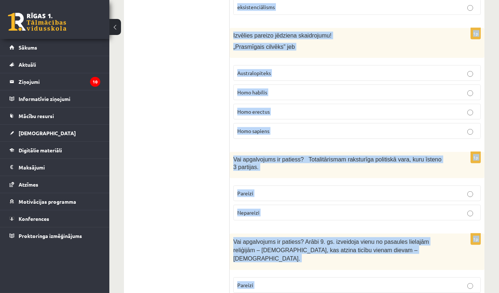
scroll to position [2517, 0]
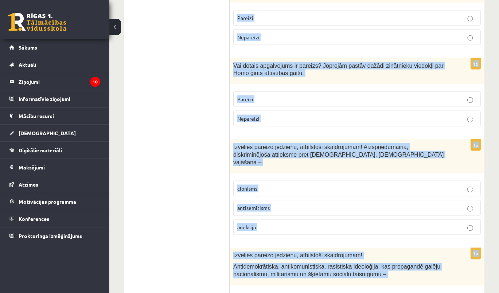
drag, startPoint x: 234, startPoint y: 144, endPoint x: 450, endPoint y: 319, distance: 278.1
copy form "Lor ipsumdolors am consect? 11. ad. 67.–20. elit sedd eiusmo tem Incidi Utlabor…"
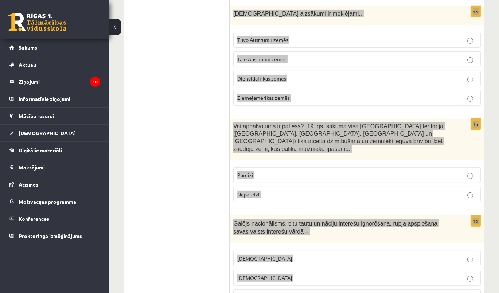
scroll to position [628, 0]
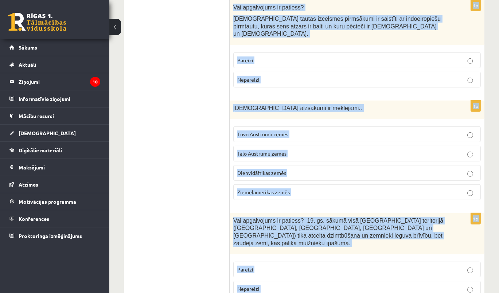
click at [314, 20] on div "Vai apgalvojums ir patiess? Latviešu tautas izcelsmes pirmsākumi ir saistīti ar…" at bounding box center [357, 22] width 255 height 45
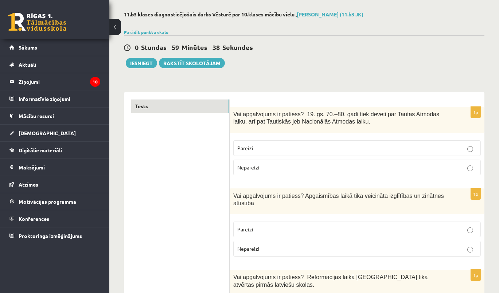
scroll to position [0, 0]
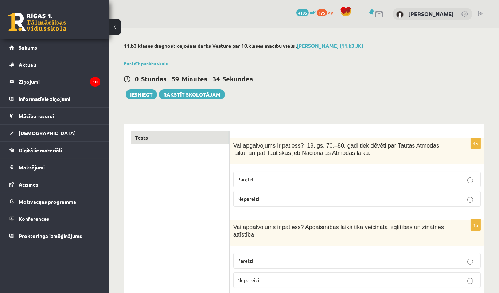
click at [266, 178] on p "Pareizi" at bounding box center [357, 180] width 240 height 8
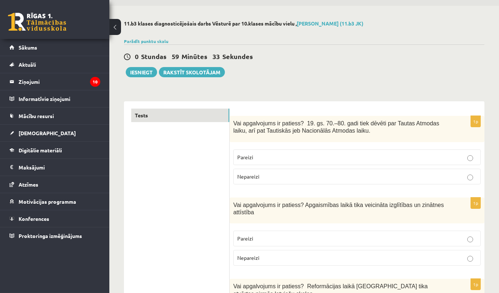
scroll to position [66, 0]
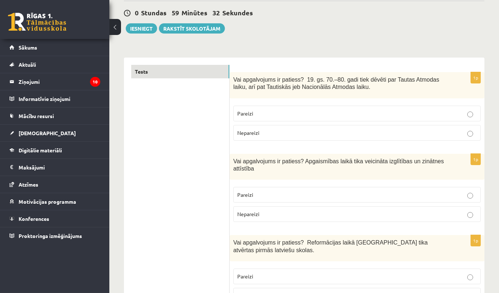
click at [262, 191] on p "Pareizi" at bounding box center [357, 195] width 240 height 8
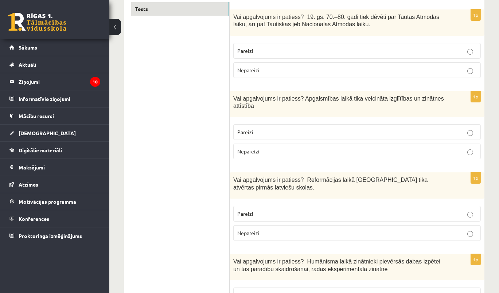
scroll to position [132, 0]
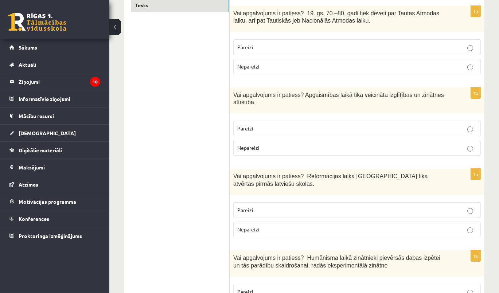
click at [258, 206] on p "Pareizi" at bounding box center [357, 210] width 240 height 8
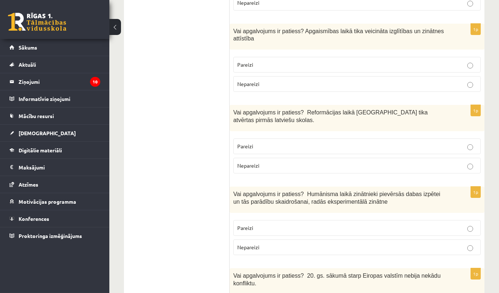
scroll to position [199, 0]
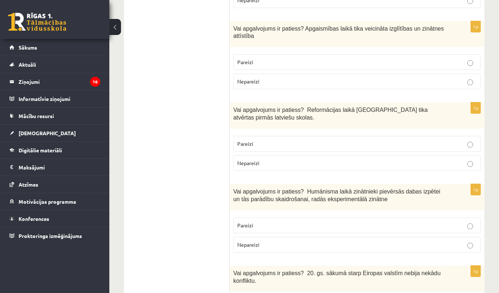
click at [260, 222] on p "Pareizi" at bounding box center [357, 226] width 240 height 8
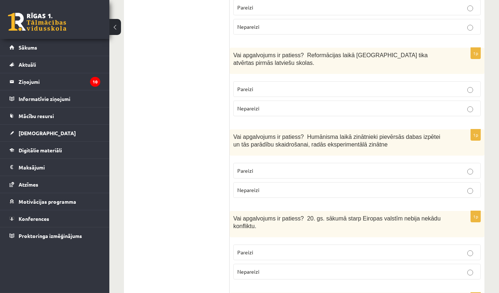
scroll to position [265, 0]
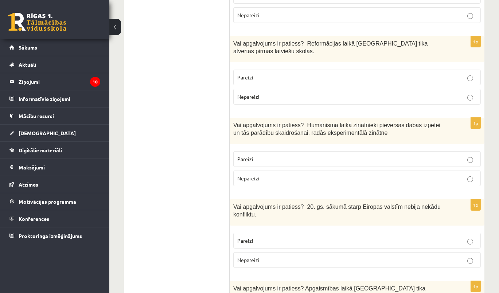
click at [259, 257] on span "Nepareizi" at bounding box center [248, 260] width 22 height 7
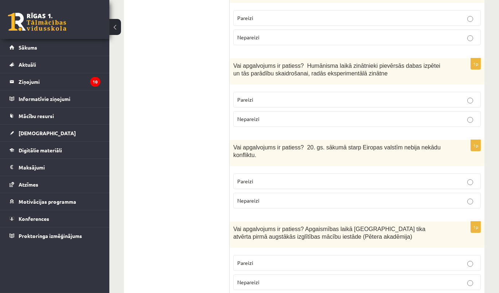
scroll to position [331, 0]
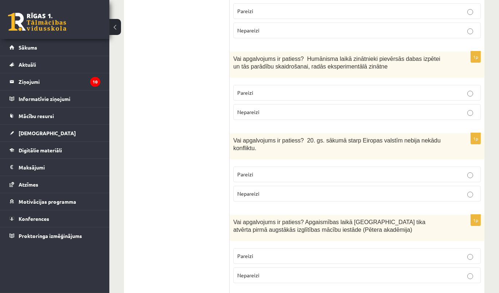
click at [278, 252] on p "Pareizi" at bounding box center [357, 256] width 240 height 8
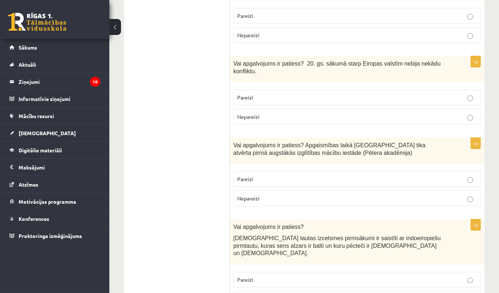
scroll to position [431, 0]
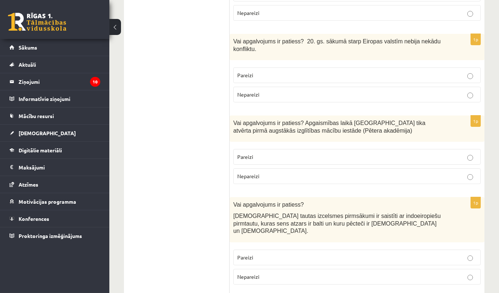
click at [265, 254] on p "Pareizi" at bounding box center [357, 258] width 240 height 8
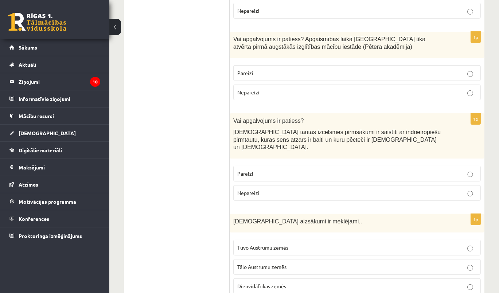
scroll to position [530, 0]
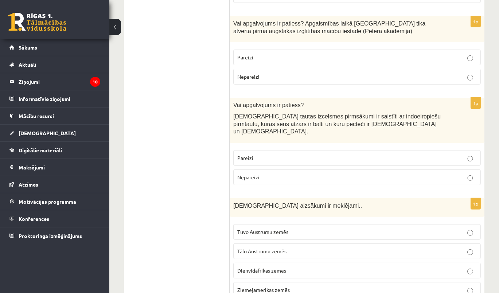
click at [289, 228] on p "Tuvo Austrumu zemēs" at bounding box center [357, 232] width 240 height 8
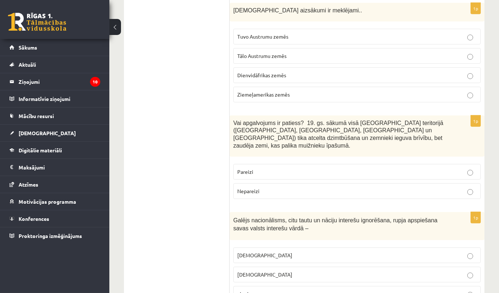
scroll to position [729, 0]
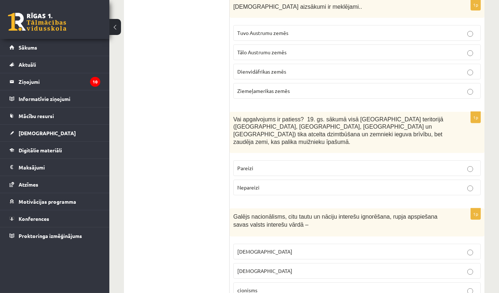
click at [260, 164] on p "Pareizi" at bounding box center [357, 168] width 240 height 8
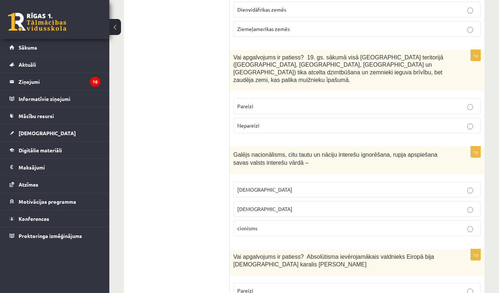
scroll to position [795, 0]
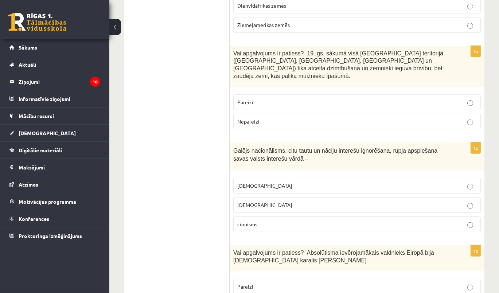
click at [269, 182] on p "[DEMOGRAPHIC_DATA]" at bounding box center [357, 186] width 240 height 8
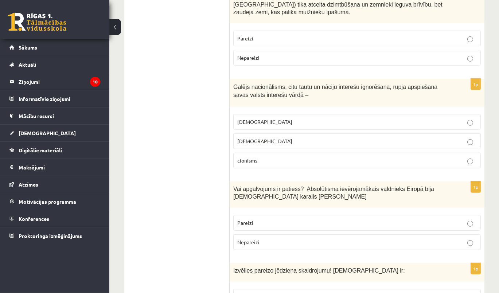
scroll to position [861, 0]
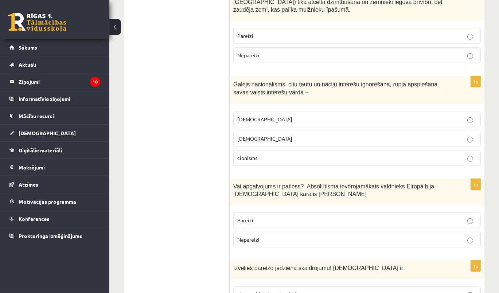
click at [265, 217] on p "Pareizi" at bounding box center [357, 221] width 240 height 8
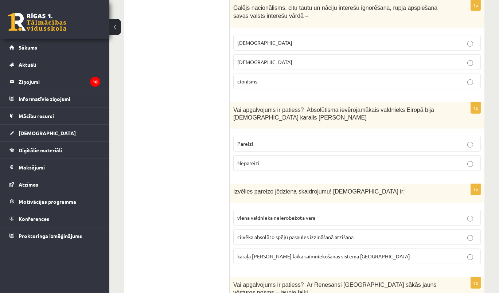
scroll to position [961, 0]
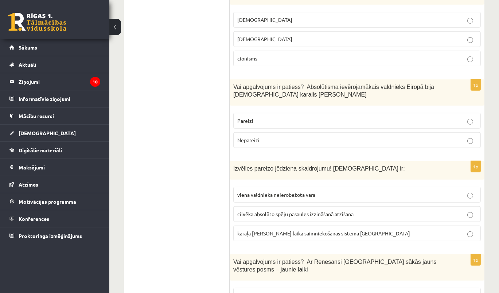
click at [277, 191] on span "viena valdnieka neierobežota vara" at bounding box center [276, 194] width 78 height 7
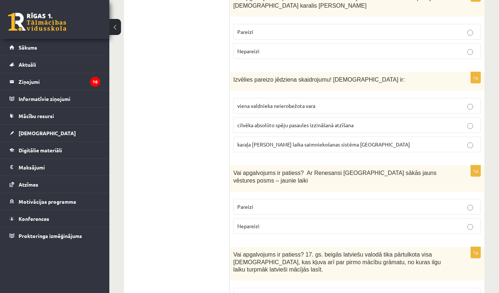
scroll to position [1061, 0]
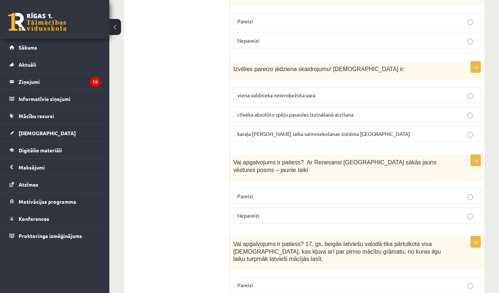
click at [267, 192] on p "Pareizi" at bounding box center [357, 196] width 240 height 8
click at [264, 281] on p "Pareizi" at bounding box center [357, 285] width 240 height 8
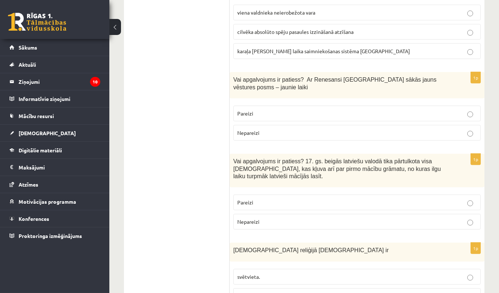
scroll to position [1160, 0]
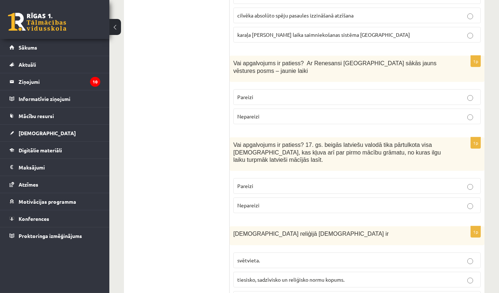
click at [284, 276] on span "tiesisko, sadzīvisko un reliģisko normu kopums." at bounding box center [290, 279] width 107 height 7
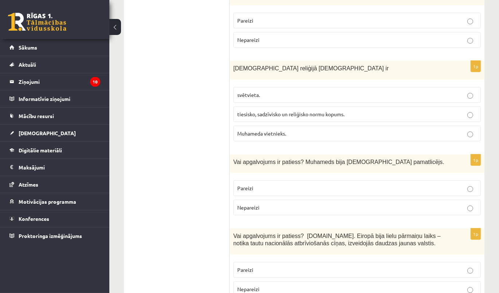
scroll to position [1326, 0]
click at [261, 184] on p "Pareizi" at bounding box center [357, 188] width 240 height 8
click at [256, 266] on p "Pareizi" at bounding box center [357, 270] width 240 height 8
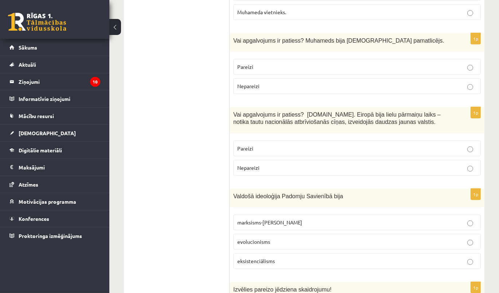
scroll to position [1458, 0]
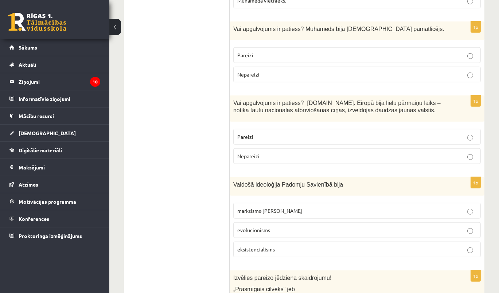
click at [294, 207] on p "marksisms-ļeņinisms" at bounding box center [357, 211] width 240 height 8
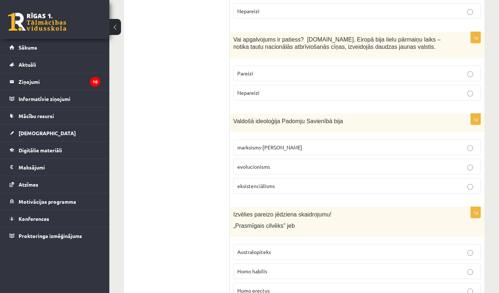
scroll to position [1524, 0]
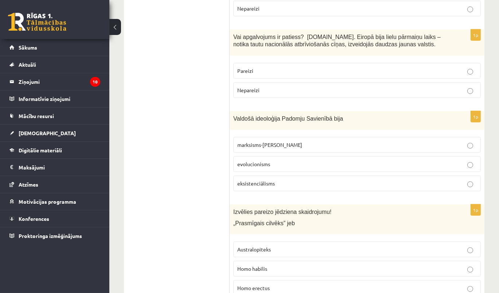
click at [288, 265] on p "Homo habilis" at bounding box center [357, 269] width 240 height 8
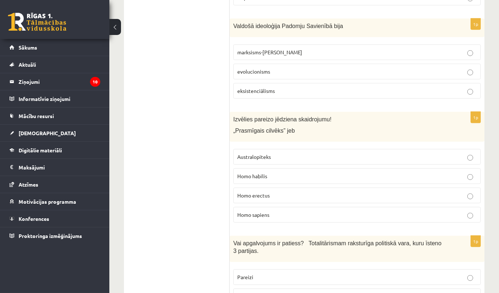
scroll to position [1657, 0]
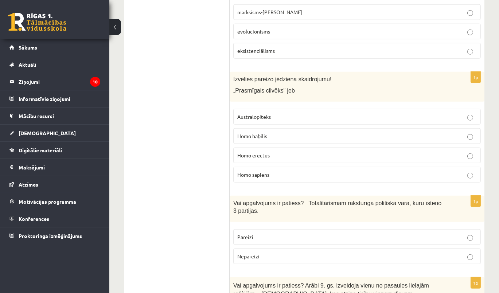
click at [272, 253] on p "Nepareizi" at bounding box center [357, 257] width 240 height 8
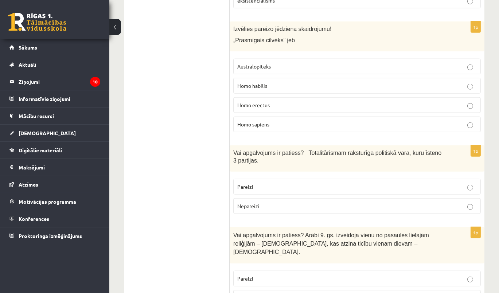
scroll to position [1723, 0]
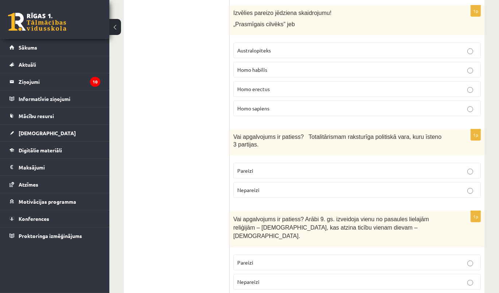
click at [270, 259] on p "Pareizi" at bounding box center [357, 263] width 240 height 8
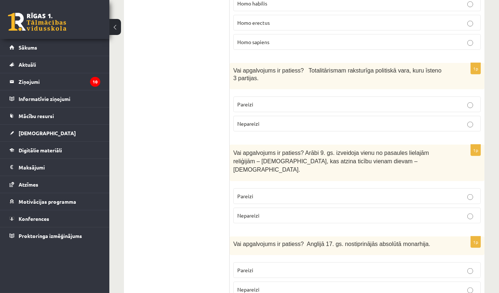
scroll to position [1823, 0]
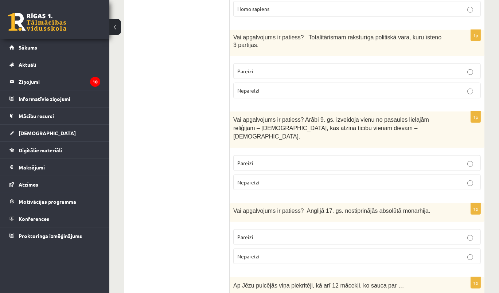
click at [270, 226] on fieldset "Pareizi Nepareizi" at bounding box center [357, 246] width 248 height 41
click at [270, 249] on label "Nepareizi" at bounding box center [357, 257] width 248 height 16
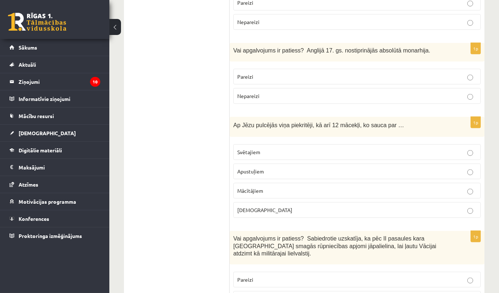
scroll to position [1988, 0]
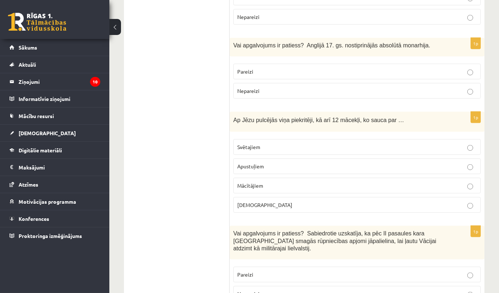
click at [295, 290] on p "Nepareizi" at bounding box center [357, 294] width 240 height 8
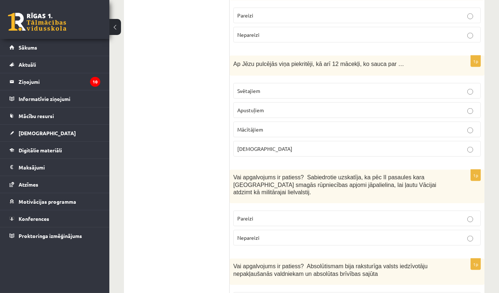
scroll to position [2055, 0]
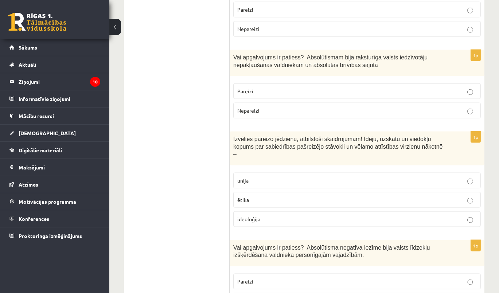
click at [276, 278] on p "Pareizi" at bounding box center [357, 282] width 240 height 8
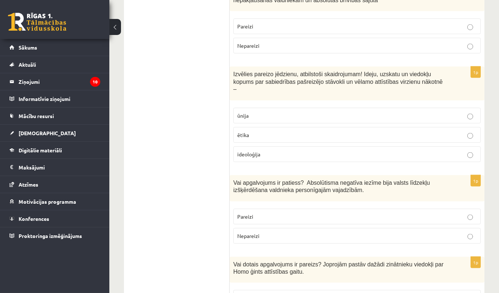
scroll to position [2320, 0]
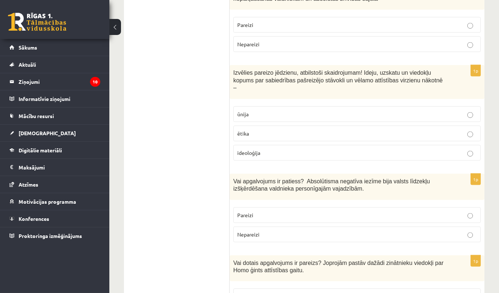
click at [276, 289] on label "Pareizi" at bounding box center [357, 297] width 248 height 16
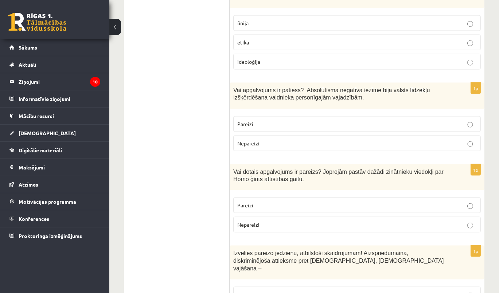
scroll to position [2419, 0]
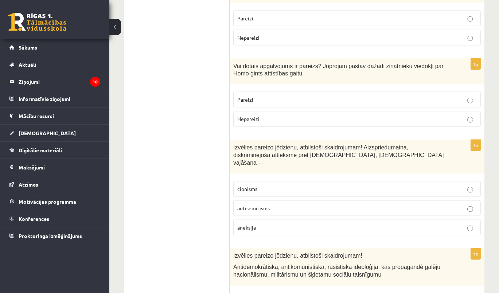
scroll to position [2517, 0]
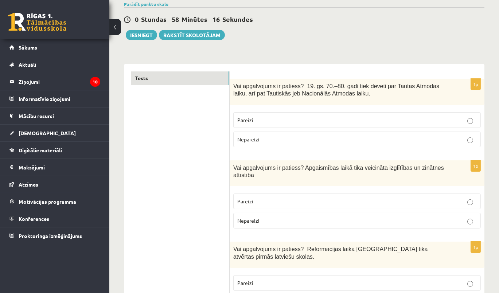
scroll to position [43, 0]
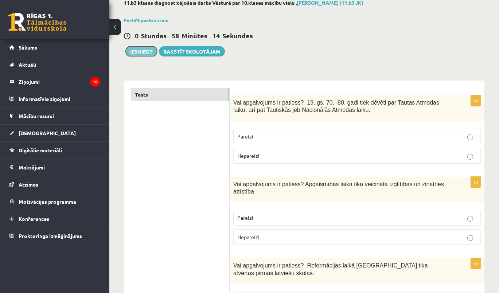
click at [143, 52] on button "Iesniegt" at bounding box center [141, 51] width 31 height 10
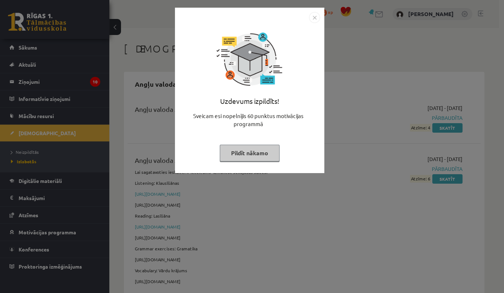
click at [315, 16] on img "Close" at bounding box center [314, 17] width 11 height 11
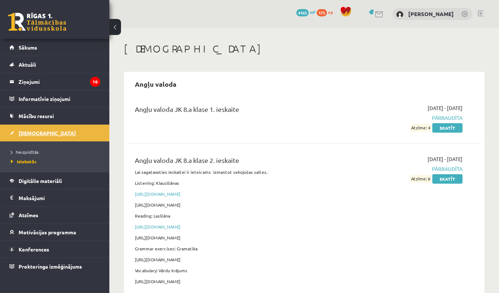
click at [35, 133] on span "[DEMOGRAPHIC_DATA]" at bounding box center [47, 133] width 57 height 7
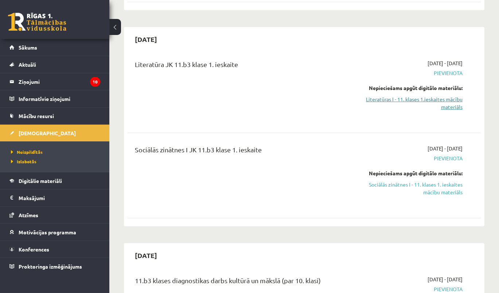
scroll to position [132, 0]
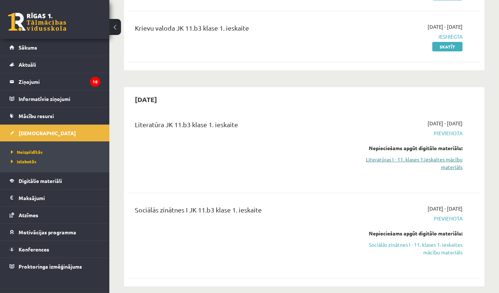
click at [445, 159] on link "Literatūras I - 11. klases 1.ieskaites mācību materiāls" at bounding box center [412, 163] width 102 height 15
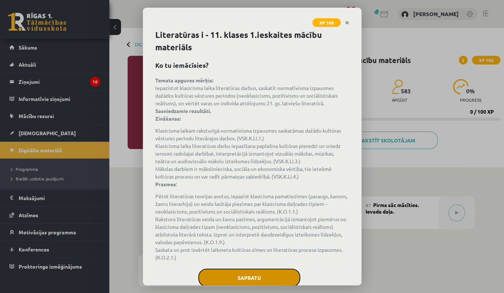
click at [243, 278] on button "Sapratu" at bounding box center [249, 278] width 102 height 18
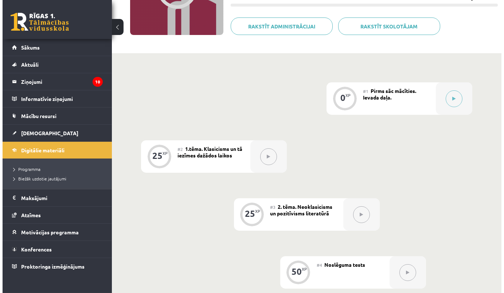
scroll to position [30, 0]
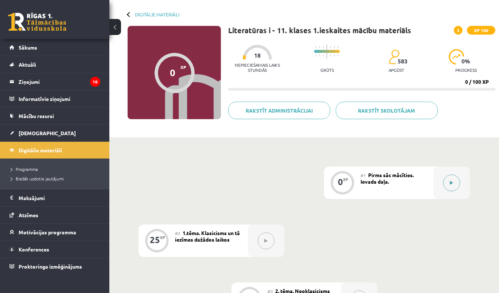
click at [458, 180] on button at bounding box center [451, 183] width 17 height 17
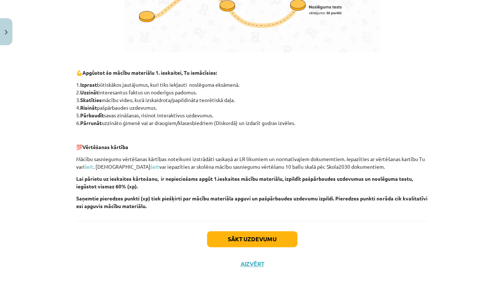
scroll to position [469, 0]
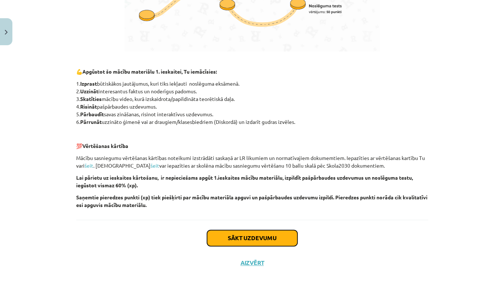
click at [270, 233] on button "Sākt uzdevumu" at bounding box center [252, 238] width 90 height 16
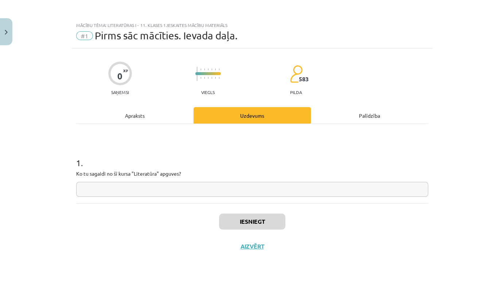
click at [119, 187] on input "text" at bounding box center [252, 189] width 352 height 15
type input "**********"
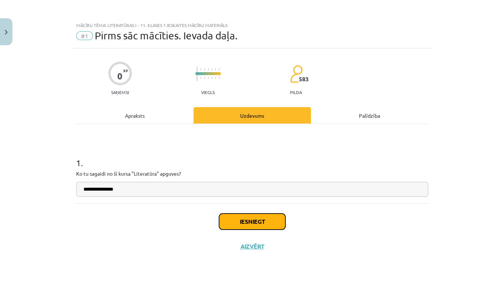
click at [231, 223] on button "Iesniegt" at bounding box center [252, 222] width 66 height 16
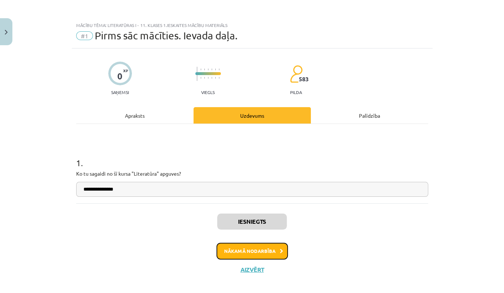
click at [244, 254] on button "Nākamā nodarbība" at bounding box center [252, 251] width 71 height 17
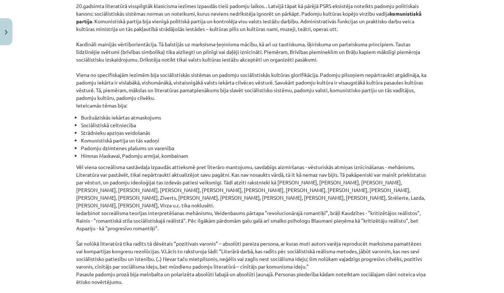
scroll to position [1646, 0]
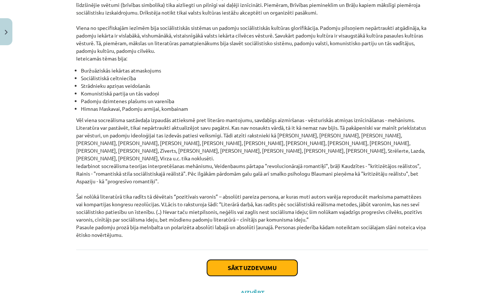
click at [245, 260] on button "Sākt uzdevumu" at bounding box center [252, 268] width 90 height 16
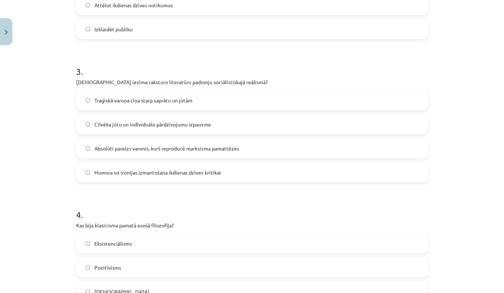
scroll to position [638, 0]
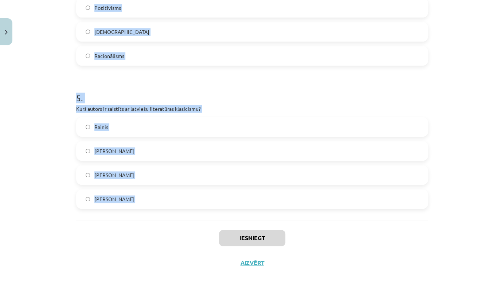
drag, startPoint x: 72, startPoint y: 142, endPoint x: 160, endPoint y: 231, distance: 125.3
copy form "1 . Kurš no šiem literatūras žanriem klasicismā tika uzskatīts par "augsto" žan…"
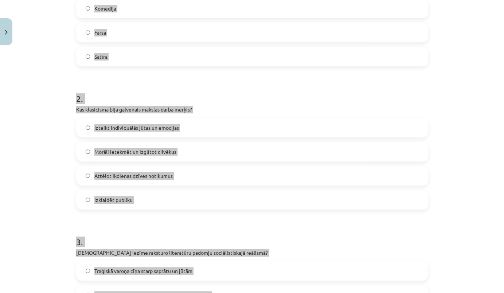
scroll to position [75, 0]
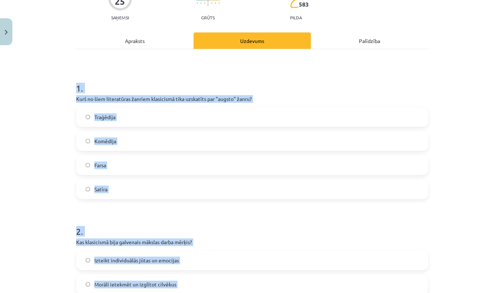
click at [109, 119] on span "Traģēdija" at bounding box center [104, 117] width 21 height 8
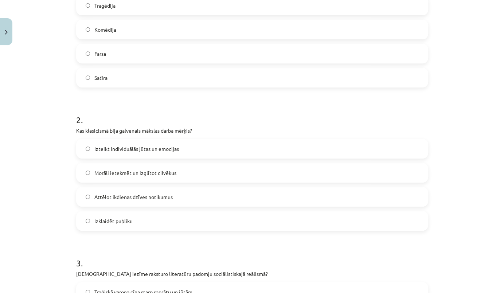
scroll to position [207, 0]
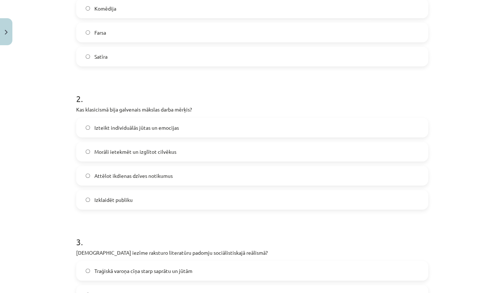
click at [154, 153] on span "Morāli ietekmēt un izglītot cilvēkus" at bounding box center [135, 152] width 82 height 8
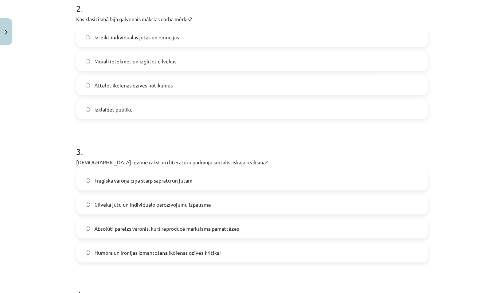
scroll to position [340, 0]
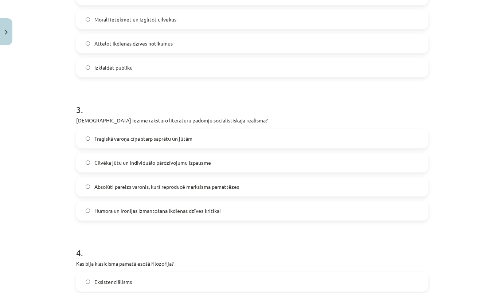
click at [136, 186] on span "Absolūti pareizs varonis, kurš reproducē marksisma pamattēzes" at bounding box center [166, 187] width 144 height 8
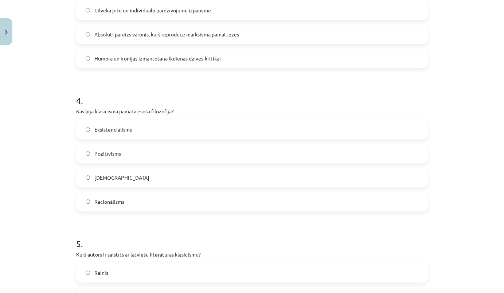
scroll to position [506, 0]
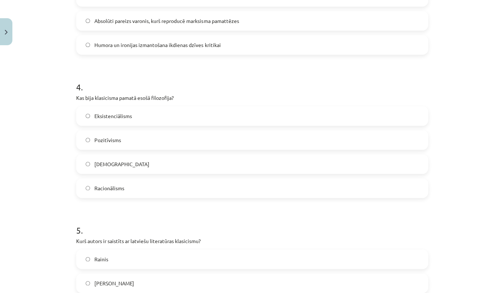
click at [113, 186] on span "Racionālisms" at bounding box center [109, 188] width 30 height 8
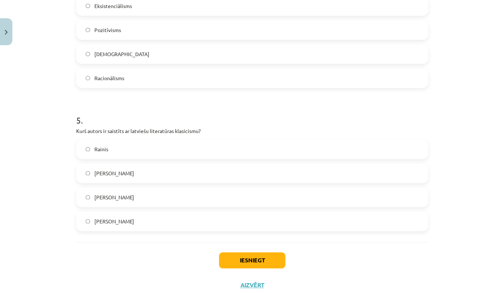
scroll to position [638, 0]
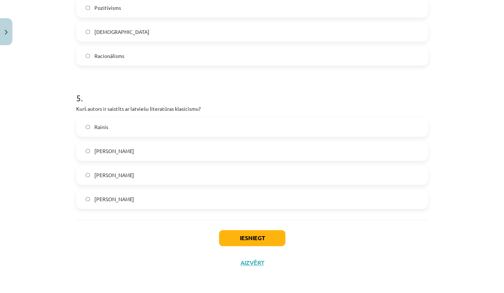
click at [118, 174] on span "Kristofers Fīrekers" at bounding box center [114, 175] width 40 height 8
click at [241, 237] on button "Iesniegt" at bounding box center [252, 238] width 66 height 16
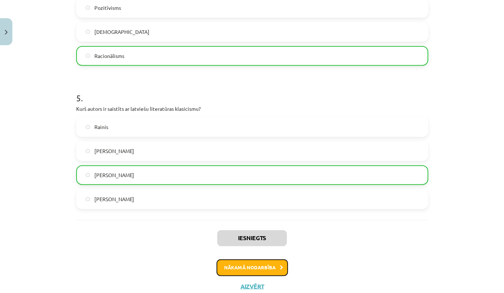
click at [249, 265] on button "Nākamā nodarbība" at bounding box center [252, 267] width 71 height 17
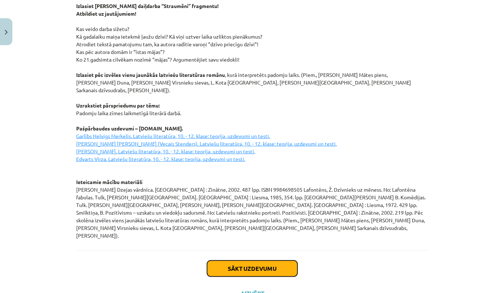
click at [259, 261] on button "Sākt uzdevumu" at bounding box center [252, 269] width 90 height 16
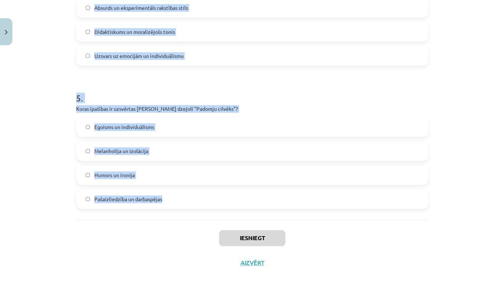
drag, startPoint x: 73, startPoint y: 143, endPoint x: 163, endPoint y: 202, distance: 108.2
copy form "1 . Kurš no šiem darbiem ir Aleksandra Pāvesta (Alexander Pope) sarakstīts? "Fa…"
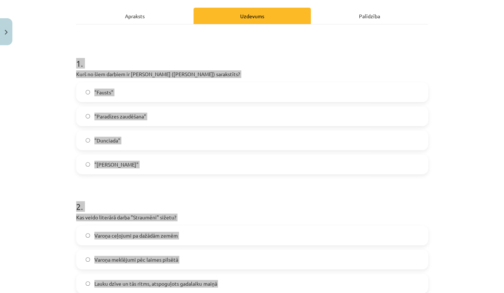
scroll to position [42, 0]
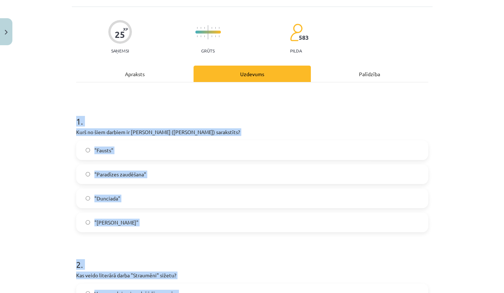
click at [113, 195] on span ""Dunciada"" at bounding box center [107, 199] width 26 height 8
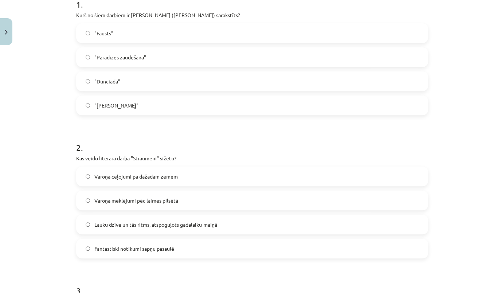
scroll to position [174, 0]
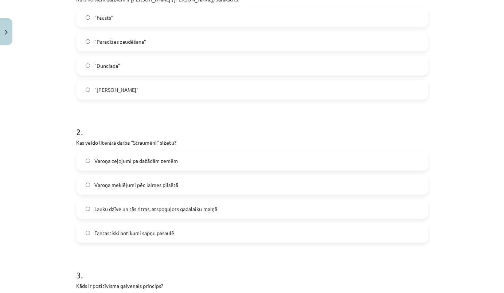
click at [154, 207] on span "Lauku dzīve un tās ritms, atspoguļots gadalaiku maiņā" at bounding box center [155, 209] width 122 height 8
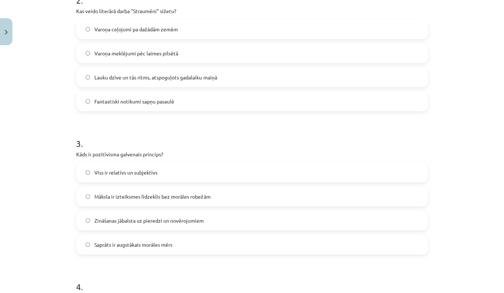
scroll to position [307, 0]
click at [159, 217] on span "Zināšanas jābalsta uz pieredzi un novērojumiem" at bounding box center [148, 220] width 109 height 8
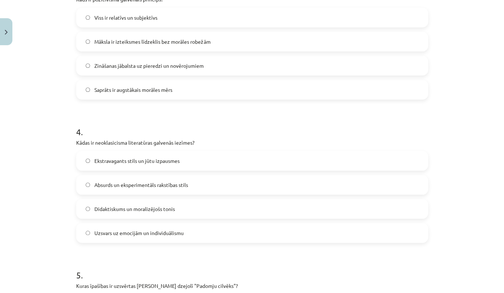
scroll to position [472, 0]
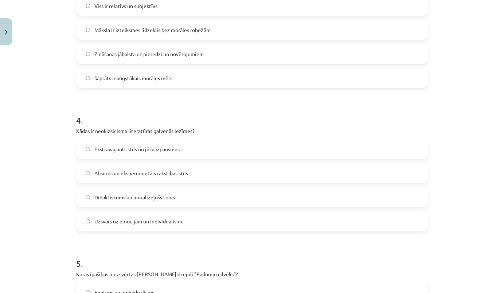
click at [170, 194] on span "Didaktiskums un moralizējošs tonis" at bounding box center [134, 198] width 81 height 8
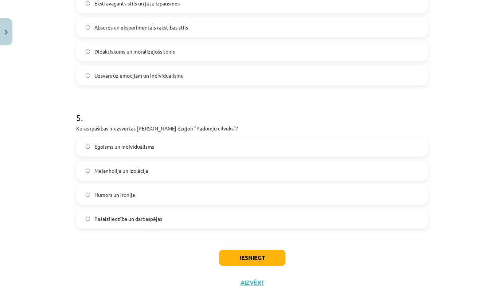
scroll to position [638, 0]
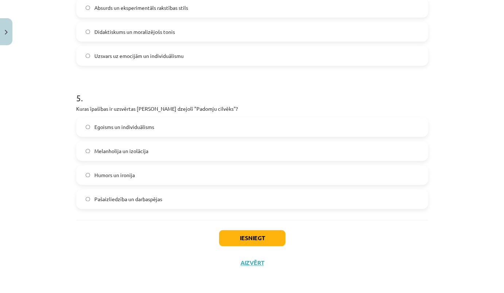
click at [134, 200] on span "Pašaizliedzība un darbaspējas" at bounding box center [128, 199] width 68 height 8
click at [250, 235] on button "Iesniegt" at bounding box center [252, 238] width 66 height 16
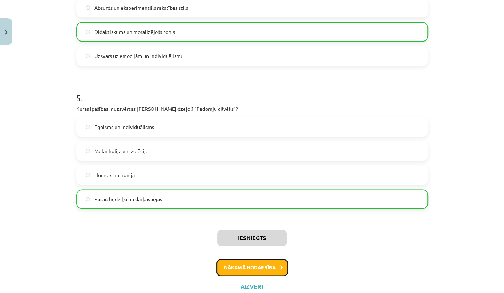
click at [261, 267] on button "Nākamā nodarbība" at bounding box center [252, 267] width 71 height 17
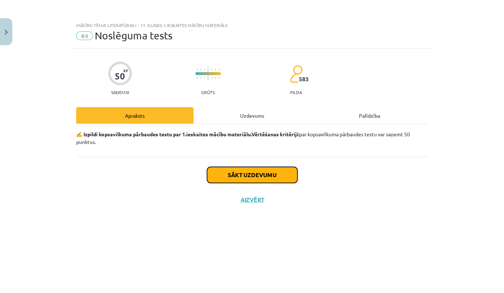
click at [271, 179] on button "Sākt uzdevumu" at bounding box center [252, 175] width 90 height 16
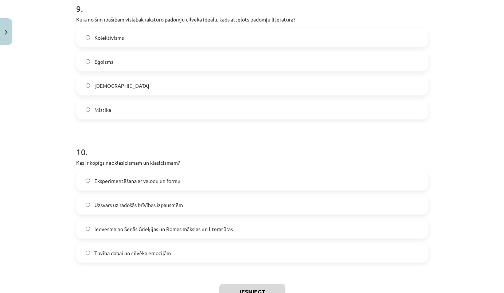
scroll to position [1354, 0]
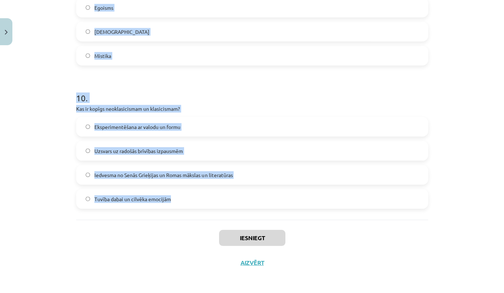
drag, startPoint x: 85, startPoint y: 163, endPoint x: 210, endPoint y: 202, distance: 131.4
copy form "1 . Kurš no šiem virzieniem balstījās uz pozitīvu, pieredzē balstītu zināšanu m…"
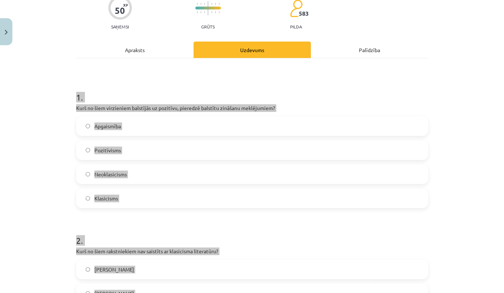
scroll to position [66, 0]
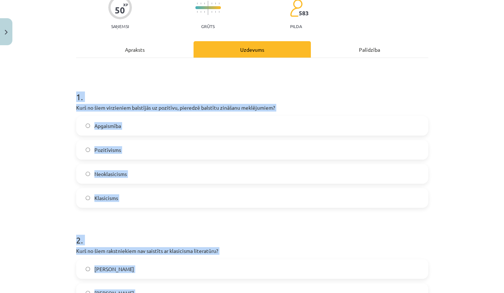
click at [315, 104] on p "Kurš no šiem virzieniem balstījās uz pozitīvu, pieredzē balstītu zināšanu meklē…" at bounding box center [252, 108] width 352 height 8
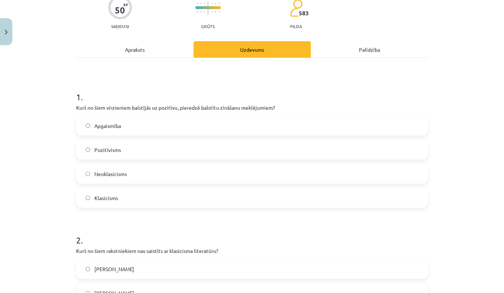
click at [114, 153] on span "Pozitīvisms" at bounding box center [107, 150] width 27 height 8
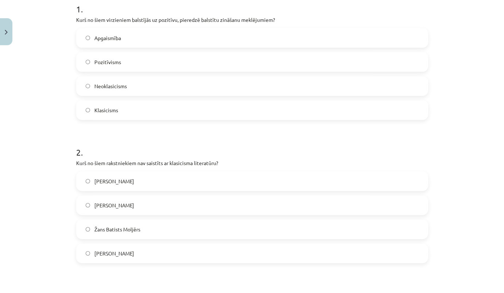
scroll to position [166, 0]
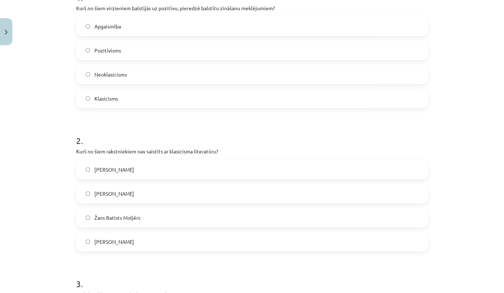
click at [112, 241] on span "Vilis Lācis" at bounding box center [114, 242] width 40 height 8
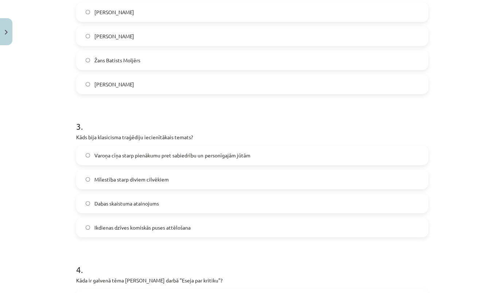
scroll to position [331, 0]
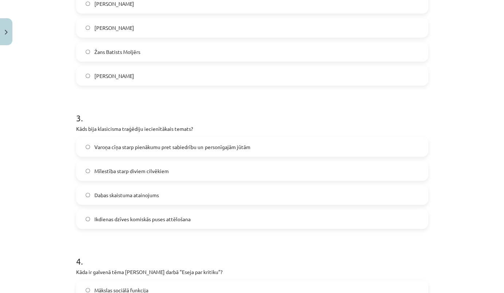
click at [141, 148] on span "Varoņa cīņa starp pienākumu pret sabiedrību un personīgajām jūtām" at bounding box center [172, 147] width 156 height 8
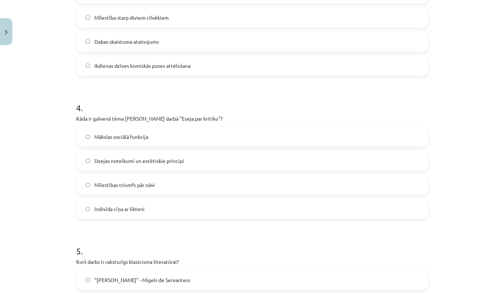
scroll to position [497, 0]
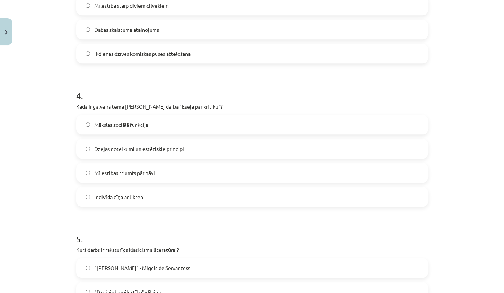
click at [135, 150] on span "Dzejas noteikumi un estētiskie principi" at bounding box center [139, 149] width 90 height 8
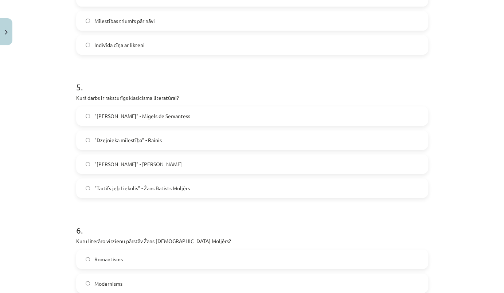
scroll to position [663, 0]
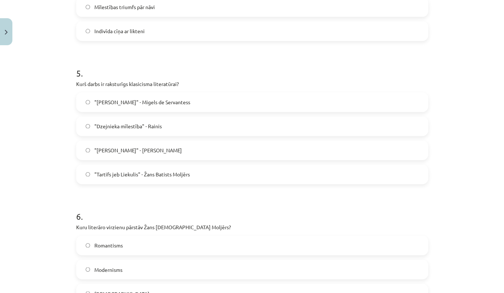
click at [141, 178] on span ""Tartifs jeb Liekulis" - Žans Batists Moljērs" at bounding box center [142, 175] width 96 height 8
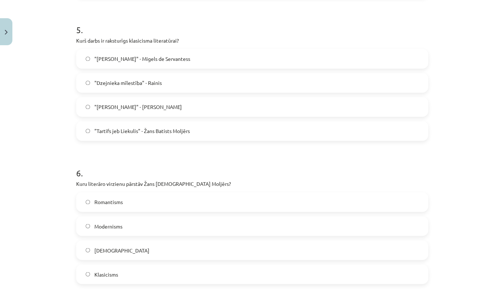
scroll to position [762, 0]
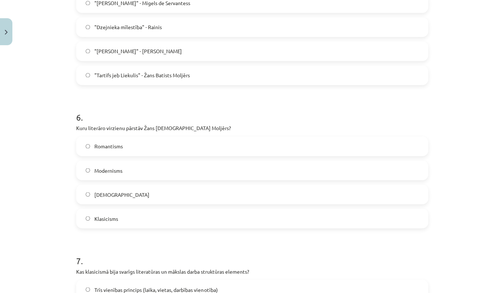
click at [118, 219] on label "Klasicisms" at bounding box center [252, 218] width 351 height 18
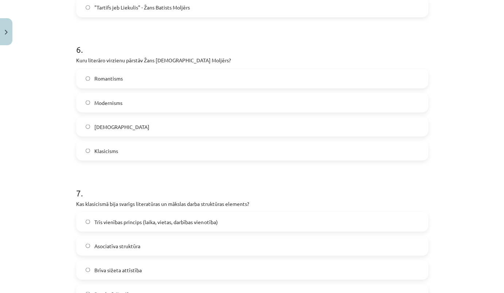
scroll to position [928, 0]
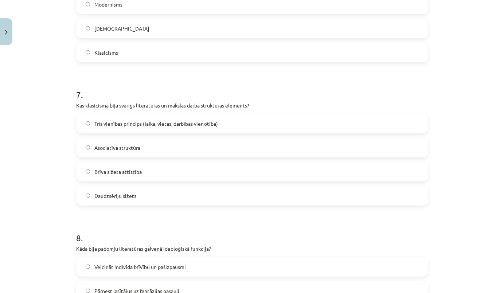
click at [144, 124] on span "Trīs vienības princips (laika, vietas, darbības vienotība)" at bounding box center [155, 124] width 123 height 8
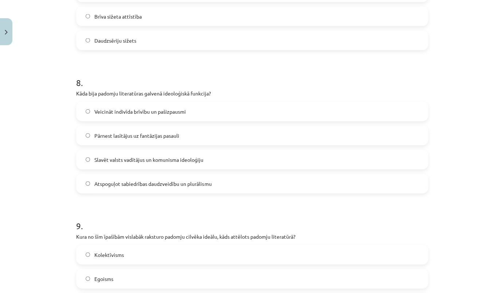
scroll to position [1094, 0]
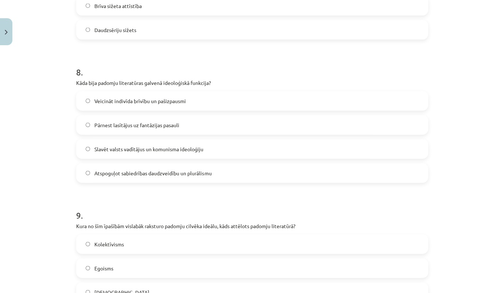
click at [162, 150] on span "Slavēt valsts vadītājus un komunisma ideoloģiju" at bounding box center [148, 149] width 109 height 8
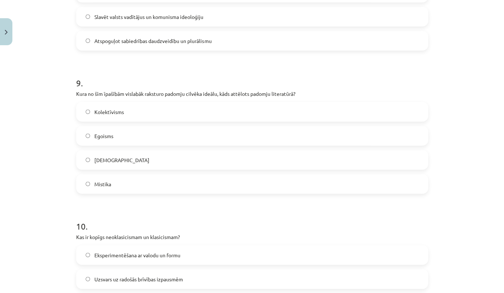
click at [131, 110] on label "Kolektīvisms" at bounding box center [252, 112] width 351 height 18
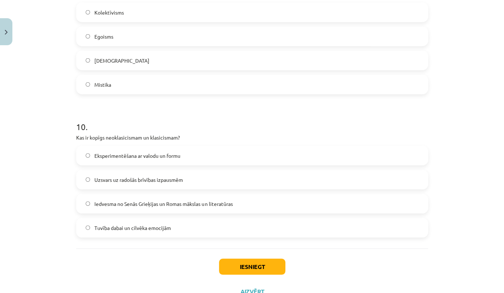
scroll to position [1354, 0]
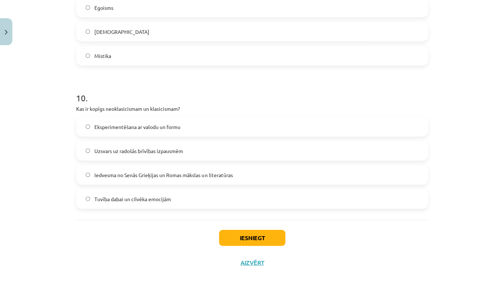
click at [178, 172] on span "Iedvesma no Senās Grieķijas un Romas mākslas un literatūras" at bounding box center [163, 175] width 138 height 8
click at [266, 235] on button "Iesniegt" at bounding box center [252, 238] width 66 height 16
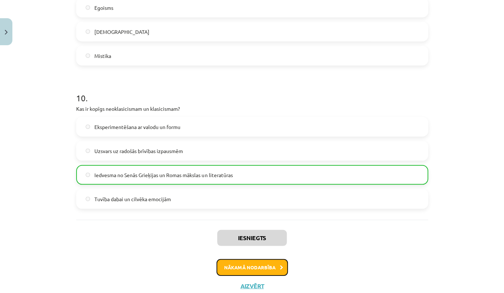
click at [268, 268] on button "Nākamā nodarbība" at bounding box center [252, 267] width 71 height 17
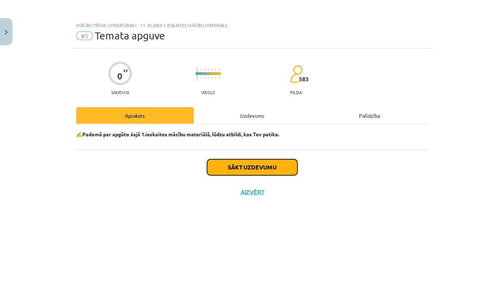
click at [268, 172] on button "Sākt uzdevumu" at bounding box center [252, 167] width 90 height 16
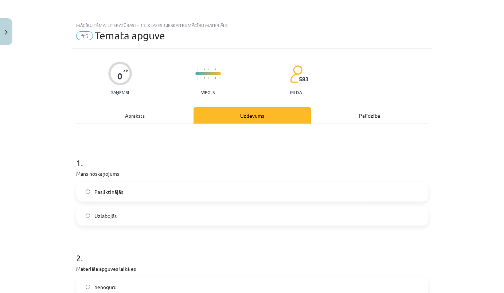
click at [113, 210] on label "Uzlabojās" at bounding box center [252, 216] width 351 height 18
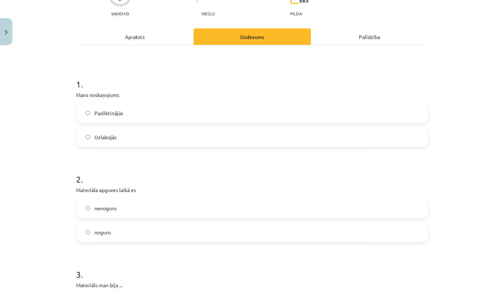
scroll to position [99, 0]
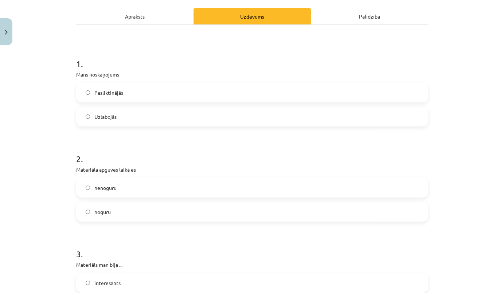
click at [106, 208] on span "noguru" at bounding box center [102, 212] width 16 height 8
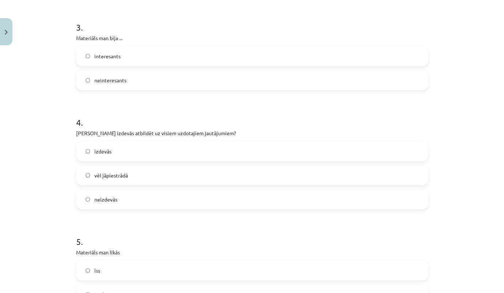
scroll to position [331, 0]
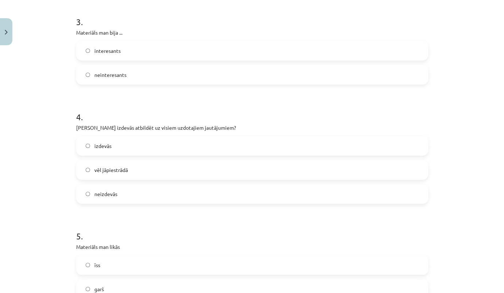
click at [119, 171] on span "vēl jāpiestrādā" at bounding box center [111, 170] width 34 height 8
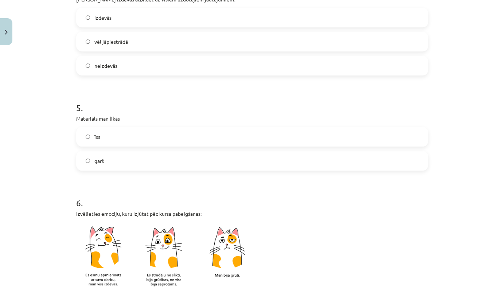
scroll to position [464, 0]
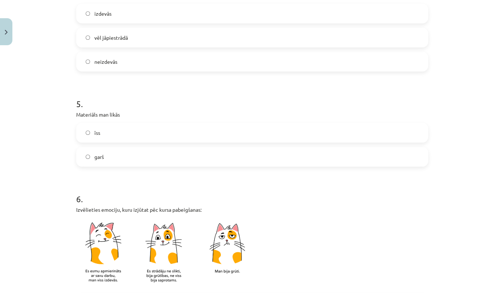
click at [103, 153] on label "garš" at bounding box center [252, 157] width 351 height 18
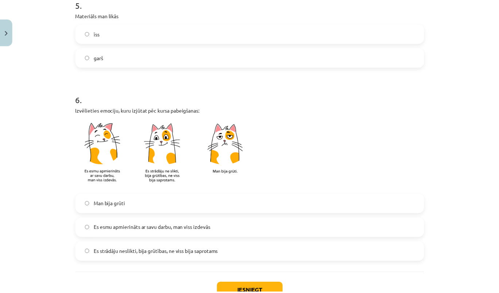
scroll to position [596, 0]
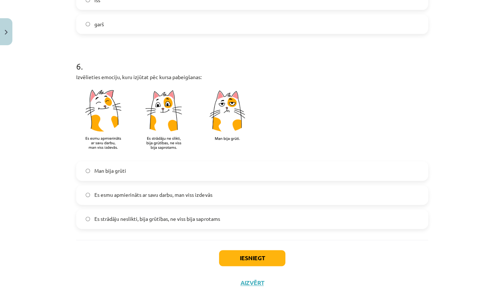
click at [155, 217] on span "Es strādāju neslikti, bija grūtības, ne viss bija saprotams" at bounding box center [156, 219] width 125 height 8
click at [248, 254] on button "Iesniegt" at bounding box center [252, 258] width 66 height 16
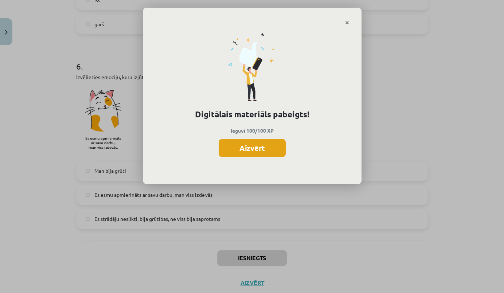
click at [241, 150] on button "Aizvērt" at bounding box center [252, 148] width 67 height 18
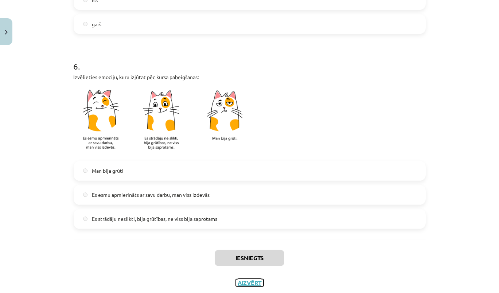
click at [250, 281] on button "Aizvērt" at bounding box center [250, 282] width 28 height 7
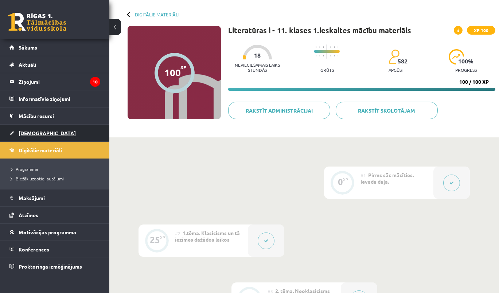
click at [33, 136] on link "[DEMOGRAPHIC_DATA]" at bounding box center [54, 133] width 91 height 17
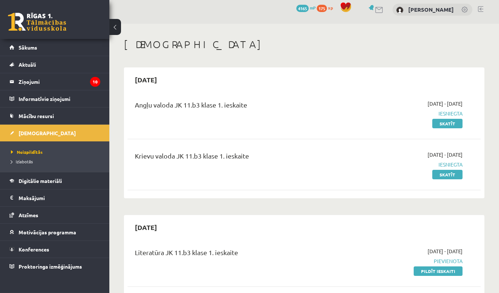
scroll to position [132, 0]
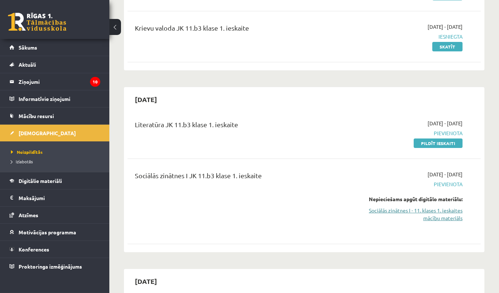
click at [403, 208] on link "Sociālās zinātnes I - 11. klases 1. ieskaites mācību materiāls" at bounding box center [412, 214] width 102 height 15
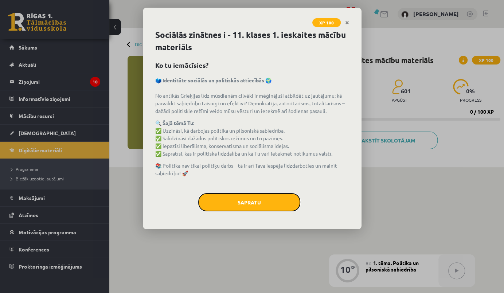
click at [265, 199] on button "Sapratu" at bounding box center [249, 202] width 102 height 18
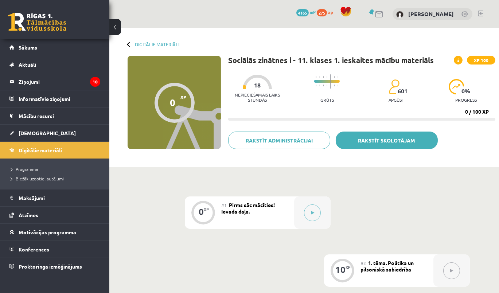
click at [382, 143] on link "Rakstīt skolotājam" at bounding box center [387, 140] width 102 height 17
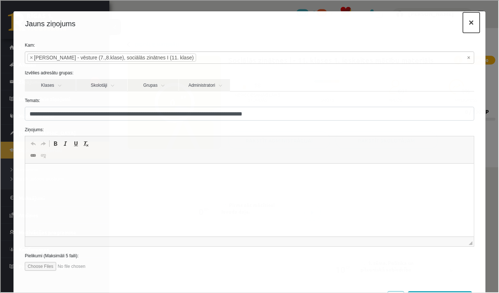
click at [466, 23] on button "×" at bounding box center [470, 22] width 17 height 20
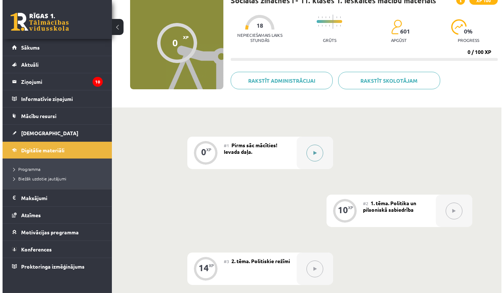
scroll to position [66, 0]
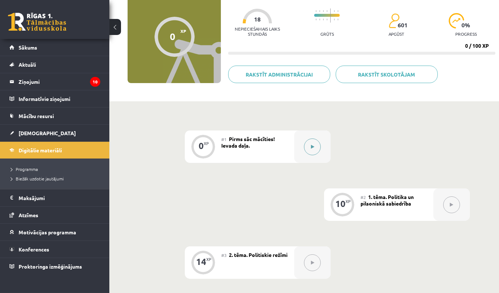
click at [310, 143] on button at bounding box center [312, 147] width 17 height 17
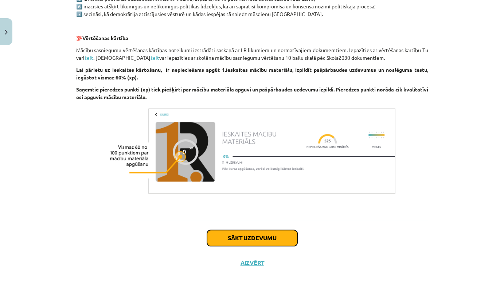
click at [244, 237] on button "Sākt uzdevumu" at bounding box center [252, 238] width 90 height 16
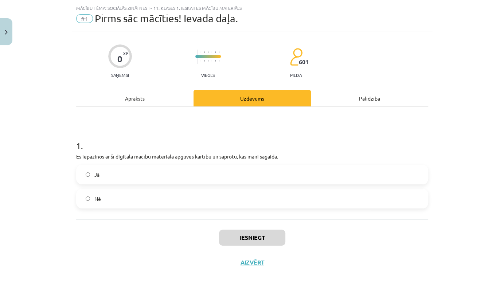
click at [151, 168] on label "Jā" at bounding box center [252, 175] width 351 height 18
click at [250, 242] on button "Iesniegt" at bounding box center [252, 238] width 66 height 16
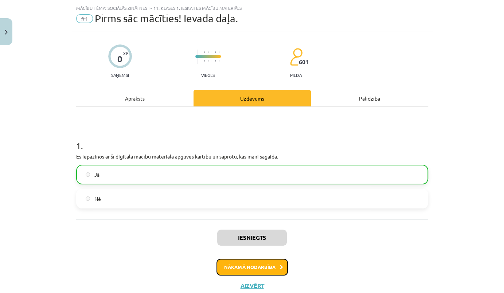
click at [259, 270] on button "Nākamā nodarbība" at bounding box center [252, 267] width 71 height 17
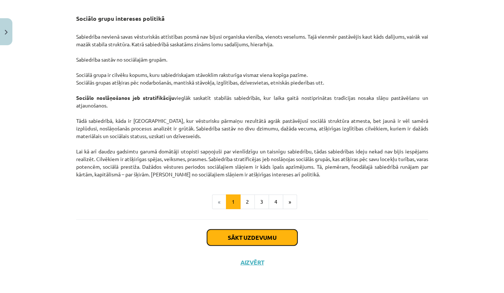
click at [254, 238] on button "Sākt uzdevumu" at bounding box center [252, 238] width 90 height 16
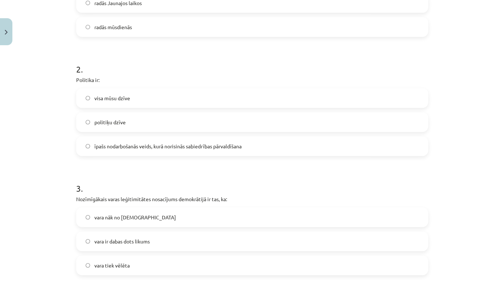
scroll to position [518, 0]
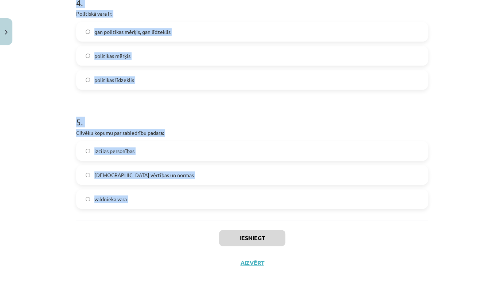
drag, startPoint x: 70, startPoint y: 142, endPoint x: 106, endPoint y: 186, distance: 57.2
copy form "1 . Izpratne par pilsonisko sabiedrību: viduslaikos radās Jaunajos laikos radās…"
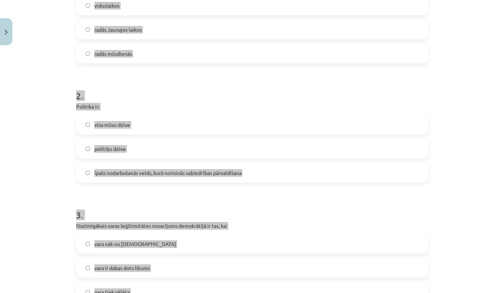
scroll to position [87, 0]
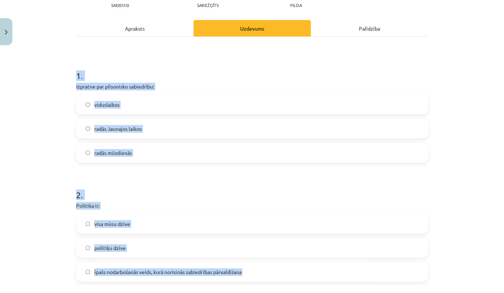
click at [130, 128] on span "radās Jaunajos laikos" at bounding box center [117, 129] width 47 height 8
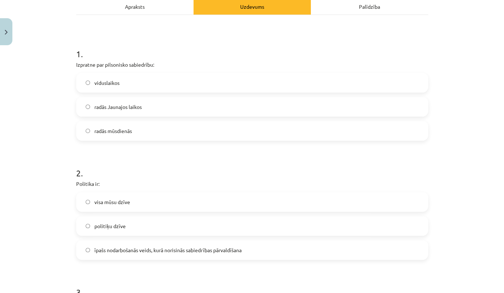
scroll to position [120, 0]
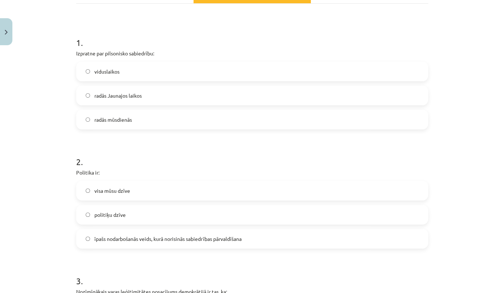
click at [143, 236] on span "īpašs nodarbošanās veids, kurā norisinās sabiedrības pārvaldīšana" at bounding box center [167, 239] width 147 height 8
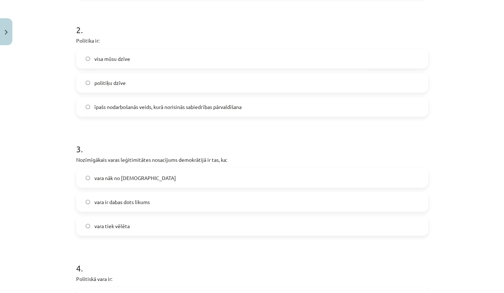
scroll to position [253, 0]
click at [124, 226] on span "vara tiek vēlēta" at bounding box center [111, 226] width 35 height 8
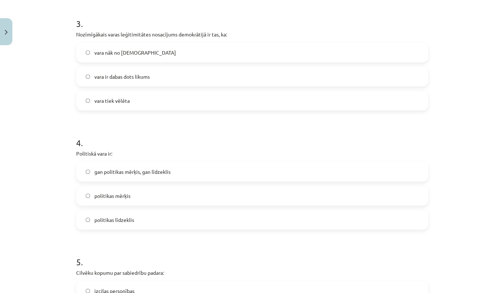
scroll to position [385, 0]
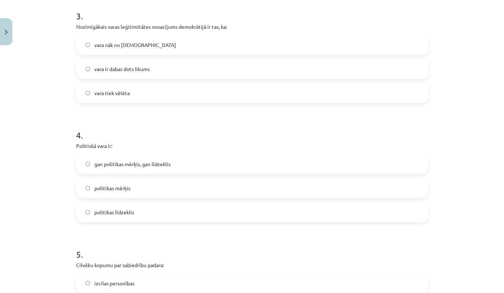
click at [168, 167] on label "gan politikas mērķis, gan līdzeklis" at bounding box center [252, 164] width 351 height 18
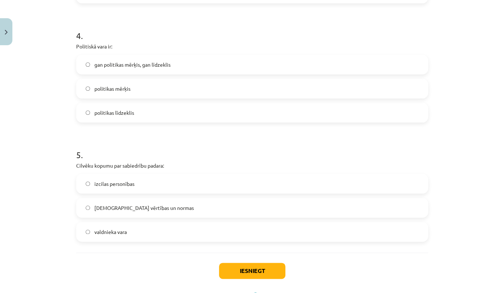
scroll to position [518, 0]
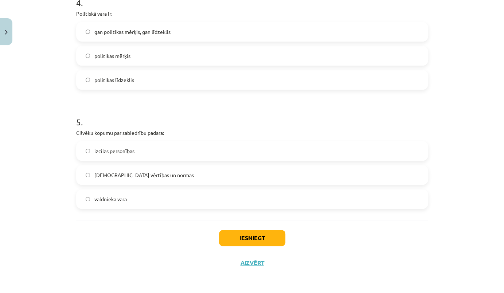
click at [144, 177] on span "kopīgās vērtības un normas" at bounding box center [144, 175] width 100 height 8
click at [230, 237] on button "Iesniegt" at bounding box center [252, 238] width 66 height 16
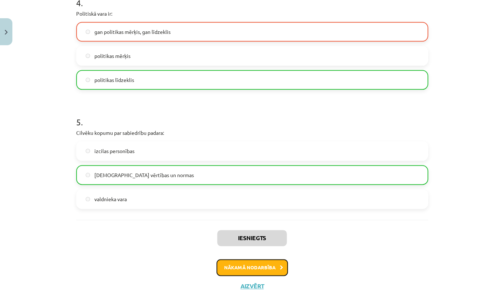
click at [259, 263] on button "Nākamā nodarbība" at bounding box center [252, 267] width 71 height 17
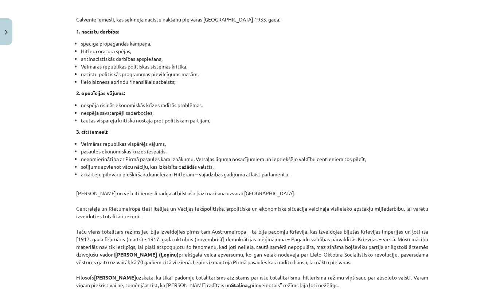
scroll to position [1845, 0]
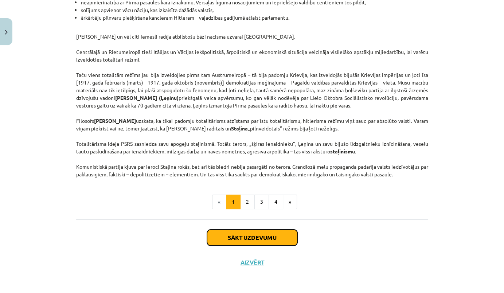
click at [265, 238] on button "Sākt uzdevumu" at bounding box center [252, 238] width 90 height 16
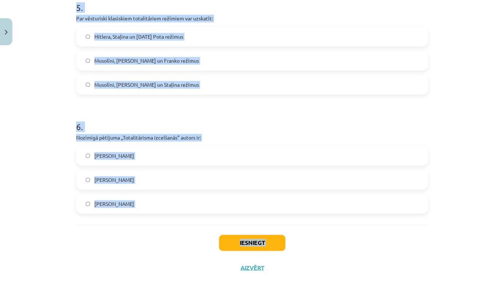
scroll to position [683, 0]
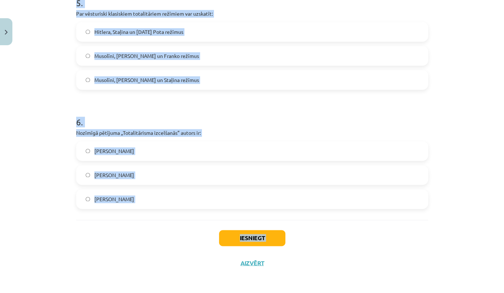
drag, startPoint x: 72, startPoint y: 145, endPoint x: 200, endPoint y: 205, distance: 141.6
copy form "1 . Autoritārais režīms: pilnīgi demontē pilsonisko sabiedrību ir ārēji revoluc…"
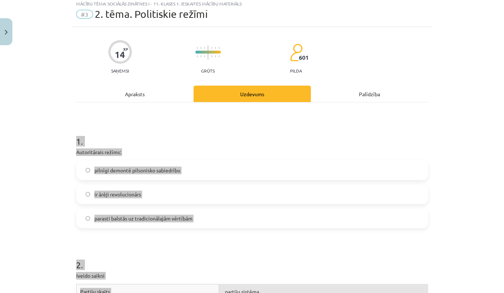
scroll to position [33, 0]
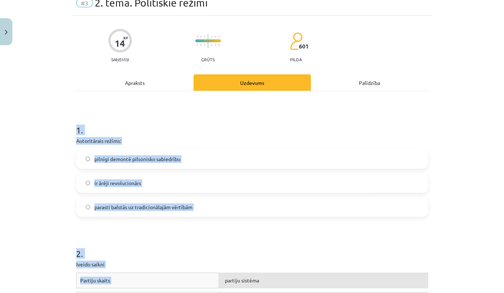
click at [144, 208] on span "parasti balstās uz tradicionālajām vērtībām" at bounding box center [143, 207] width 98 height 8
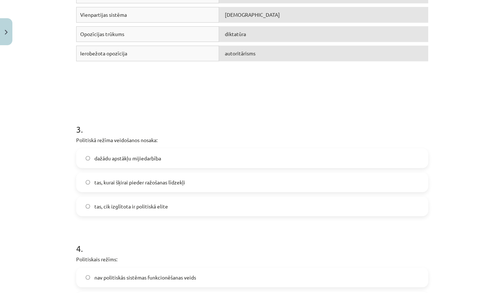
scroll to position [331, 0]
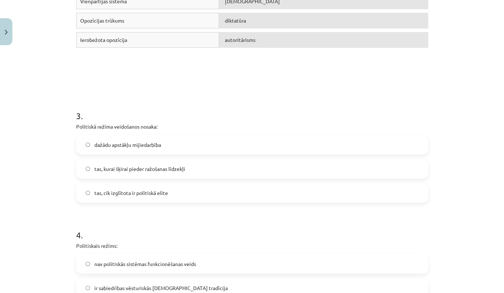
click at [151, 146] on span "dažādu apstākļu mijiedarbība" at bounding box center [127, 145] width 67 height 8
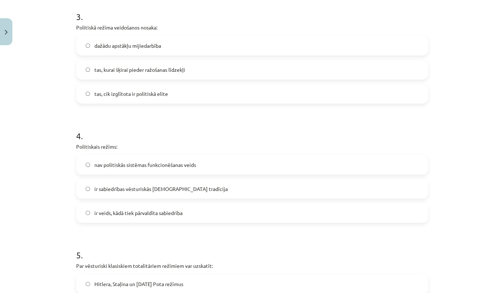
scroll to position [464, 0]
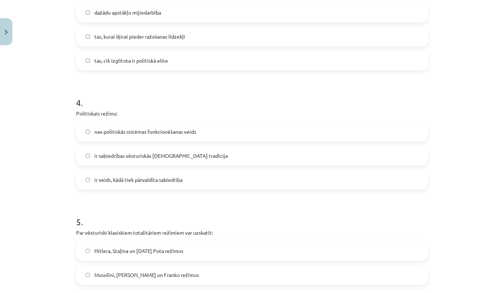
click at [153, 178] on span "ir veids, kādā tiek pārvaldīta sabiedrība" at bounding box center [138, 180] width 88 height 8
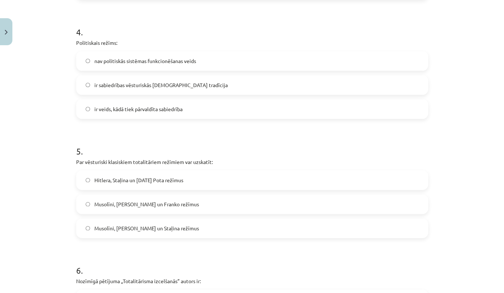
scroll to position [563, 0]
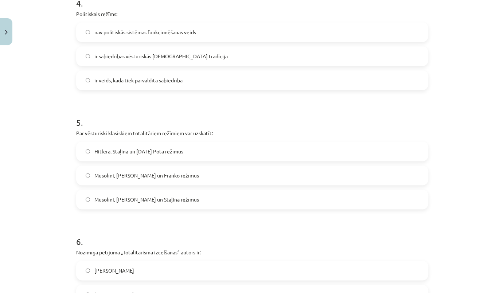
click at [132, 174] on span "Musolīni, Hitlera un Franko režīmus" at bounding box center [146, 176] width 105 height 8
click at [154, 194] on label "Musolīni, Hitlera un Staļina režīmus" at bounding box center [252, 199] width 351 height 18
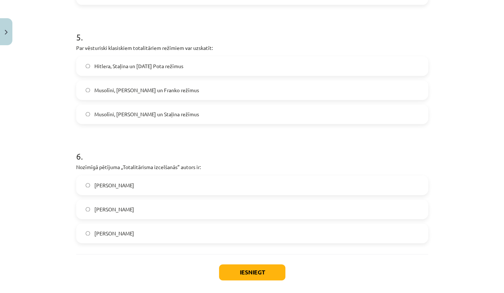
scroll to position [663, 0]
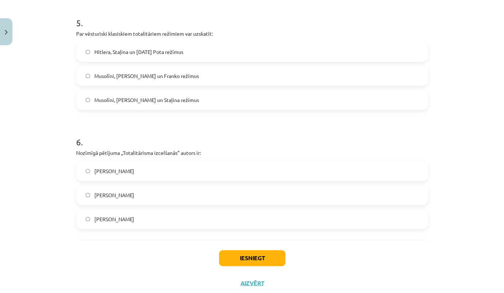
click at [118, 196] on span "Hanna Ārendte" at bounding box center [114, 195] width 40 height 8
click at [233, 255] on button "Iesniegt" at bounding box center [252, 258] width 66 height 16
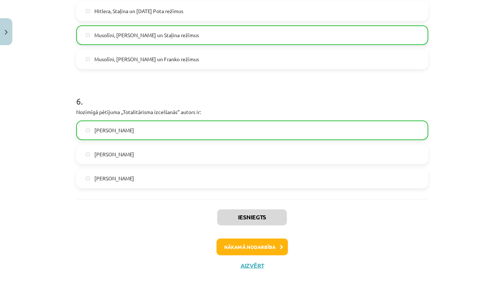
scroll to position [706, 0]
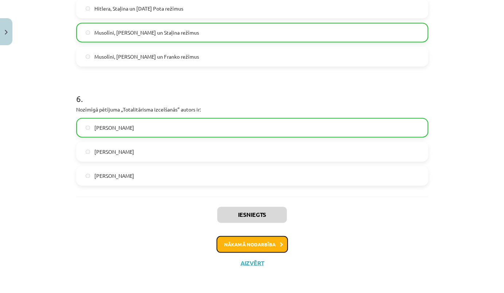
click at [273, 244] on button "Nākamā nodarbība" at bounding box center [252, 244] width 71 height 17
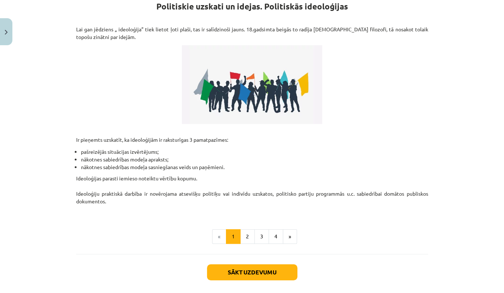
scroll to position [176, 0]
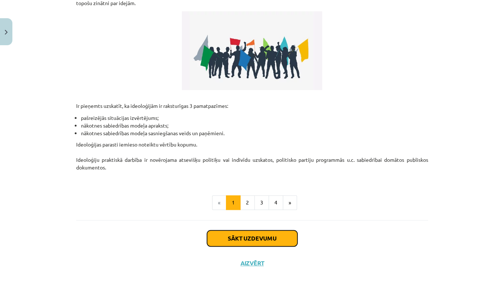
click at [262, 240] on button "Sākt uzdevumu" at bounding box center [252, 238] width 90 height 16
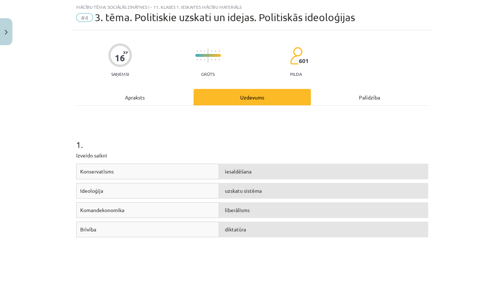
scroll to position [18, 0]
drag, startPoint x: 74, startPoint y: 155, endPoint x: 287, endPoint y: 203, distance: 218.4
click at [290, 206] on div "1 . Izveido saikni Konservatīsms iesaldēšana Ideoloģija uzskatu sistēma Komande…" at bounding box center [252, 192] width 352 height 161
click at [229, 141] on h1 "1 ." at bounding box center [252, 138] width 352 height 23
drag, startPoint x: 73, startPoint y: 147, endPoint x: 307, endPoint y: 232, distance: 249.3
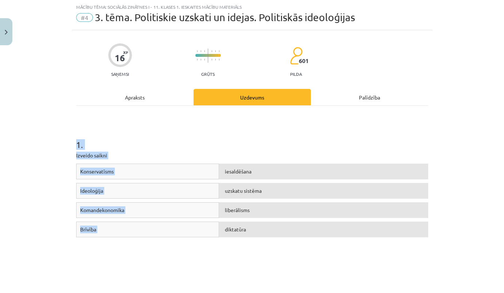
copy div "1 . Izveido saikni Konservatīsms iesaldēšana Ideoloģija uzskatu sistēma Komande…"
click at [252, 204] on div "liberālisms" at bounding box center [323, 210] width 209 height 16
click at [242, 196] on div "uzskatu sistēma" at bounding box center [323, 191] width 209 height 16
click at [240, 187] on div "uzskatu sistēma" at bounding box center [323, 191] width 209 height 16
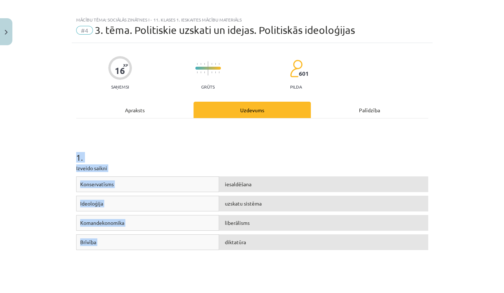
scroll to position [0, 0]
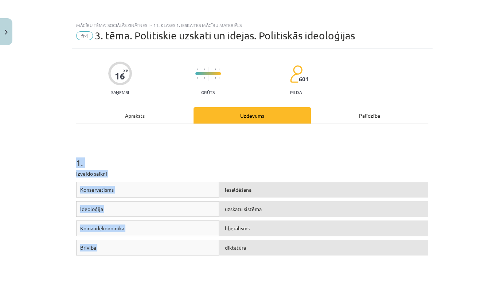
click at [198, 191] on div "Konservatīsms" at bounding box center [147, 190] width 143 height 16
drag, startPoint x: 237, startPoint y: 171, endPoint x: 244, endPoint y: 203, distance: 32.5
click at [244, 203] on div "1 . Izveido saikni Konservatīsms iesaldēšana Ideoloģija uzskatu sistēma Komande…" at bounding box center [252, 211] width 352 height 161
click at [236, 190] on span "iesaldēšana" at bounding box center [238, 189] width 27 height 7
click at [264, 190] on div "iesaldēšana" at bounding box center [323, 190] width 209 height 16
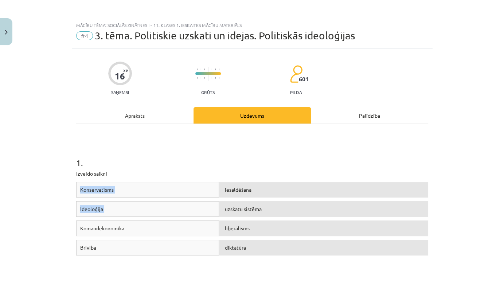
click at [161, 188] on div "Konservatīsms" at bounding box center [147, 190] width 143 height 16
click at [115, 187] on div "Konservatīsms" at bounding box center [147, 190] width 143 height 16
click at [96, 207] on span "Ideoloģija" at bounding box center [91, 209] width 23 height 7
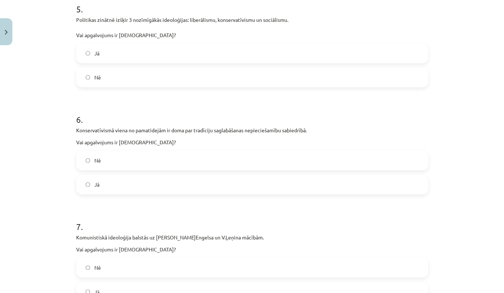
scroll to position [729, 0]
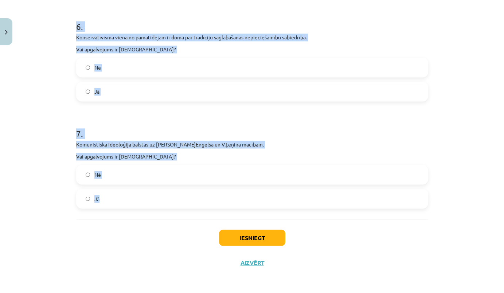
drag, startPoint x: 70, startPoint y: 95, endPoint x: 167, endPoint y: 205, distance: 146.4
copy form "2 . Sociālisma idejas aizsākumi meklējami 19.gs pirmajā pusē. Vai apgalvojums i…"
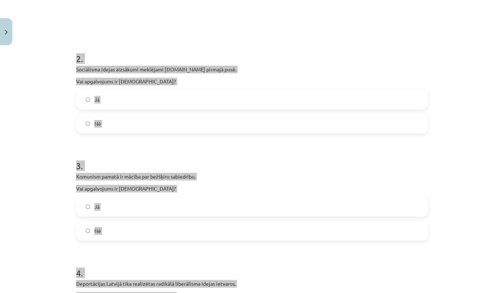
scroll to position [99, 0]
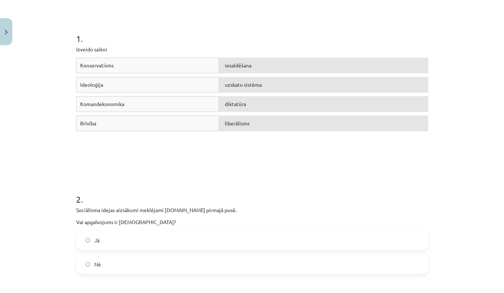
scroll to position [166, 0]
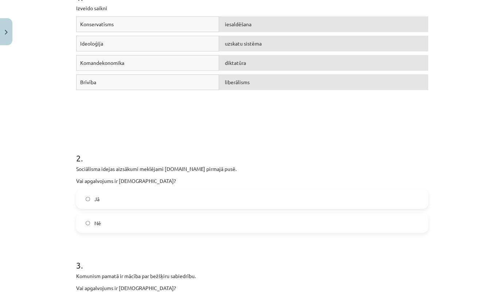
click at [91, 195] on label "Jā" at bounding box center [252, 199] width 351 height 18
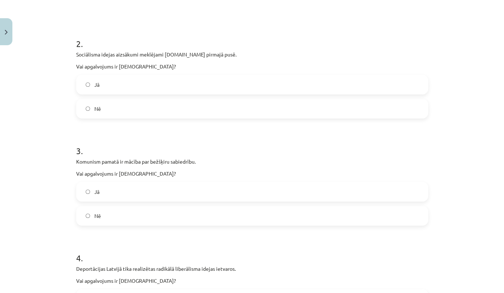
scroll to position [298, 0]
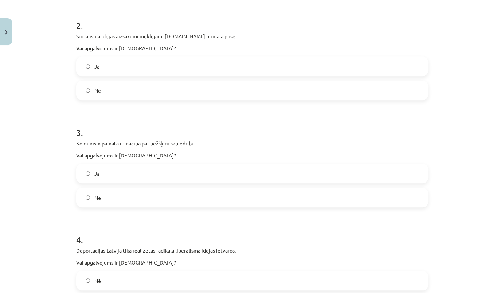
click at [95, 178] on label "Jā" at bounding box center [252, 173] width 351 height 18
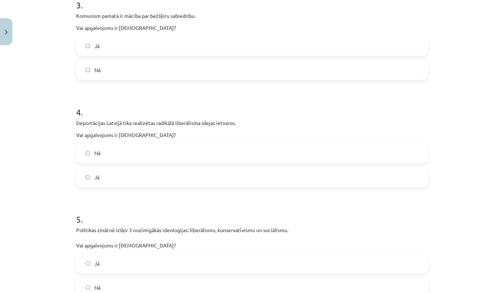
scroll to position [431, 0]
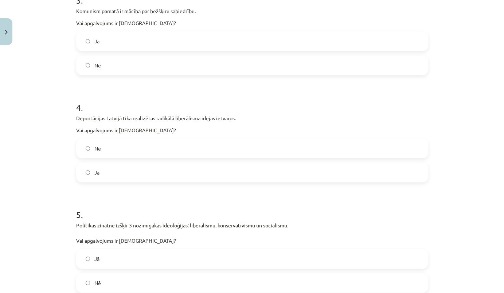
click at [96, 149] on span "Nē" at bounding box center [97, 149] width 7 height 8
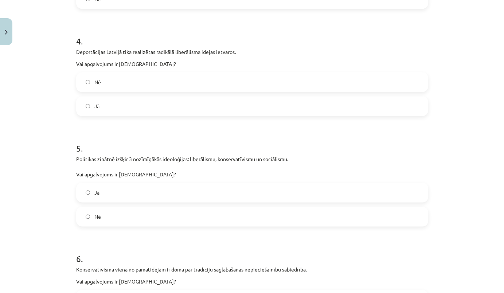
click at [102, 189] on label "Jā" at bounding box center [252, 192] width 351 height 18
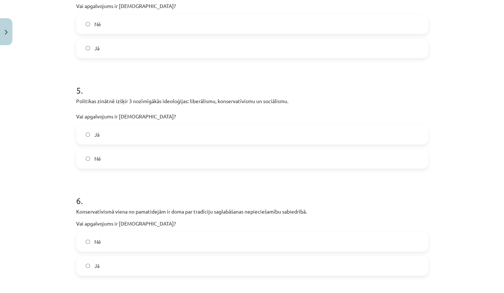
scroll to position [663, 0]
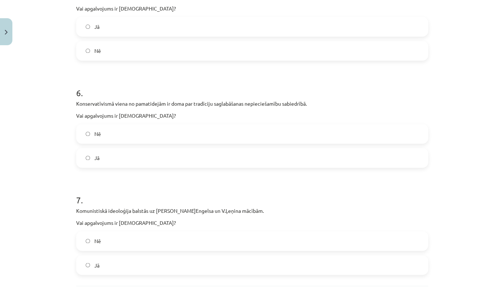
click at [98, 164] on label "Jā" at bounding box center [252, 158] width 351 height 18
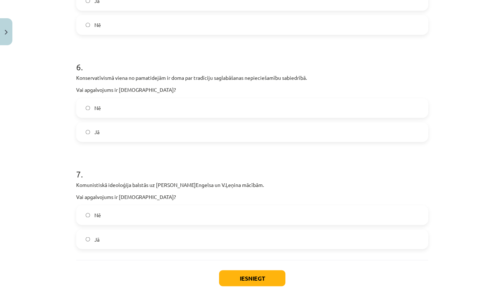
scroll to position [729, 0]
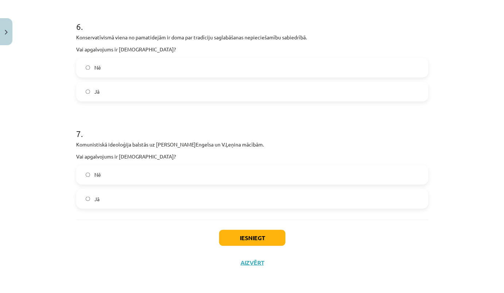
click at [95, 194] on label "Jā" at bounding box center [252, 199] width 351 height 18
click at [252, 240] on button "Iesniegt" at bounding box center [252, 238] width 66 height 16
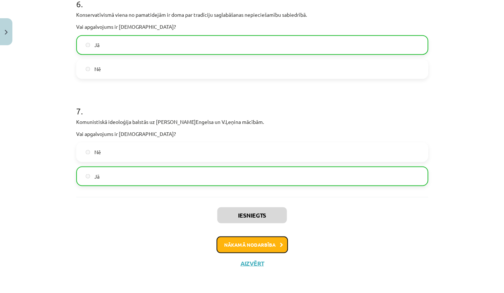
click at [271, 244] on button "Nākamā nodarbība" at bounding box center [252, 244] width 71 height 17
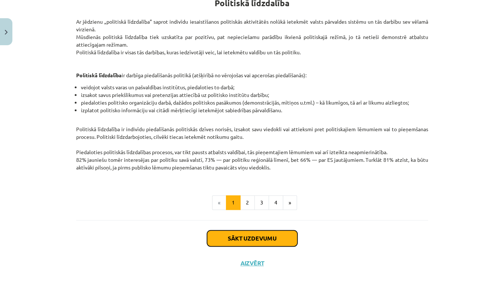
click at [255, 237] on button "Sākt uzdevumu" at bounding box center [252, 238] width 90 height 16
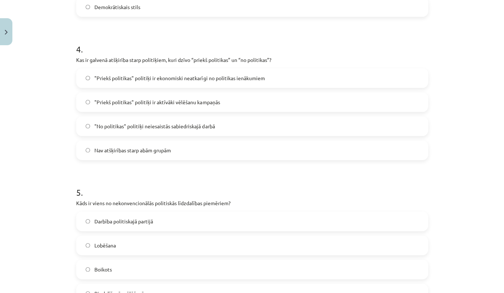
scroll to position [638, 0]
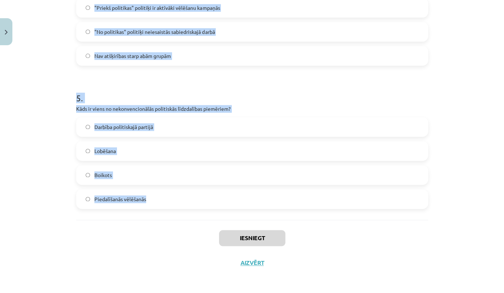
drag, startPoint x: 69, startPoint y: 141, endPoint x: 171, endPoint y: 205, distance: 119.8
copy form "1 . Kas ir politiskā līdzdalība? Demonstrāciju un mītiņu organizēšana Indivīdu …"
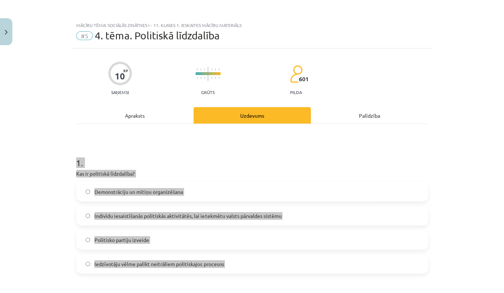
scroll to position [33, 0]
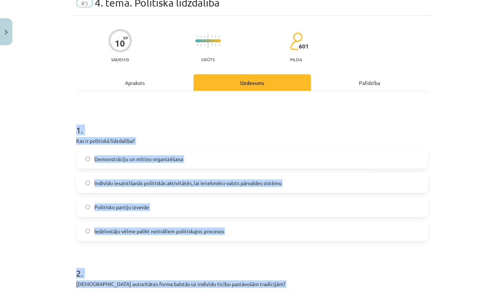
click at [193, 185] on span "Indivīdu iesaistīšanās politiskās aktivitātēs, lai ietekmētu valsts pārvaldes s…" at bounding box center [187, 183] width 187 height 8
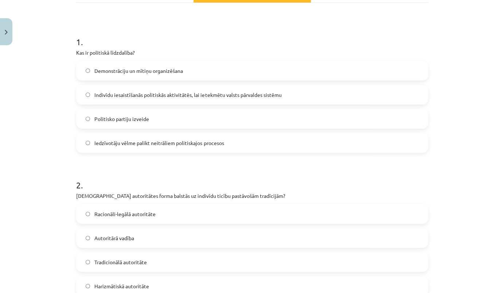
scroll to position [132, 0]
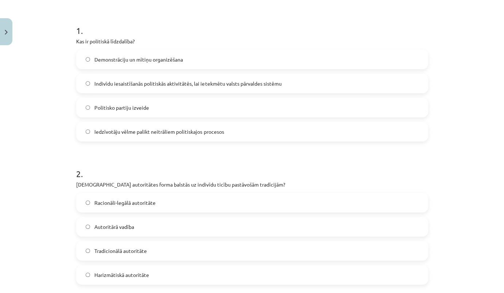
click at [155, 251] on label "Tradicionālā autoritāte" at bounding box center [252, 251] width 351 height 18
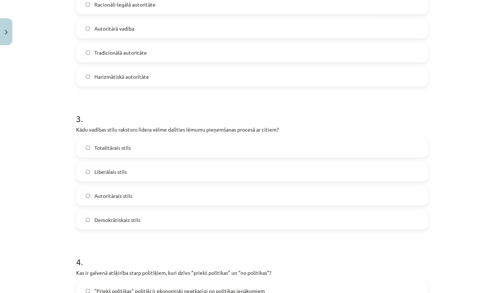
scroll to position [331, 0]
click at [131, 221] on span "Demokrātiskais stils" at bounding box center [117, 219] width 46 height 8
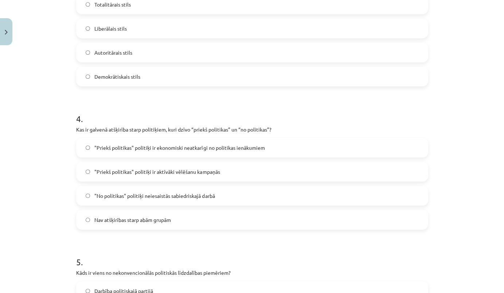
scroll to position [497, 0]
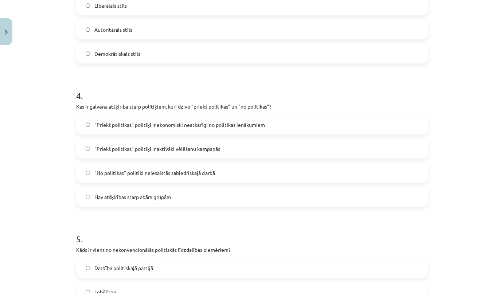
click at [172, 125] on span ""Priekš politikas" politiķi ir ekonomiski neatkarīgi no politikas ienākumiem" at bounding box center [179, 125] width 170 height 8
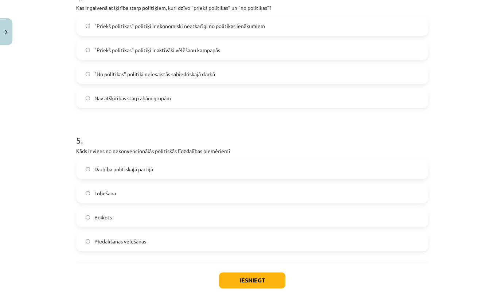
scroll to position [596, 0]
click at [114, 219] on label "Boikots" at bounding box center [252, 216] width 351 height 18
click at [260, 279] on button "Iesniegt" at bounding box center [252, 280] width 66 height 16
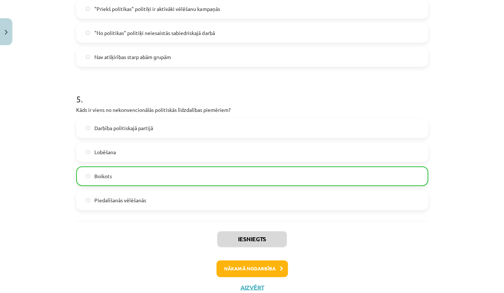
scroll to position [661, 0]
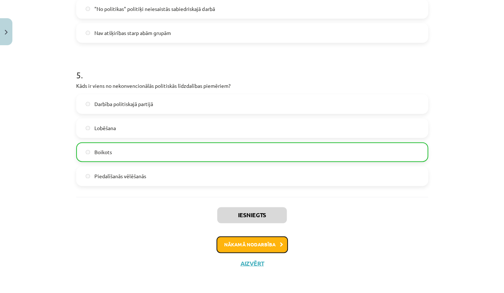
click at [258, 244] on button "Nākamā nodarbība" at bounding box center [252, 244] width 71 height 17
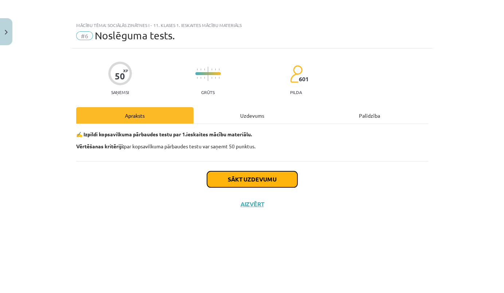
click at [266, 181] on button "Sākt uzdevumu" at bounding box center [252, 179] width 90 height 16
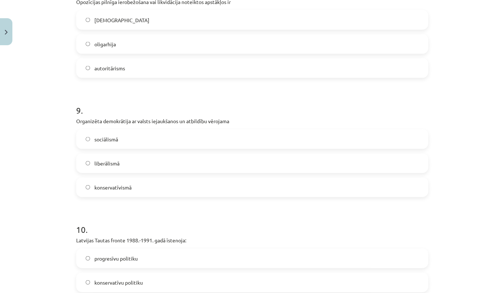
scroll to position [1114, 0]
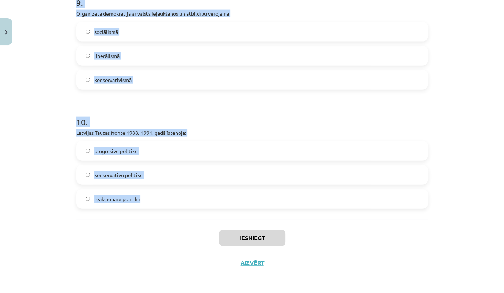
drag, startPoint x: 71, startPoint y: 161, endPoint x: 159, endPoint y: 210, distance: 99.9
copy form "1 . Elitārai demokrātijai raksturīgie apstākļi ir liberālisms teokrātija sociāl…"
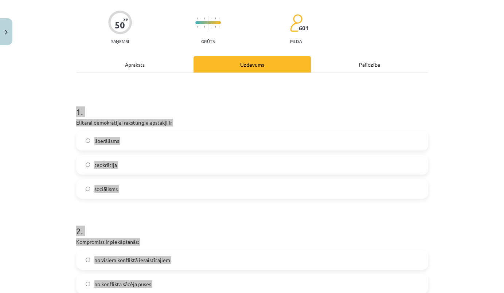
scroll to position [0, 0]
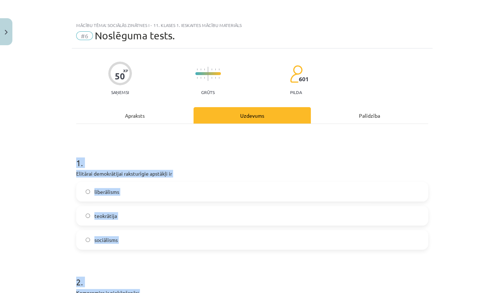
click at [208, 167] on div "1 . Elitārai demokrātijai raksturīgie apstākļi ir liberālisms teokrātija sociāl…" at bounding box center [252, 197] width 352 height 105
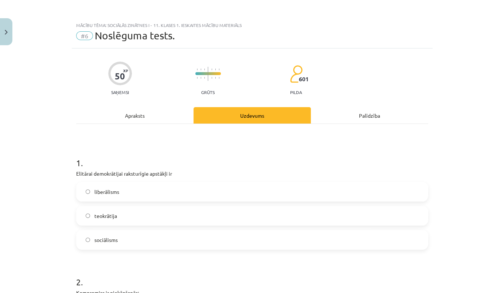
click at [97, 190] on span "liberālisms" at bounding box center [106, 192] width 25 height 8
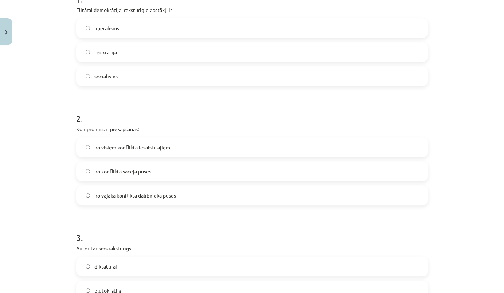
scroll to position [166, 0]
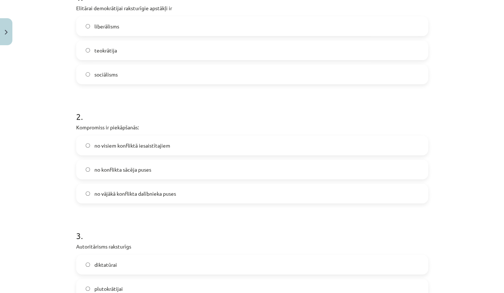
click at [141, 146] on span "no visiem konfliktā iesaistītajiem" at bounding box center [132, 146] width 76 height 8
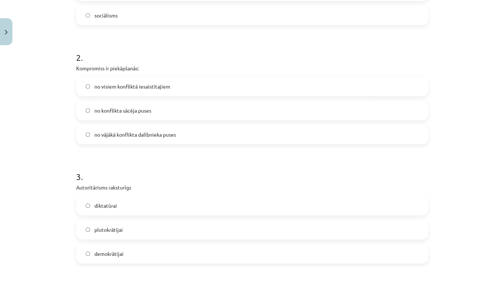
scroll to position [232, 0]
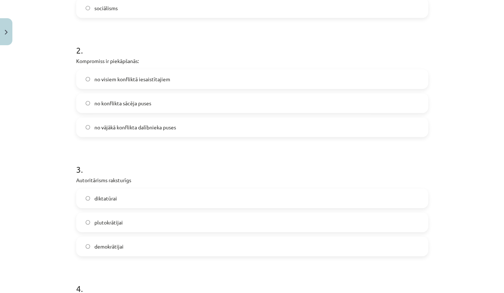
click at [113, 199] on span "diktatūrai" at bounding box center [105, 199] width 23 height 8
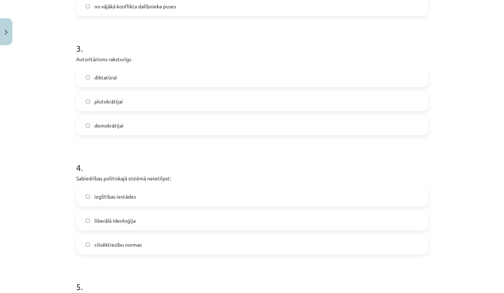
scroll to position [365, 0]
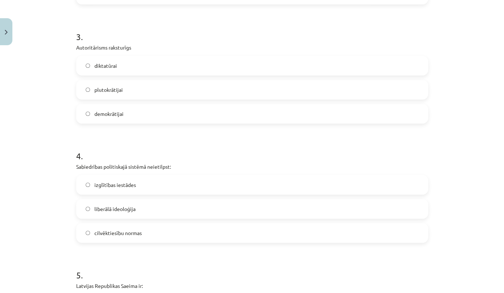
click at [135, 185] on label "izglītības iestādes" at bounding box center [252, 185] width 351 height 18
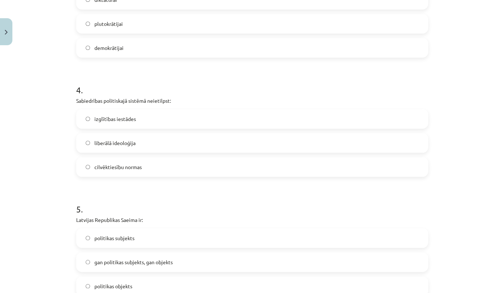
scroll to position [464, 0]
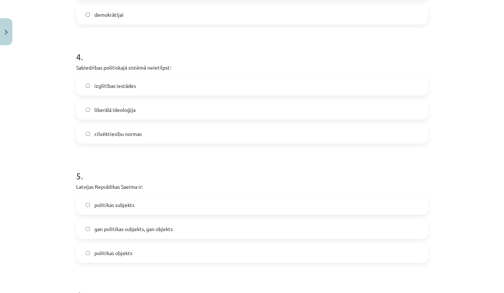
click at [140, 227] on span "gan politikas subjekts, gan objekts" at bounding box center [133, 229] width 78 height 8
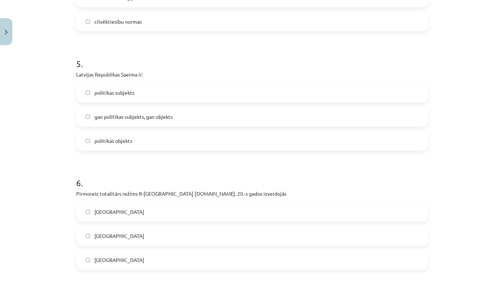
scroll to position [596, 0]
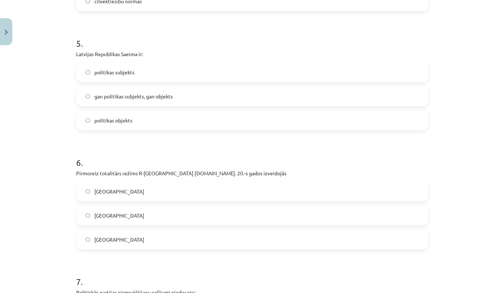
click at [112, 222] on label "Itālijā" at bounding box center [252, 215] width 351 height 18
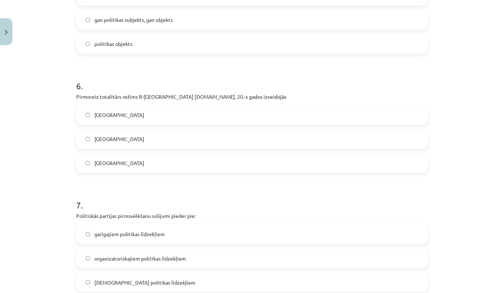
scroll to position [696, 0]
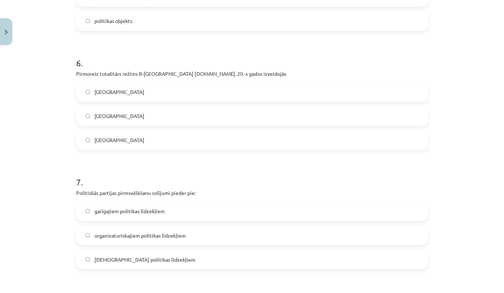
click at [151, 208] on span "garīgajiem politikas līdzekļiem" at bounding box center [129, 211] width 70 height 8
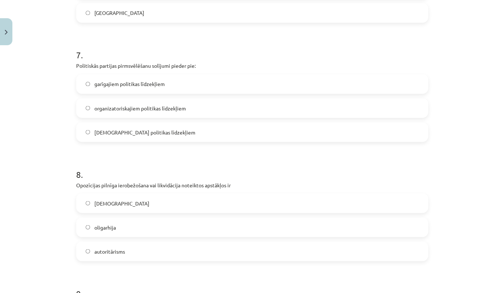
scroll to position [828, 0]
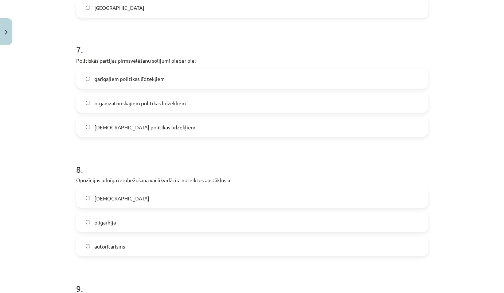
click at [138, 202] on label "totalitārisms" at bounding box center [252, 198] width 351 height 18
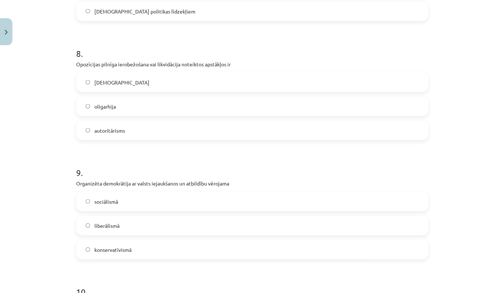
scroll to position [961, 0]
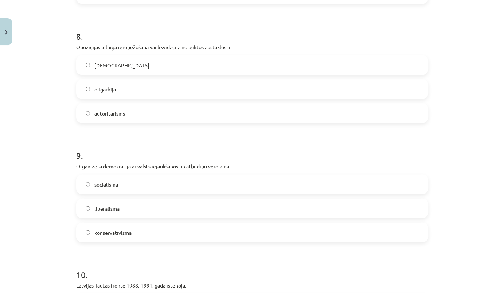
click at [130, 191] on label "sociālismā" at bounding box center [252, 184] width 351 height 18
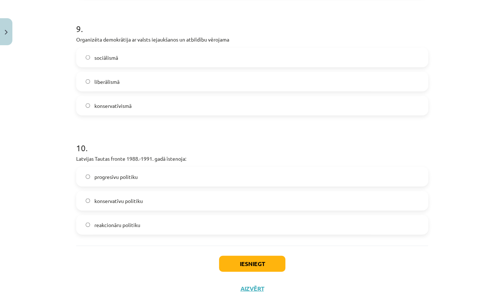
scroll to position [1094, 0]
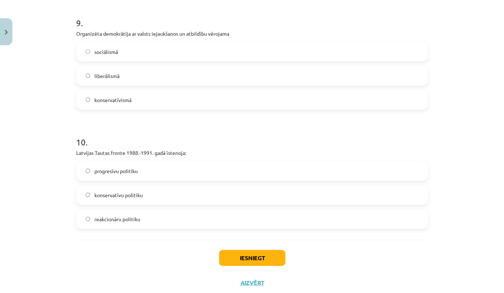
click at [134, 172] on span "progresīvu politiku" at bounding box center [115, 171] width 43 height 8
click at [237, 254] on button "Iesniegt" at bounding box center [252, 258] width 66 height 16
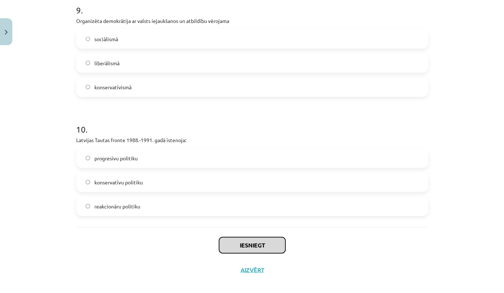
scroll to position [1114, 0]
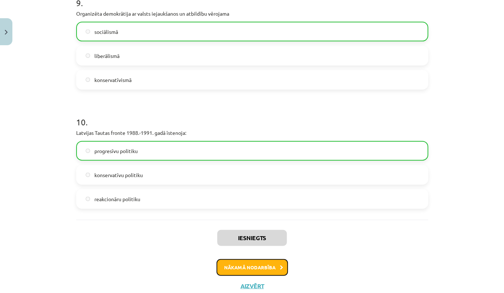
click at [250, 269] on button "Nākamā nodarbība" at bounding box center [252, 267] width 71 height 17
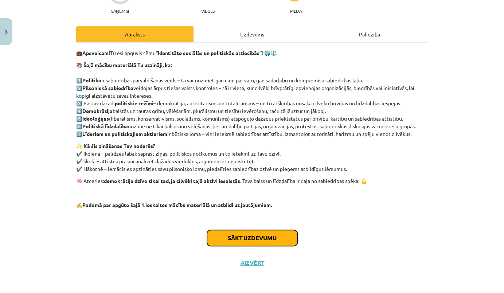
click at [281, 234] on button "Sākt uzdevumu" at bounding box center [252, 238] width 90 height 16
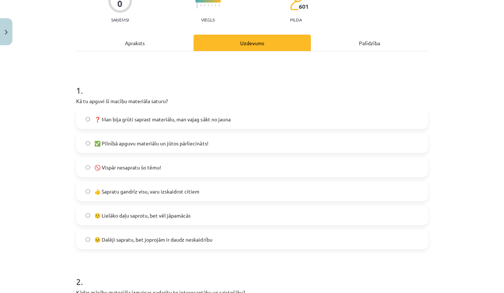
scroll to position [84, 0]
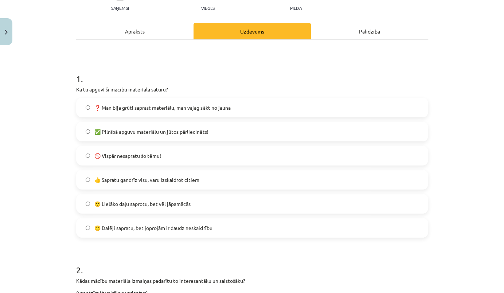
click at [177, 178] on span "👍 Sapratu gandrīz visu, varu izskaidrot citiem" at bounding box center [146, 180] width 105 height 8
click at [186, 204] on span "🙂 Lielāko daļu saprotu, bet vēl jāpamācās" at bounding box center [142, 204] width 96 height 8
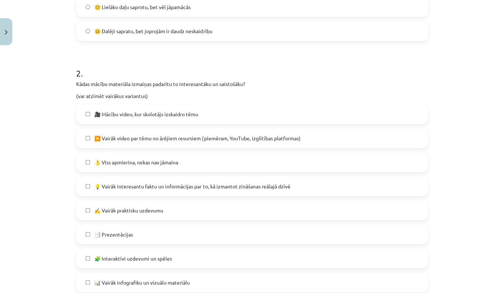
scroll to position [283, 0]
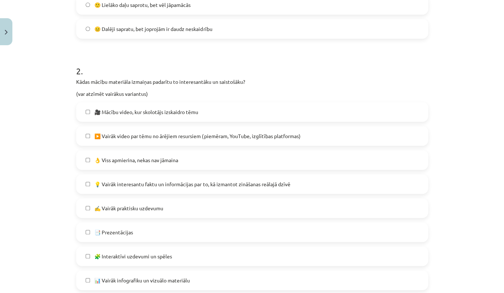
click at [233, 136] on span "▶️ Vairāk video par tēmu no ārējiem resursiem (piemēram, YouTube, izglītības pl…" at bounding box center [197, 136] width 206 height 8
click at [223, 184] on span "💡 Vairāk interesantu faktu un informācijas par to, kā izmantot zināšanas reālaj…" at bounding box center [192, 184] width 196 height 8
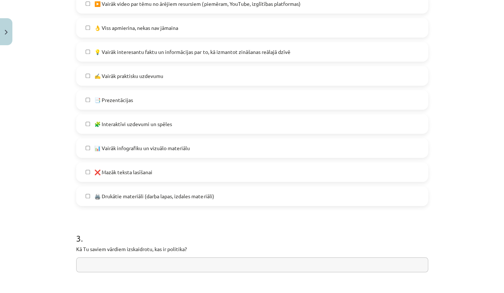
scroll to position [482, 0]
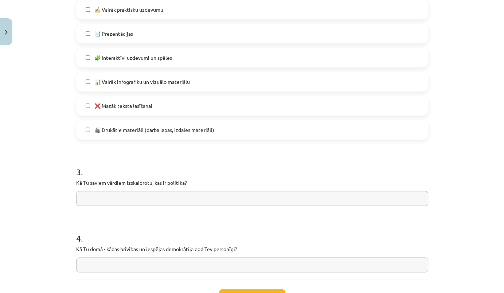
click at [153, 195] on input "text" at bounding box center [252, 198] width 352 height 15
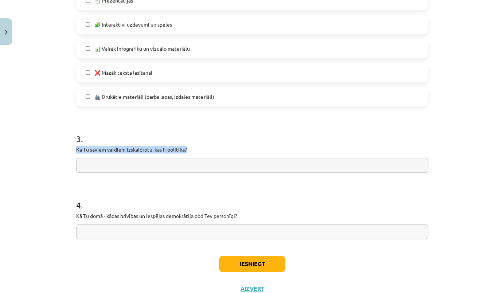
drag, startPoint x: 72, startPoint y: 149, endPoint x: 186, endPoint y: 149, distance: 113.7
copy p "Kā Tu saviem vārdiem izskaidrotu, kas ir politika?"
click at [123, 167] on input "text" at bounding box center [252, 165] width 352 height 15
paste input "**********"
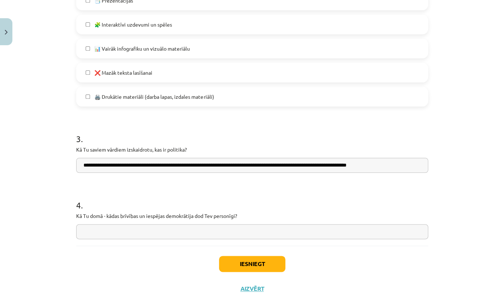
drag, startPoint x: 150, startPoint y: 164, endPoint x: 198, endPoint y: 163, distance: 48.1
click at [198, 163] on input "**********" at bounding box center [252, 165] width 352 height 15
drag, startPoint x: 218, startPoint y: 164, endPoint x: 222, endPoint y: 165, distance: 3.7
click at [222, 165] on input "**********" at bounding box center [252, 165] width 352 height 15
click at [245, 164] on input "**********" at bounding box center [252, 165] width 352 height 15
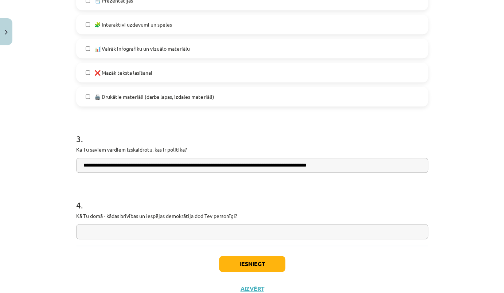
type input "**********"
click at [166, 229] on input "text" at bounding box center [252, 231] width 352 height 15
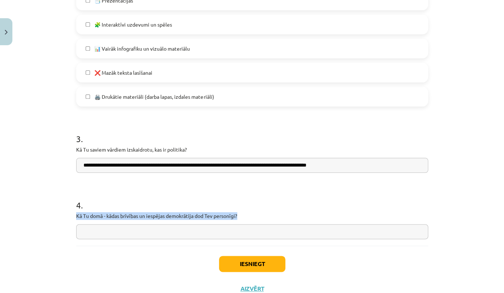
drag, startPoint x: 240, startPoint y: 214, endPoint x: 90, endPoint y: 215, distance: 149.5
copy p "Kā Tu domā - kādas brīvības un iespējas demokrātija dod Tev personīgi?"
click at [154, 232] on input "text" at bounding box center [252, 231] width 352 height 15
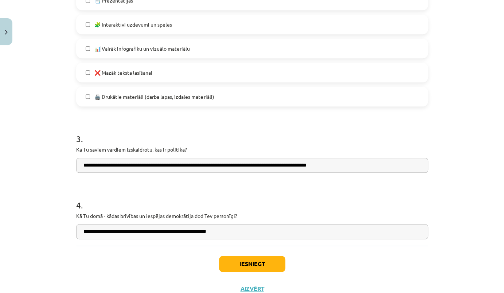
type input "**********"
click at [246, 262] on button "Iesniegt" at bounding box center [252, 264] width 66 height 16
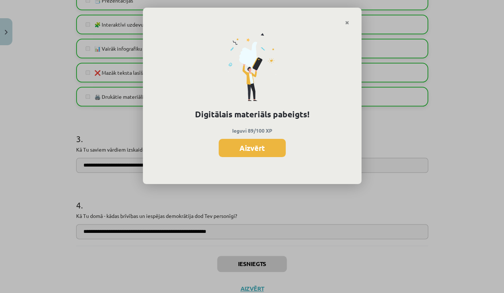
click at [246, 143] on button "Aizvērt" at bounding box center [252, 148] width 67 height 18
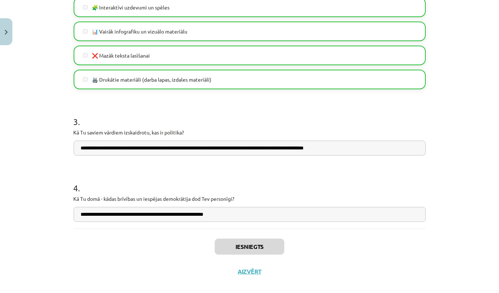
scroll to position [541, 0]
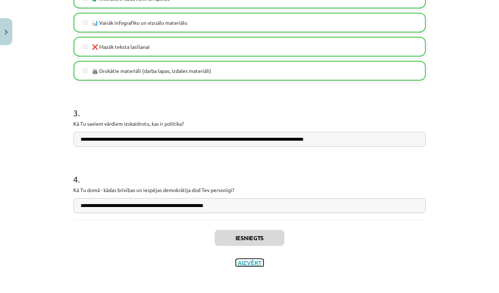
click at [250, 262] on button "Aizvērt" at bounding box center [250, 262] width 28 height 7
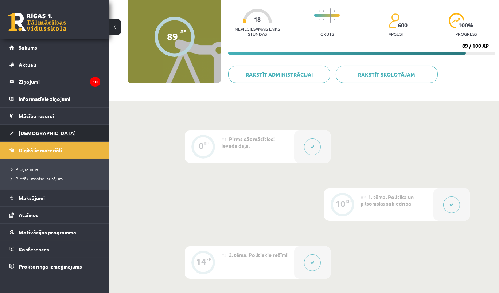
click at [30, 132] on span "[DEMOGRAPHIC_DATA]" at bounding box center [47, 133] width 57 height 7
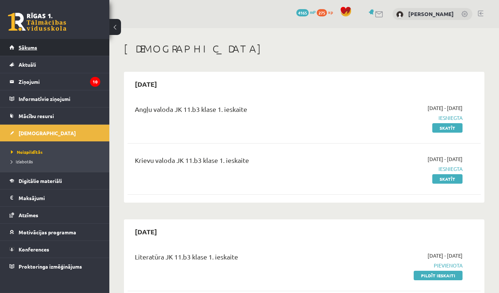
click at [29, 49] on span "Sākums" at bounding box center [28, 47] width 19 height 7
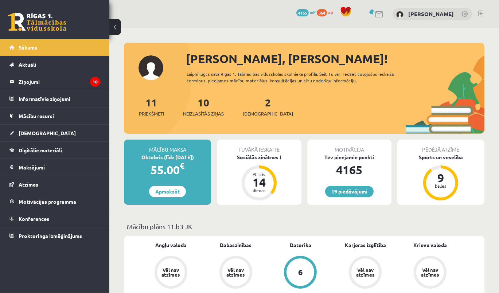
click at [209, 109] on div "10 Neizlasītās ziņas" at bounding box center [203, 106] width 41 height 23
click at [269, 114] on div "11 Priekšmeti 10 Neizlasītās ziņas 2 Ieskaites" at bounding box center [304, 114] width 361 height 39
click at [252, 113] on span "[DEMOGRAPHIC_DATA]" at bounding box center [268, 113] width 50 height 7
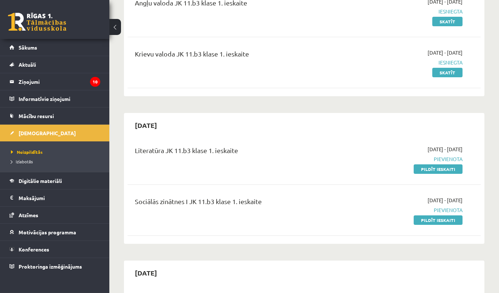
scroll to position [199, 0]
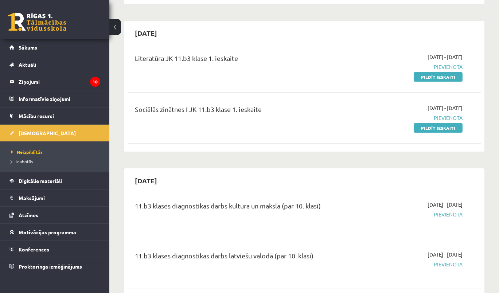
click at [324, 92] on hr at bounding box center [304, 92] width 353 height 0
click at [35, 79] on legend "Ziņojumi 10" at bounding box center [60, 81] width 82 height 17
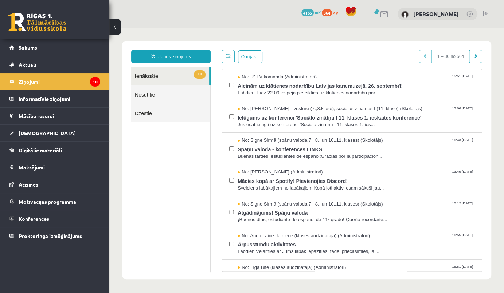
click at [164, 76] on link "10 Ienākošie" at bounding box center [170, 76] width 78 height 19
click at [270, 213] on span "Atgādinājums! Spāņu valoda" at bounding box center [356, 211] width 237 height 9
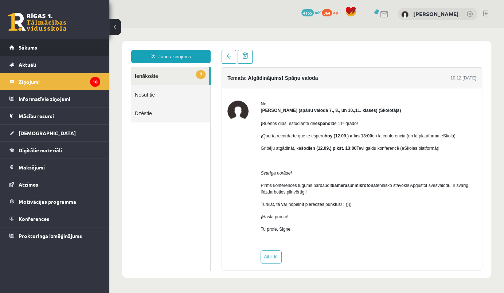
click at [23, 42] on link "Sākums" at bounding box center [54, 47] width 91 height 17
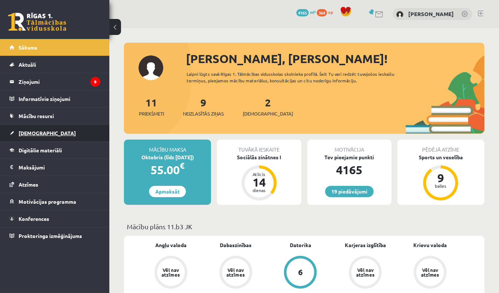
click at [33, 132] on span "[DEMOGRAPHIC_DATA]" at bounding box center [47, 133] width 57 height 7
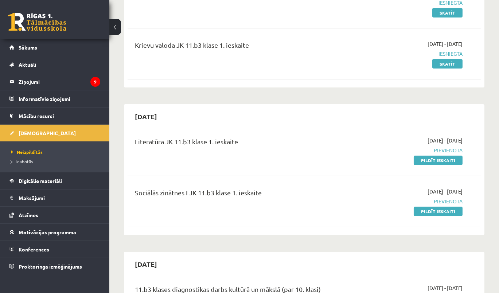
scroll to position [132, 0]
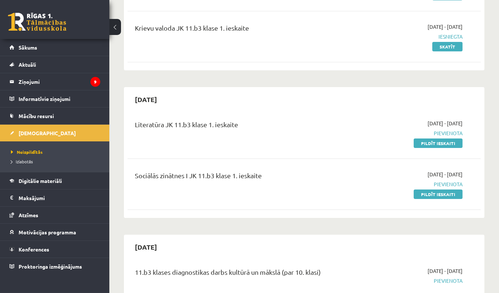
drag, startPoint x: 443, startPoint y: 194, endPoint x: 283, endPoint y: 24, distance: 233.7
click at [443, 194] on link "Pildīt ieskaiti" at bounding box center [438, 194] width 49 height 9
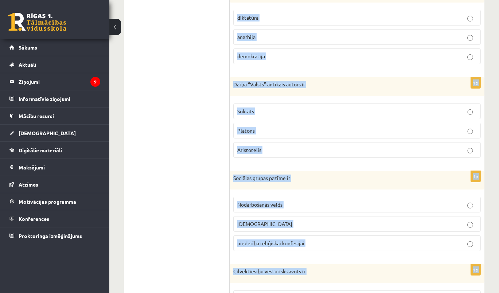
scroll to position [326, 0]
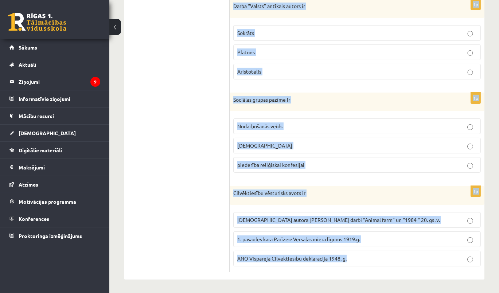
drag, startPoint x: 233, startPoint y: 144, endPoint x: 370, endPoint y: 300, distance: 207.2
copy form "Sociālas grupas pazīme nav Hobijs izglītības līmenis mantiskais stāvoklis 1p Ku…"
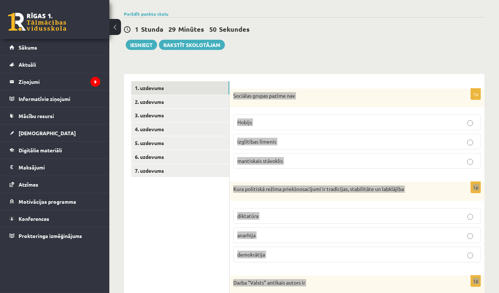
scroll to position [0, 0]
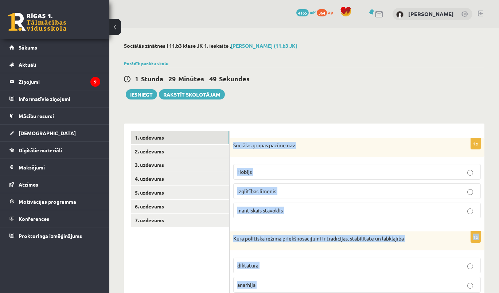
click at [269, 173] on p "Hobijs" at bounding box center [357, 172] width 240 height 8
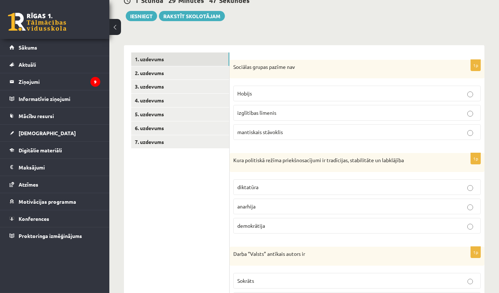
scroll to position [132, 0]
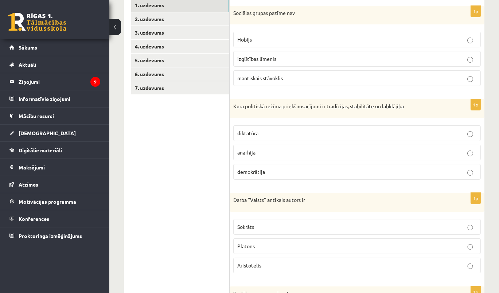
click at [278, 170] on p "demokrātija" at bounding box center [357, 172] width 240 height 8
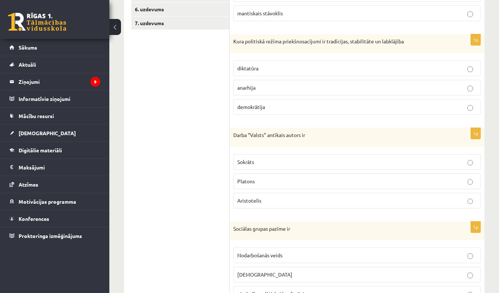
scroll to position [199, 0]
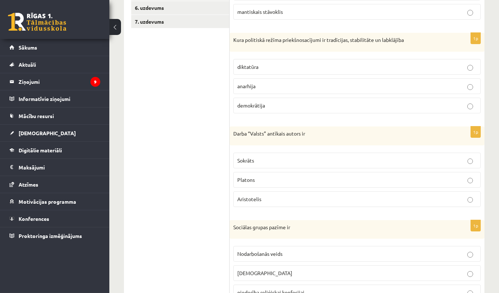
click at [288, 176] on p "Platons" at bounding box center [357, 180] width 240 height 8
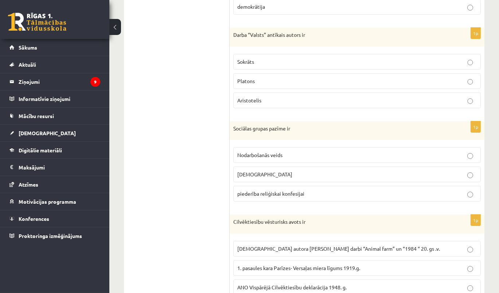
scroll to position [298, 0]
click at [276, 155] on span "Nodarbošanās veids" at bounding box center [259, 154] width 45 height 7
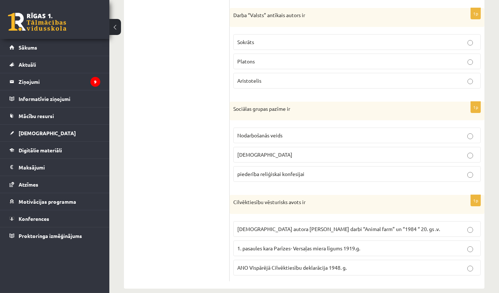
scroll to position [326, 0]
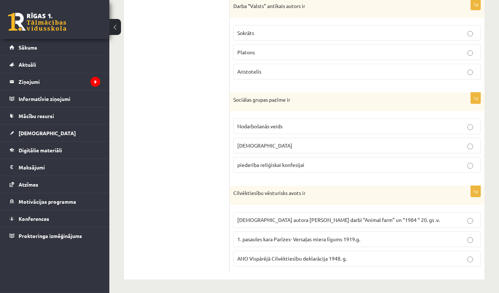
click at [292, 256] on span "ANO Vispārējā Cilvēktiesību deklarācija 1948. g." at bounding box center [291, 258] width 109 height 7
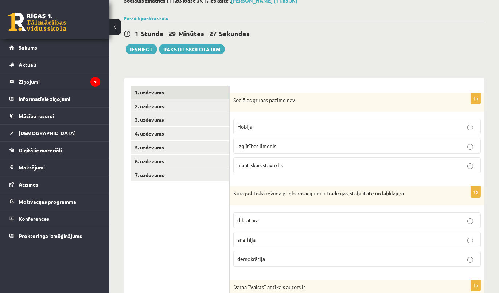
scroll to position [0, 0]
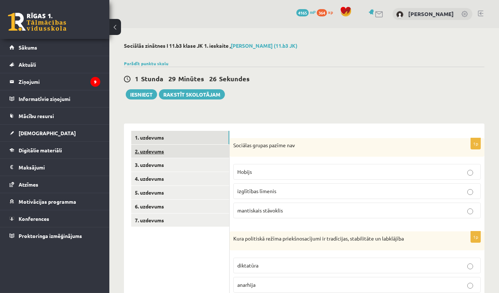
click at [138, 148] on link "2. uzdevums" at bounding box center [180, 151] width 98 height 13
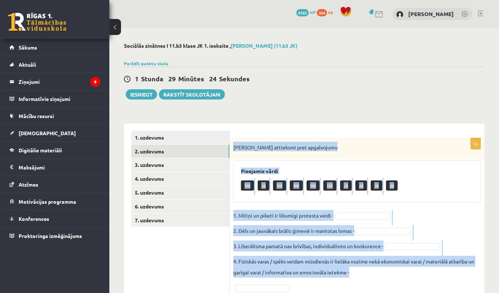
scroll to position [62, 0]
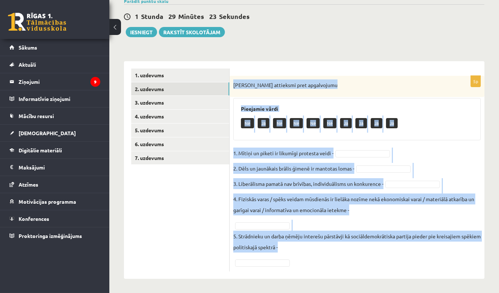
drag, startPoint x: 231, startPoint y: 147, endPoint x: 429, endPoint y: 259, distance: 227.6
click at [430, 265] on div "5p Izsaki attieksmi pret apgalvojumu Pieejamie vārdi Nē Jā Nē Nē Nē Nē Jā Jā Jā…" at bounding box center [357, 174] width 255 height 196
copy div "Izsaki attieksmi pret apgalvojumu Pieejamie vārdi Nē Jā Nē Nē Nē Nē Jā Jā Jā Jā…"
click at [339, 140] on div "5p Izsaki attieksmi pret apgalvojumu Pieejamie vārdi Nē Jā Nē Nē Nē Nē Jā Jā Jā…" at bounding box center [357, 174] width 255 height 196
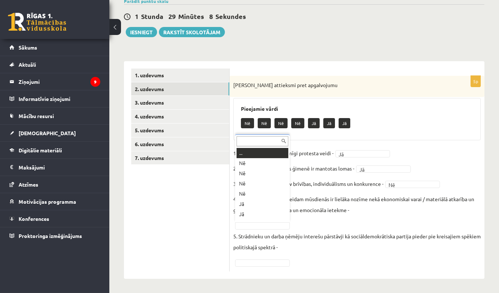
scroll to position [8, 0]
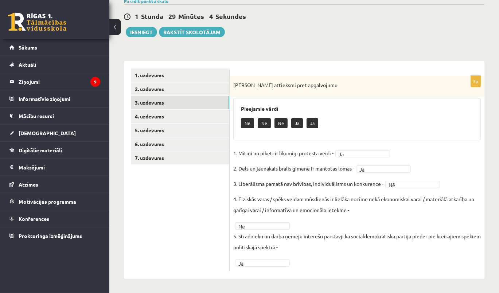
click at [151, 104] on link "3. uzdevums" at bounding box center [180, 102] width 98 height 13
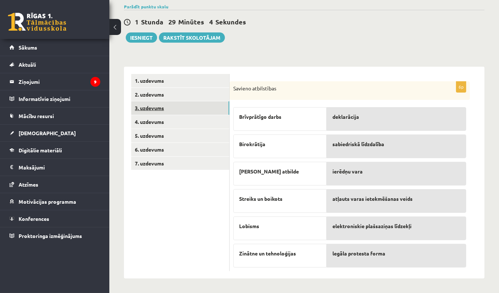
scroll to position [57, 0]
click at [348, 118] on span "deklarācija" at bounding box center [345, 117] width 27 height 8
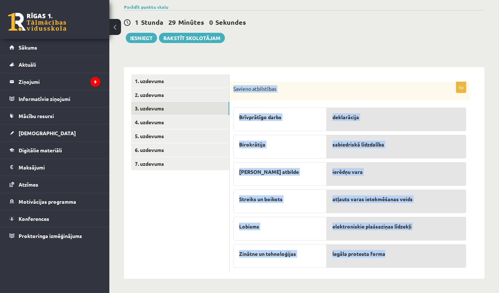
drag, startPoint x: 233, startPoint y: 85, endPoint x: 406, endPoint y: 262, distance: 247.2
click at [406, 262] on div "6p Savieno atbilstības Brīvprātīgo darbs Birokrātija Lieka atbilde Streiks un b…" at bounding box center [350, 177] width 240 height 190
copy div "Savieno atbilstības Brīvprātīgo darbs Birokrātija Lieka atbilde Streiks un boik…"
click at [299, 100] on div "Savieno atbilstības" at bounding box center [350, 91] width 240 height 19
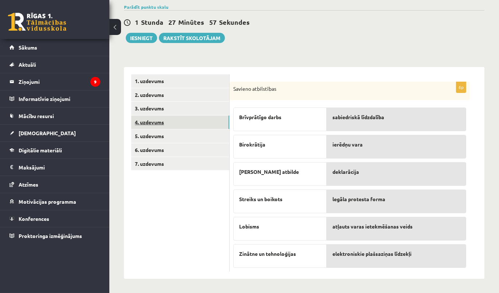
click at [162, 117] on link "4. uzdevums" at bounding box center [180, 122] width 98 height 13
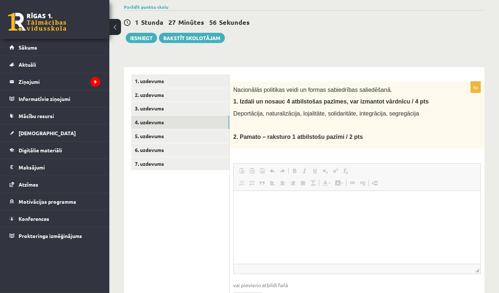
scroll to position [0, 0]
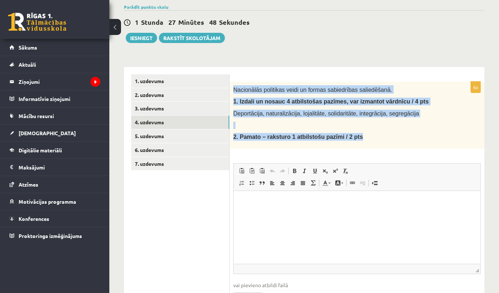
drag, startPoint x: 233, startPoint y: 88, endPoint x: 421, endPoint y: 135, distance: 193.8
click at [421, 135] on div "Nacionālās politikas veidi un formas sabiedrības saliedēšanā. 1. Izdali un nosa…" at bounding box center [357, 115] width 255 height 67
copy div "Nacionālās politikas veidi un formas sabiedrības saliedēšanā. 1. Izdali un nosa…"
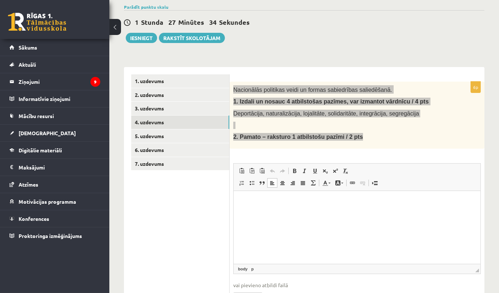
click at [364, 213] on html at bounding box center [356, 202] width 247 height 22
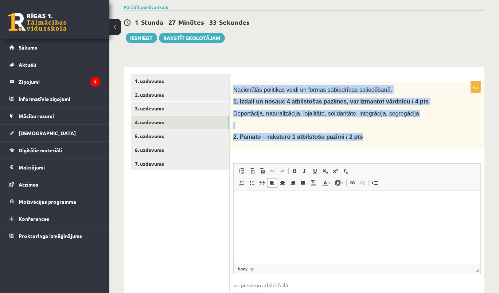
click at [364, 133] on p "2. Pamato – raksturo 1 atbilstošu pazīmi / 2 pts" at bounding box center [338, 137] width 211 height 8
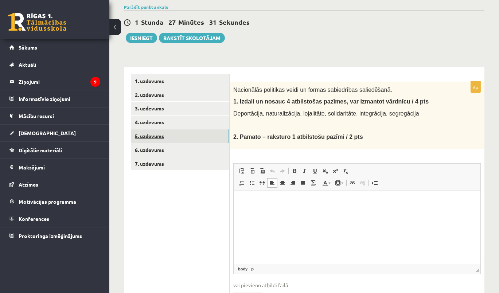
click at [155, 138] on link "5. uzdevums" at bounding box center [180, 135] width 98 height 13
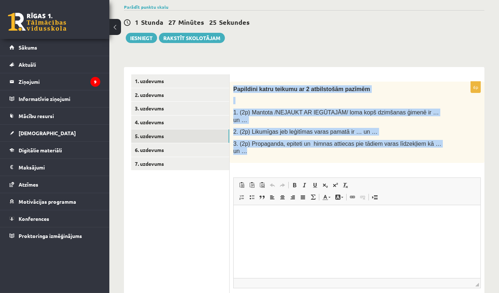
drag, startPoint x: 231, startPoint y: 87, endPoint x: 451, endPoint y: 139, distance: 225.7
click at [451, 139] on div "Papildini katru teikumu ar 2 atbilstošām pazīmēm 1. (2p) Mantota /NEJAUKT AR IE…" at bounding box center [357, 122] width 255 height 81
copy div "Papildini katru teikumu ar 2 atbilstošām pazīmēm 1. (2p) Mantota /NEJAUKT AR IE…"
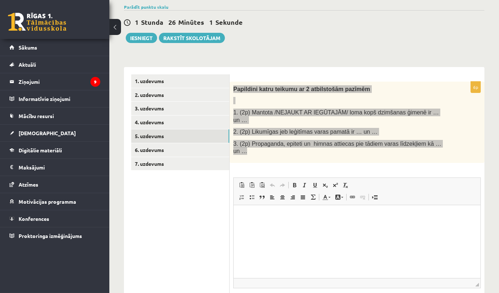
click at [333, 223] on html at bounding box center [356, 216] width 247 height 22
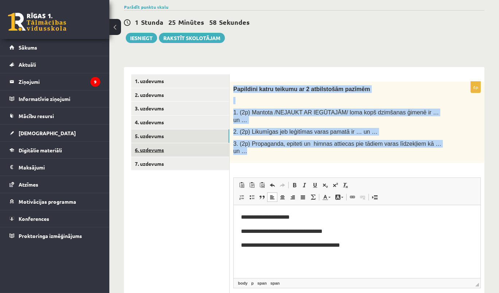
click at [163, 147] on link "6. uzdevums" at bounding box center [180, 149] width 98 height 13
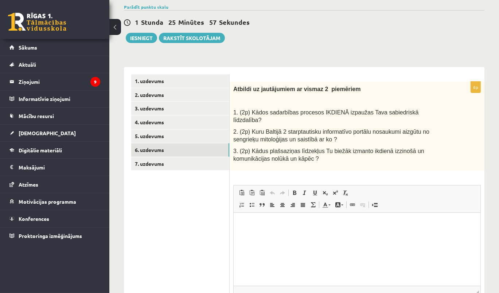
click at [314, 129] on span "2. (2p) Kuru Baltijā 2 starptautisku informatīvo portālu nosaukumi aizgūtu no s…" at bounding box center [331, 136] width 196 height 14
click at [163, 159] on link "7. uzdevums" at bounding box center [180, 163] width 98 height 13
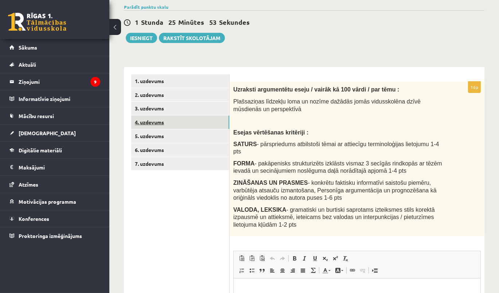
click at [147, 124] on link "4. uzdevums" at bounding box center [180, 122] width 98 height 13
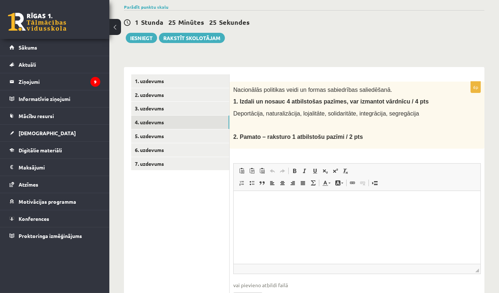
click at [257, 196] on html at bounding box center [356, 202] width 247 height 22
click at [258, 216] on p "**" at bounding box center [357, 214] width 232 height 8
click at [260, 214] on p "**" at bounding box center [357, 214] width 232 height 8
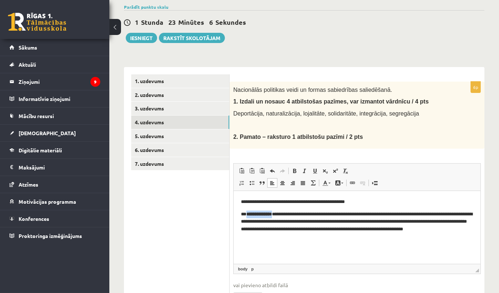
drag, startPoint x: 247, startPoint y: 212, endPoint x: 275, endPoint y: 212, distance: 28.4
click at [272, 212] on strong "**********" at bounding box center [259, 213] width 26 height 5
click at [294, 170] on span at bounding box center [295, 171] width 6 height 6
click at [293, 170] on span at bounding box center [295, 171] width 6 height 6
click at [294, 170] on span at bounding box center [295, 171] width 6 height 6
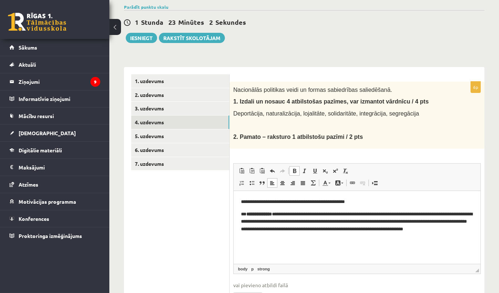
click at [293, 173] on span at bounding box center [295, 171] width 6 height 6
click at [288, 225] on p "**********" at bounding box center [357, 225] width 232 height 30
click at [269, 214] on strong "**********" at bounding box center [259, 213] width 26 height 5
click at [293, 213] on p "**********" at bounding box center [357, 225] width 232 height 30
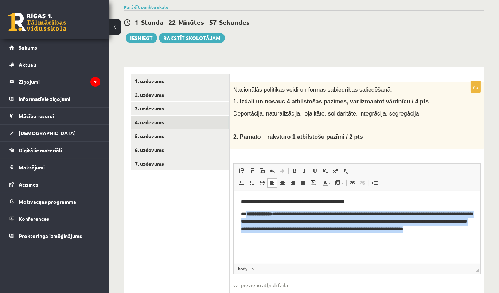
drag, startPoint x: 246, startPoint y: 213, endPoint x: 304, endPoint y: 235, distance: 61.6
click at [304, 235] on p "**********" at bounding box center [357, 225] width 232 height 30
click at [293, 173] on link "Bold Keyboard shortcut Ctrl+B" at bounding box center [294, 170] width 10 height 9
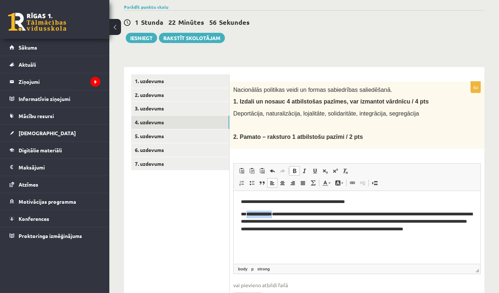
click at [293, 171] on span at bounding box center [295, 171] width 6 height 6
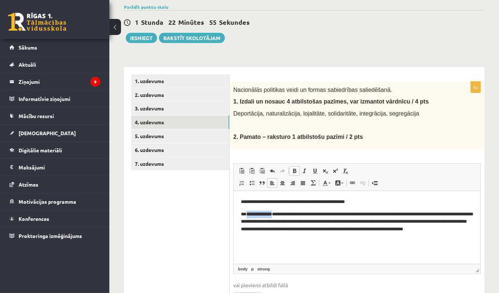
click at [293, 171] on span at bounding box center [295, 171] width 6 height 6
click at [293, 168] on span at bounding box center [295, 171] width 6 height 6
click at [293, 169] on span at bounding box center [295, 171] width 6 height 6
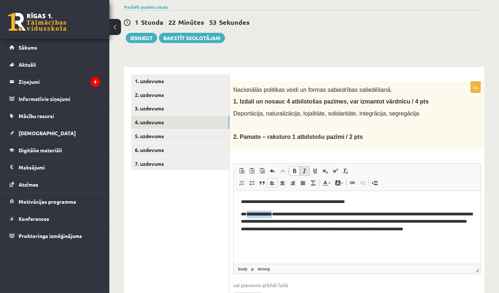
click at [303, 172] on span at bounding box center [305, 171] width 6 height 6
click at [293, 172] on span at bounding box center [295, 171] width 6 height 6
click at [282, 235] on p "**********" at bounding box center [357, 225] width 232 height 30
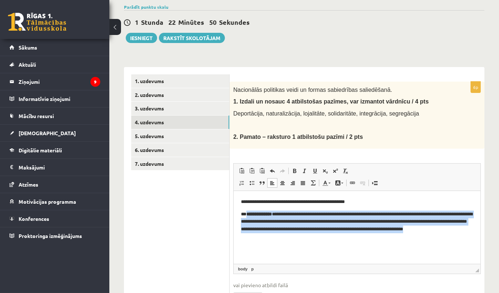
drag, startPoint x: 246, startPoint y: 214, endPoint x: 291, endPoint y: 236, distance: 49.2
click at [291, 236] on p "**********" at bounding box center [357, 225] width 232 height 30
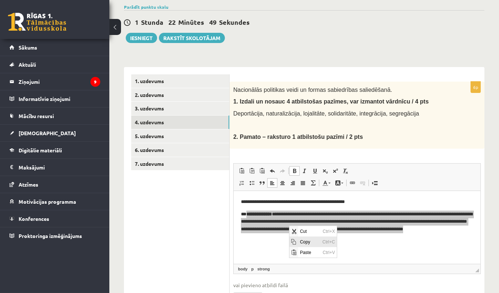
drag, startPoint x: 299, startPoint y: 240, endPoint x: 357, endPoint y: 275, distance: 67.2
click at [299, 240] on span "Copy" at bounding box center [309, 241] width 23 height 11
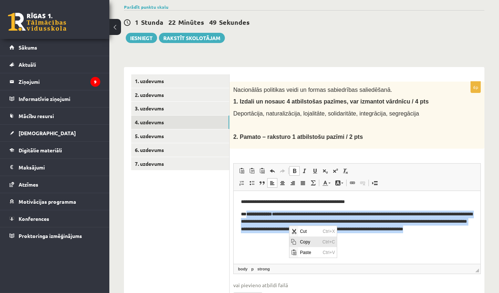
copy p "**********"
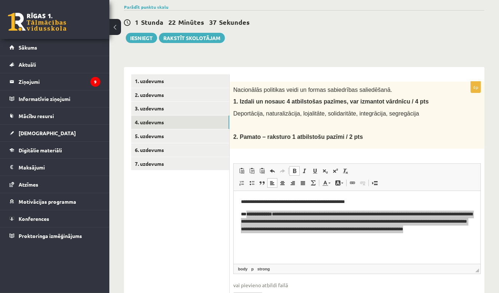
click at [119, 264] on div "**********" at bounding box center [304, 154] width 390 height 365
drag, startPoint x: 280, startPoint y: 244, endPoint x: 311, endPoint y: 272, distance: 42.1
click at [280, 244] on span "Paste" at bounding box center [284, 244] width 23 height 11
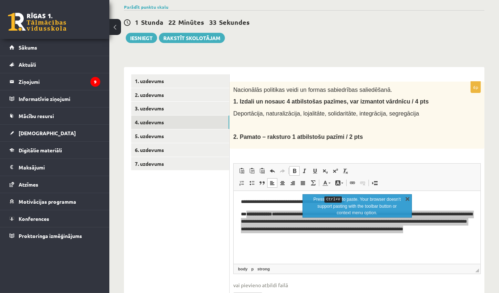
click at [408, 197] on link "X" at bounding box center [407, 198] width 7 height 7
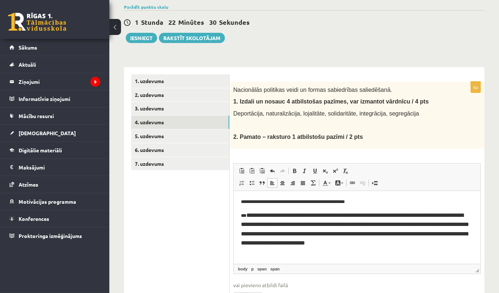
click at [271, 216] on span "**********" at bounding box center [355, 229] width 228 height 34
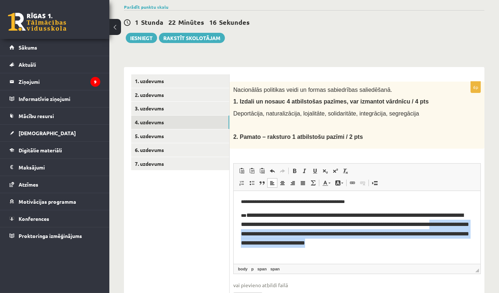
drag, startPoint x: 437, startPoint y: 223, endPoint x: 457, endPoint y: 240, distance: 25.9
click at [457, 240] on p "**********" at bounding box center [357, 228] width 232 height 37
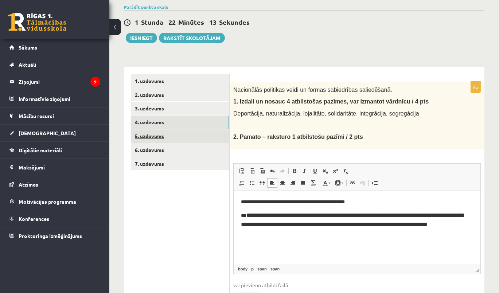
click at [151, 139] on link "5. uzdevums" at bounding box center [180, 135] width 98 height 13
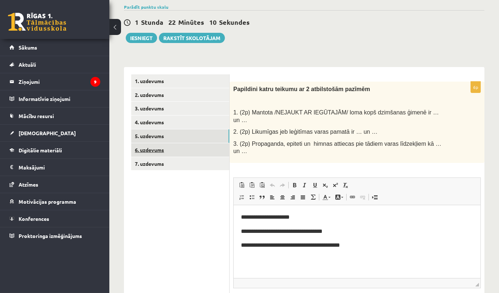
click at [140, 148] on link "6. uzdevums" at bounding box center [180, 149] width 98 height 13
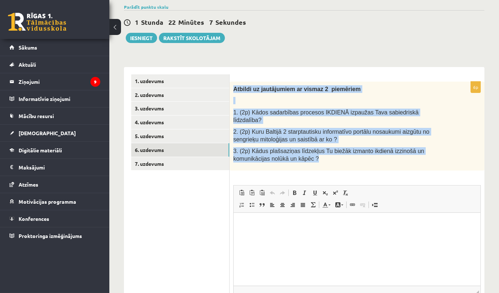
drag, startPoint x: 233, startPoint y: 89, endPoint x: 354, endPoint y: 150, distance: 135.8
click at [354, 150] on div "Atbildi uz jautājumiem ar vismaz 2 piemēriem 1. (2p) Kādos sadarbības procesos …" at bounding box center [357, 126] width 255 height 89
copy div "Atbildi uz jautājumiem ar vismaz 2 piemēriem 1. (2p) Kādos sadarbības procesos …"
click at [317, 136] on div "Atbildi uz jautājumiem ar vismaz 2 piemēriem 1. (2p) Kādos sadarbības procesos …" at bounding box center [357, 126] width 255 height 89
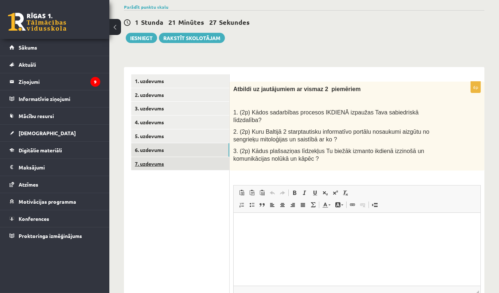
click at [143, 165] on link "7. uzdevums" at bounding box center [180, 163] width 98 height 13
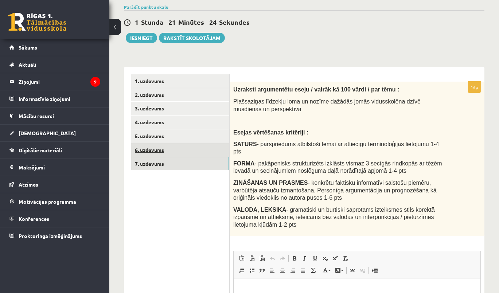
click at [149, 150] on link "6. uzdevums" at bounding box center [180, 149] width 98 height 13
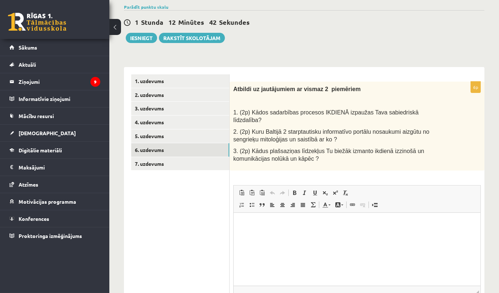
click at [302, 152] on p "3. (2p) Kādus plašsaziņas līdzekļus Tu biežāk izmanto ikdienā izzinošā un komun…" at bounding box center [338, 154] width 211 height 15
click at [324, 231] on html at bounding box center [356, 224] width 247 height 22
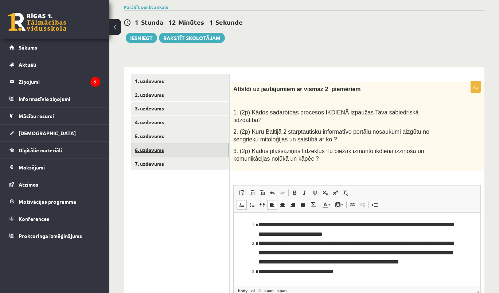
click at [149, 152] on link "6. uzdevums" at bounding box center [180, 149] width 98 height 13
click at [154, 163] on link "7. uzdevums" at bounding box center [180, 163] width 98 height 13
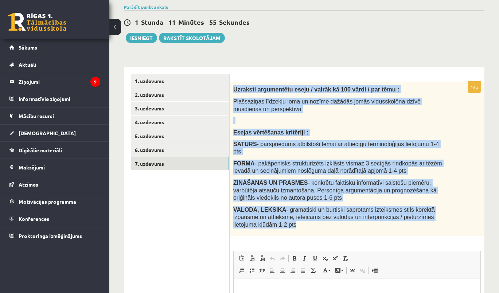
drag, startPoint x: 233, startPoint y: 88, endPoint x: 438, endPoint y: 215, distance: 241.0
click at [438, 215] on div "Uzraksti argumentētu eseju / vairāk kā 100 vārdi / par tēmu : Plašsaziņas līdze…" at bounding box center [357, 159] width 255 height 155
copy div "Uzraksti argumentētu eseju / vairāk kā 100 vārdi / par tēmu : Plašsaziņas līdze…"
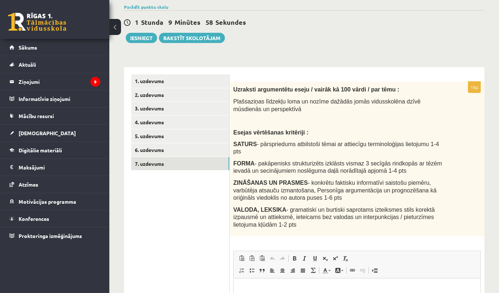
click at [306, 17] on div "1 Stunda 9 Minūtes 58 Sekundes Ieskaite saglabāta! Iesniegt Rakstīt skolotājam" at bounding box center [304, 26] width 361 height 33
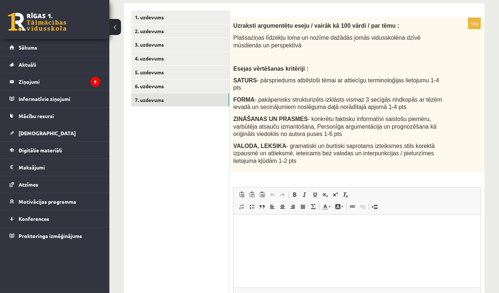
scroll to position [123, 0]
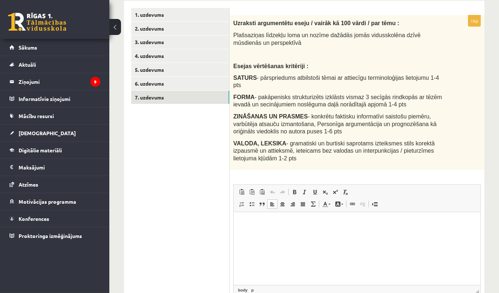
click at [250, 233] on html at bounding box center [356, 223] width 247 height 22
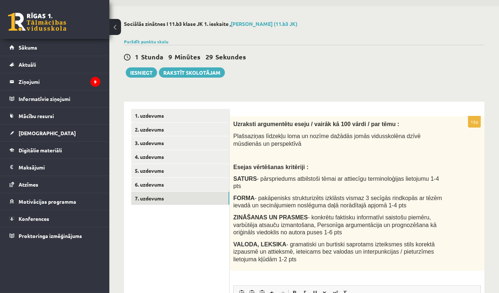
scroll to position [0, 0]
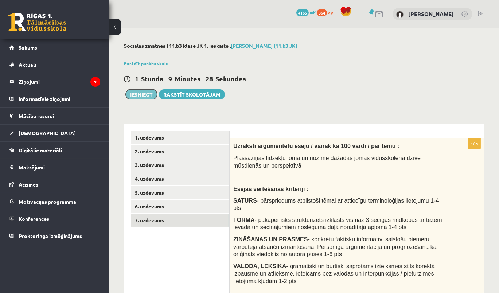
click at [147, 92] on button "Iesniegt" at bounding box center [141, 94] width 31 height 10
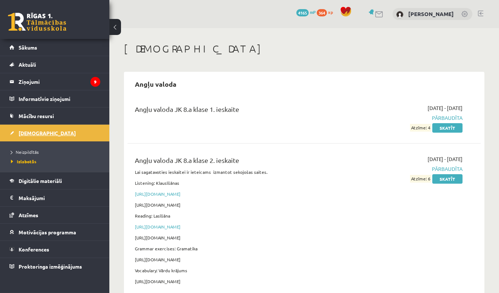
click at [30, 130] on span "[DEMOGRAPHIC_DATA]" at bounding box center [47, 133] width 57 height 7
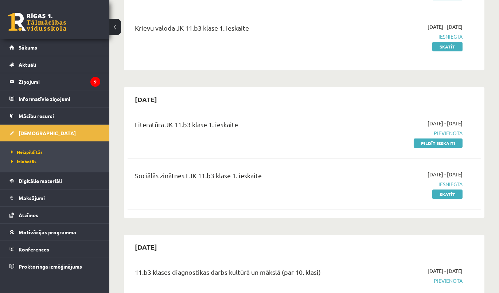
scroll to position [99, 0]
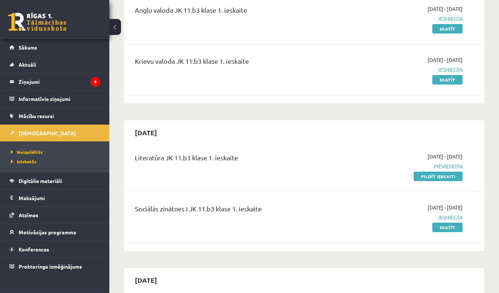
click at [339, 54] on div "Krievu valoda JK 11.b3 klase 1. ieskaite 2025-09-17 - 2025-09-20 Iesniegta Skat…" at bounding box center [304, 70] width 353 height 42
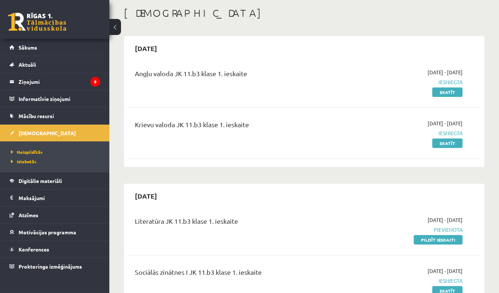
scroll to position [0, 0]
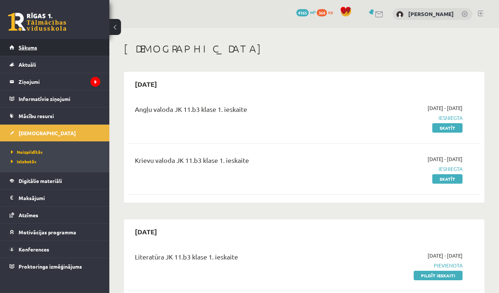
click at [25, 50] on link "Sākums" at bounding box center [54, 47] width 91 height 17
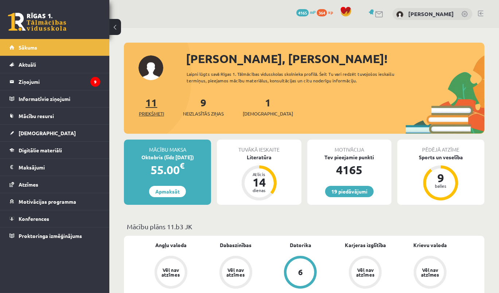
click at [158, 111] on span "Priekšmeti" at bounding box center [151, 113] width 25 height 7
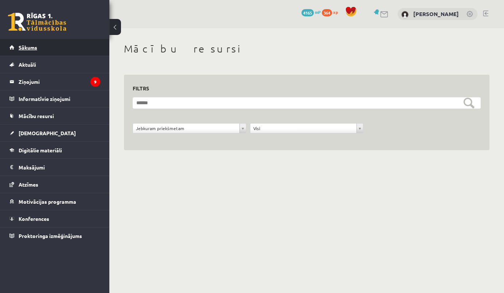
click at [42, 46] on link "Sākums" at bounding box center [54, 47] width 91 height 17
